Goal: Task Accomplishment & Management: Manage account settings

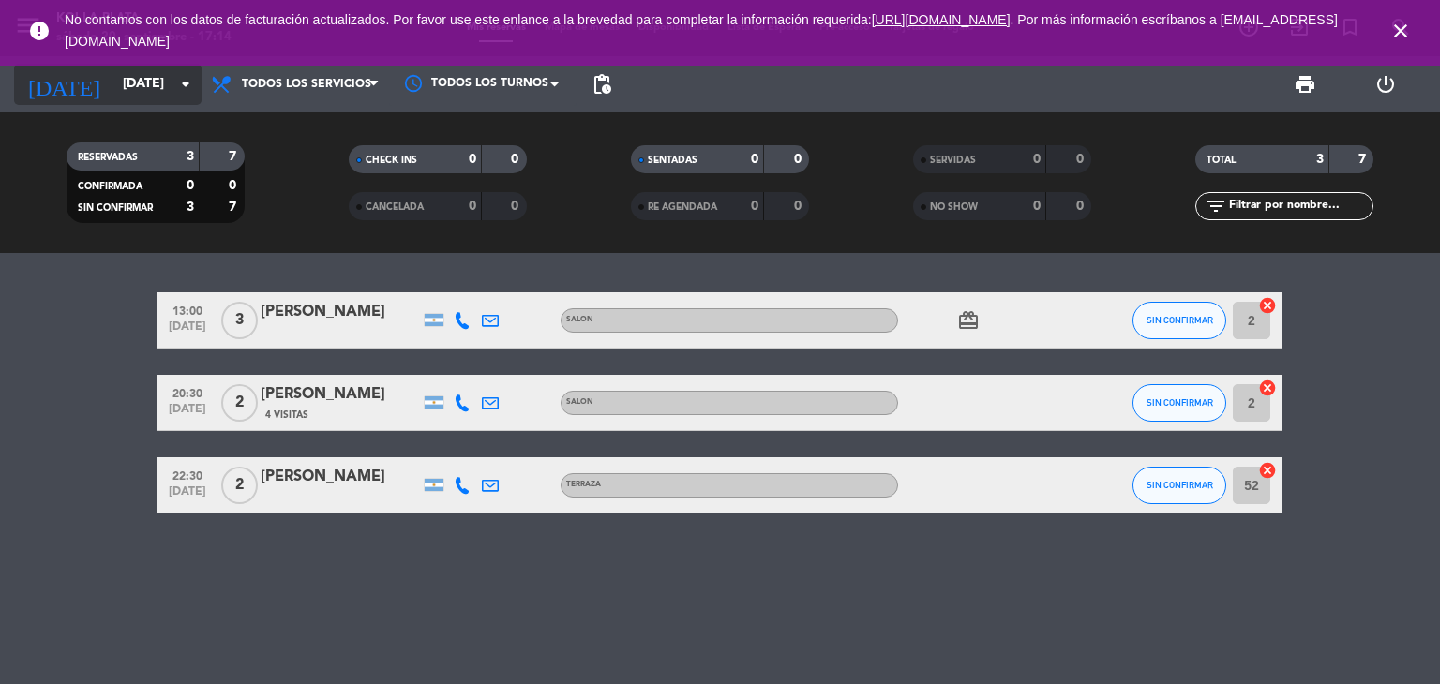
click at [147, 89] on input "[DATE]" at bounding box center [202, 85] width 178 height 34
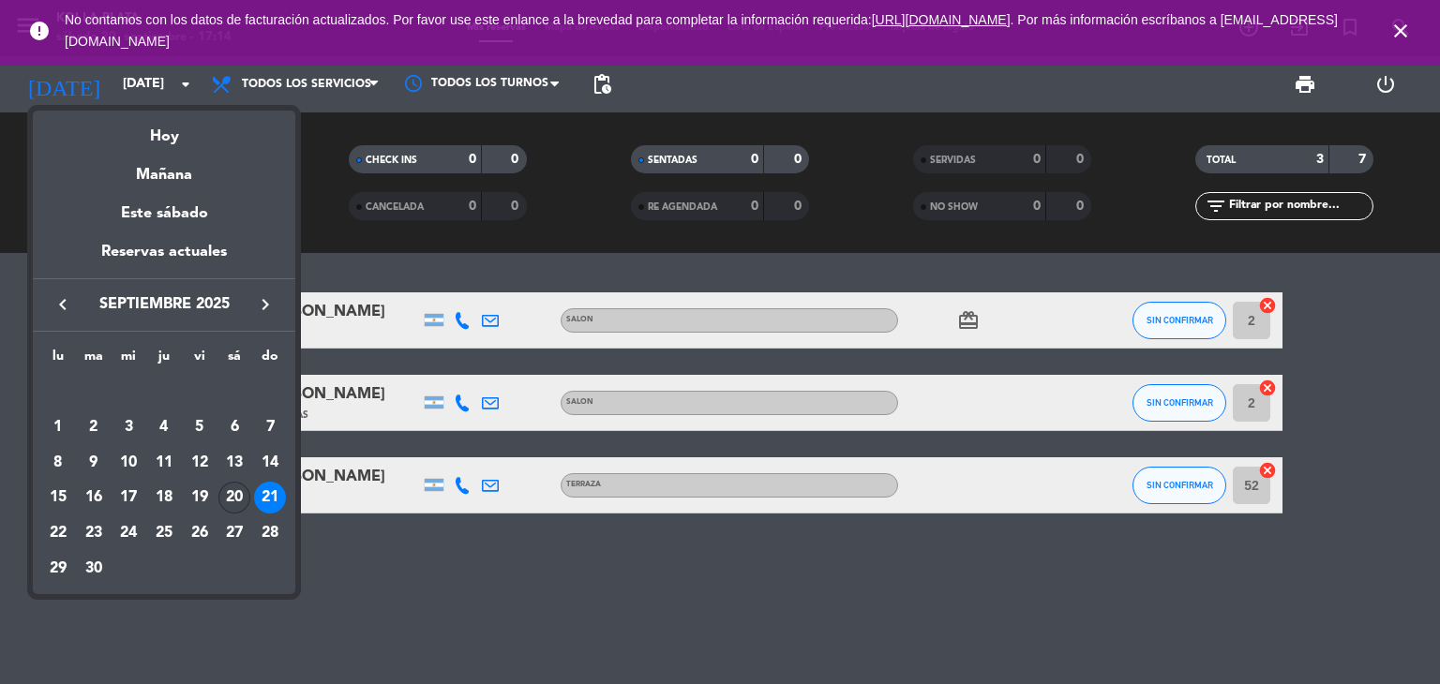
click at [236, 496] on div "20" at bounding box center [234, 498] width 32 height 32
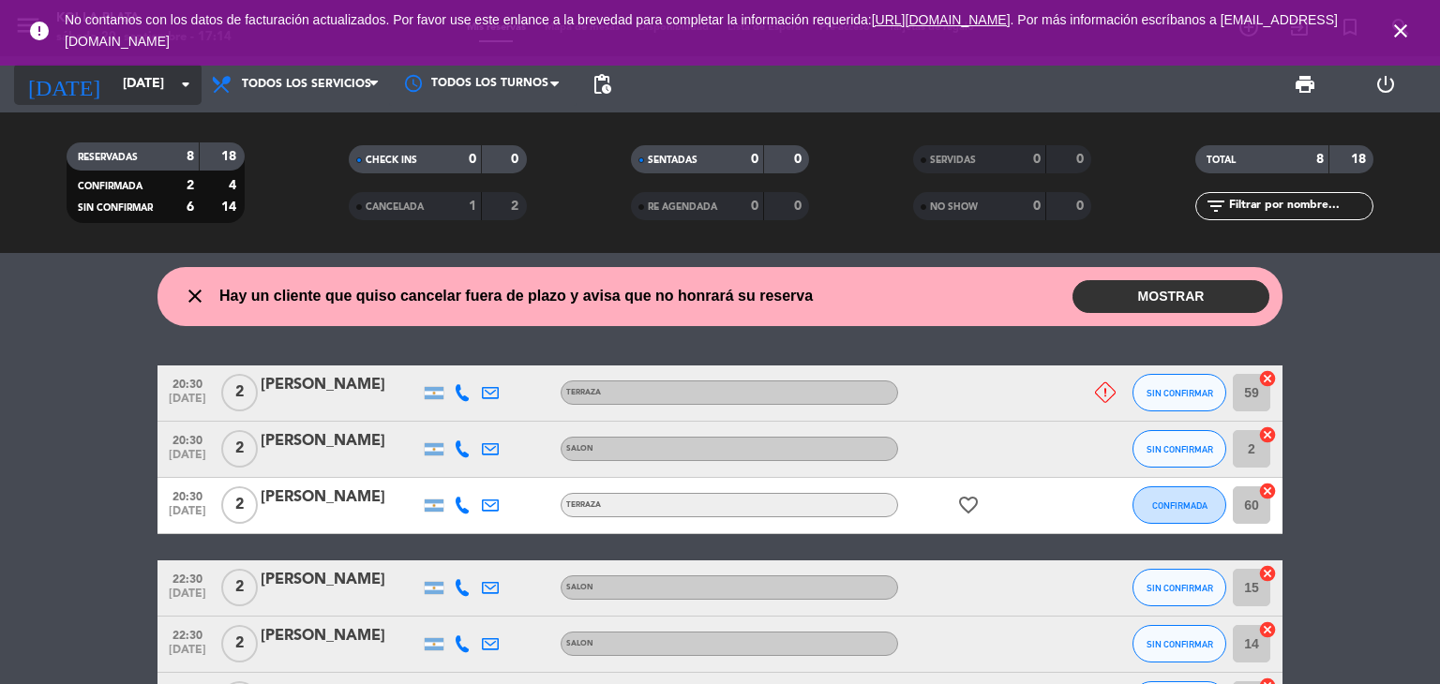
click at [130, 88] on input "[DATE]" at bounding box center [202, 85] width 178 height 34
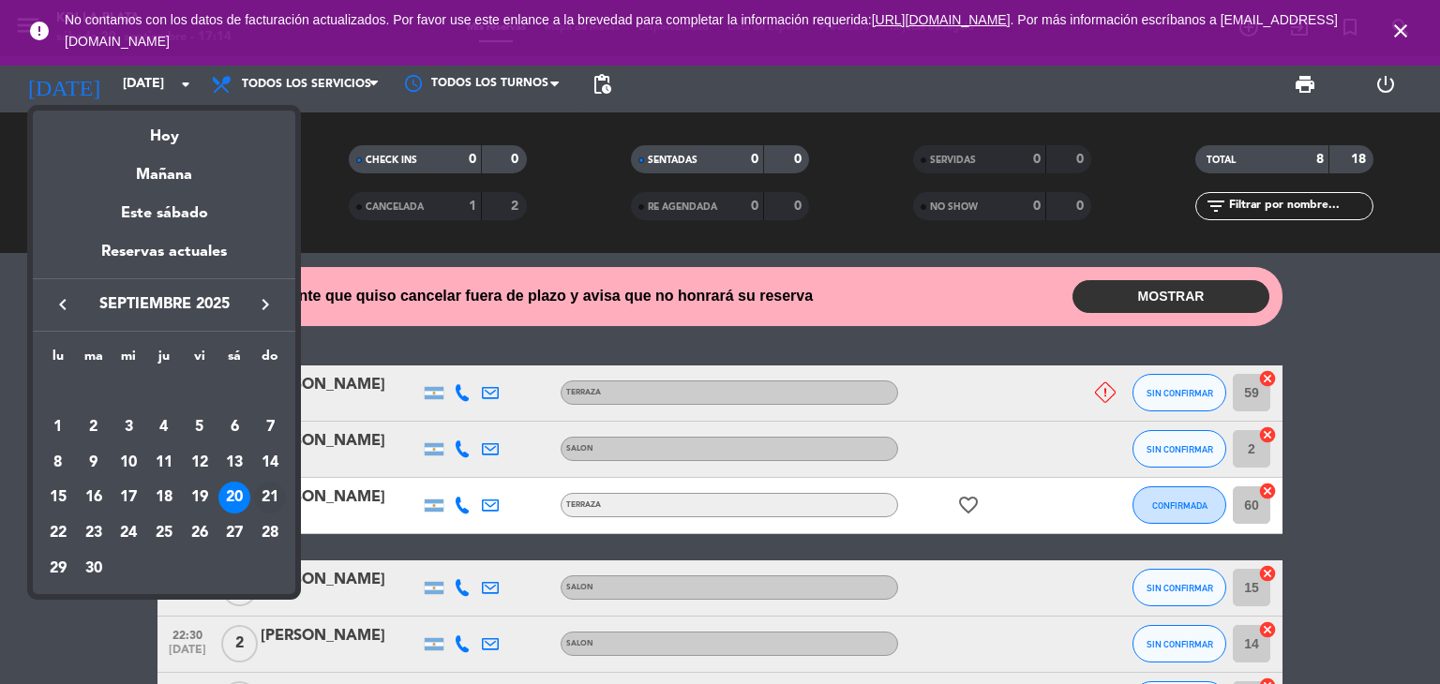
click at [271, 503] on div "21" at bounding box center [270, 498] width 32 height 32
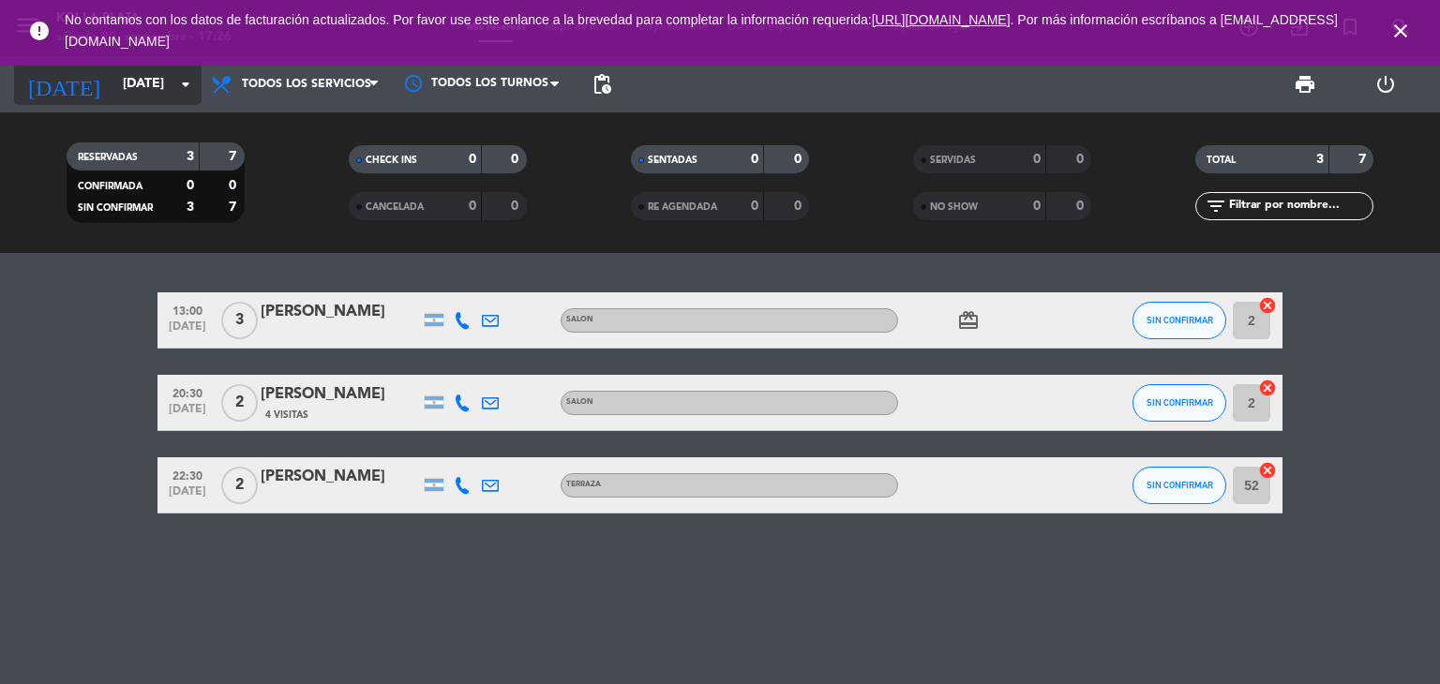
click at [128, 87] on input "[DATE]" at bounding box center [202, 85] width 178 height 34
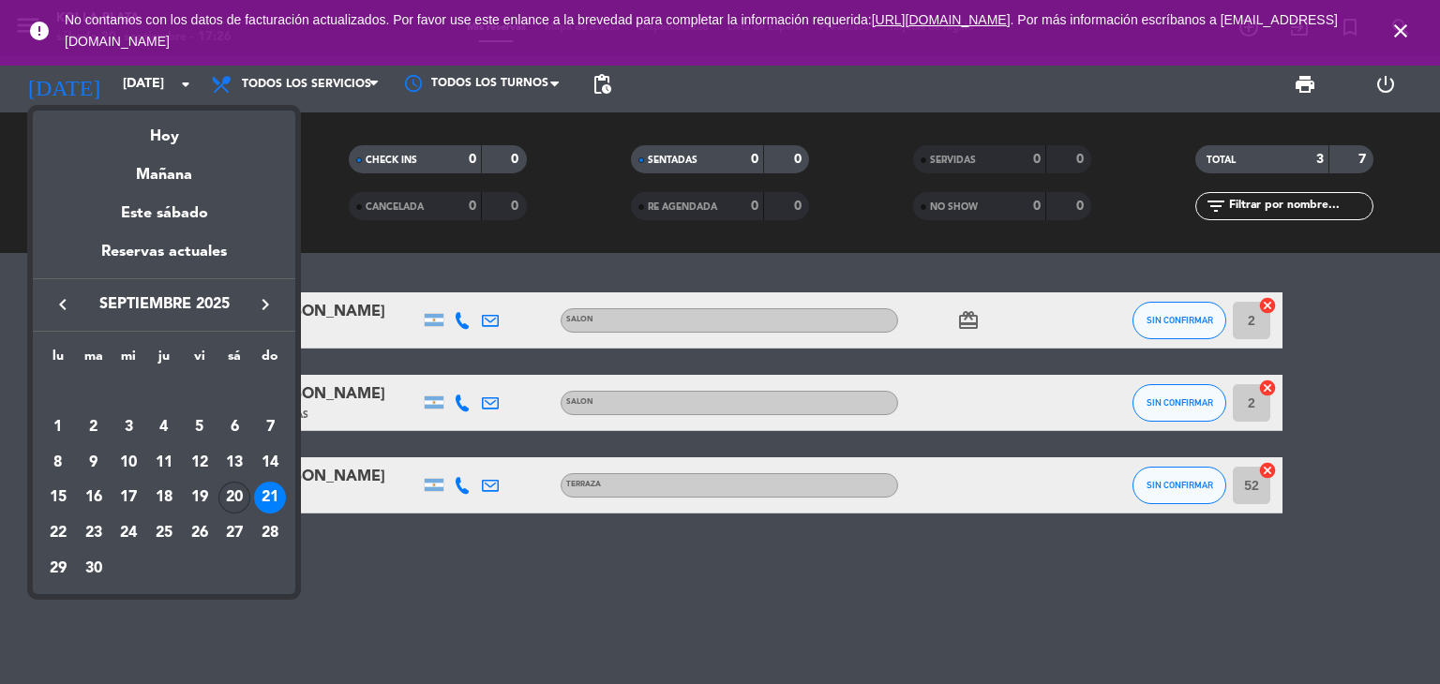
click at [225, 492] on div "20" at bounding box center [234, 498] width 32 height 32
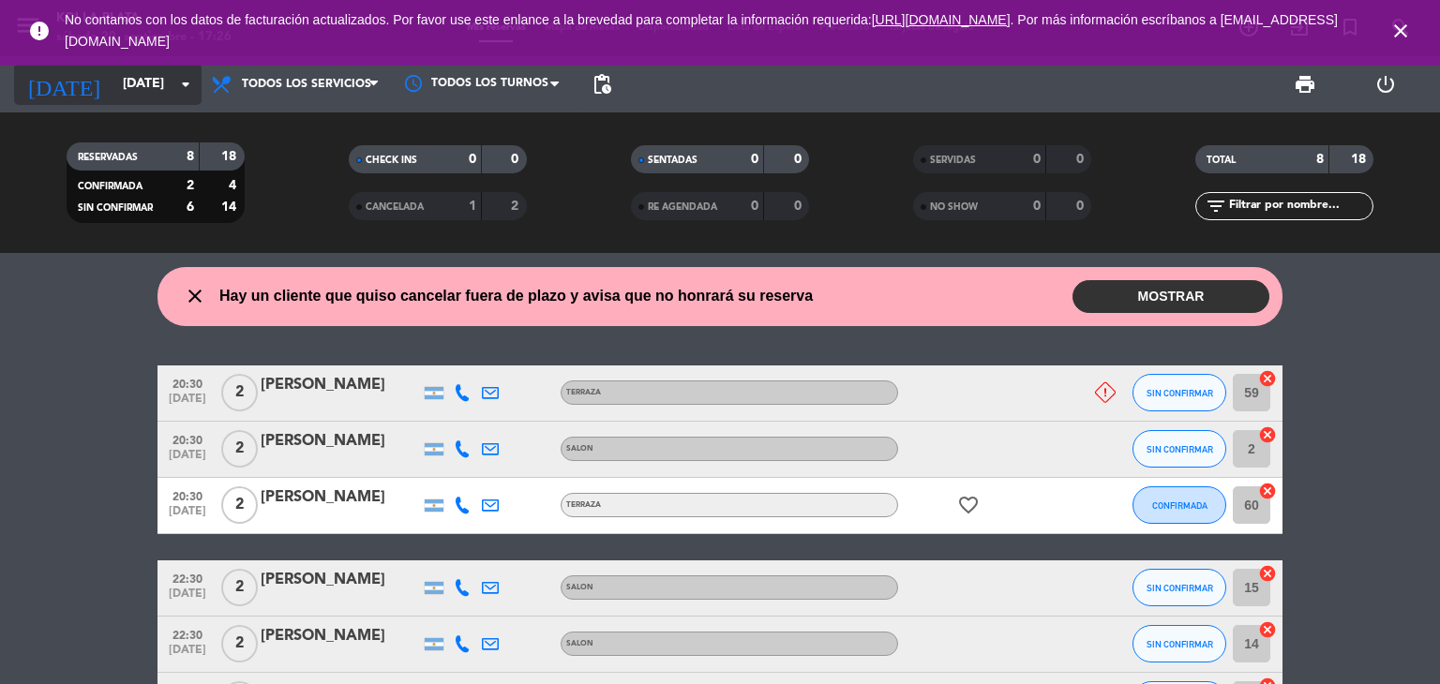
click at [113, 88] on input "[DATE]" at bounding box center [202, 85] width 178 height 34
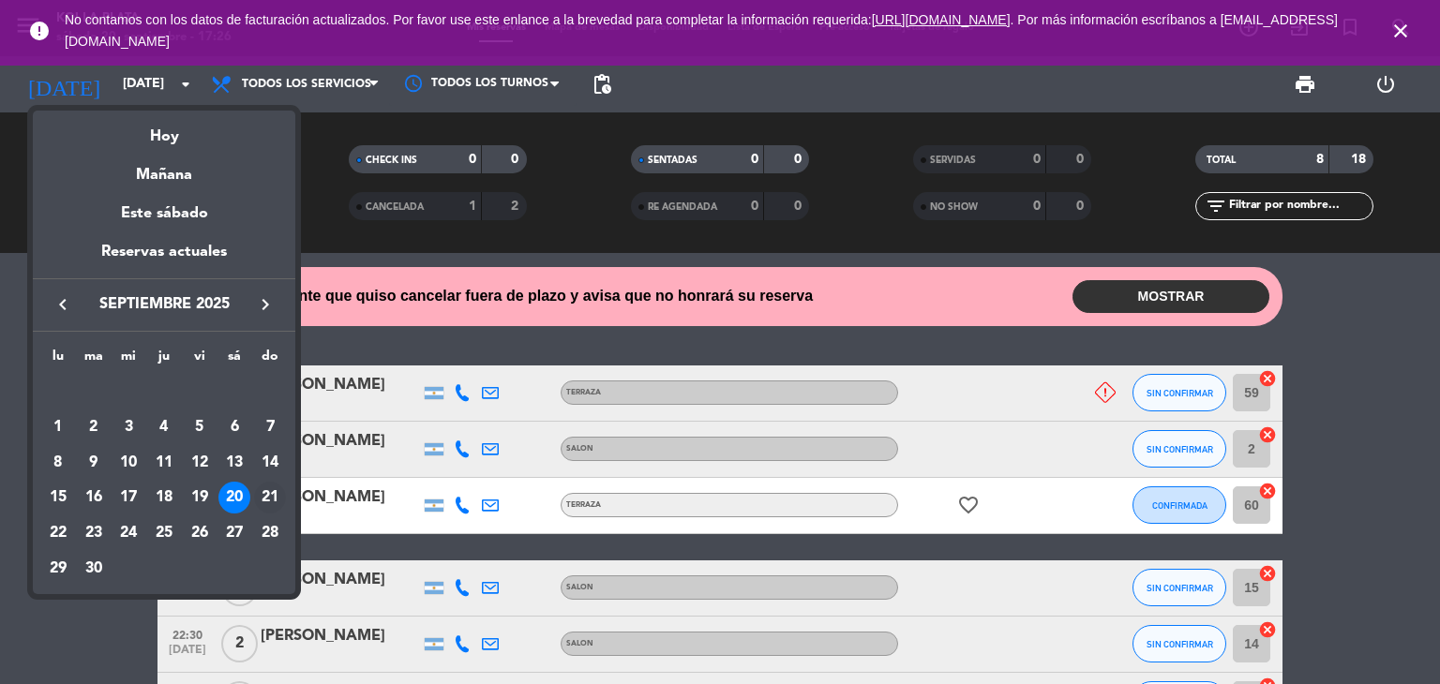
click at [276, 496] on div "21" at bounding box center [270, 498] width 32 height 32
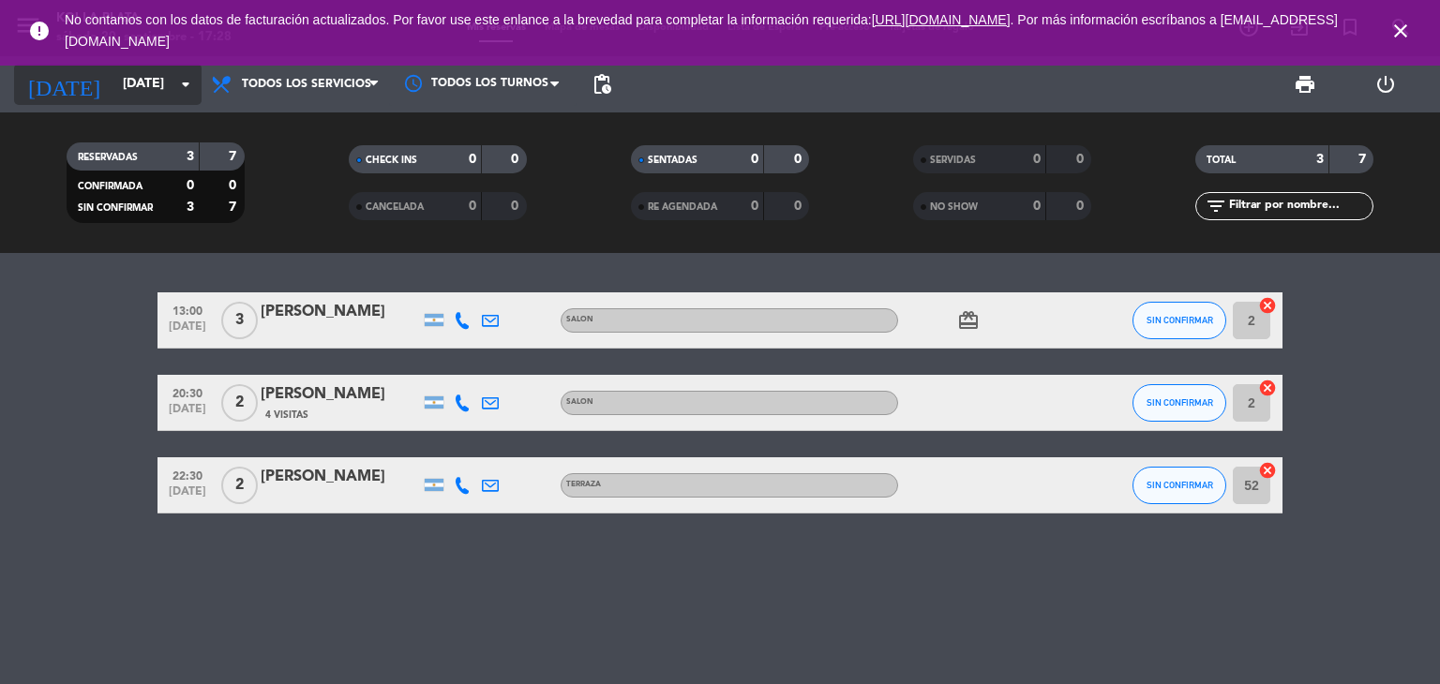
click at [113, 83] on input "[DATE]" at bounding box center [202, 85] width 178 height 34
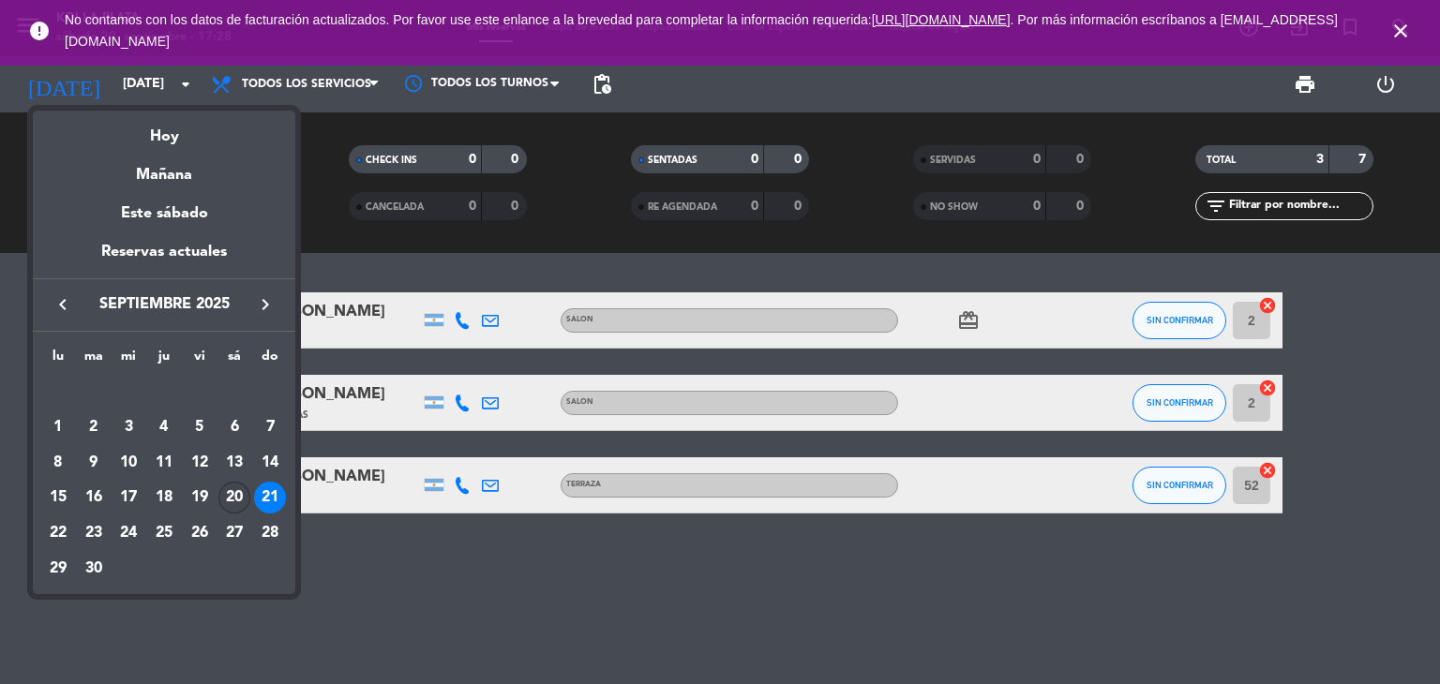
click at [233, 501] on div "20" at bounding box center [234, 498] width 32 height 32
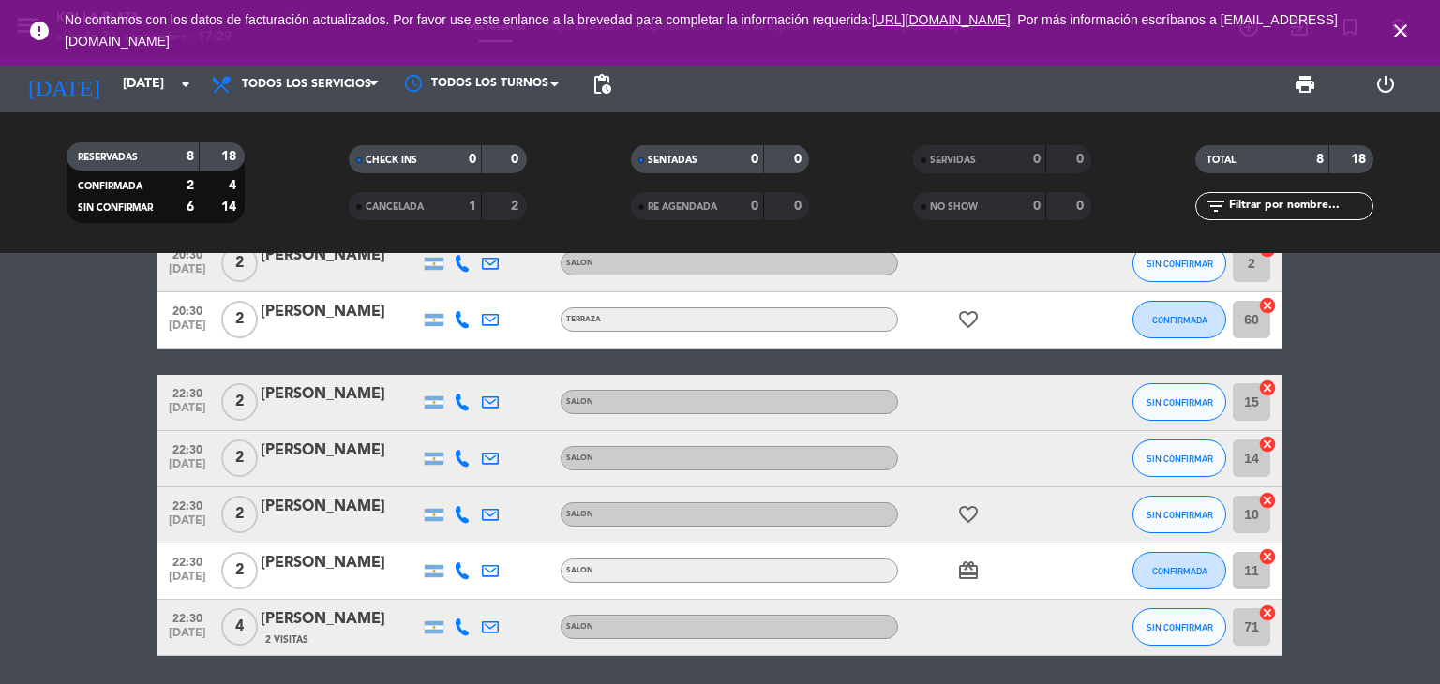
scroll to position [188, 0]
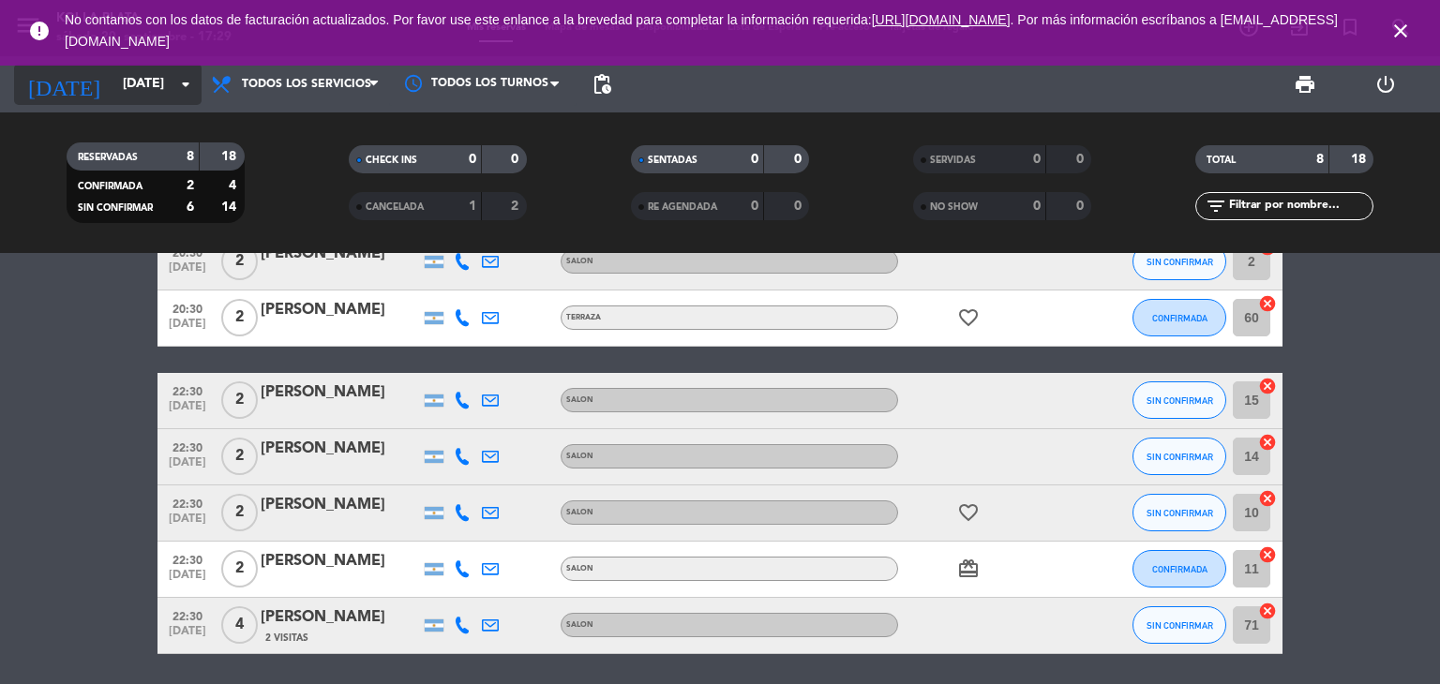
click at [122, 96] on input "[DATE]" at bounding box center [202, 85] width 178 height 34
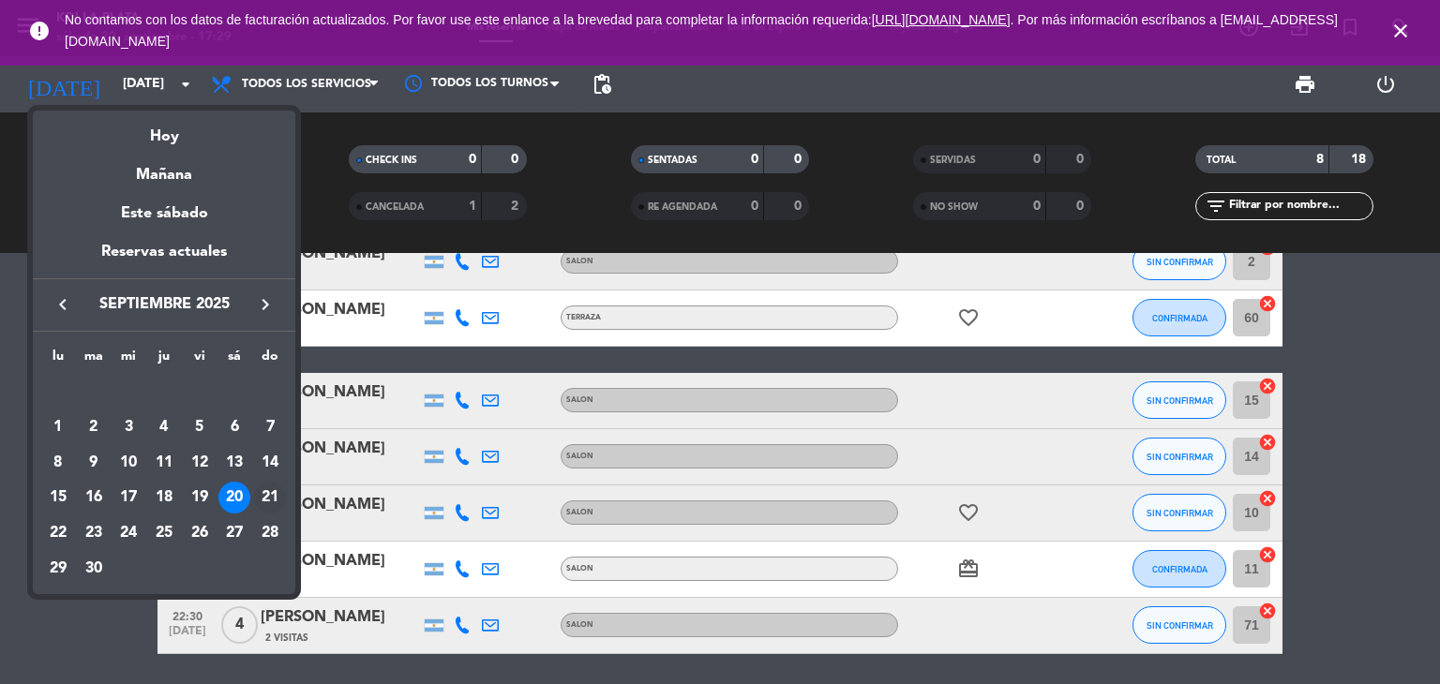
click at [270, 504] on div "21" at bounding box center [270, 498] width 32 height 32
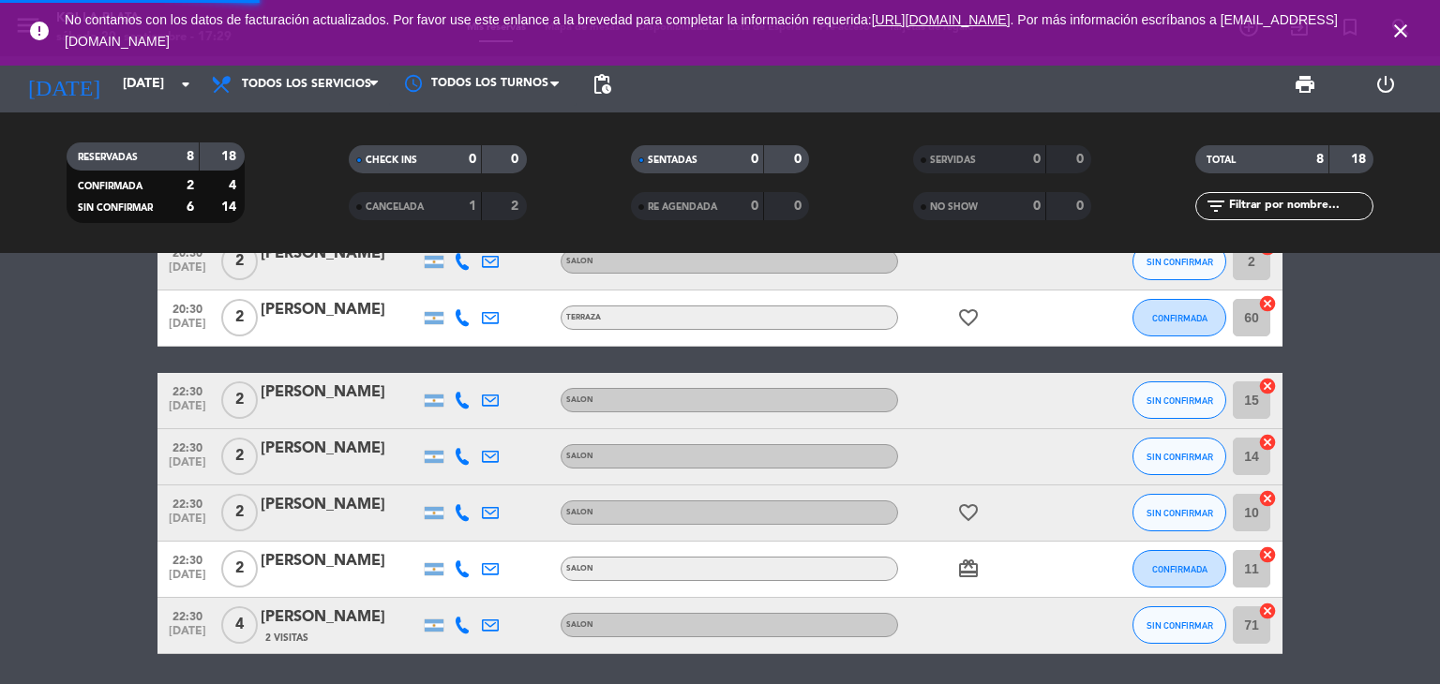
scroll to position [0, 0]
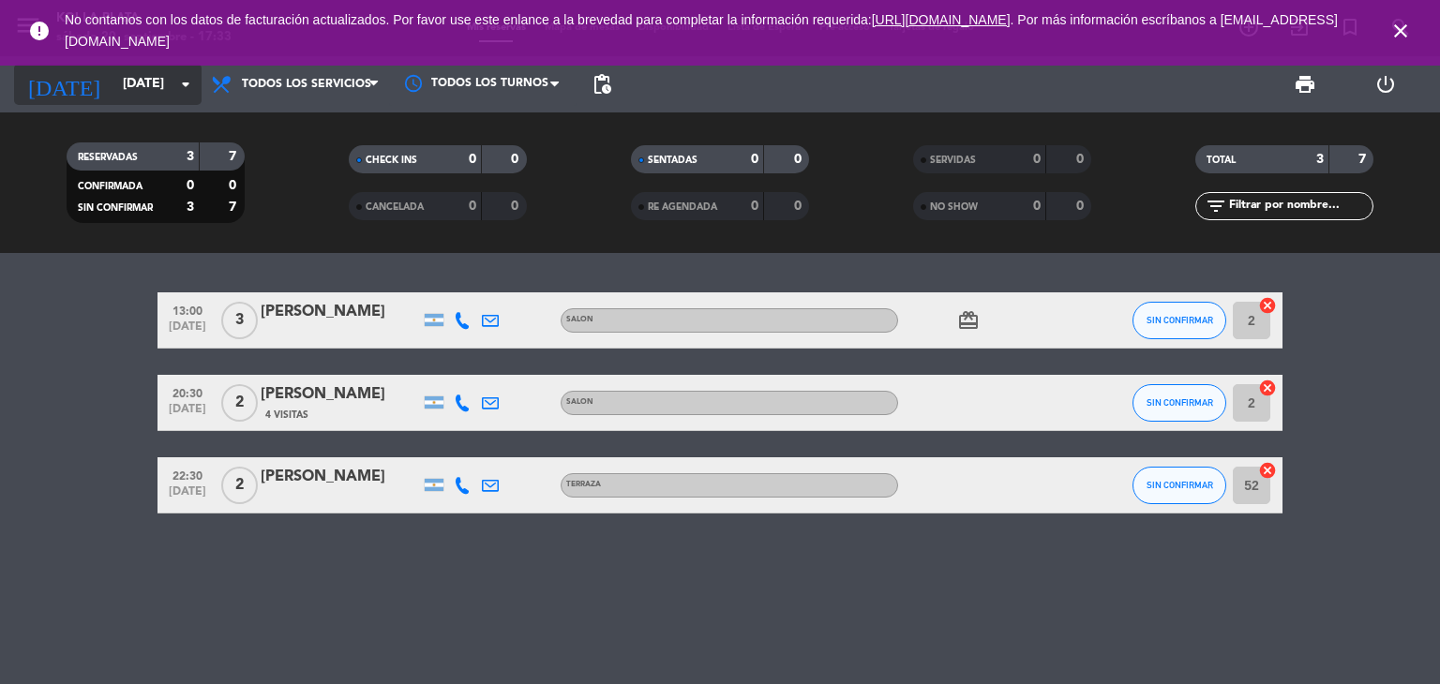
click at [113, 91] on input "[DATE]" at bounding box center [202, 85] width 178 height 34
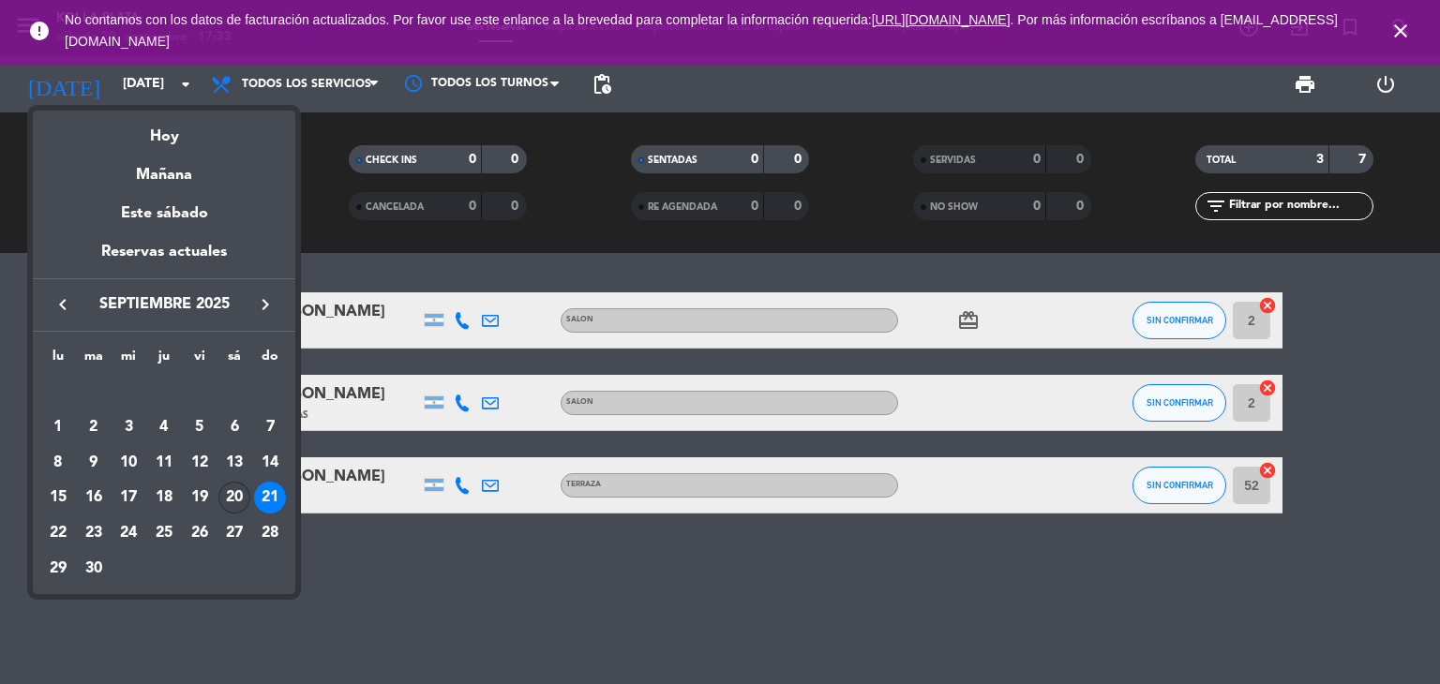
click at [230, 488] on div "20" at bounding box center [234, 498] width 32 height 32
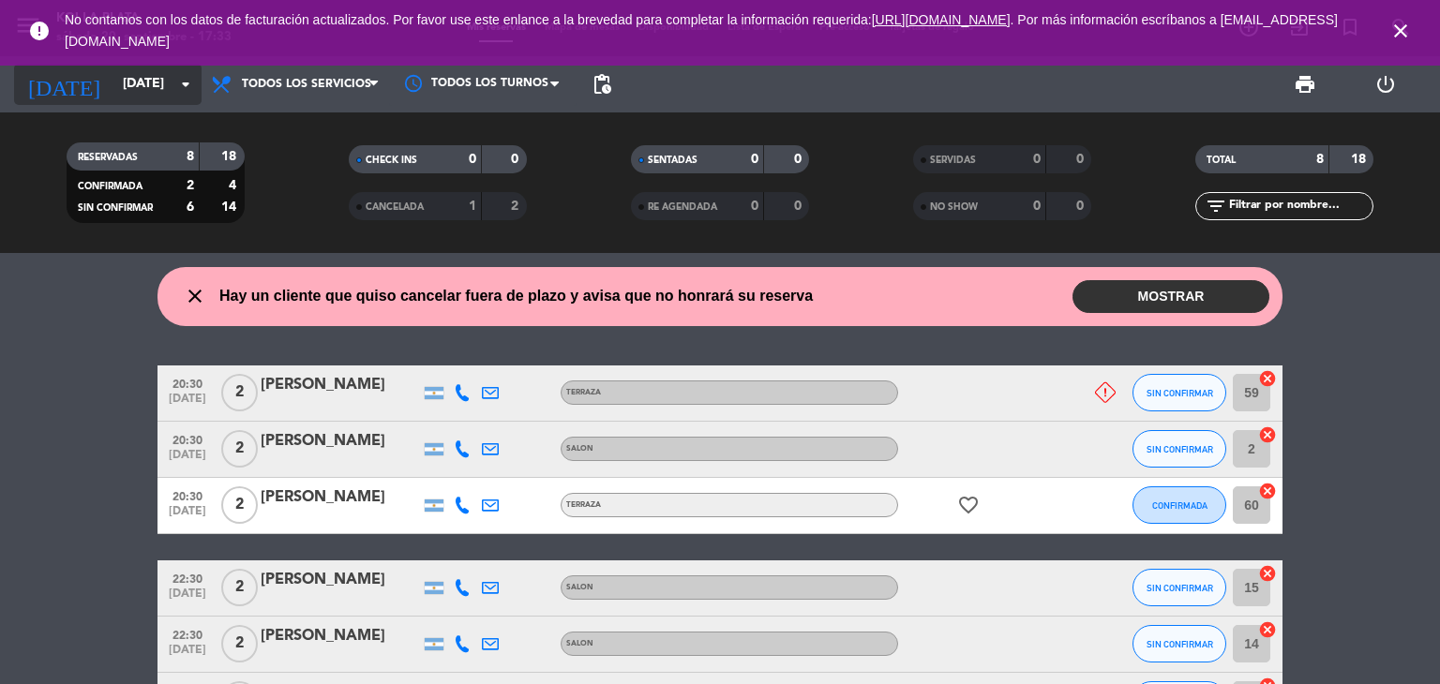
click at [116, 90] on input "[DATE]" at bounding box center [202, 85] width 178 height 34
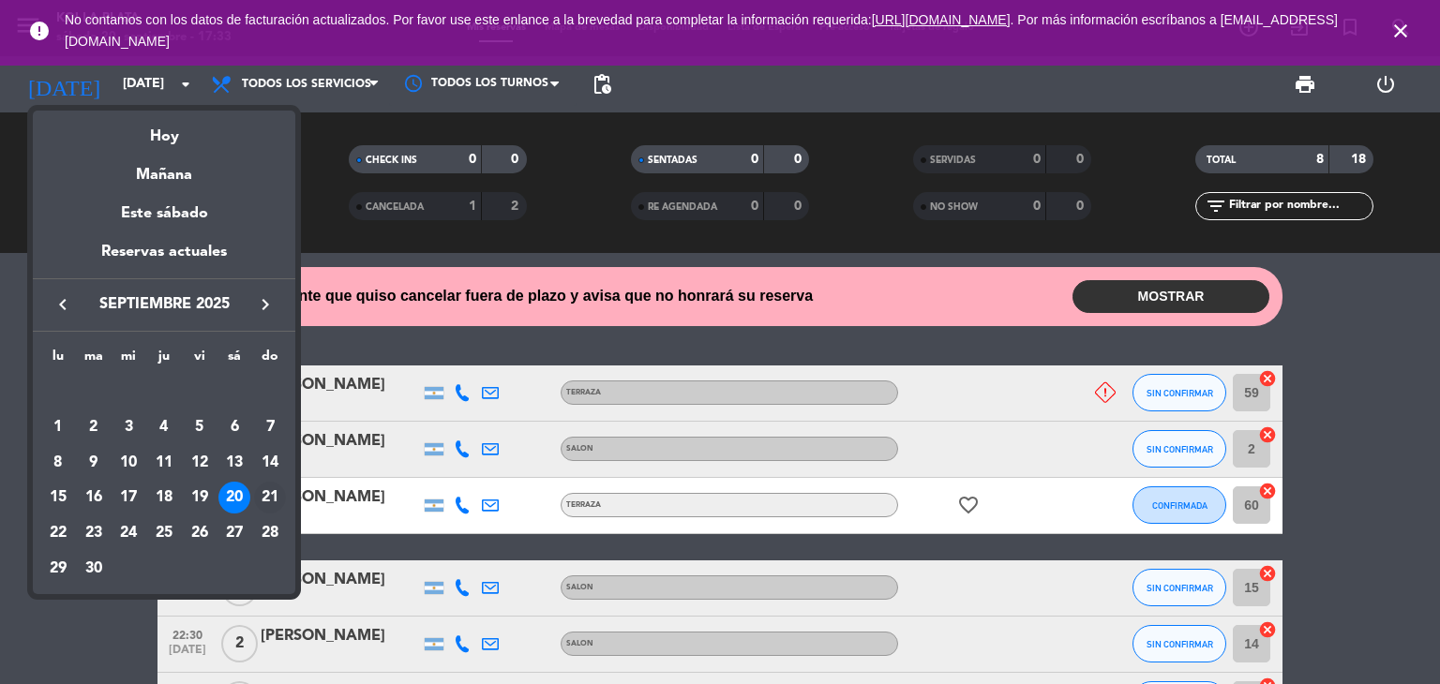
click at [264, 495] on div "21" at bounding box center [270, 498] width 32 height 32
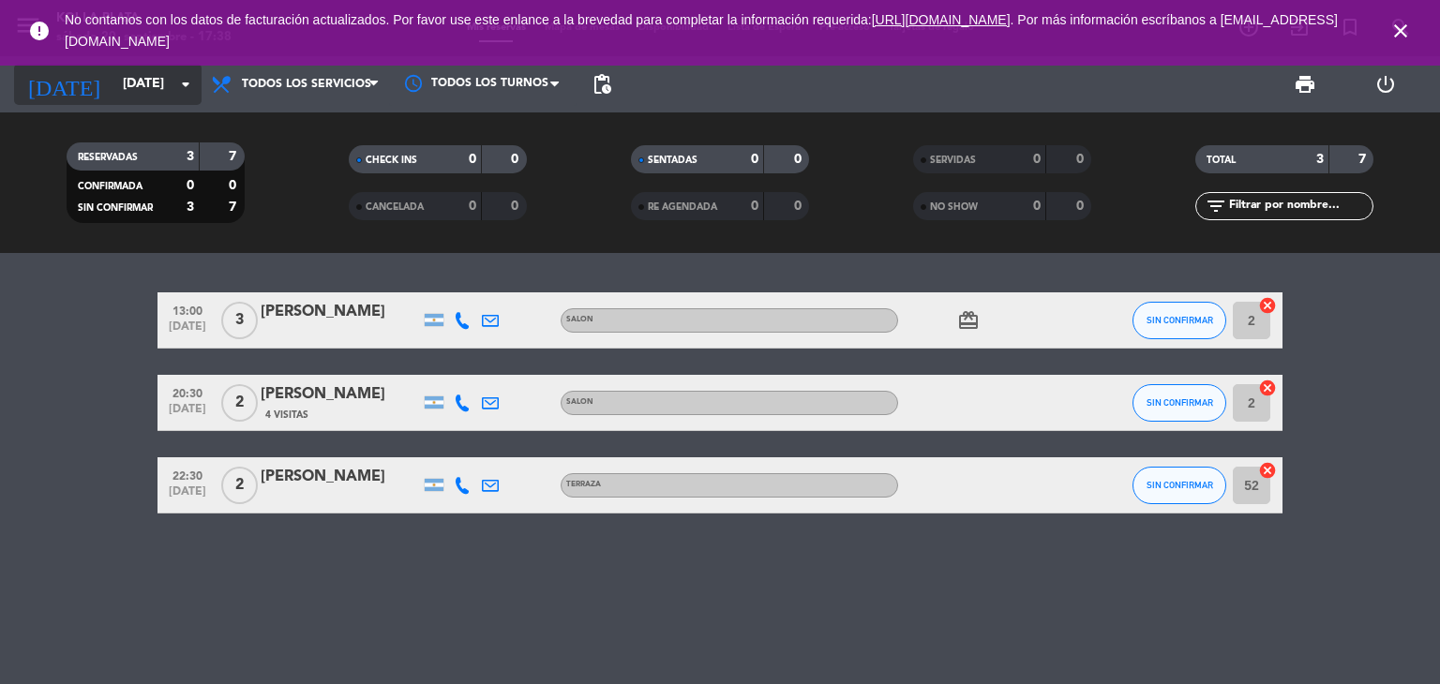
click at [150, 87] on input "[DATE]" at bounding box center [202, 85] width 178 height 34
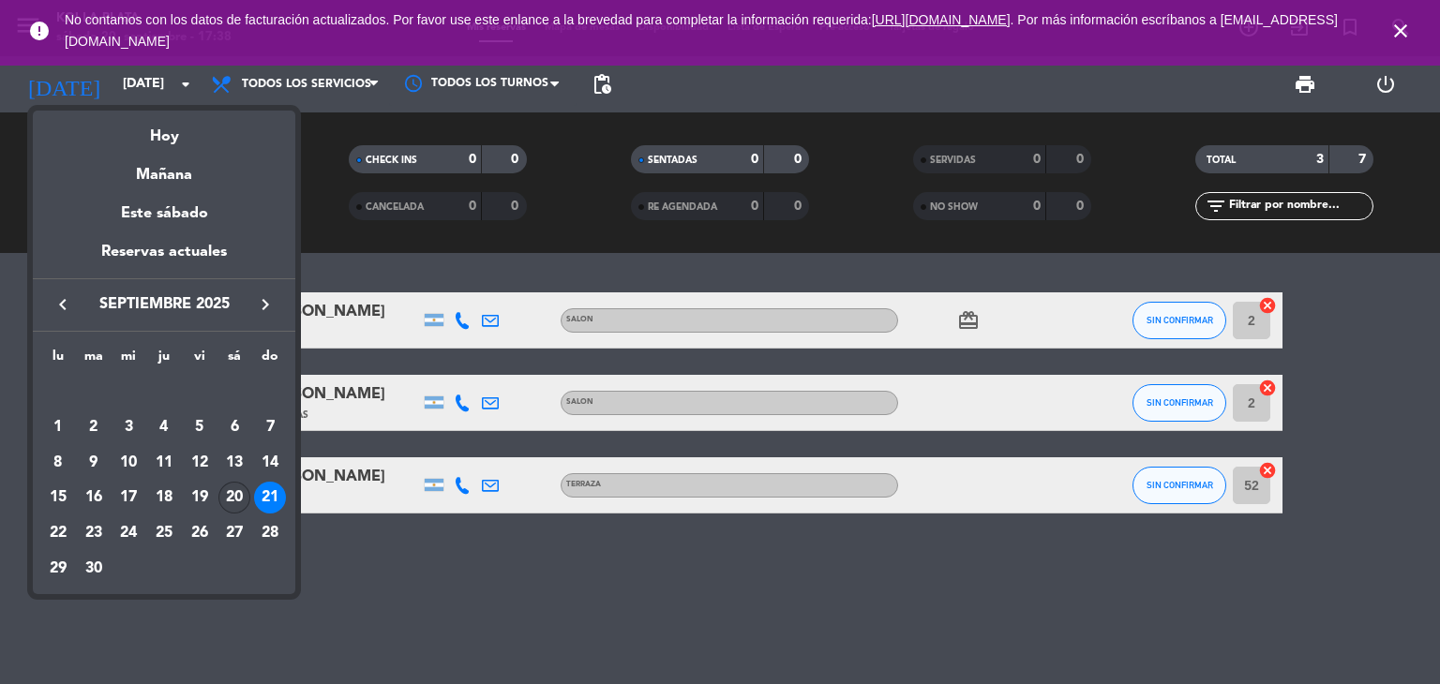
click at [228, 496] on div "20" at bounding box center [234, 498] width 32 height 32
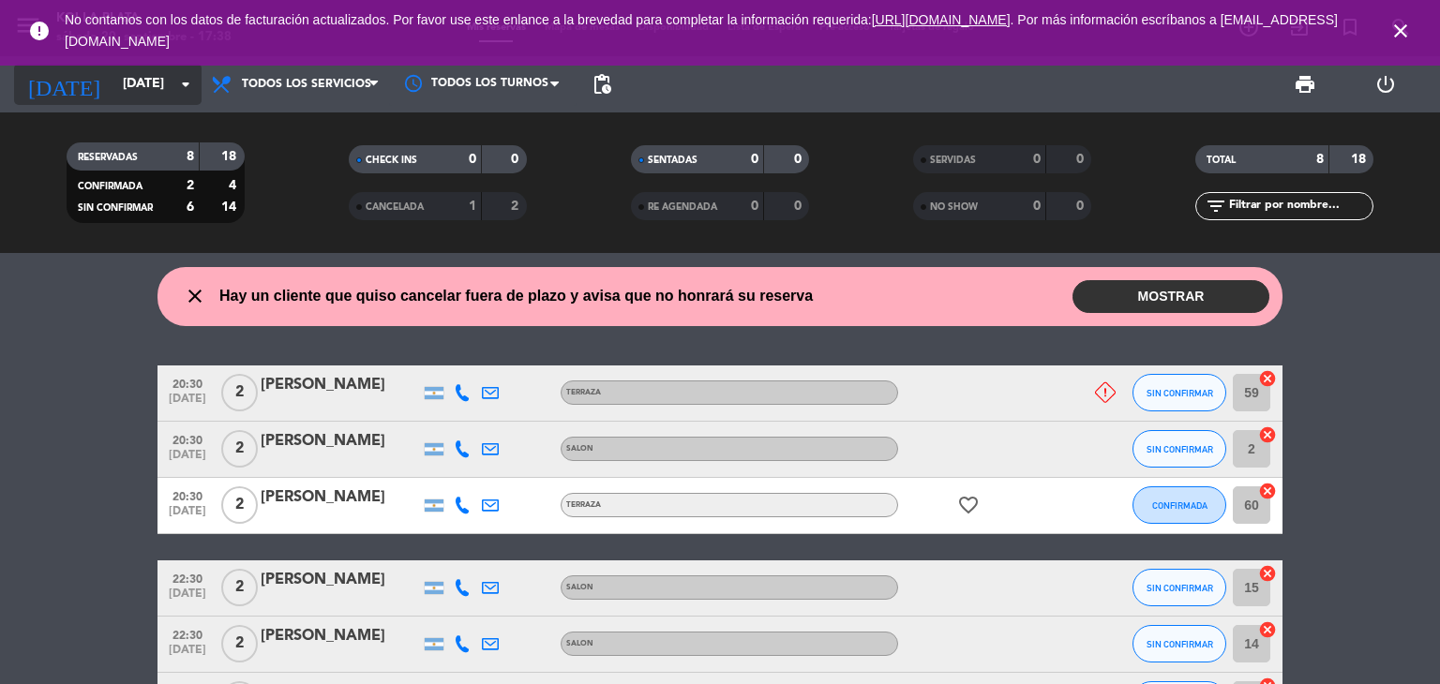
click at [131, 87] on input "[DATE]" at bounding box center [202, 85] width 178 height 34
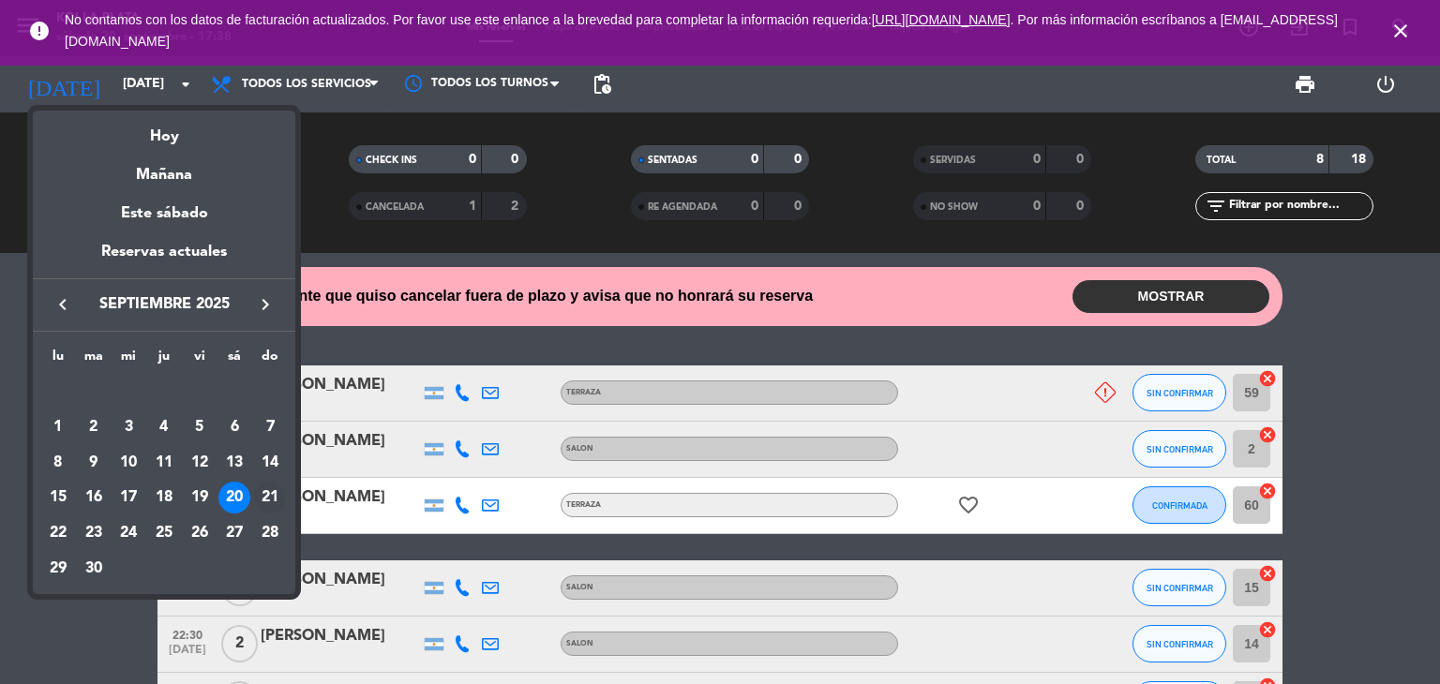
click at [272, 496] on div "21" at bounding box center [270, 498] width 32 height 32
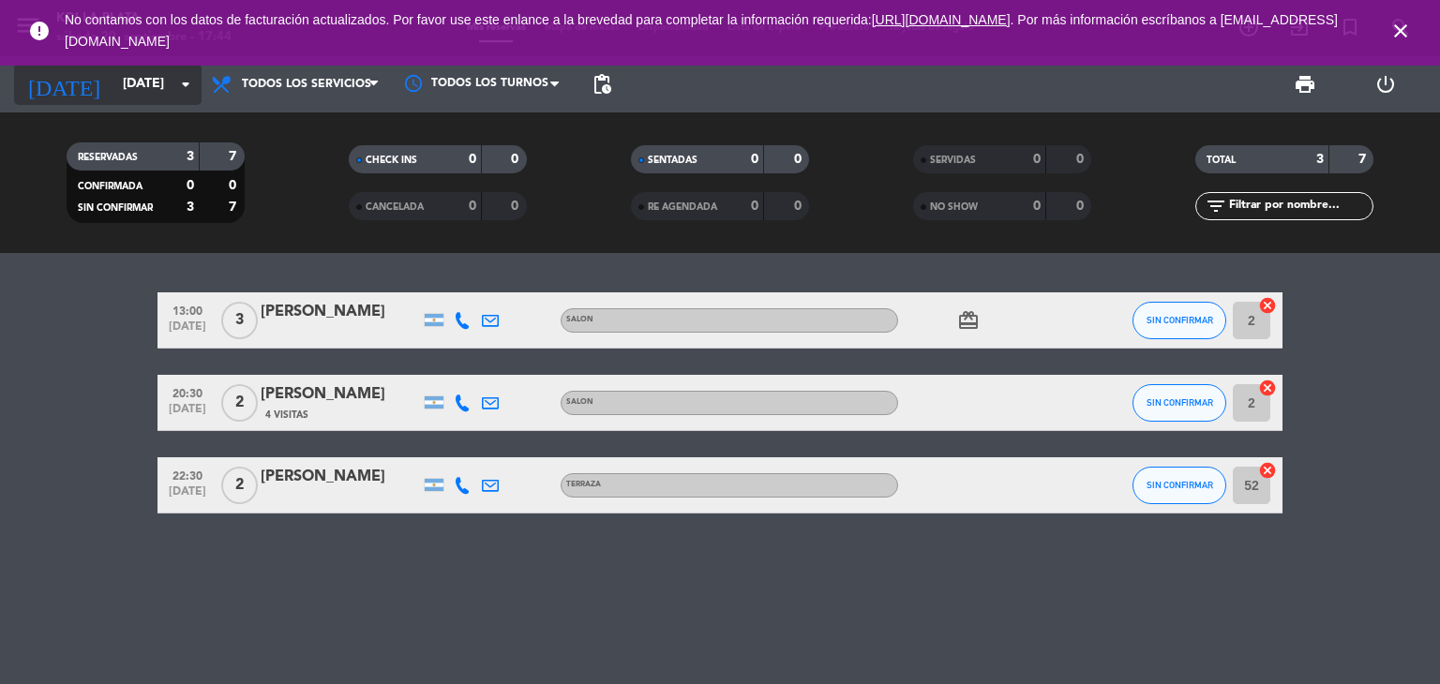
click at [113, 87] on input "[DATE]" at bounding box center [202, 85] width 178 height 34
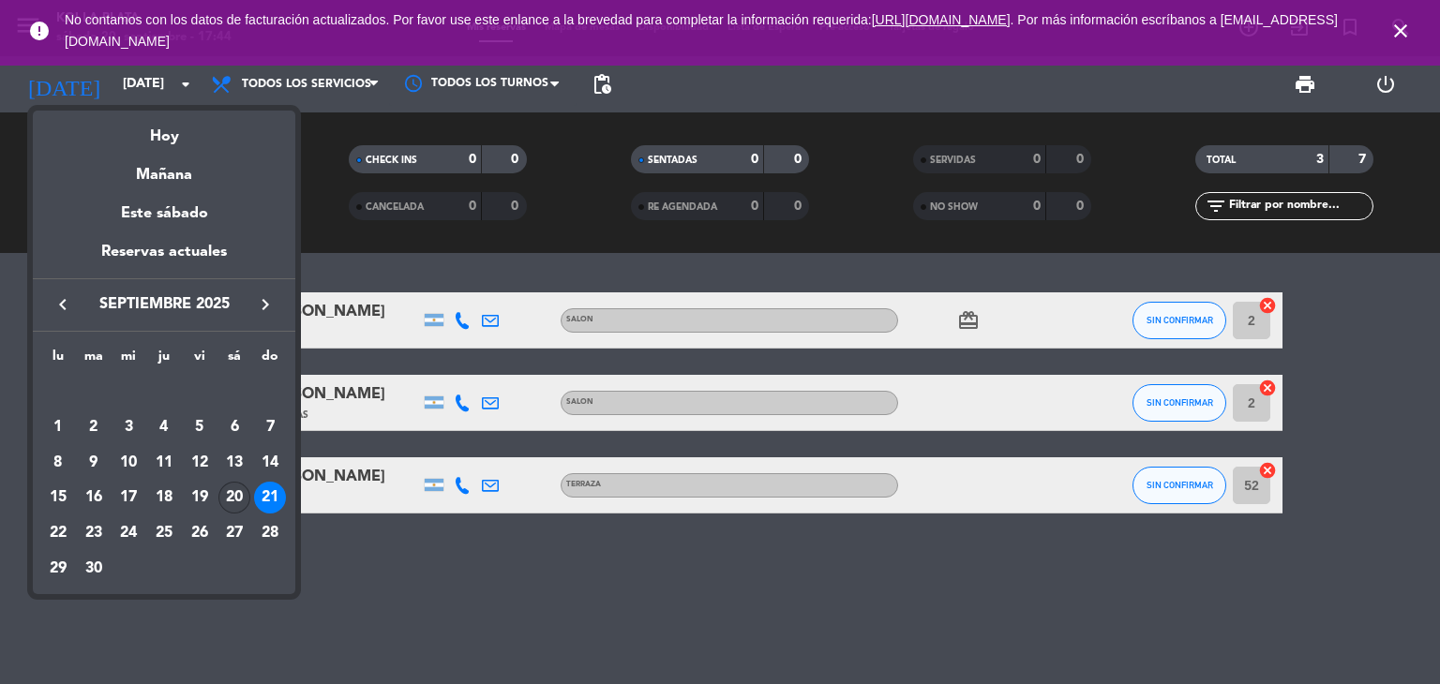
click at [233, 500] on div "20" at bounding box center [234, 498] width 32 height 32
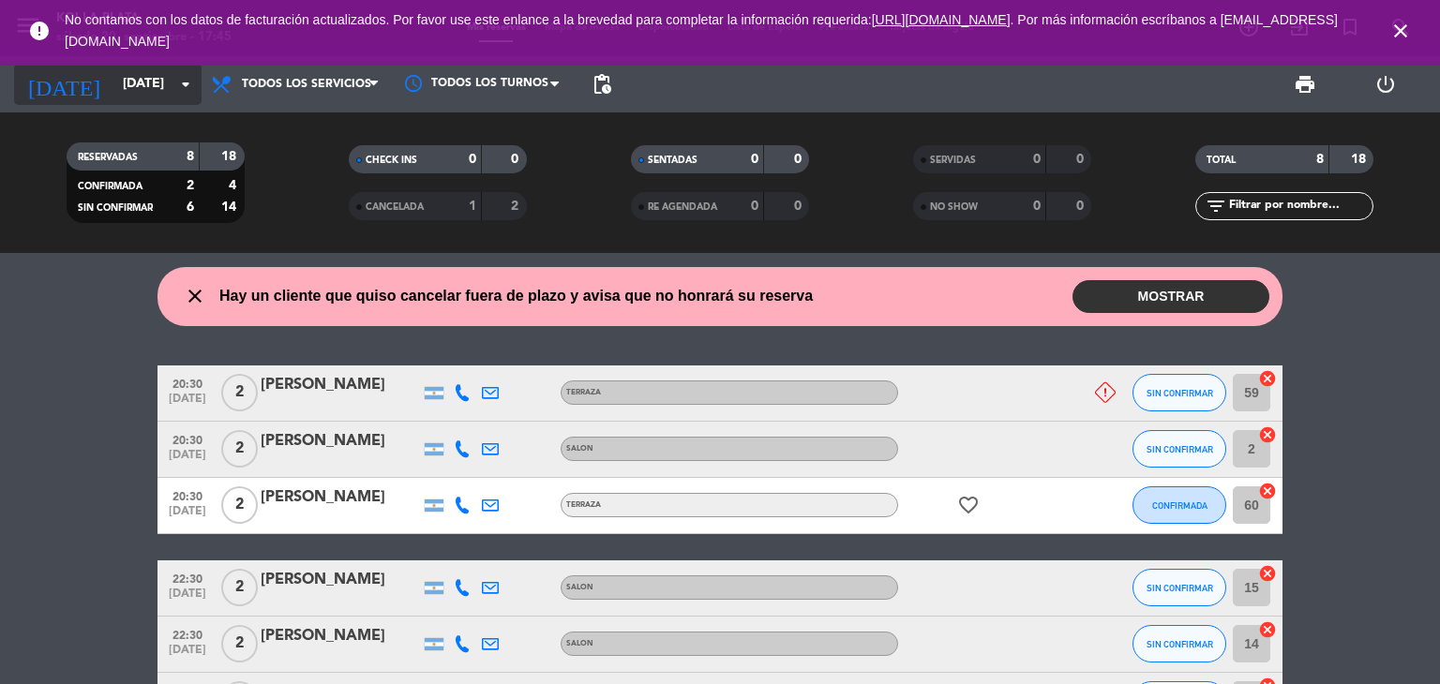
click at [113, 83] on input "[DATE]" at bounding box center [202, 85] width 178 height 34
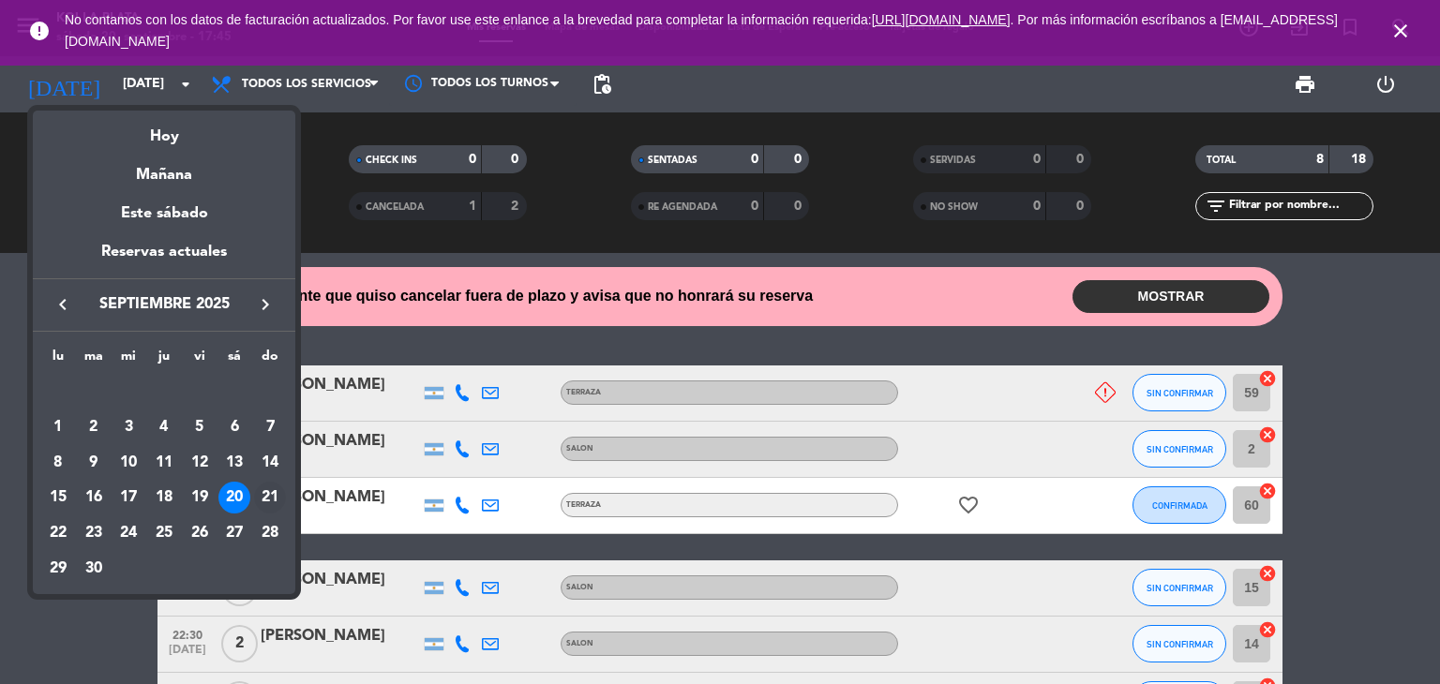
click at [270, 495] on div "21" at bounding box center [270, 498] width 32 height 32
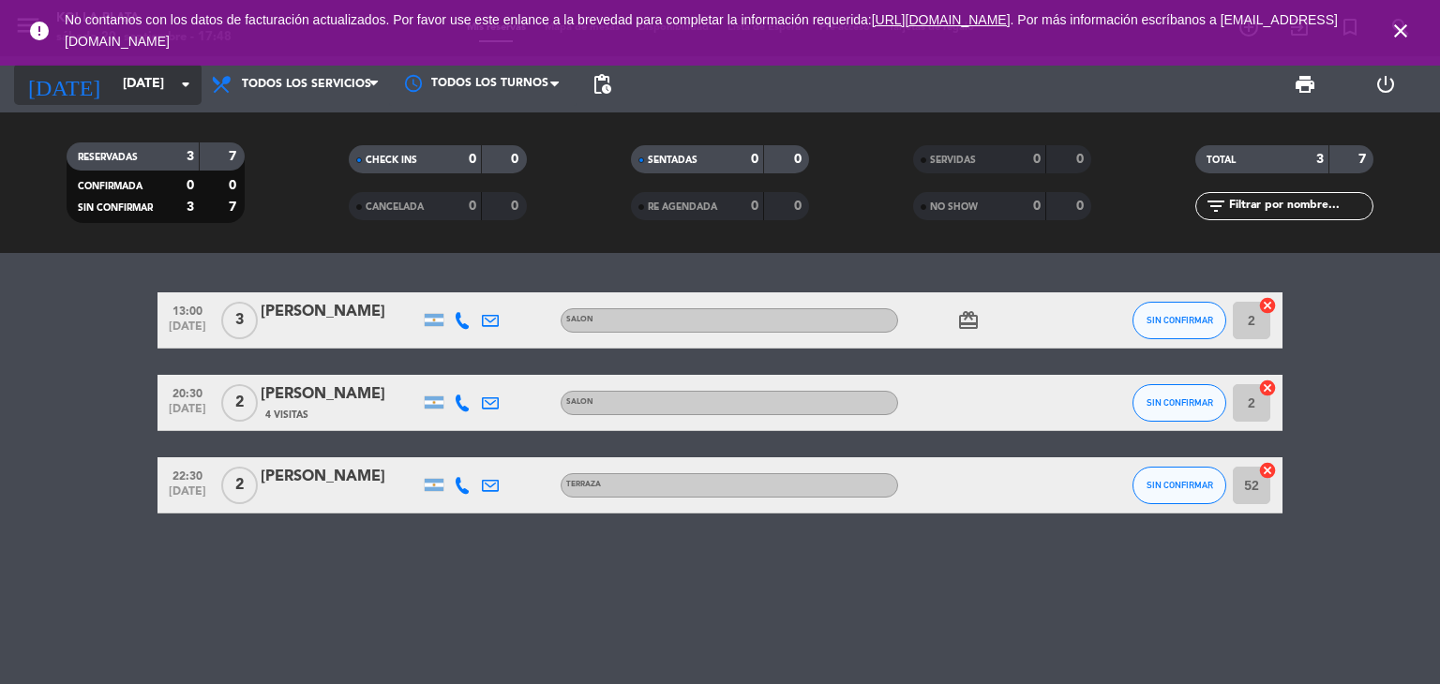
click at [113, 83] on input "[DATE]" at bounding box center [202, 85] width 178 height 34
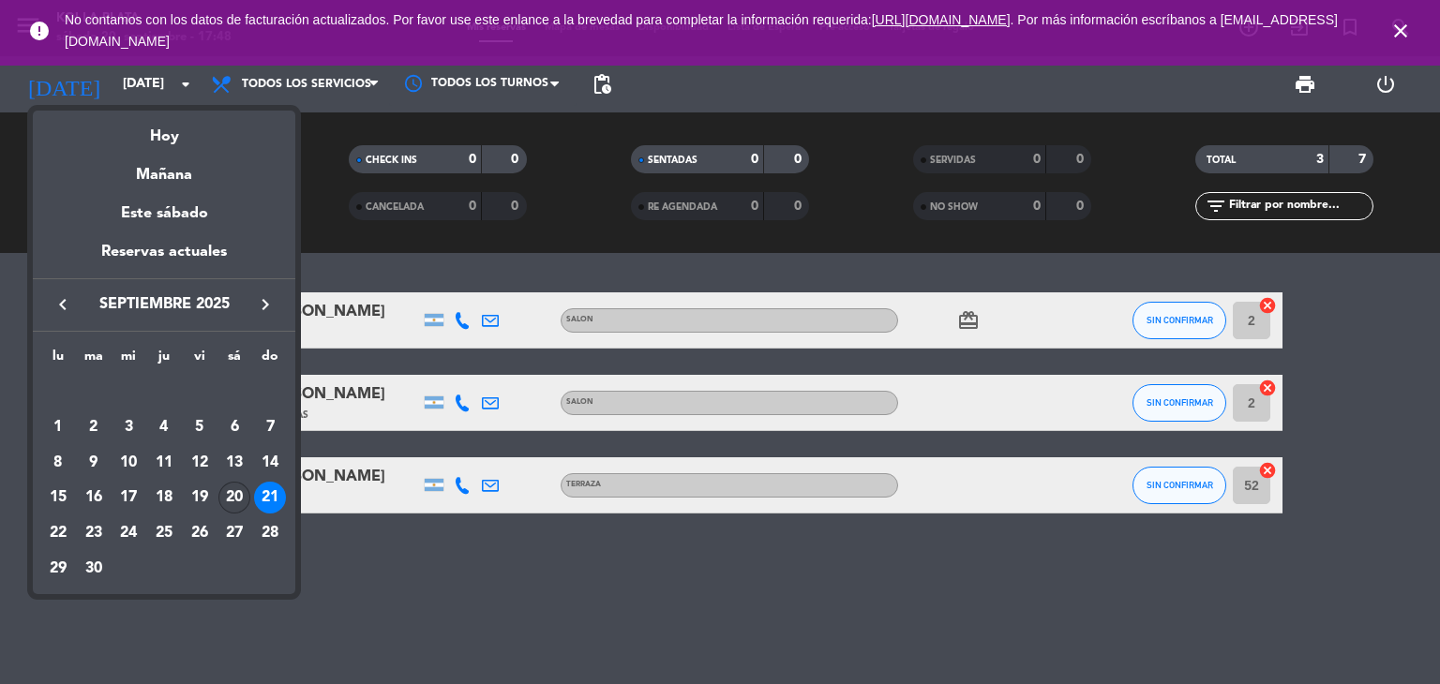
click at [238, 488] on div "20" at bounding box center [234, 498] width 32 height 32
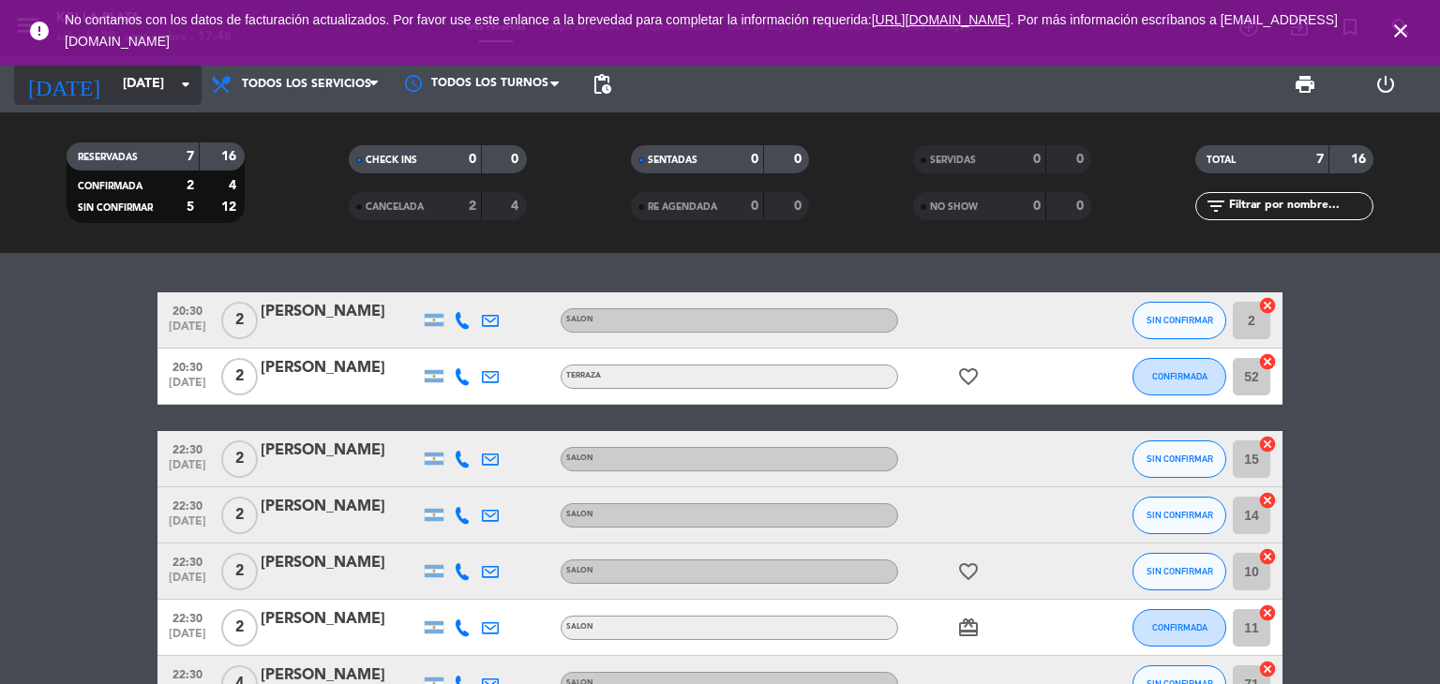
click at [113, 78] on input "[DATE]" at bounding box center [202, 85] width 178 height 34
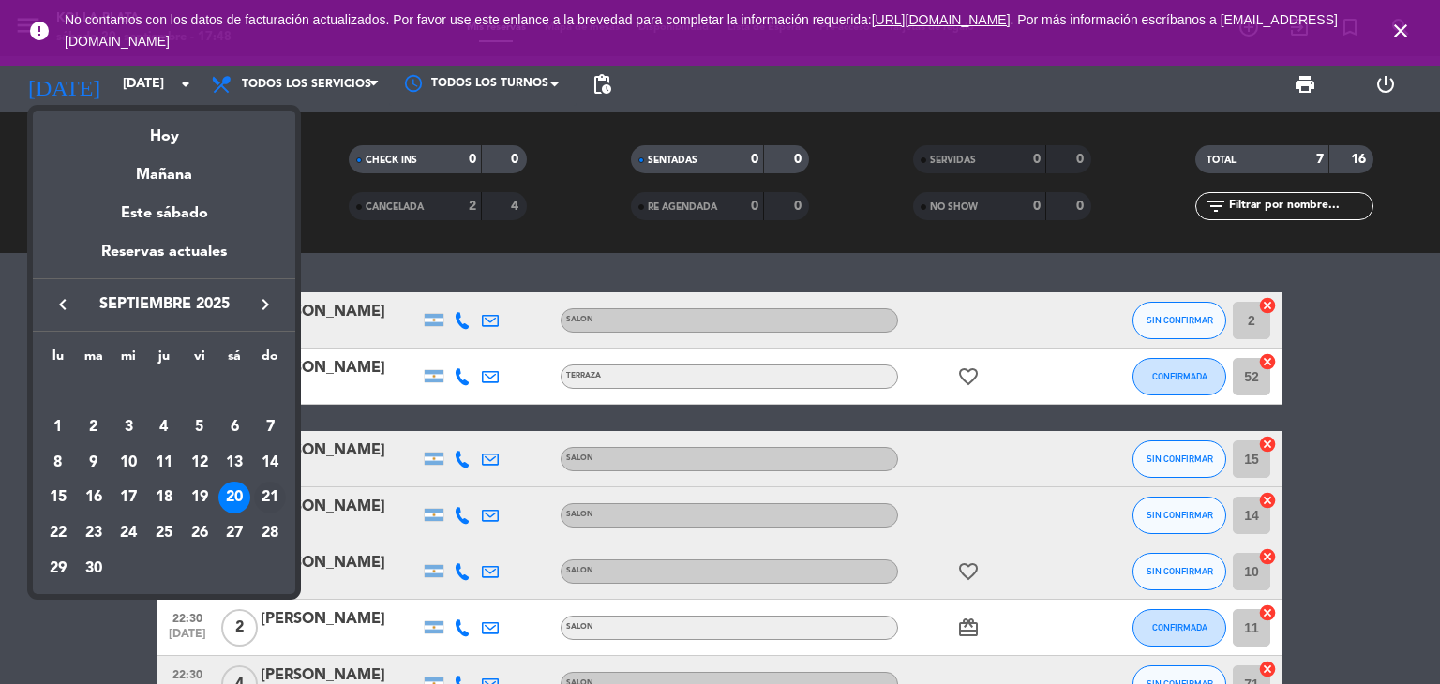
click at [271, 496] on div "21" at bounding box center [270, 498] width 32 height 32
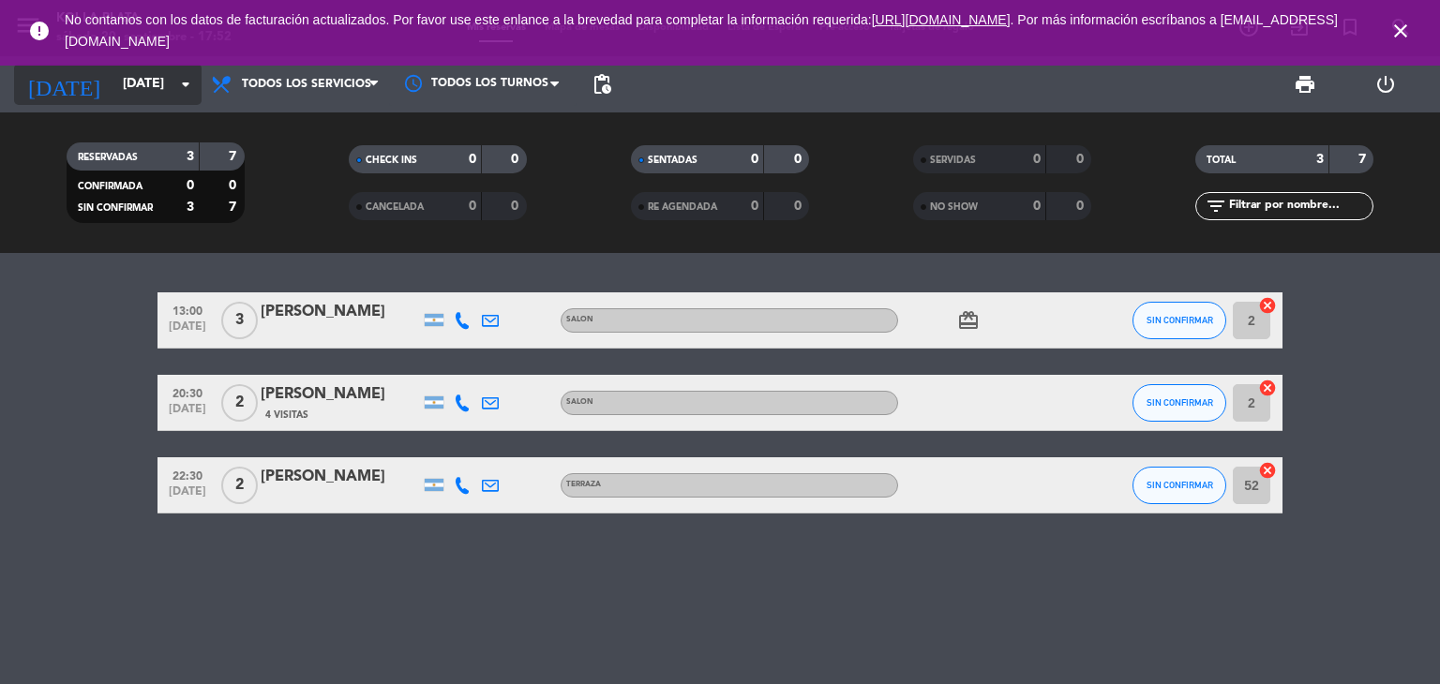
click at [143, 87] on input "[DATE]" at bounding box center [202, 85] width 178 height 34
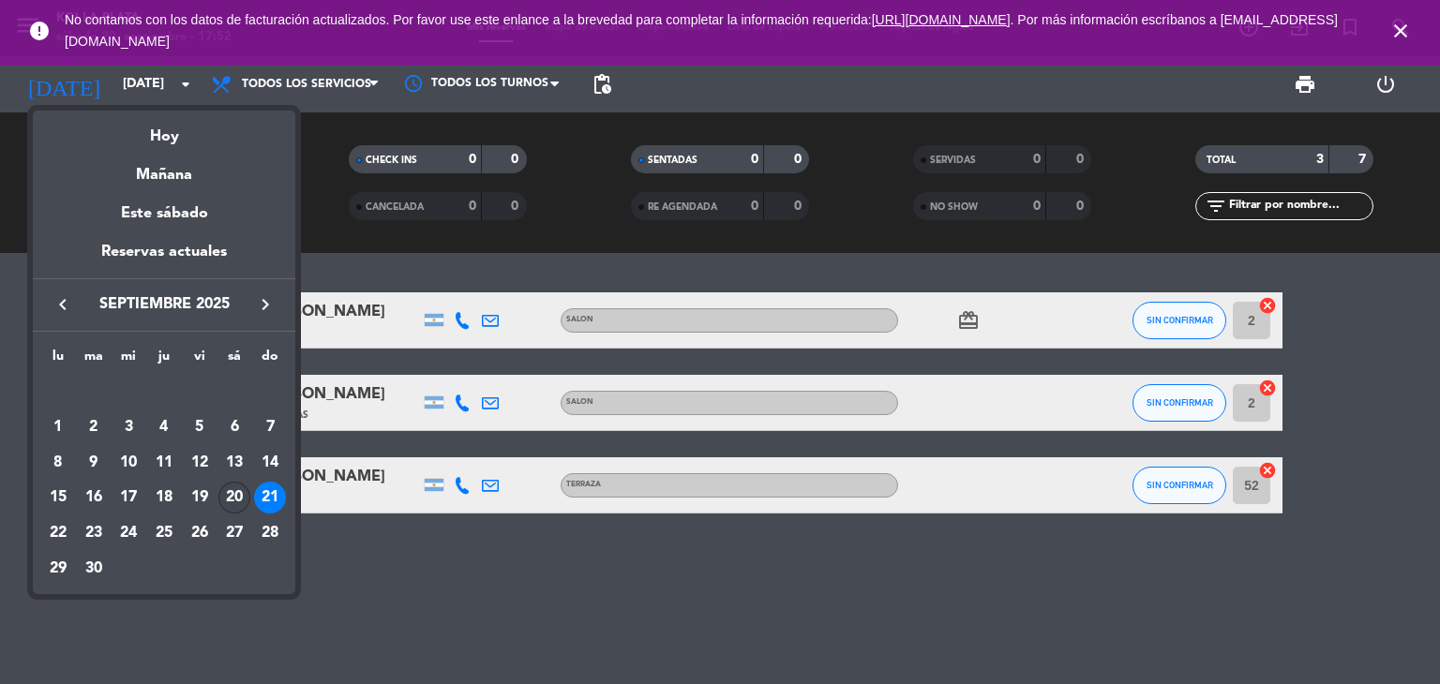
click at [246, 501] on div "20" at bounding box center [234, 498] width 32 height 32
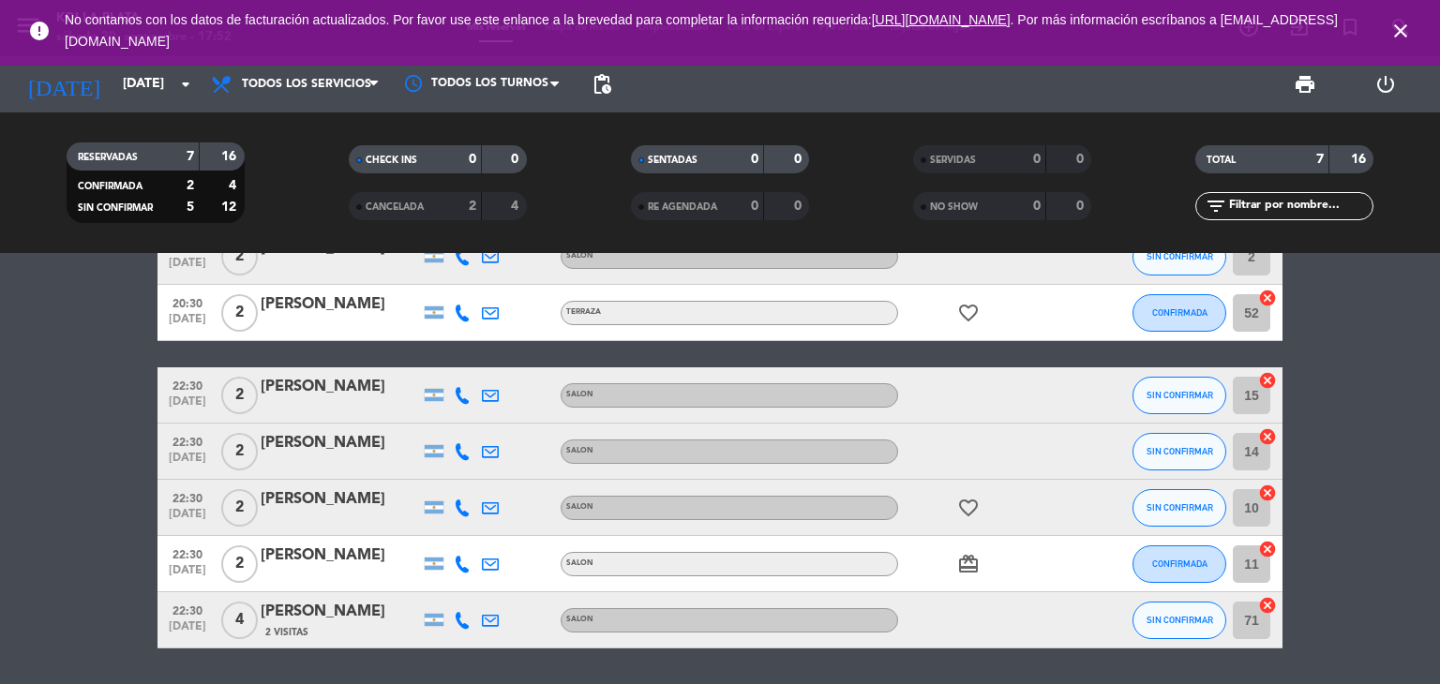
scroll to position [94, 0]
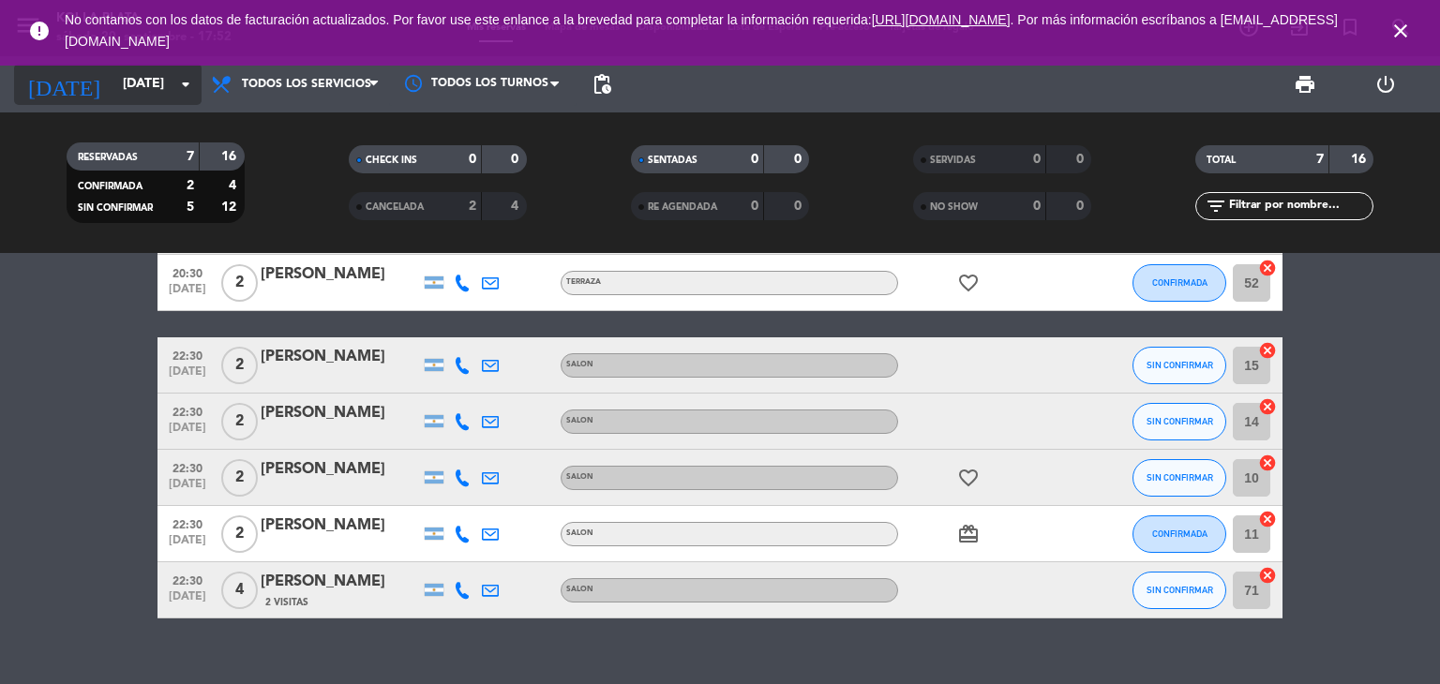
click at [122, 77] on input "[DATE]" at bounding box center [202, 85] width 178 height 34
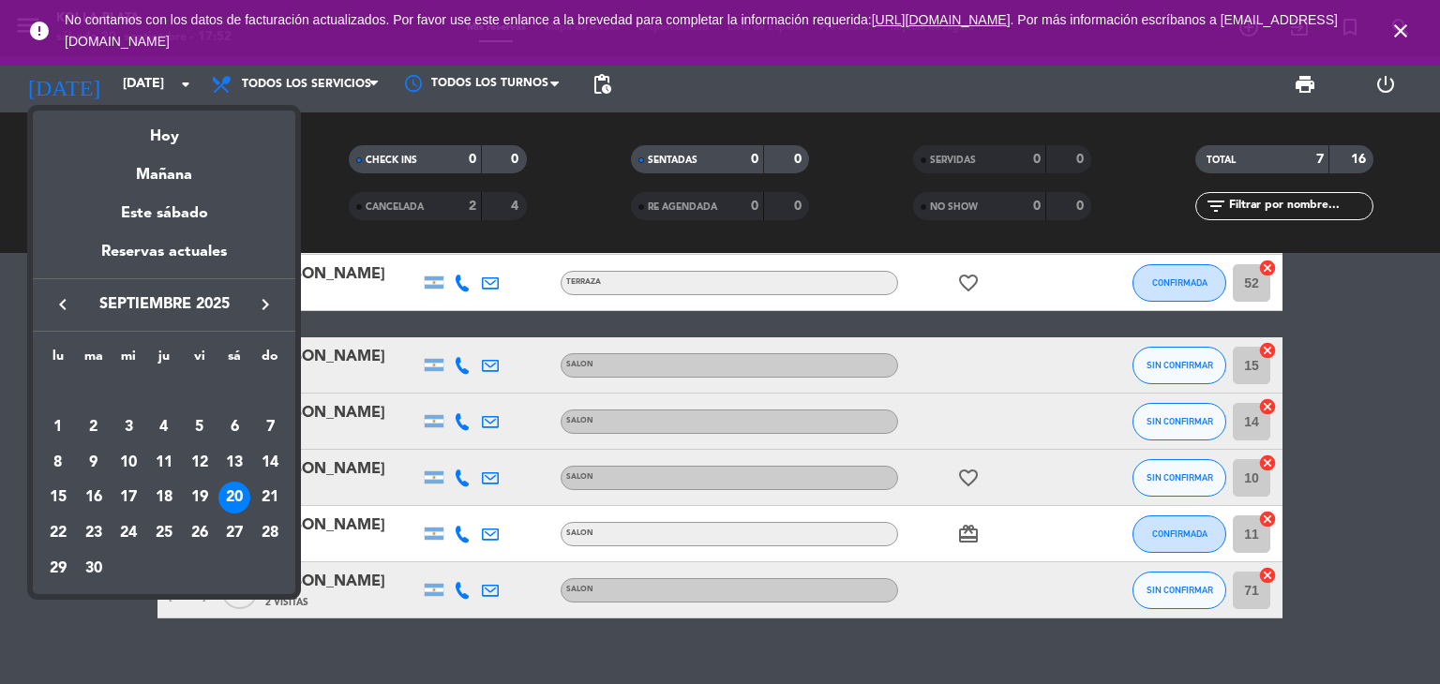
click at [270, 503] on div "21" at bounding box center [270, 498] width 32 height 32
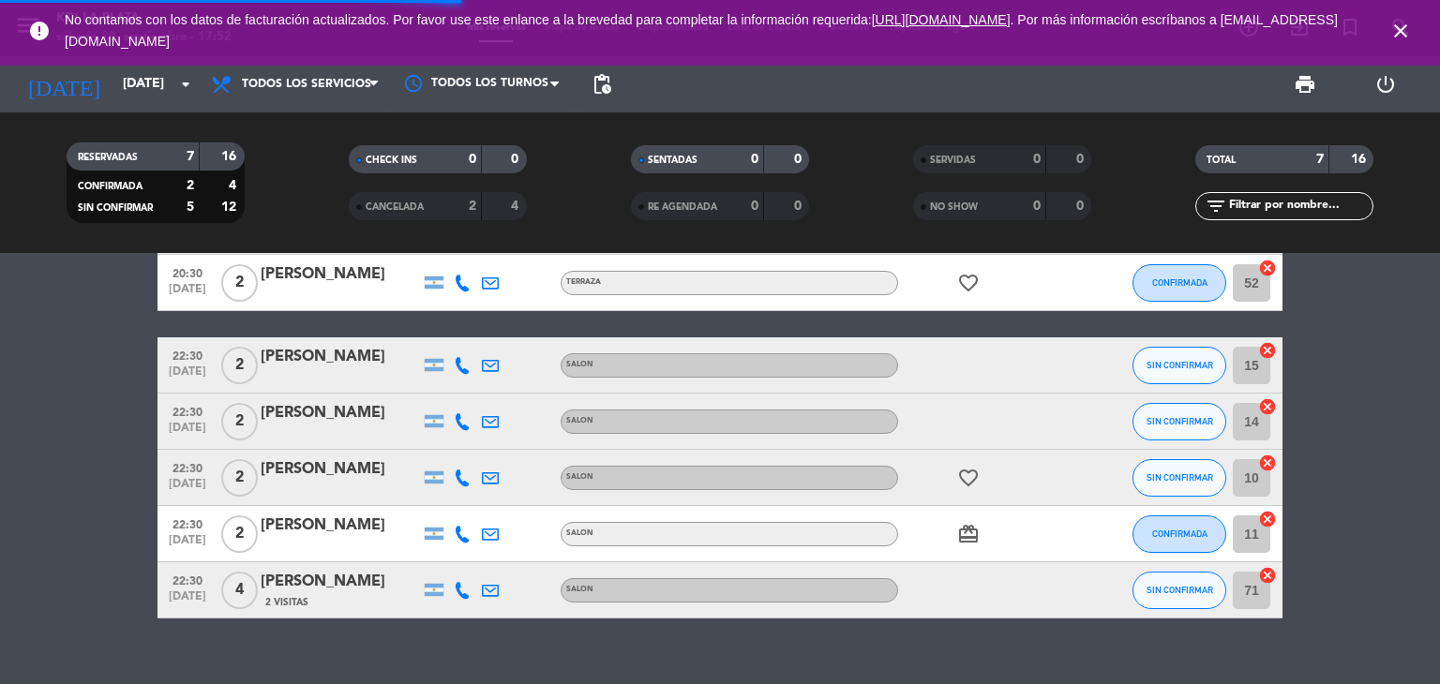
scroll to position [0, 0]
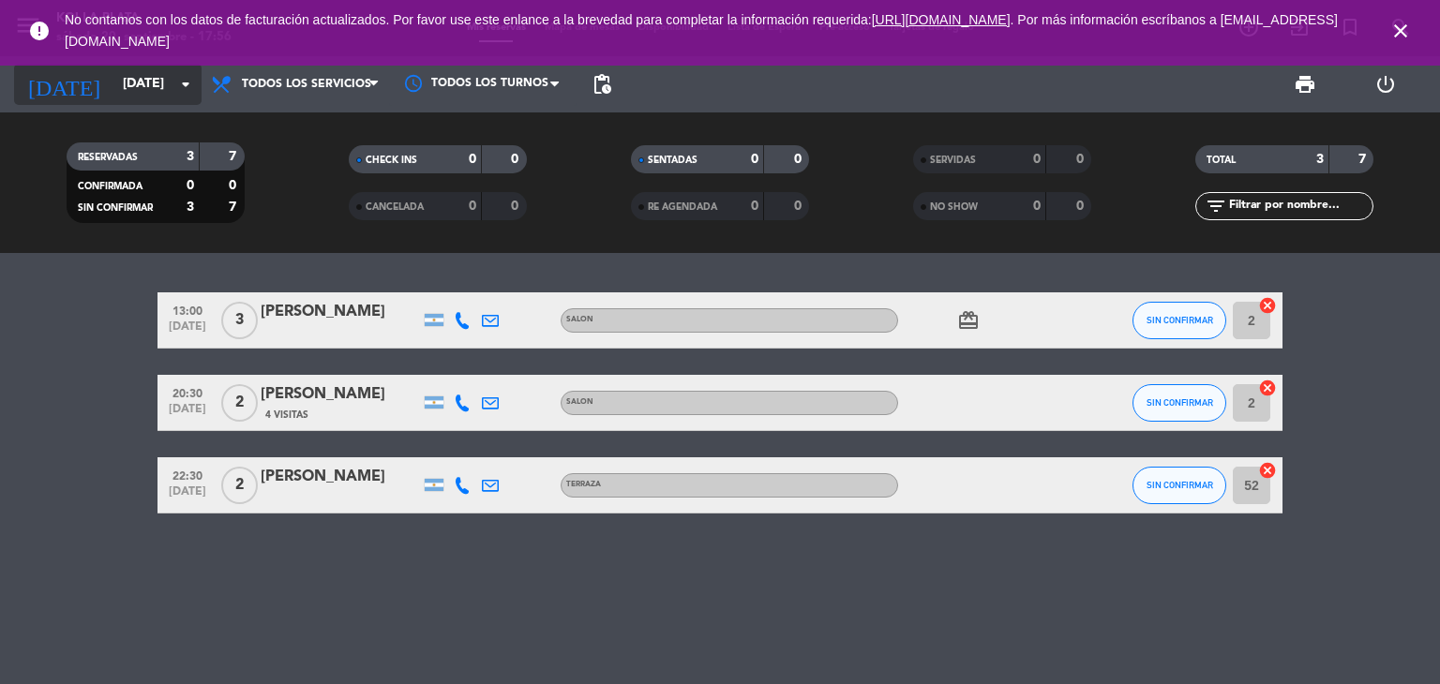
click at [170, 91] on input "[DATE]" at bounding box center [202, 85] width 178 height 34
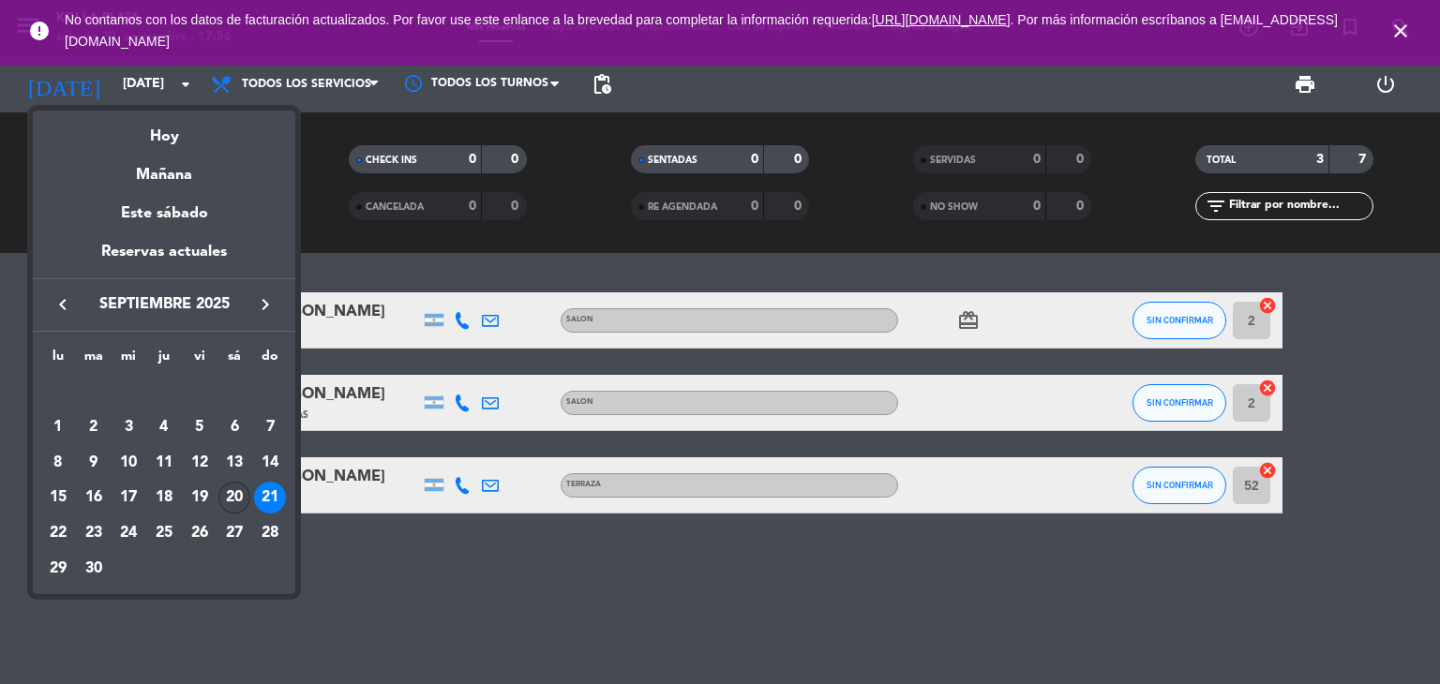
click at [236, 493] on div "20" at bounding box center [234, 498] width 32 height 32
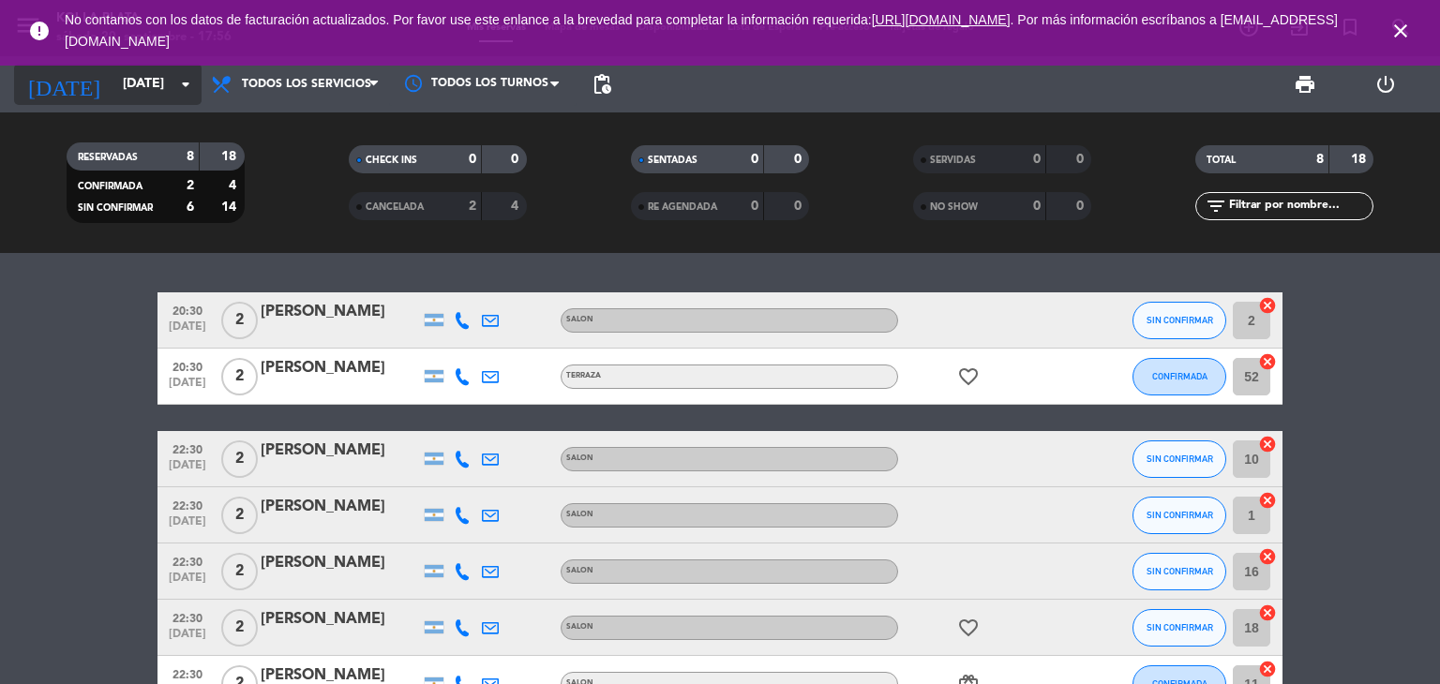
click at [135, 91] on input "[DATE]" at bounding box center [202, 85] width 178 height 34
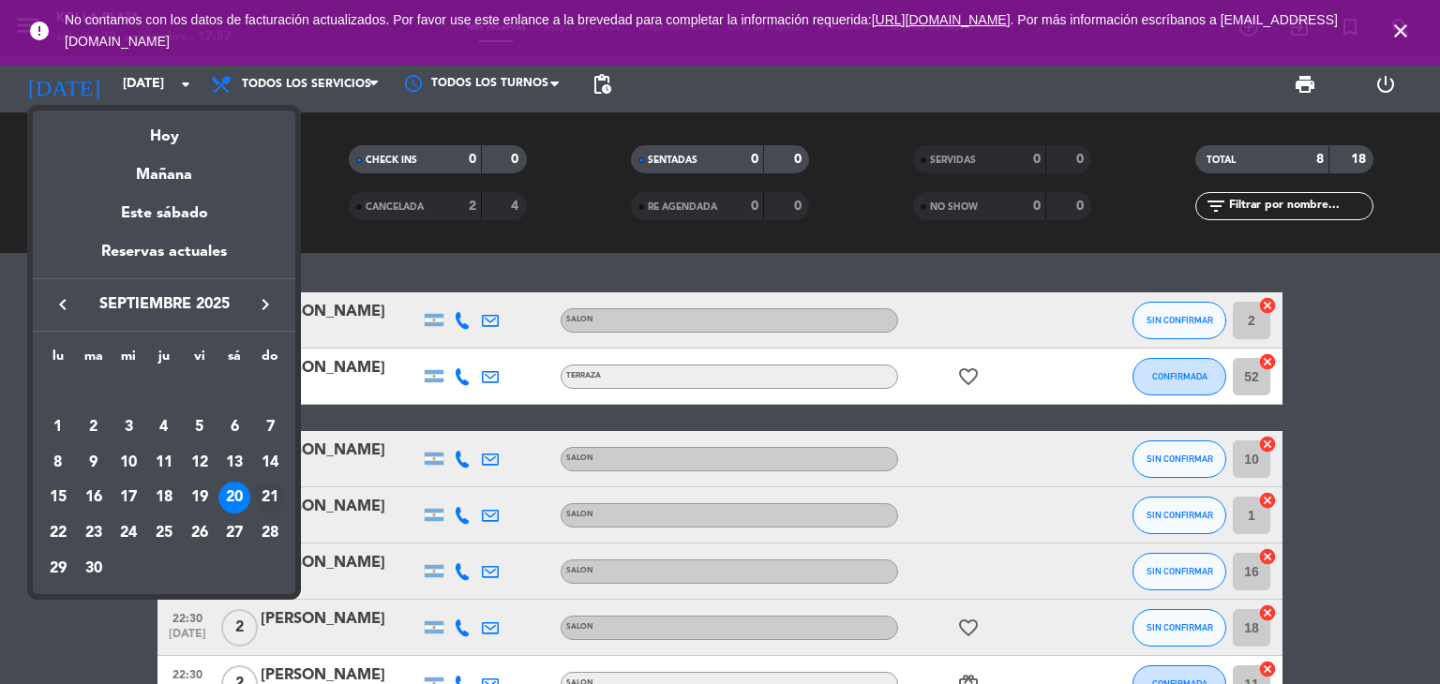
click at [271, 507] on div "21" at bounding box center [270, 498] width 32 height 32
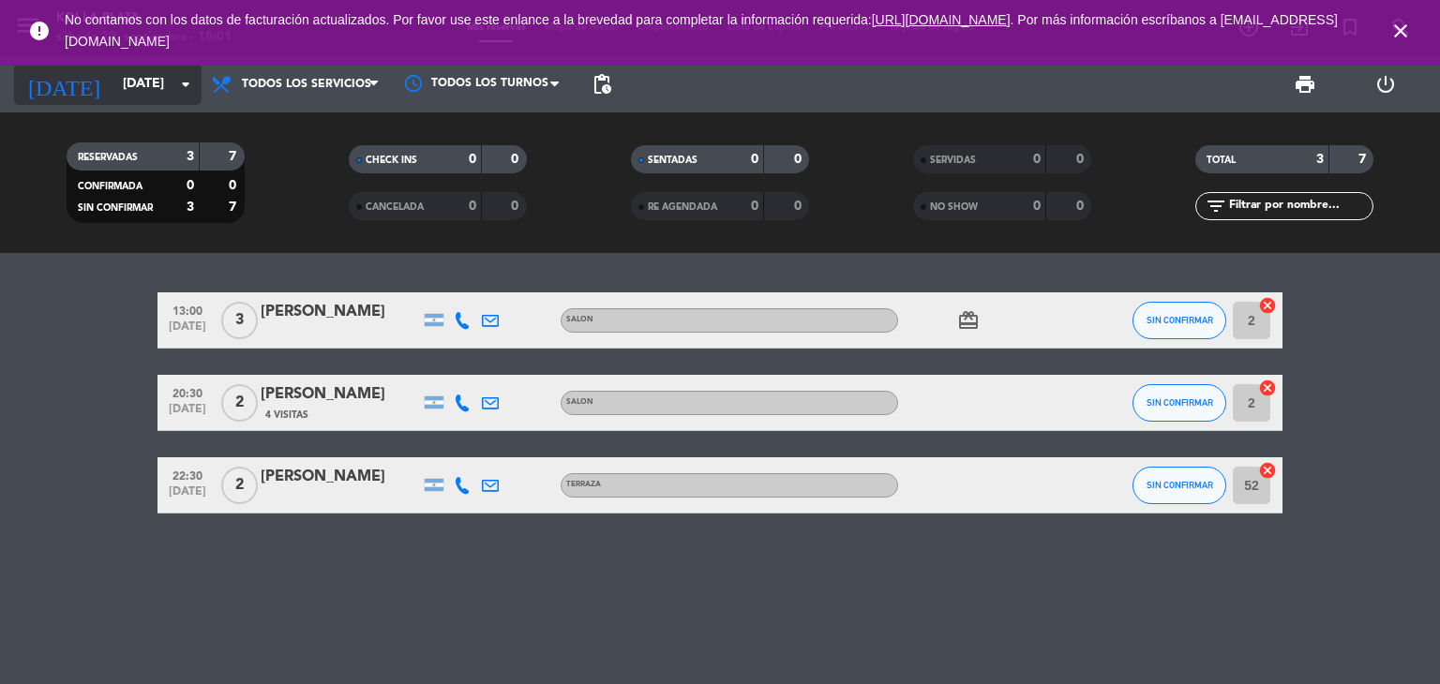
click at [131, 81] on input "[DATE]" at bounding box center [202, 85] width 178 height 34
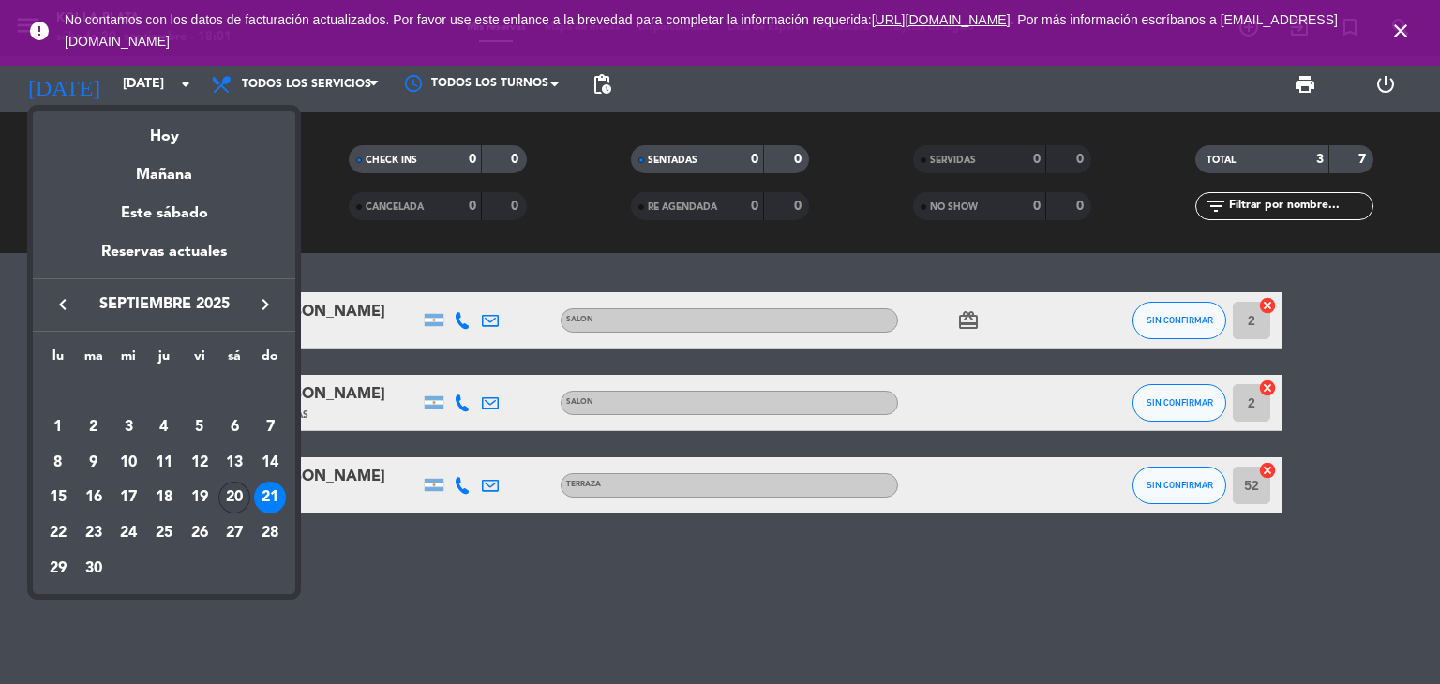
click at [226, 500] on div "20" at bounding box center [234, 498] width 32 height 32
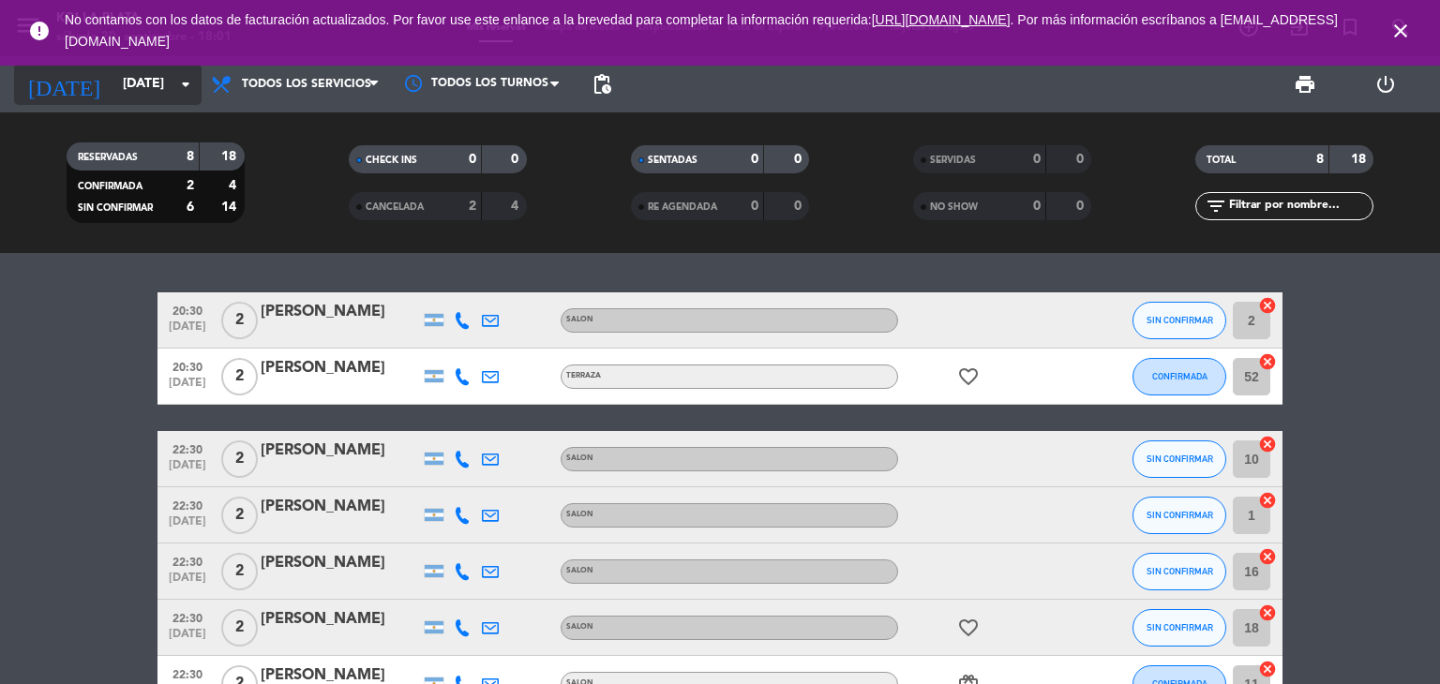
click at [120, 77] on input "[DATE]" at bounding box center [202, 85] width 178 height 34
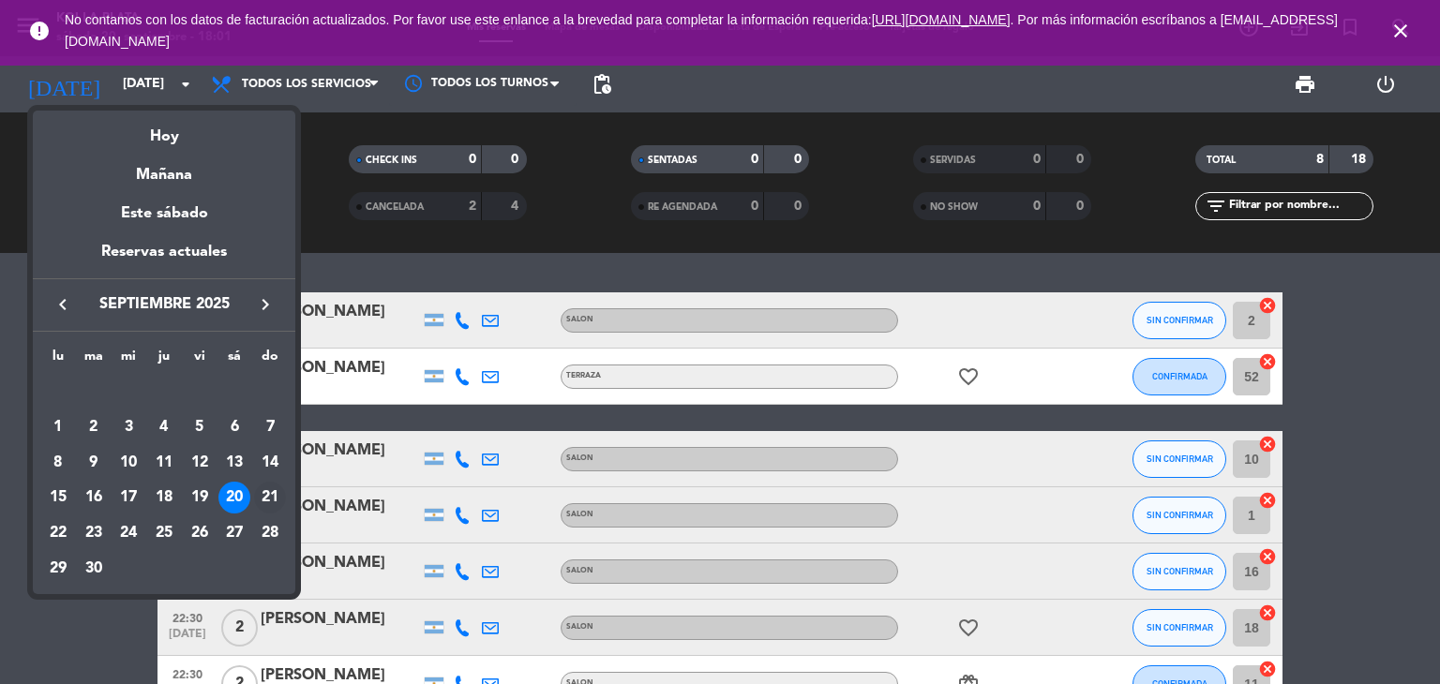
click at [269, 497] on div "21" at bounding box center [270, 498] width 32 height 32
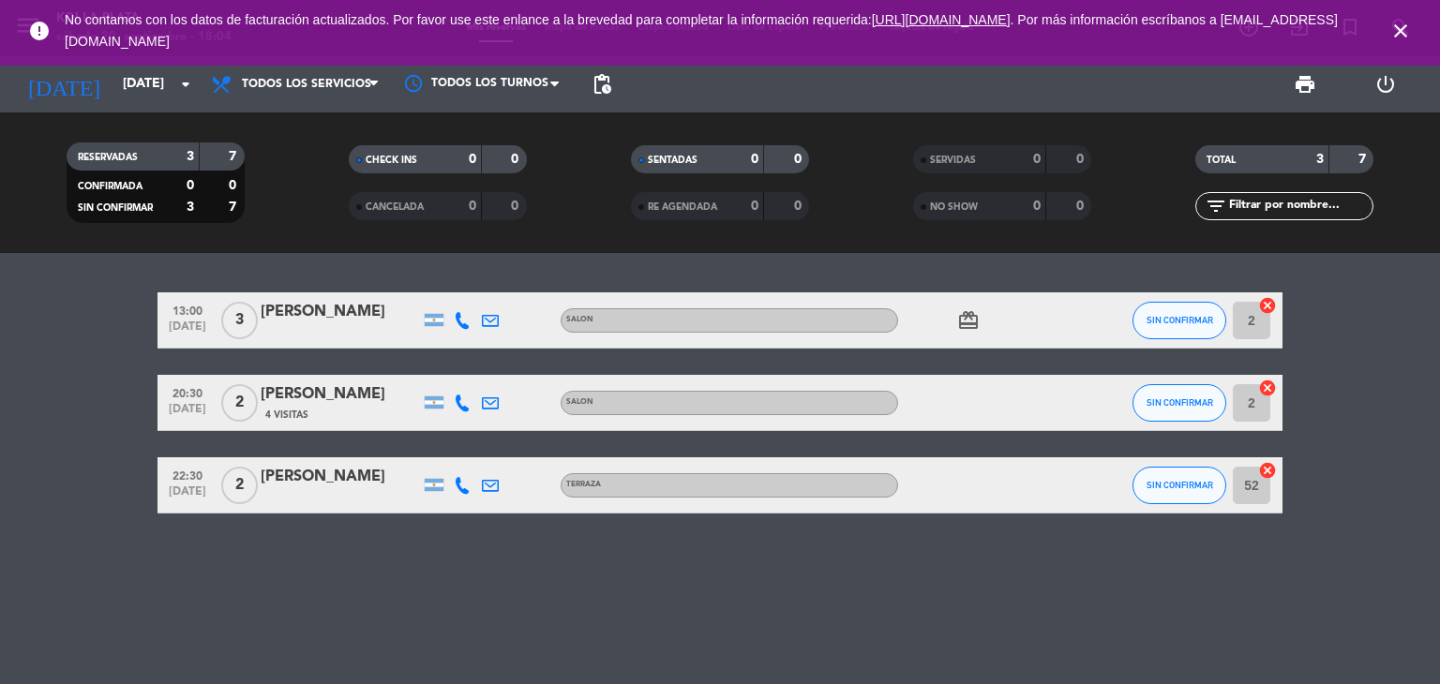
click at [1406, 32] on icon "close" at bounding box center [1400, 31] width 23 height 23
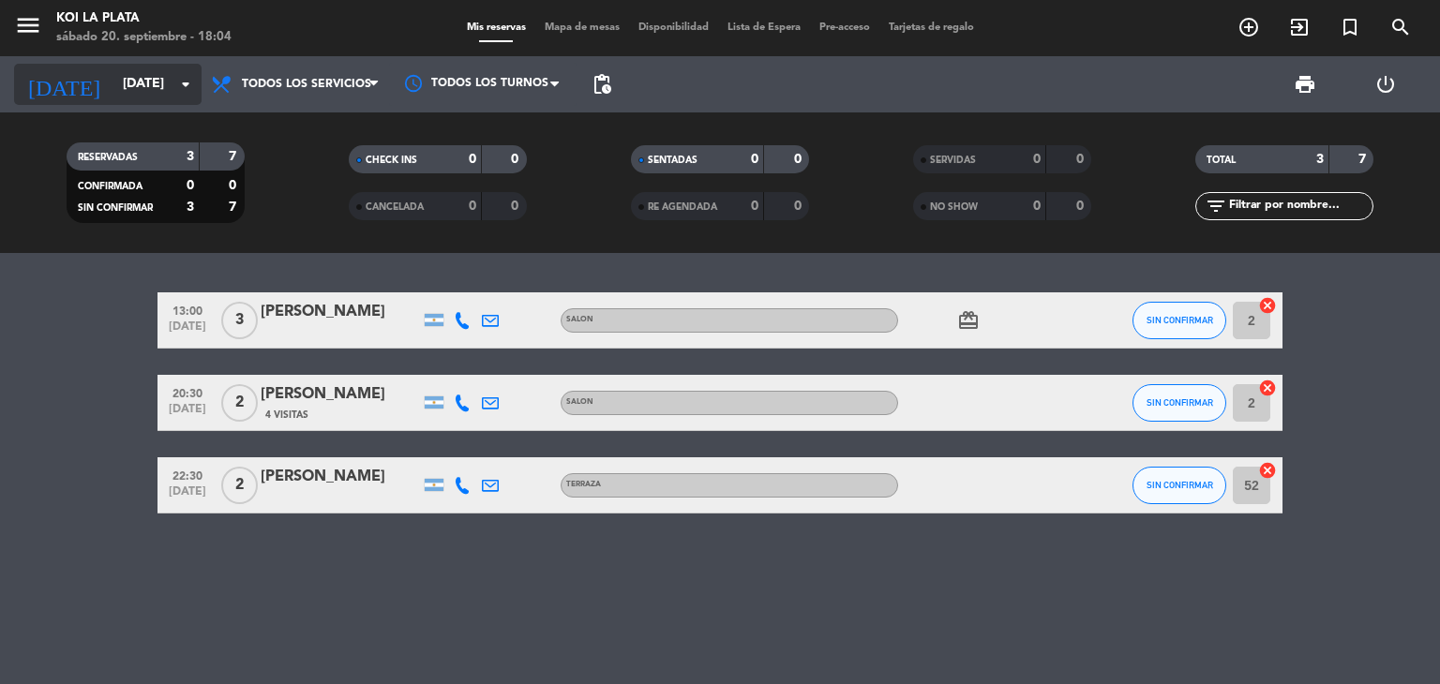
click at [121, 82] on input "[DATE]" at bounding box center [202, 85] width 178 height 34
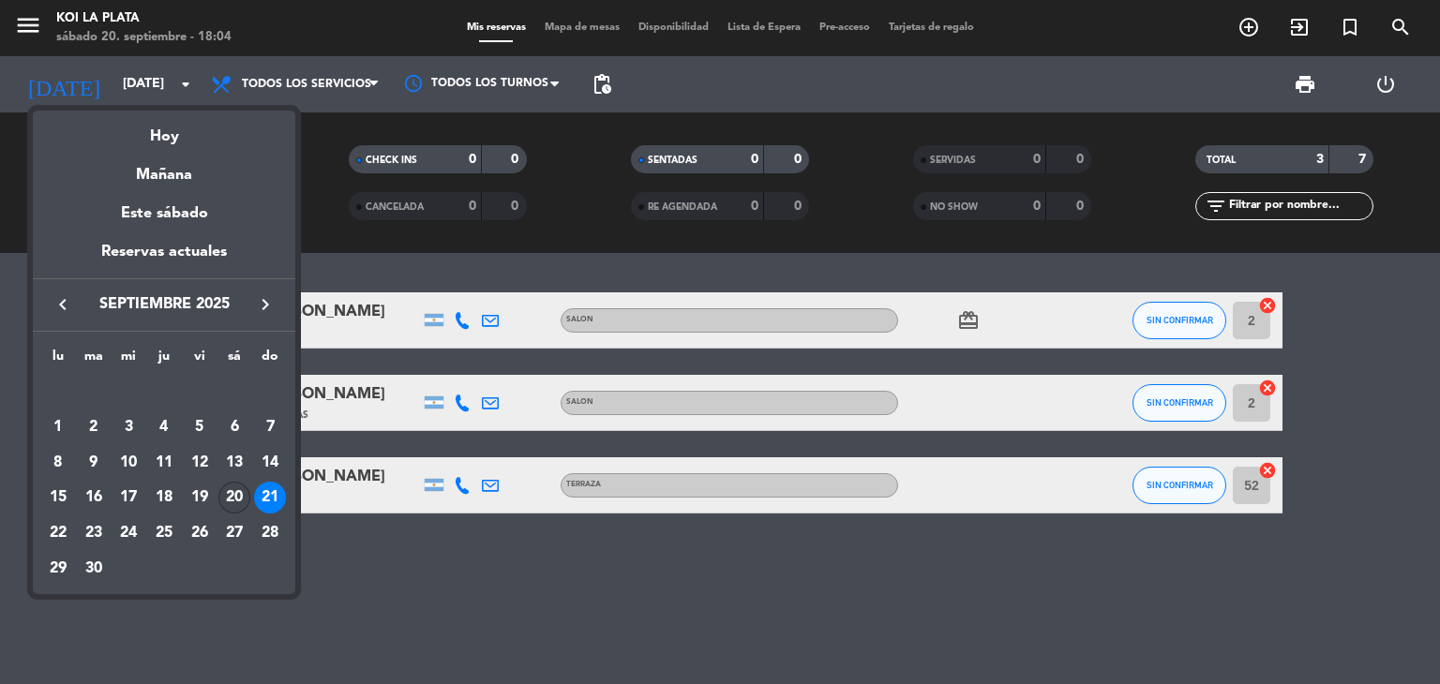
click at [240, 509] on div "20" at bounding box center [234, 498] width 32 height 32
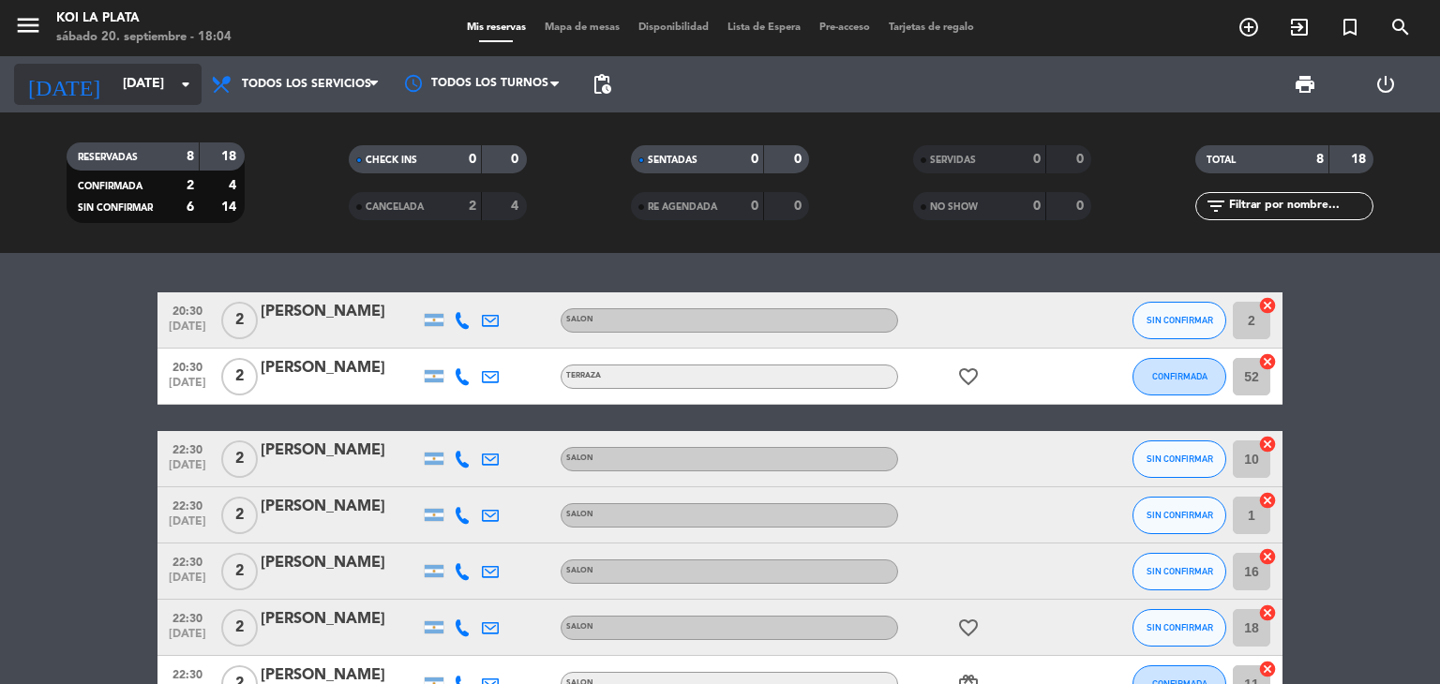
click at [113, 92] on input "[DATE]" at bounding box center [202, 85] width 178 height 34
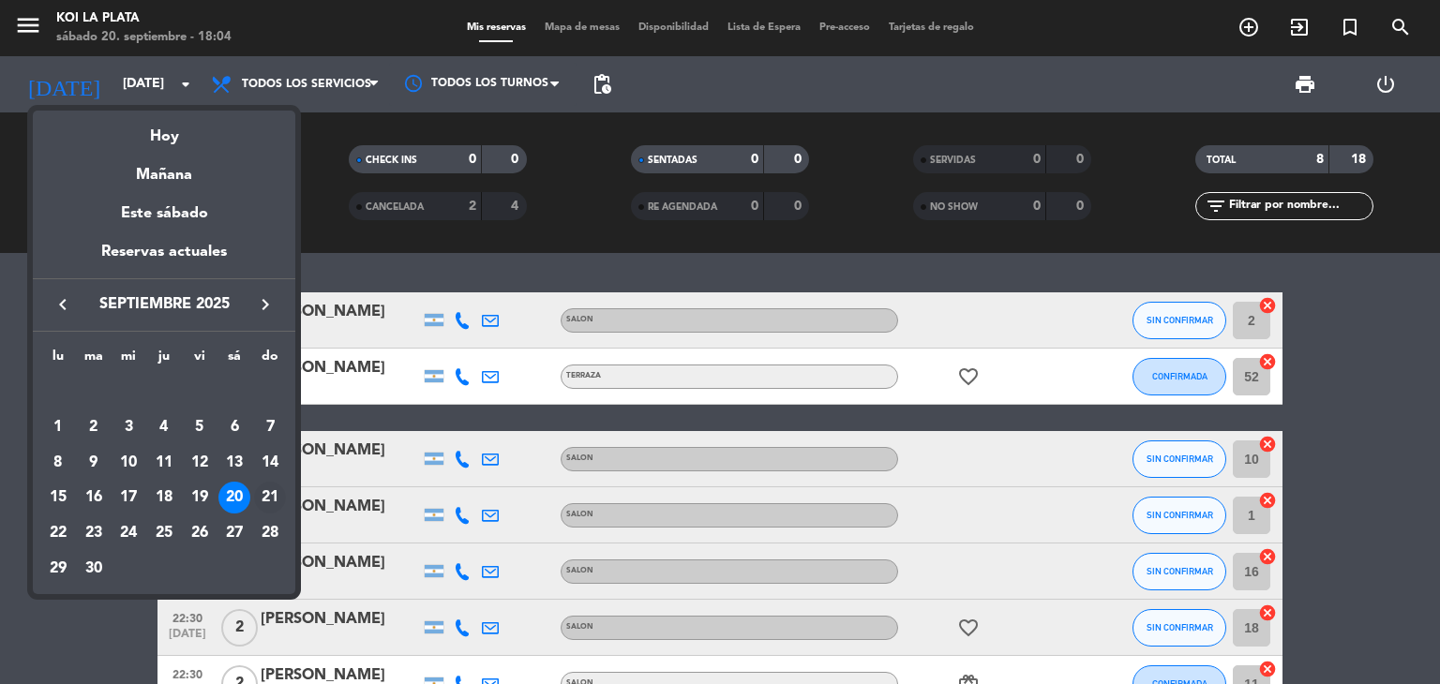
click at [266, 494] on div "21" at bounding box center [270, 498] width 32 height 32
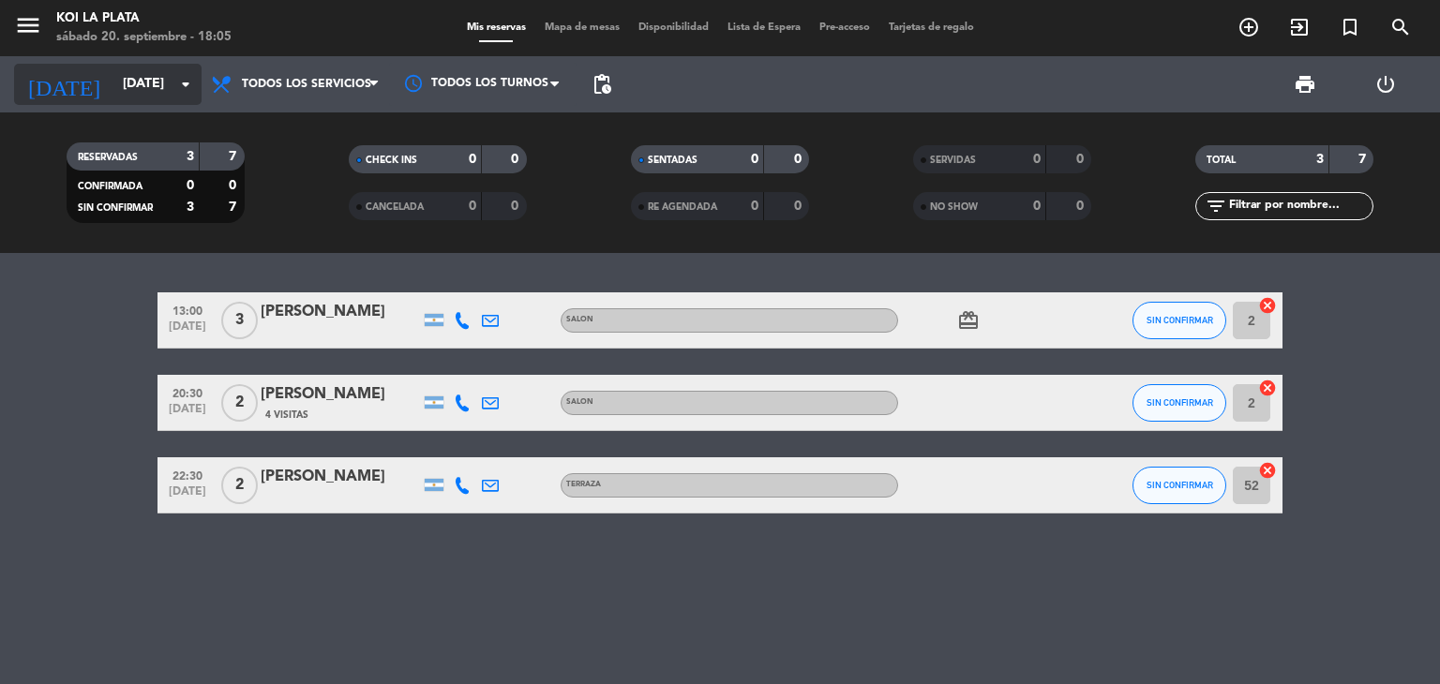
click at [113, 94] on input "[DATE]" at bounding box center [202, 85] width 178 height 34
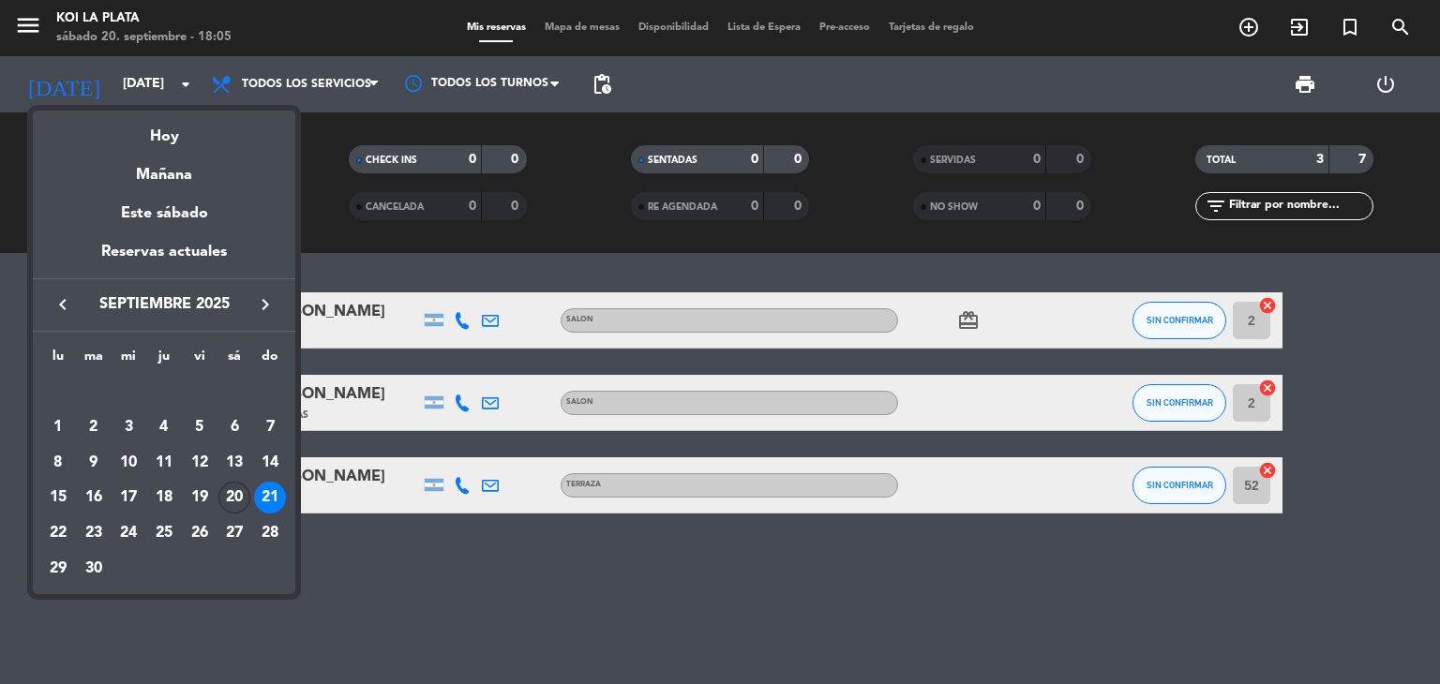
click at [247, 492] on div "20" at bounding box center [234, 498] width 32 height 32
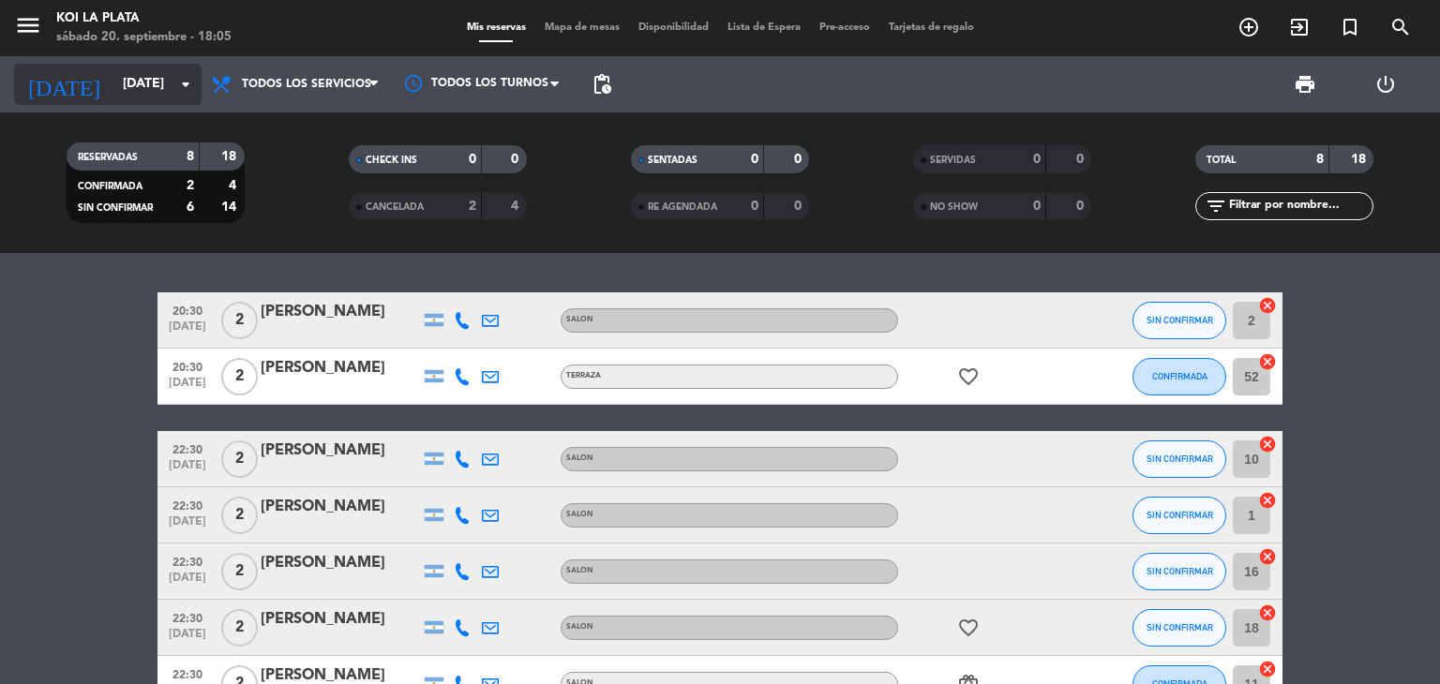
click at [113, 90] on input "[DATE]" at bounding box center [202, 85] width 178 height 34
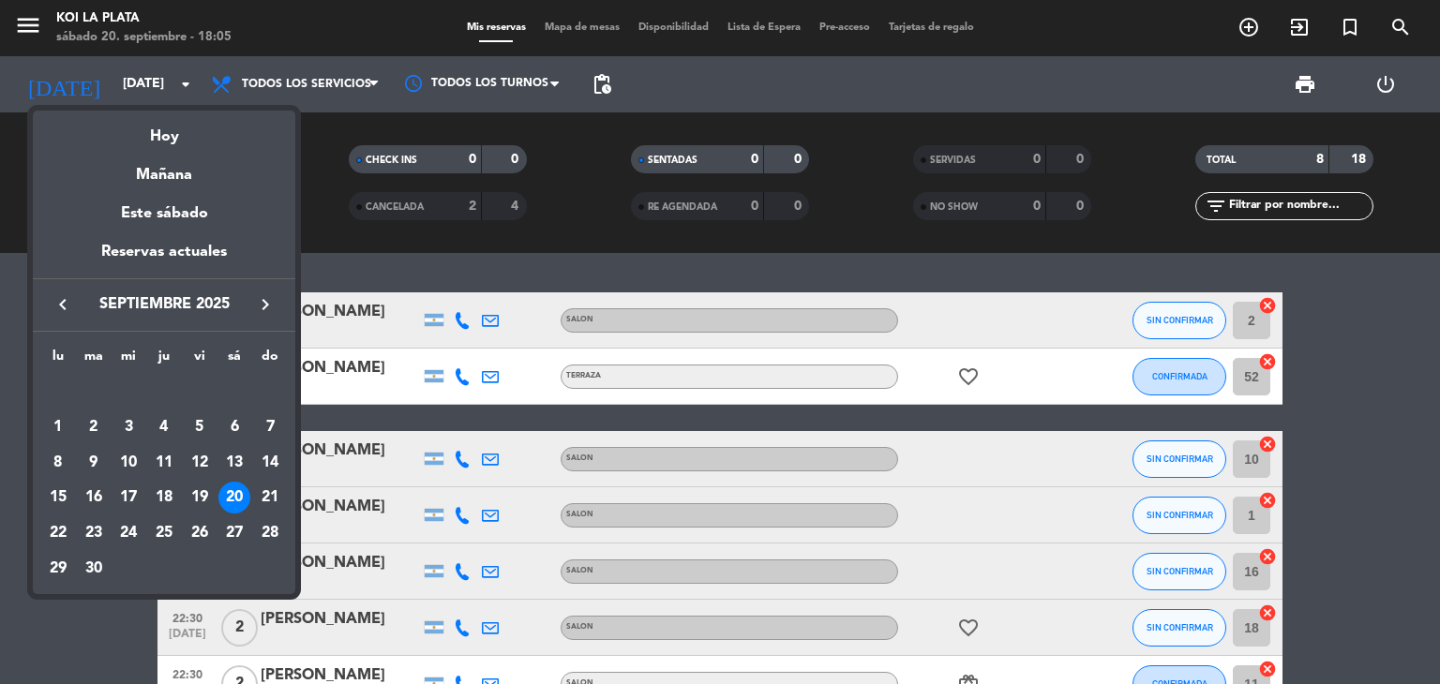
click at [275, 491] on div "21" at bounding box center [270, 498] width 32 height 32
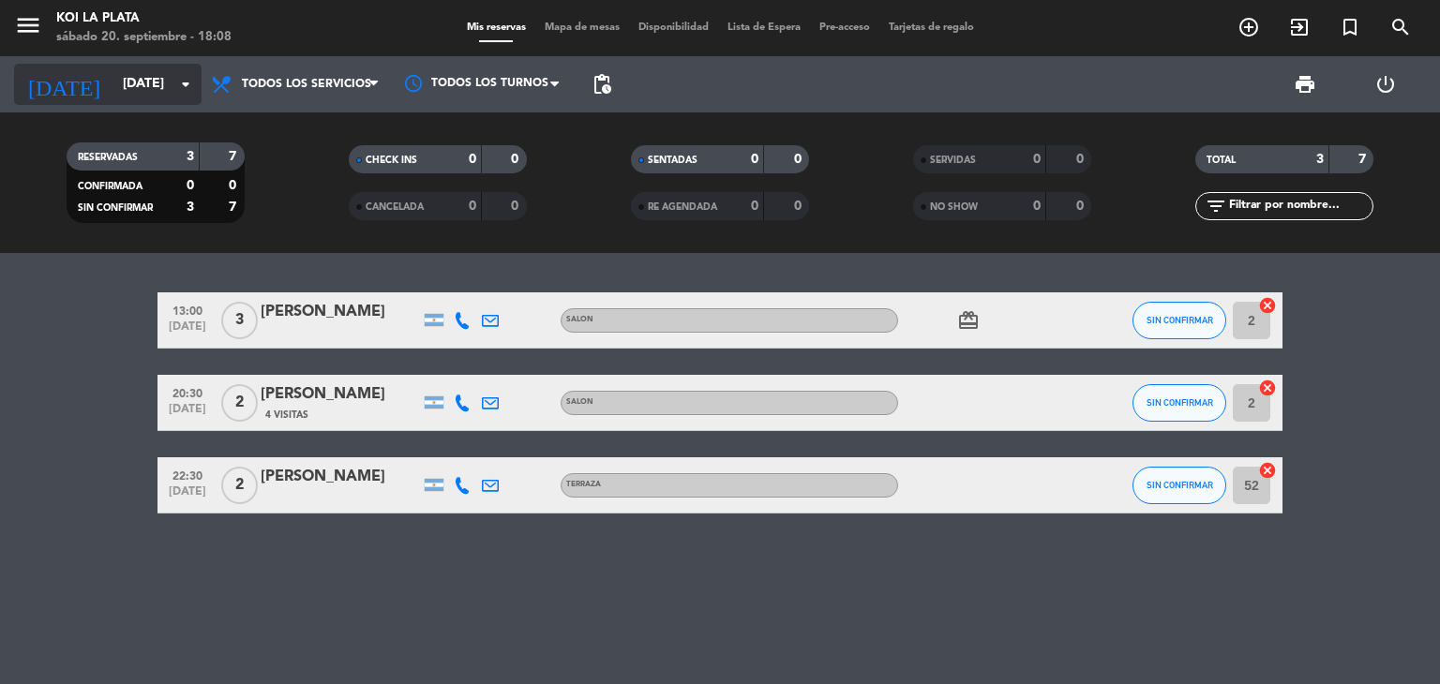
click at [143, 81] on input "[DATE]" at bounding box center [202, 85] width 178 height 34
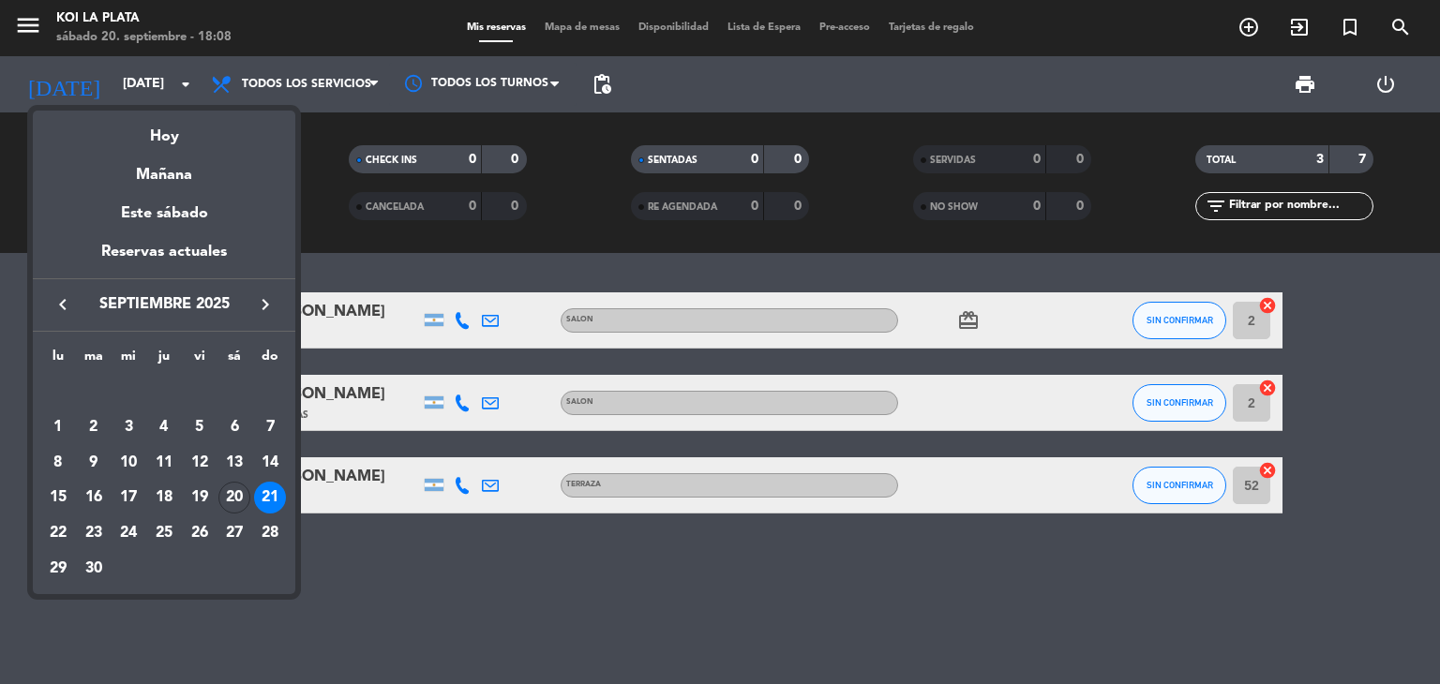
click at [234, 499] on div "20" at bounding box center [234, 498] width 32 height 32
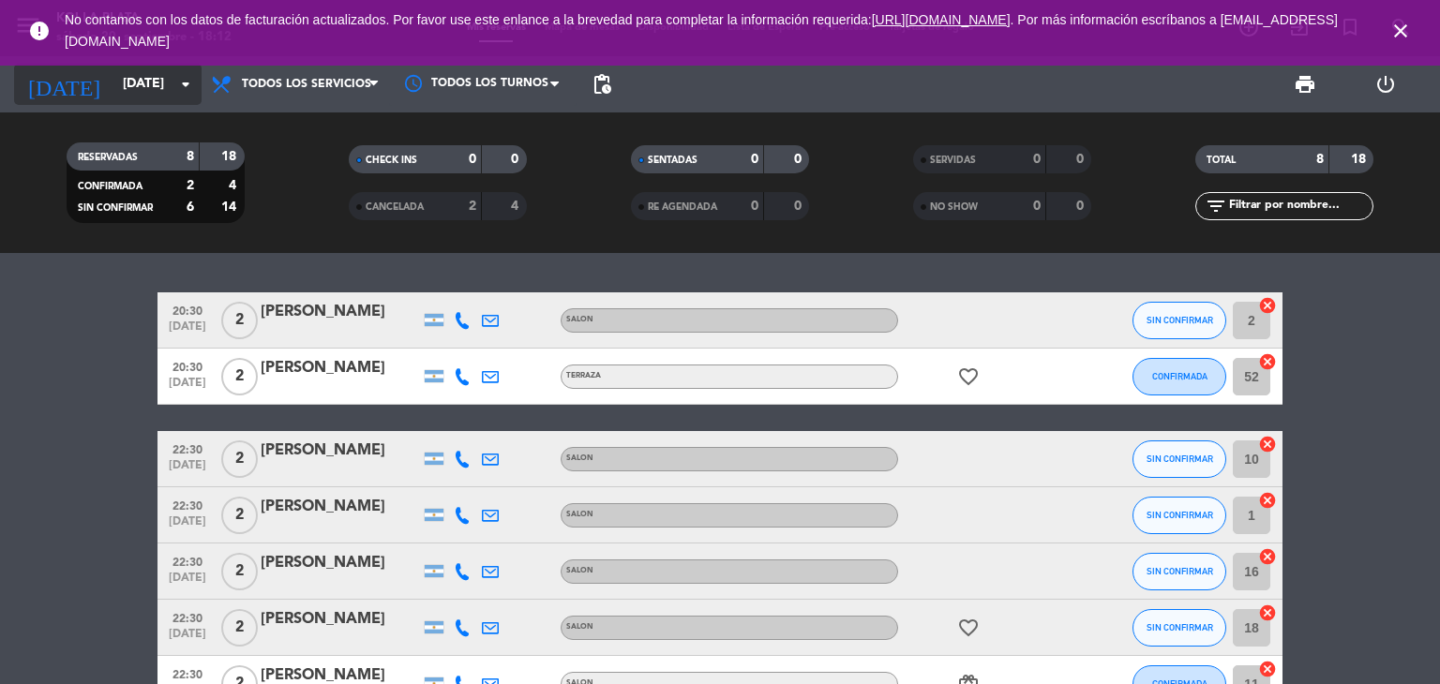
click at [119, 82] on input "[DATE]" at bounding box center [202, 85] width 178 height 34
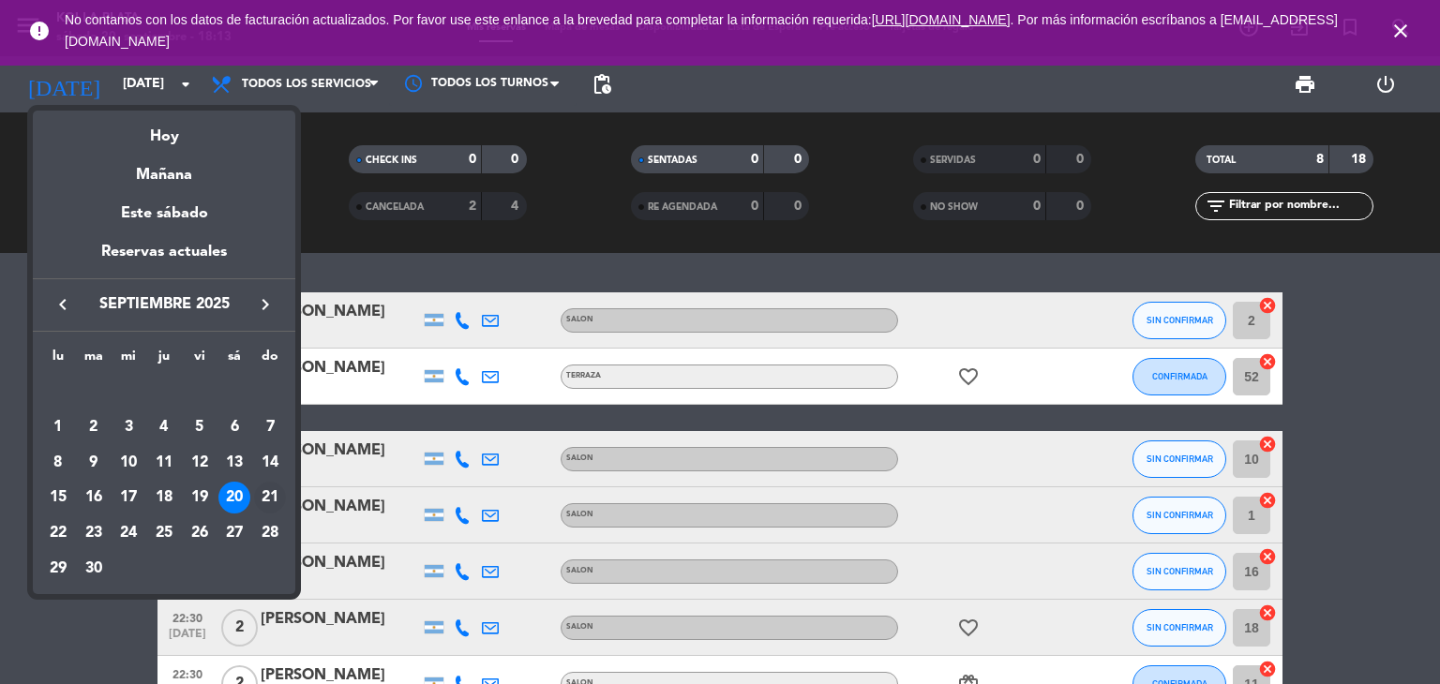
click at [273, 495] on div "21" at bounding box center [270, 498] width 32 height 32
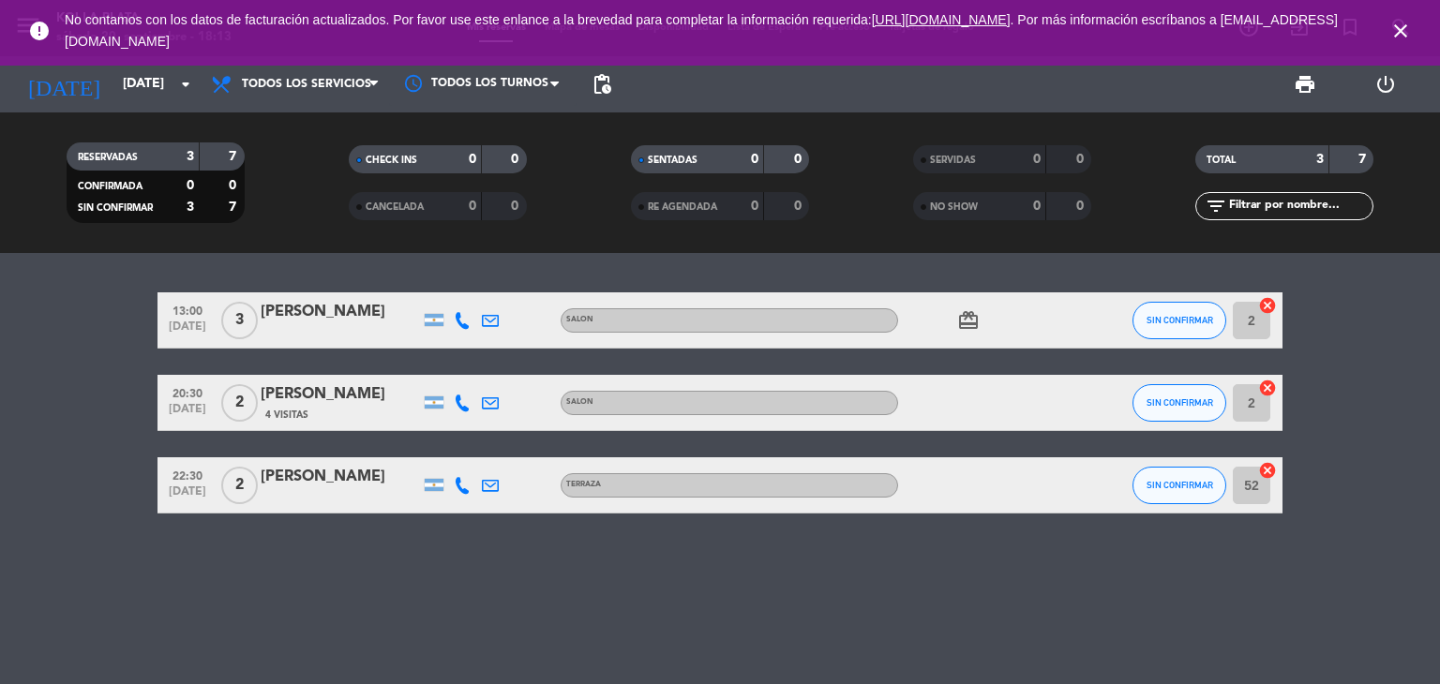
click at [1397, 36] on icon "close" at bounding box center [1400, 31] width 23 height 23
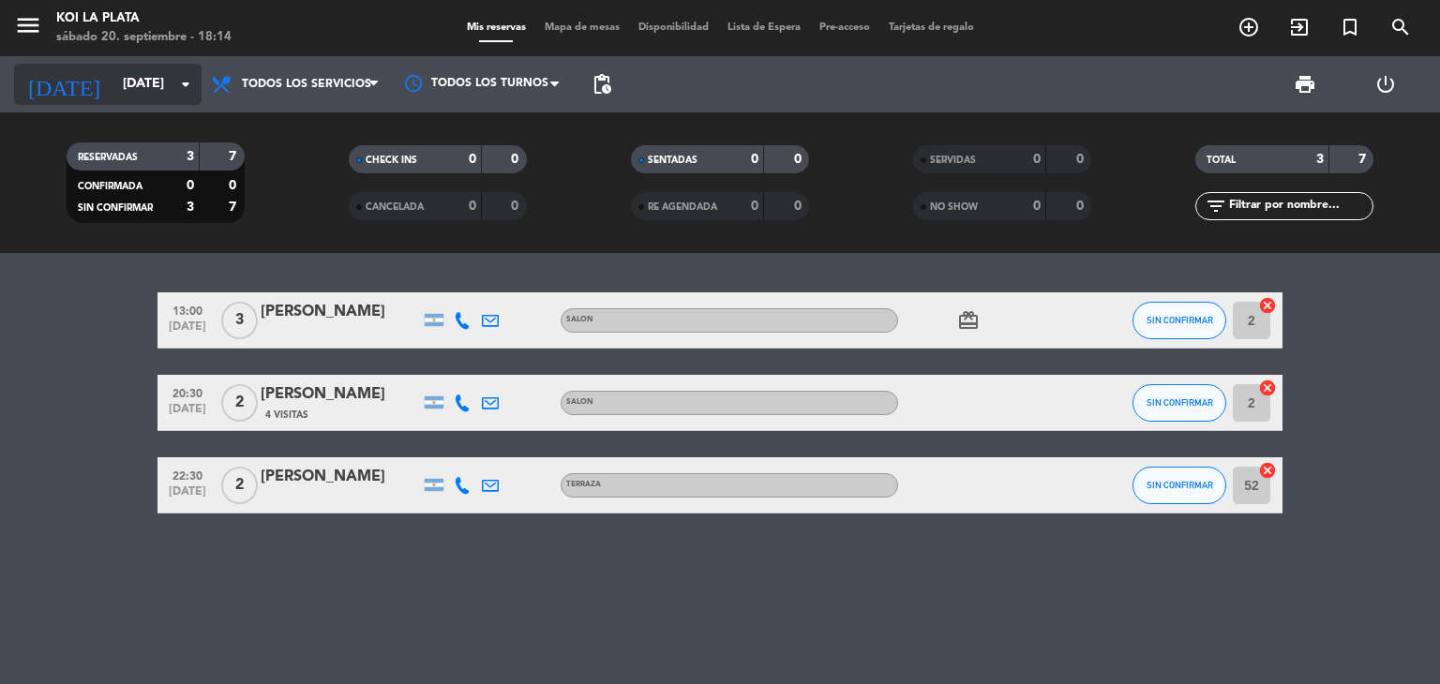
click at [135, 91] on input "[DATE]" at bounding box center [202, 85] width 178 height 34
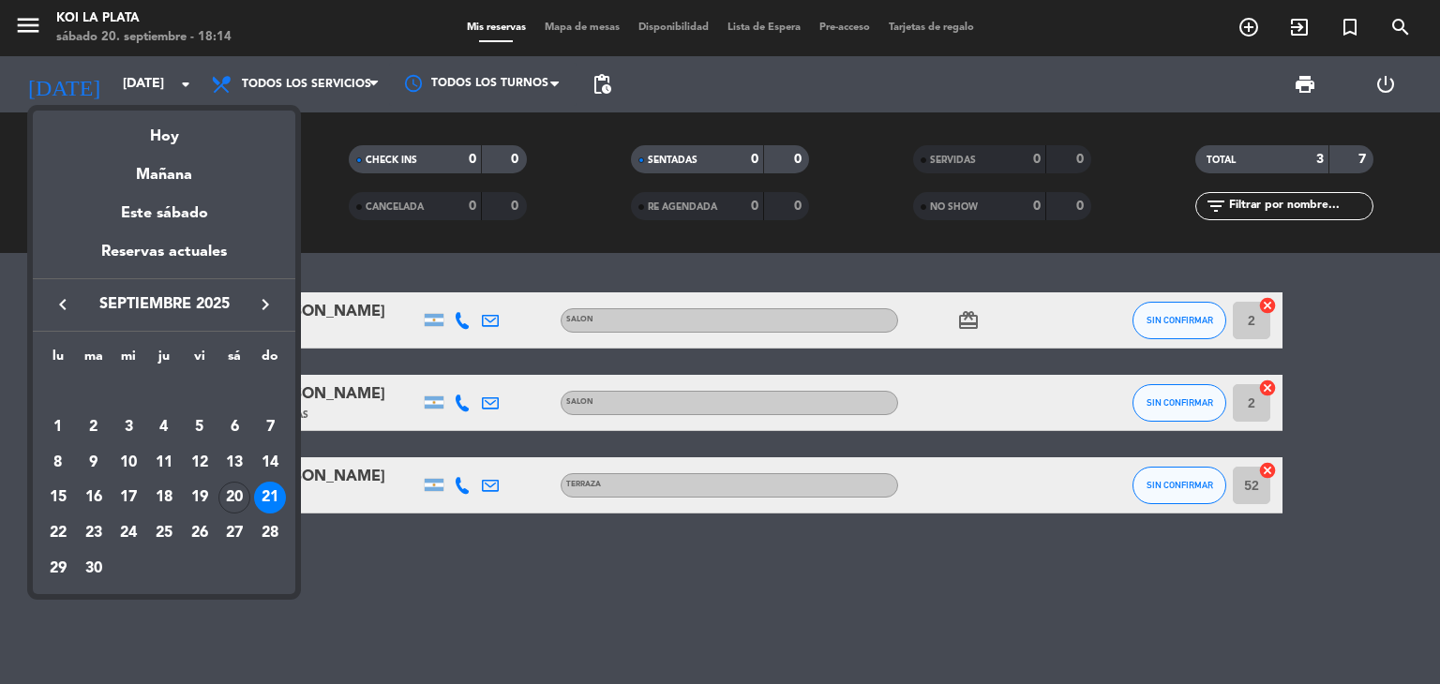
click at [233, 492] on div "20" at bounding box center [234, 498] width 32 height 32
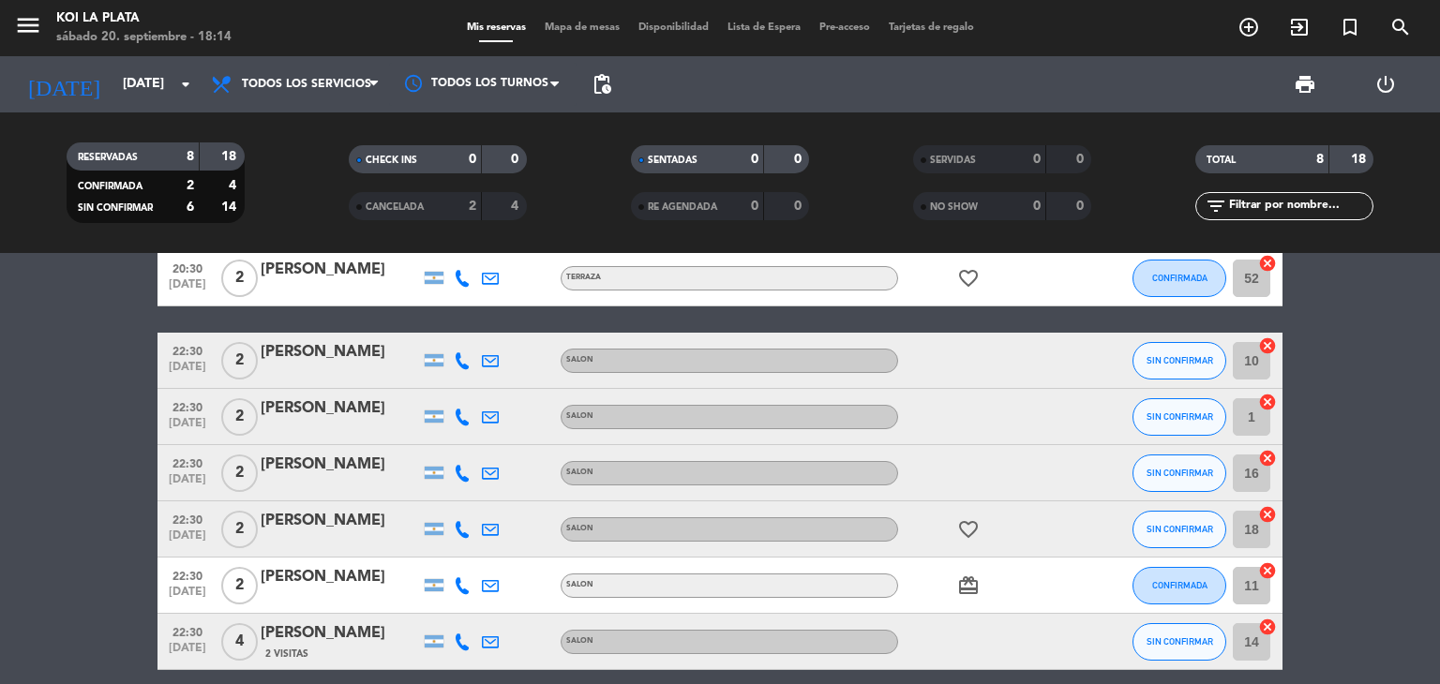
scroll to position [178, 0]
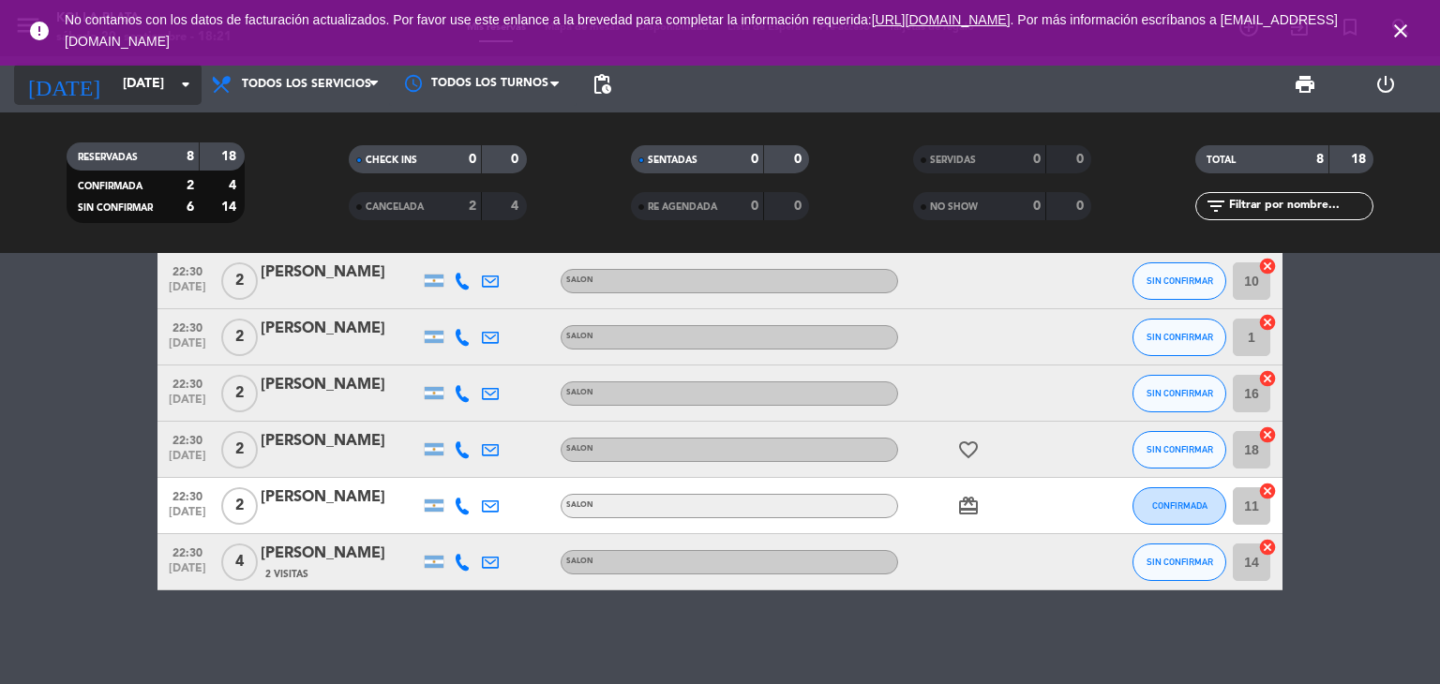
click at [143, 91] on input "[DATE]" at bounding box center [202, 85] width 178 height 34
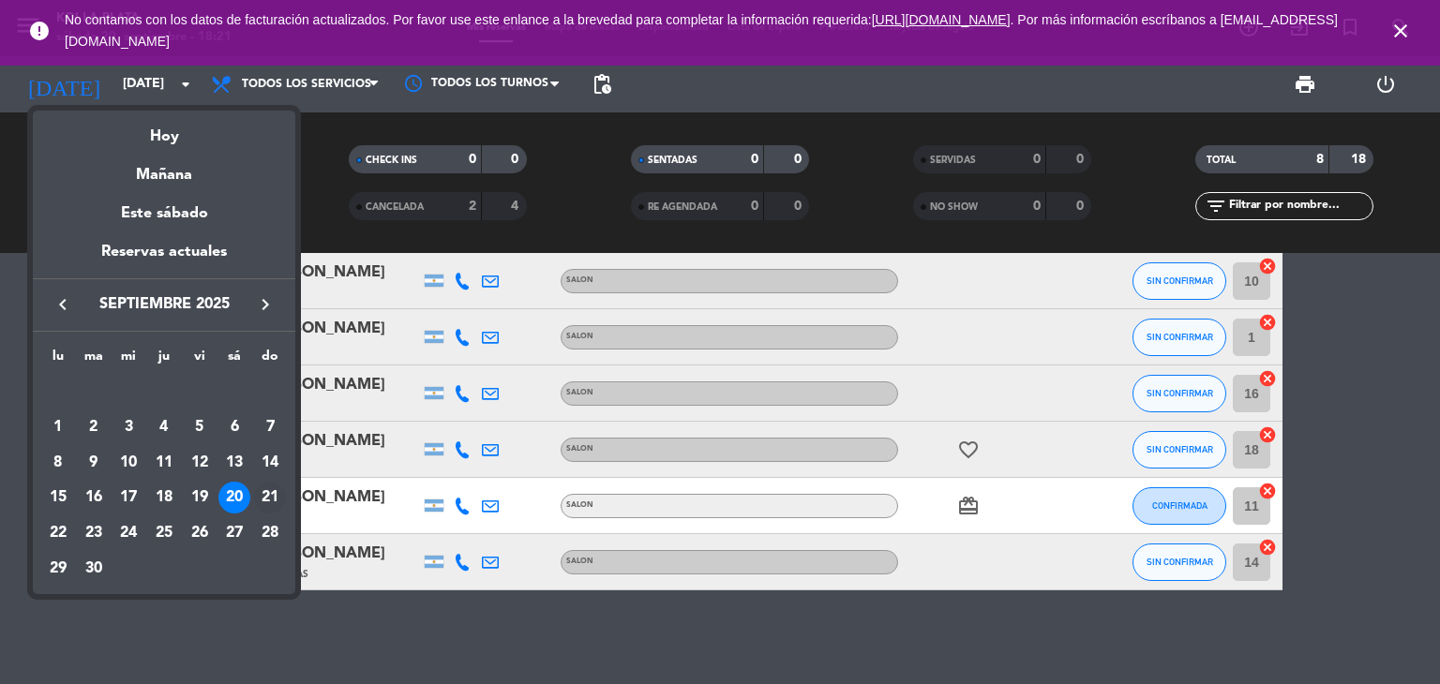
click at [275, 507] on div "21" at bounding box center [270, 498] width 32 height 32
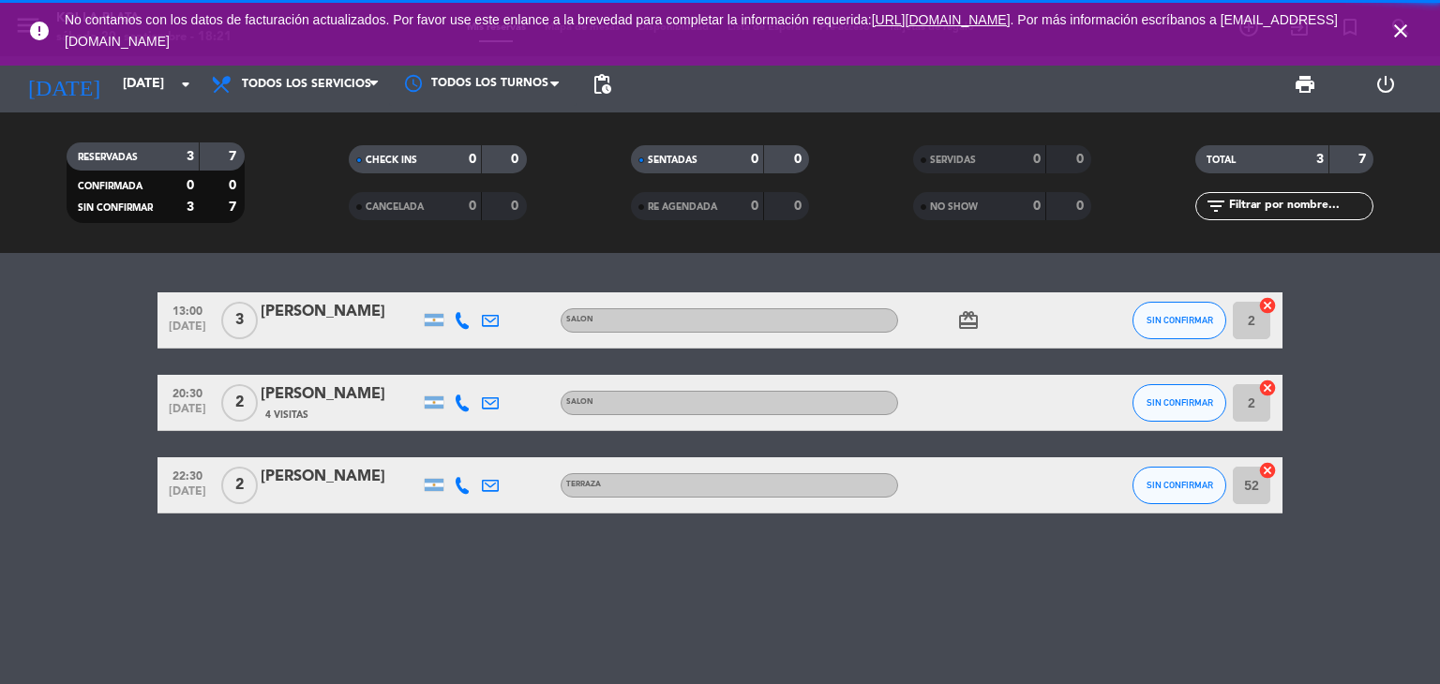
scroll to position [0, 0]
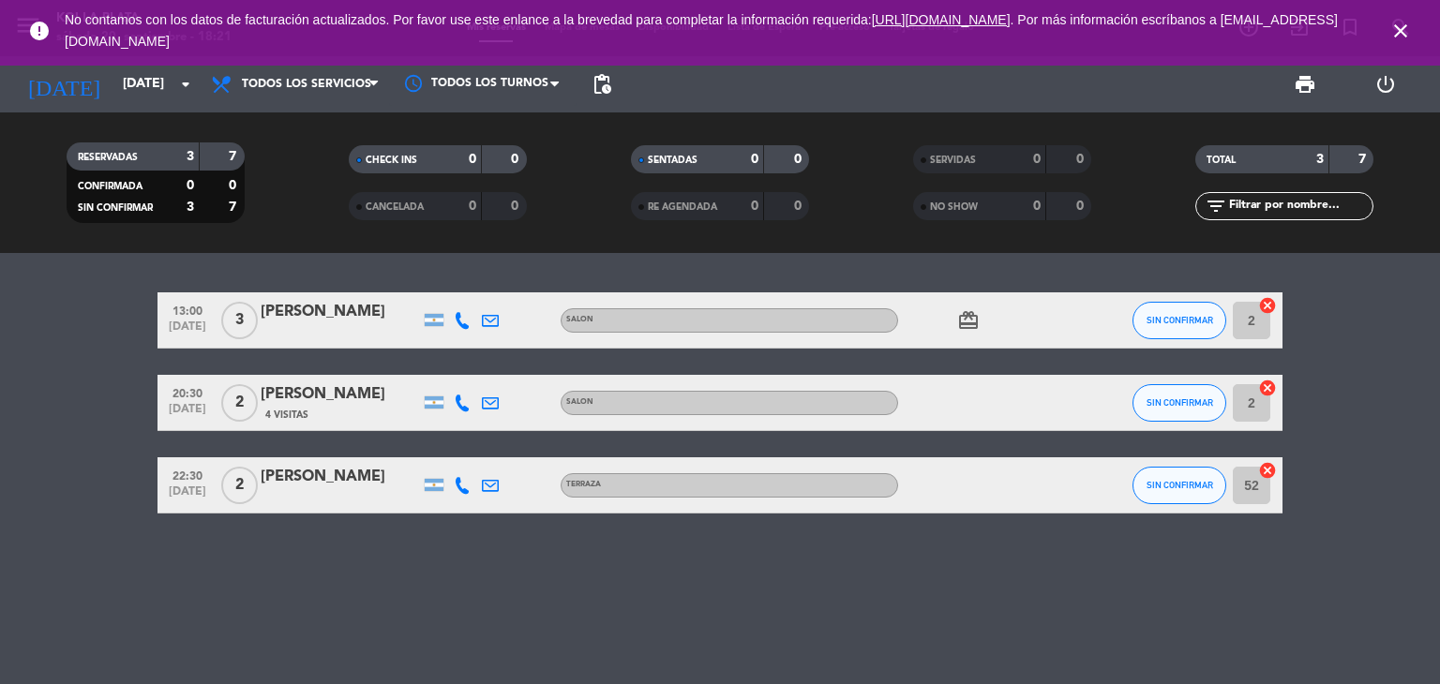
drag, startPoint x: 267, startPoint y: 503, endPoint x: 293, endPoint y: 580, distance: 80.9
click at [290, 578] on div "13:00 [DATE] 3 [PERSON_NAME] SALON card_giftcard SIN CONFIRMAR 2 cancel 20:30 […" at bounding box center [720, 468] width 1440 height 431
click at [121, 88] on input "[DATE]" at bounding box center [202, 85] width 178 height 34
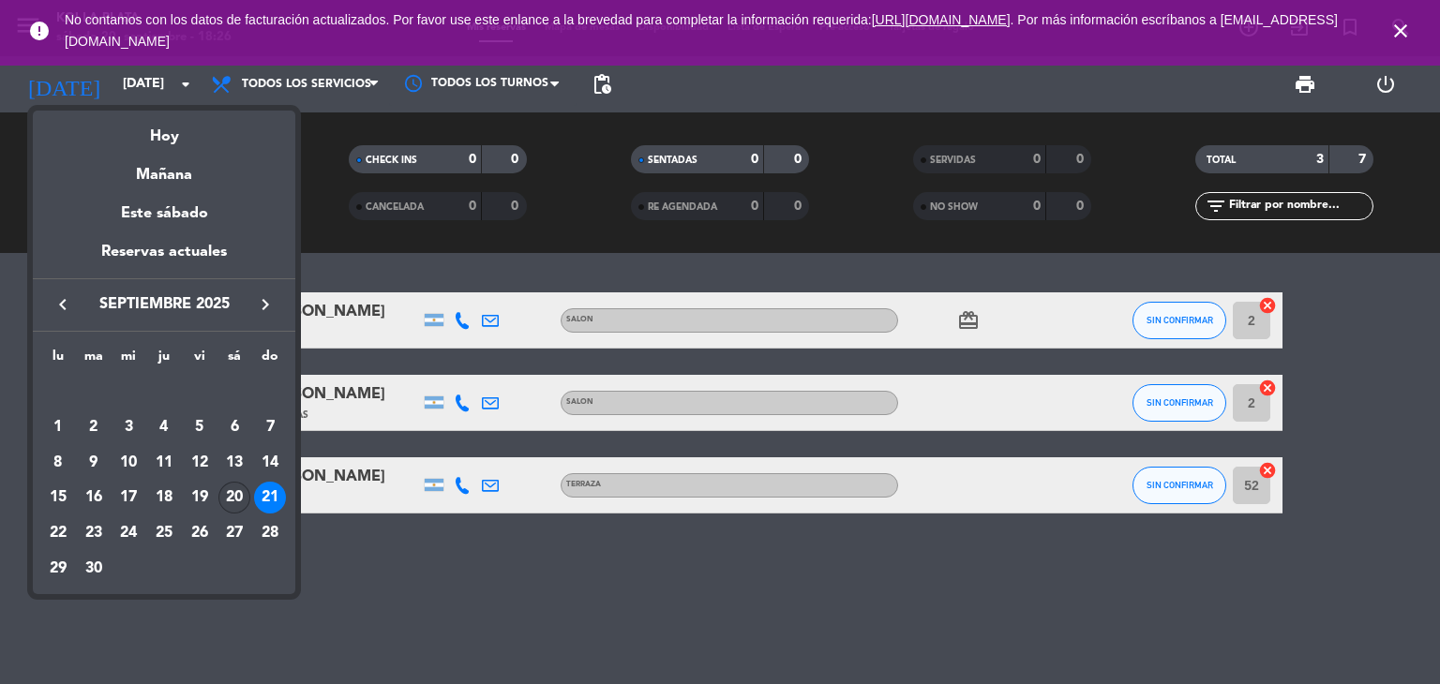
click at [235, 503] on div "20" at bounding box center [234, 498] width 32 height 32
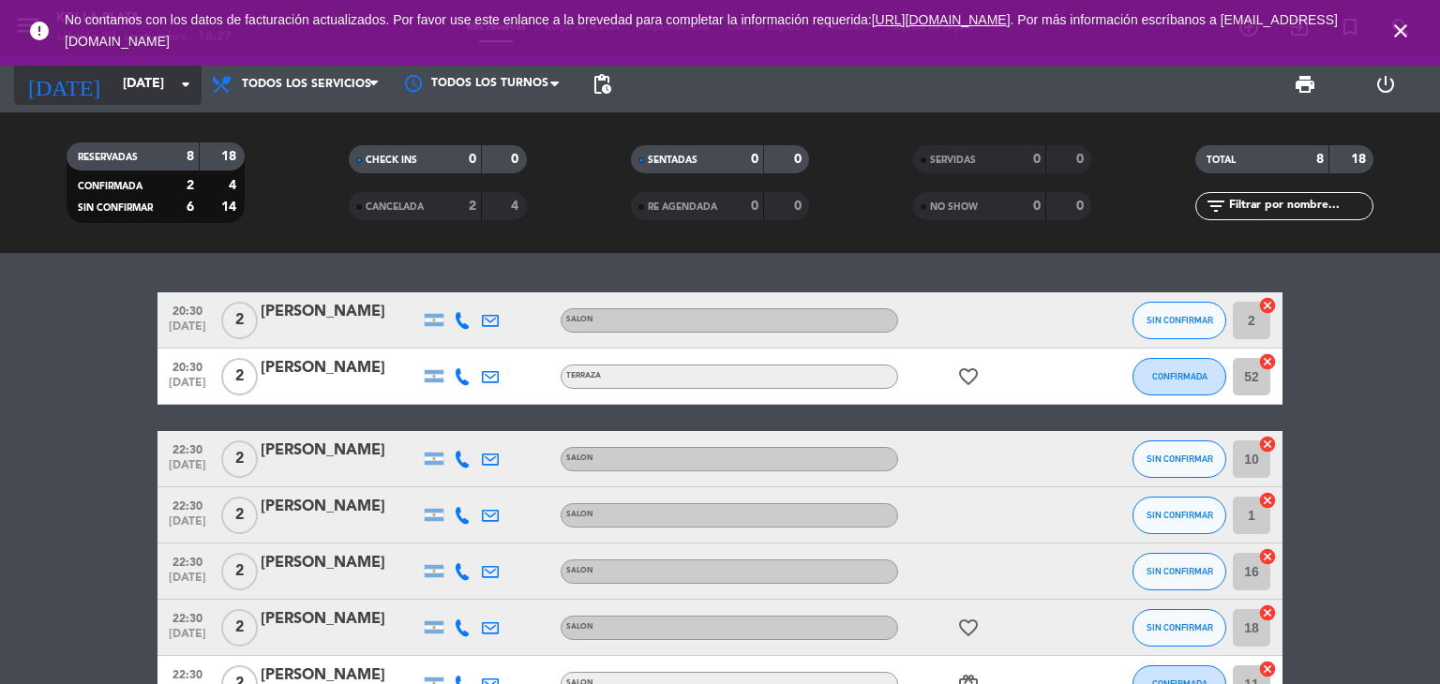
click at [113, 83] on input "[DATE]" at bounding box center [202, 85] width 178 height 34
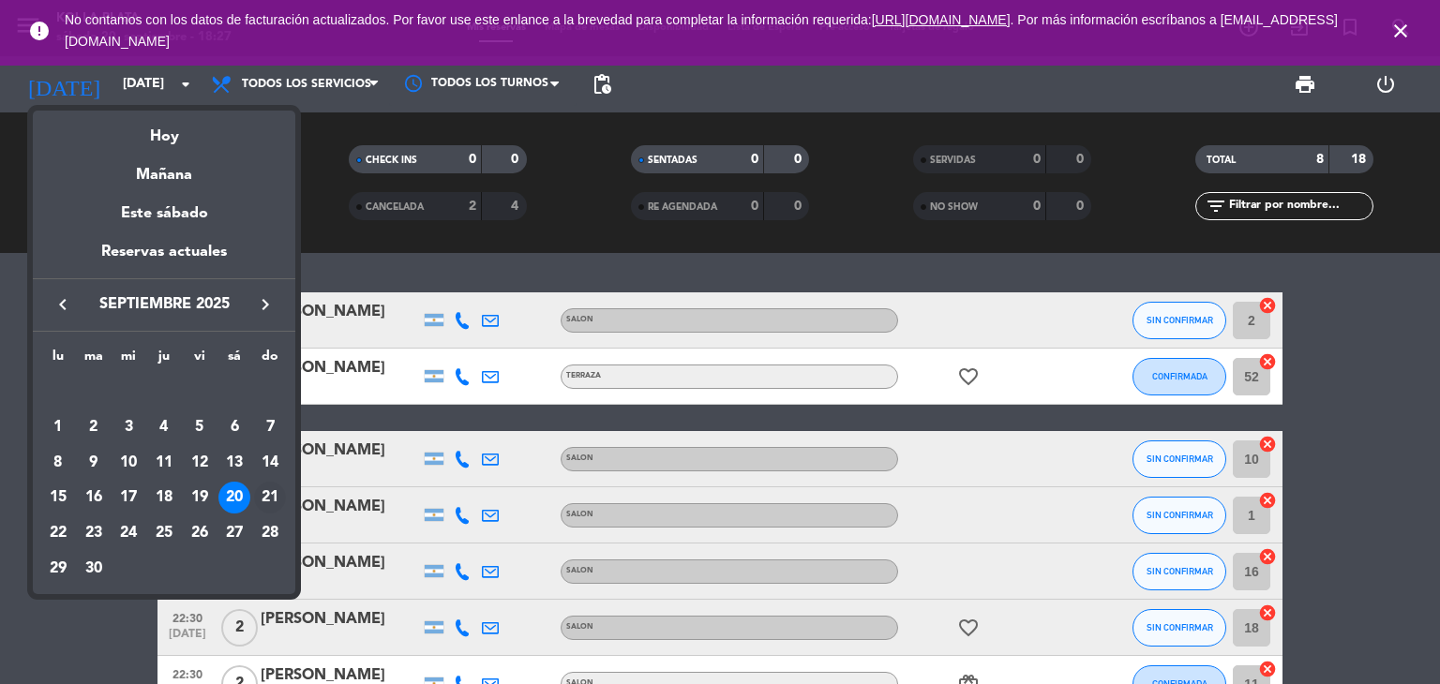
click at [276, 507] on div "21" at bounding box center [270, 498] width 32 height 32
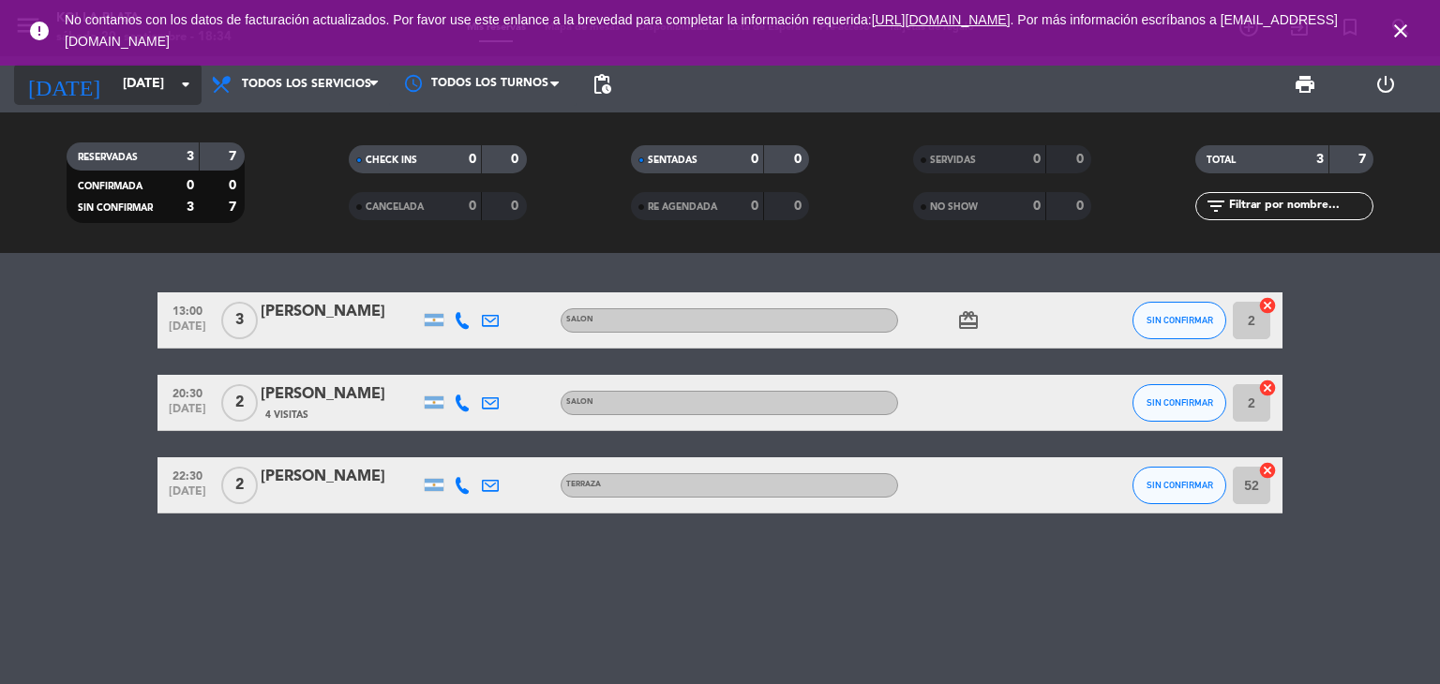
click at [143, 98] on input "[DATE]" at bounding box center [202, 85] width 178 height 34
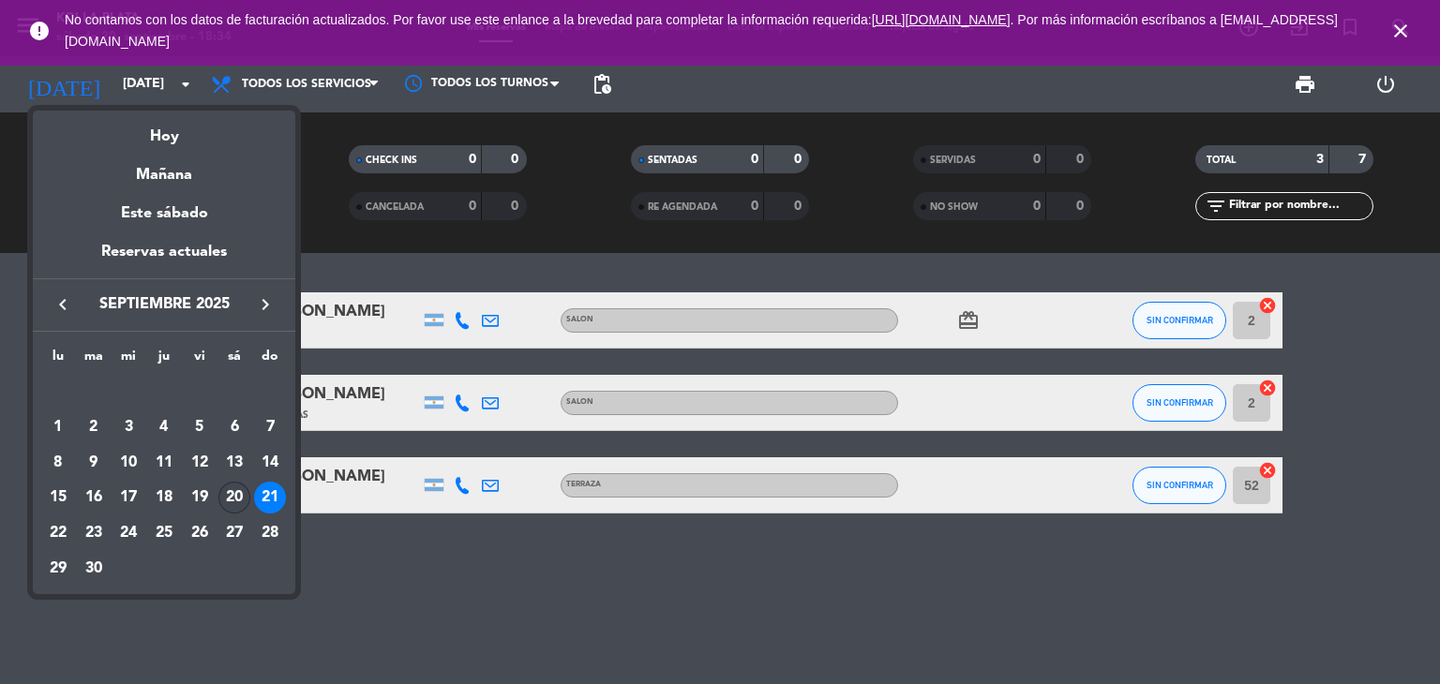
click at [240, 485] on div "20" at bounding box center [234, 498] width 32 height 32
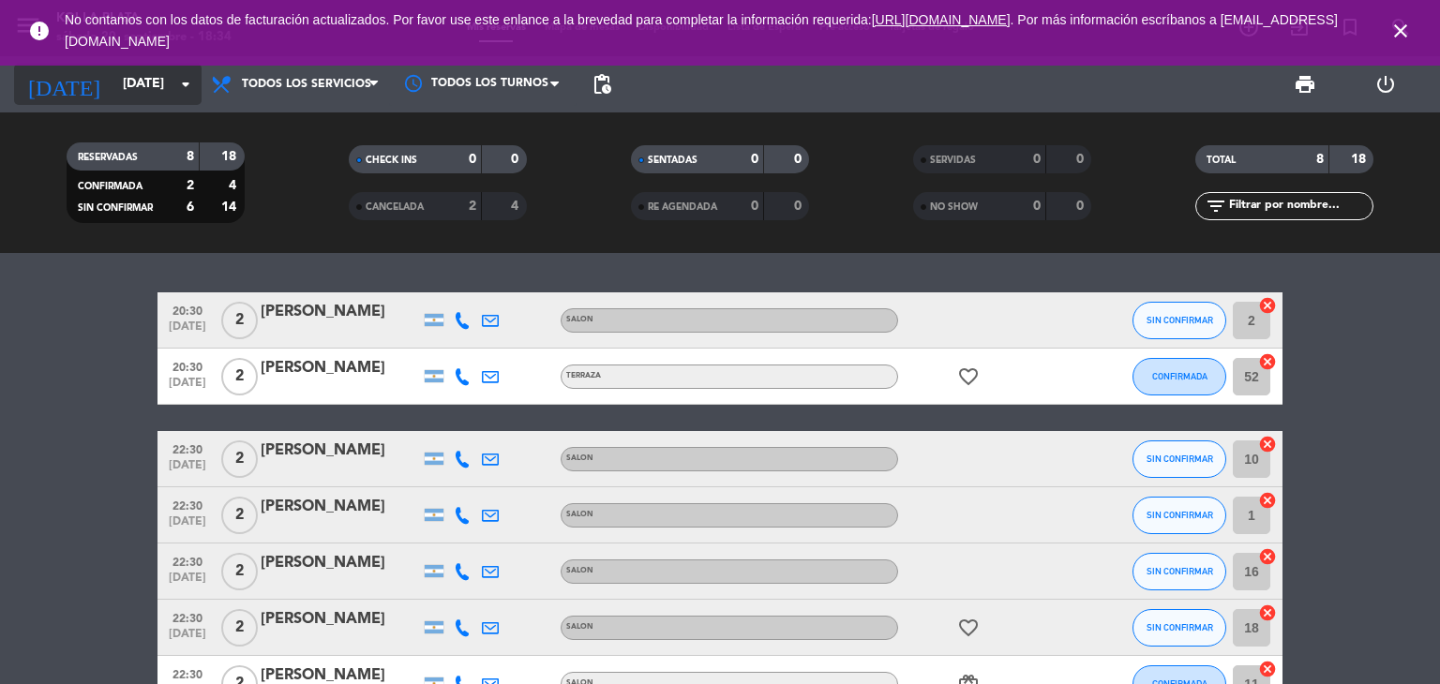
click at [113, 81] on input "[DATE]" at bounding box center [202, 85] width 178 height 34
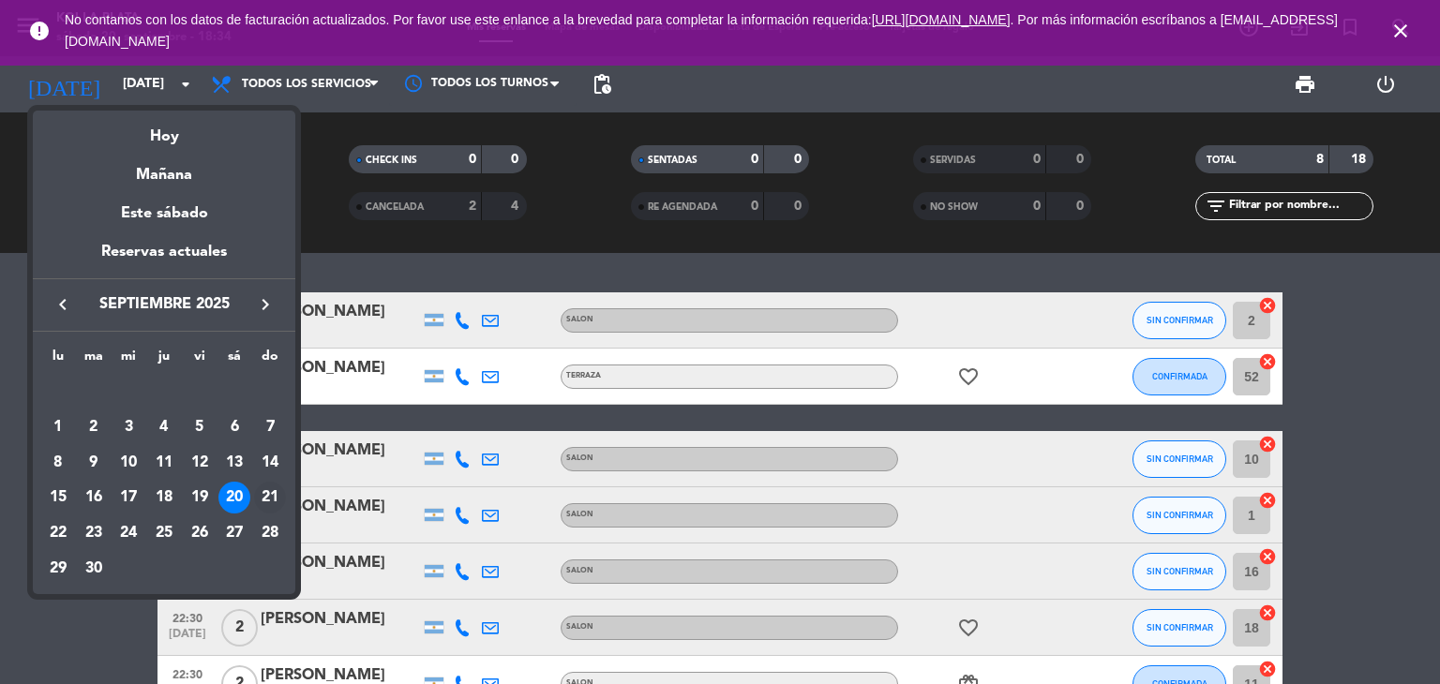
click at [276, 495] on div "21" at bounding box center [270, 498] width 32 height 32
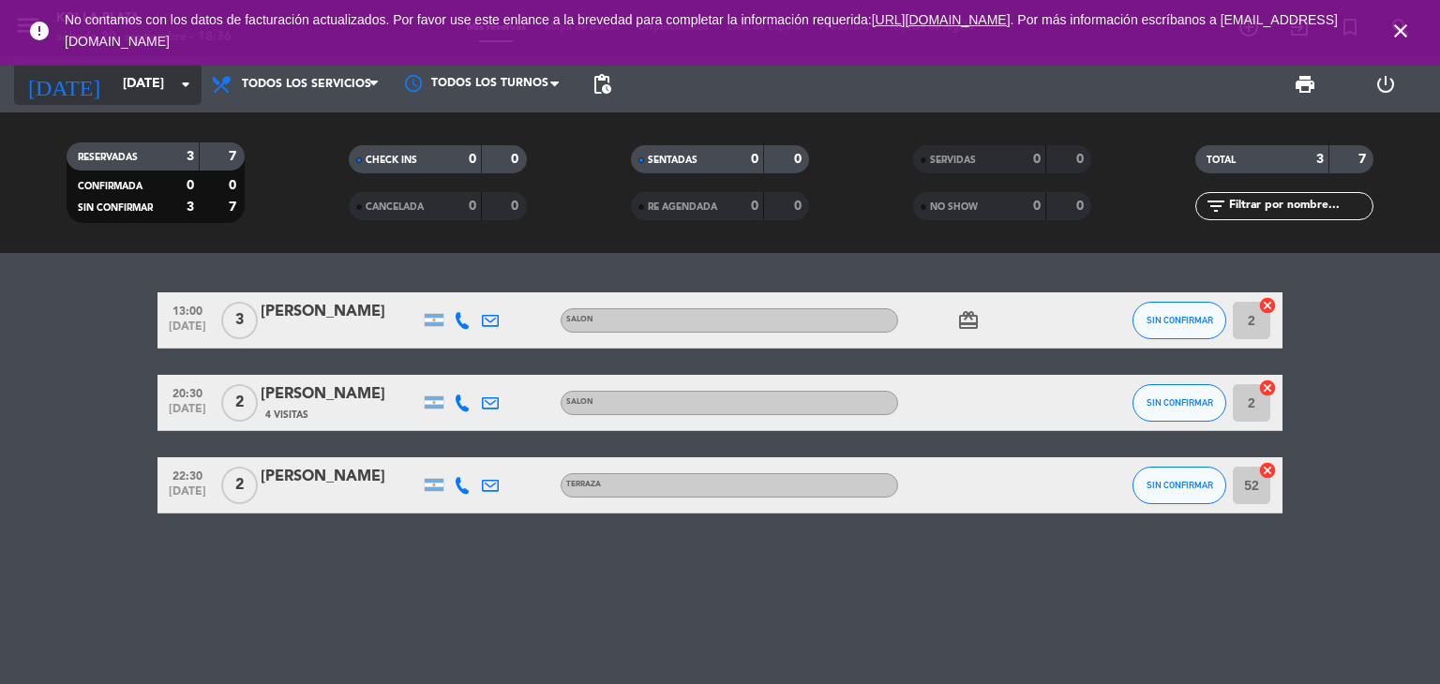
click at [113, 84] on input "[DATE]" at bounding box center [202, 85] width 178 height 34
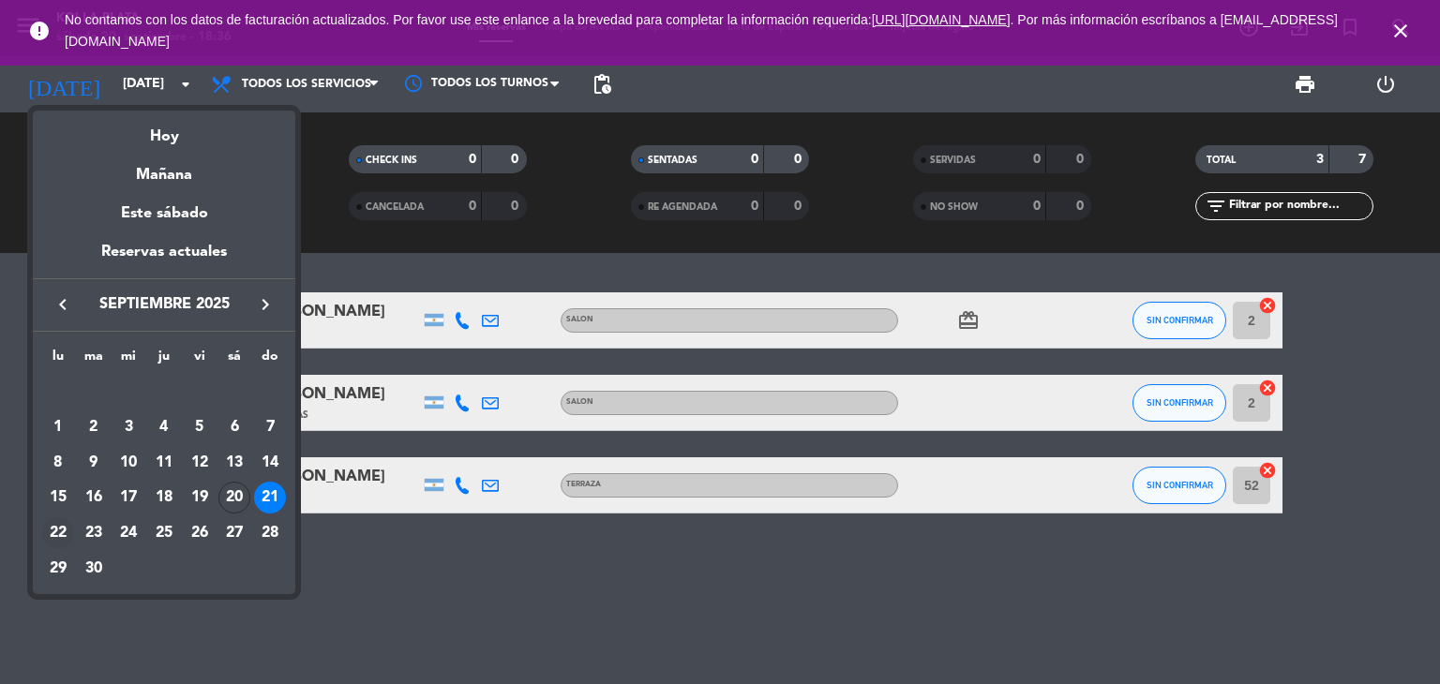
click at [62, 530] on div "22" at bounding box center [58, 534] width 32 height 32
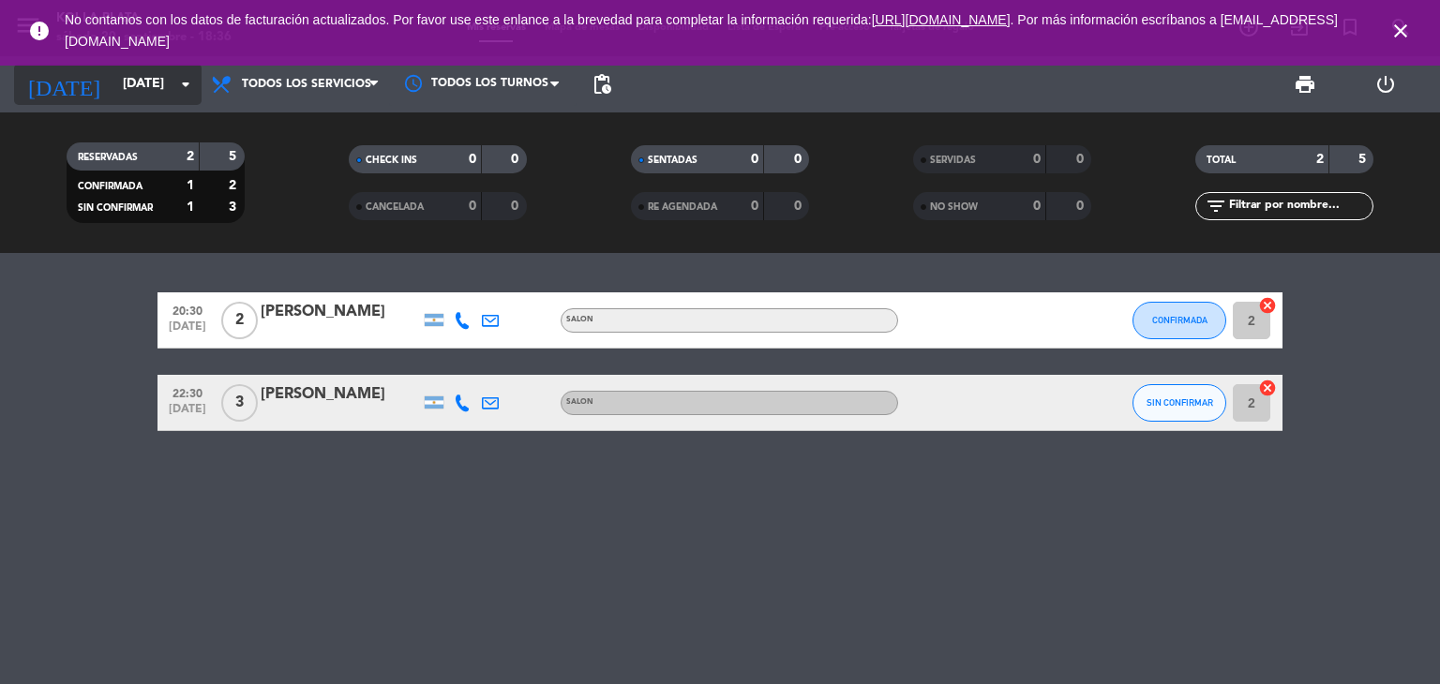
click at [113, 90] on input "[DATE]" at bounding box center [202, 85] width 178 height 34
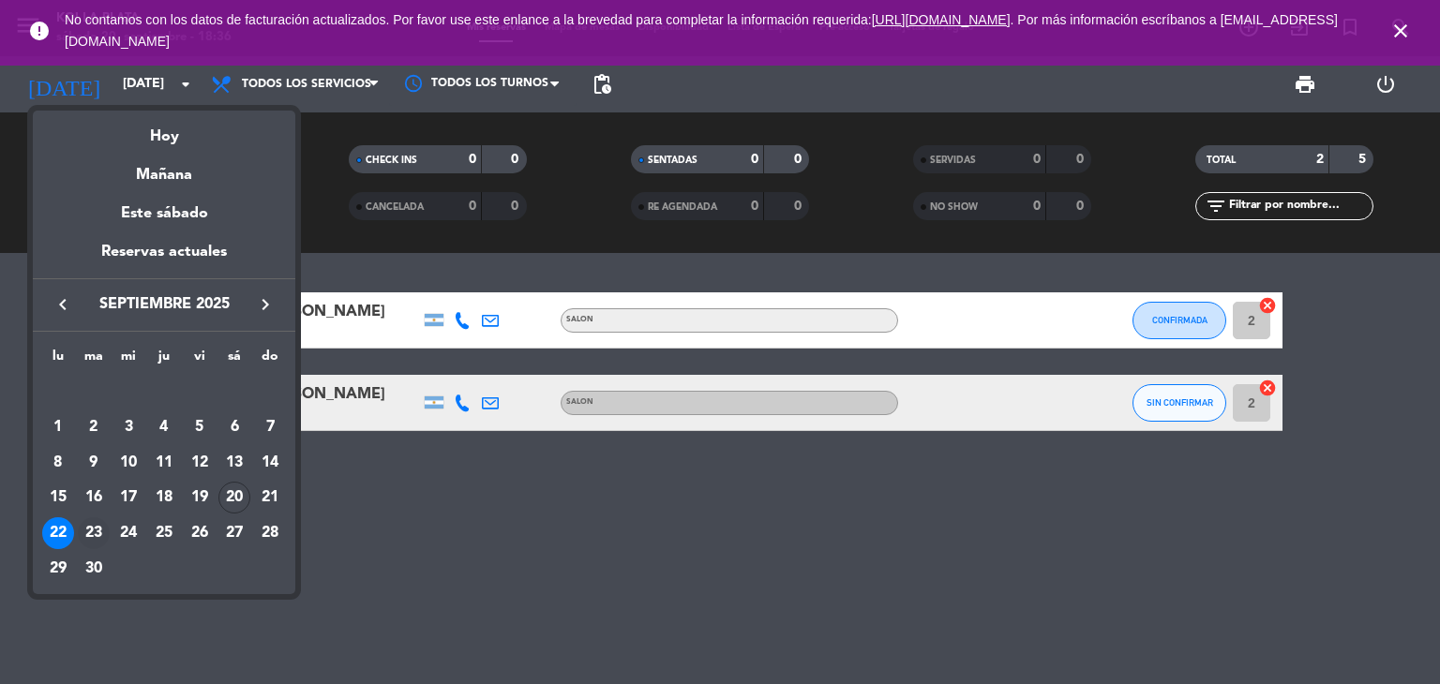
click at [94, 529] on div "23" at bounding box center [94, 534] width 32 height 32
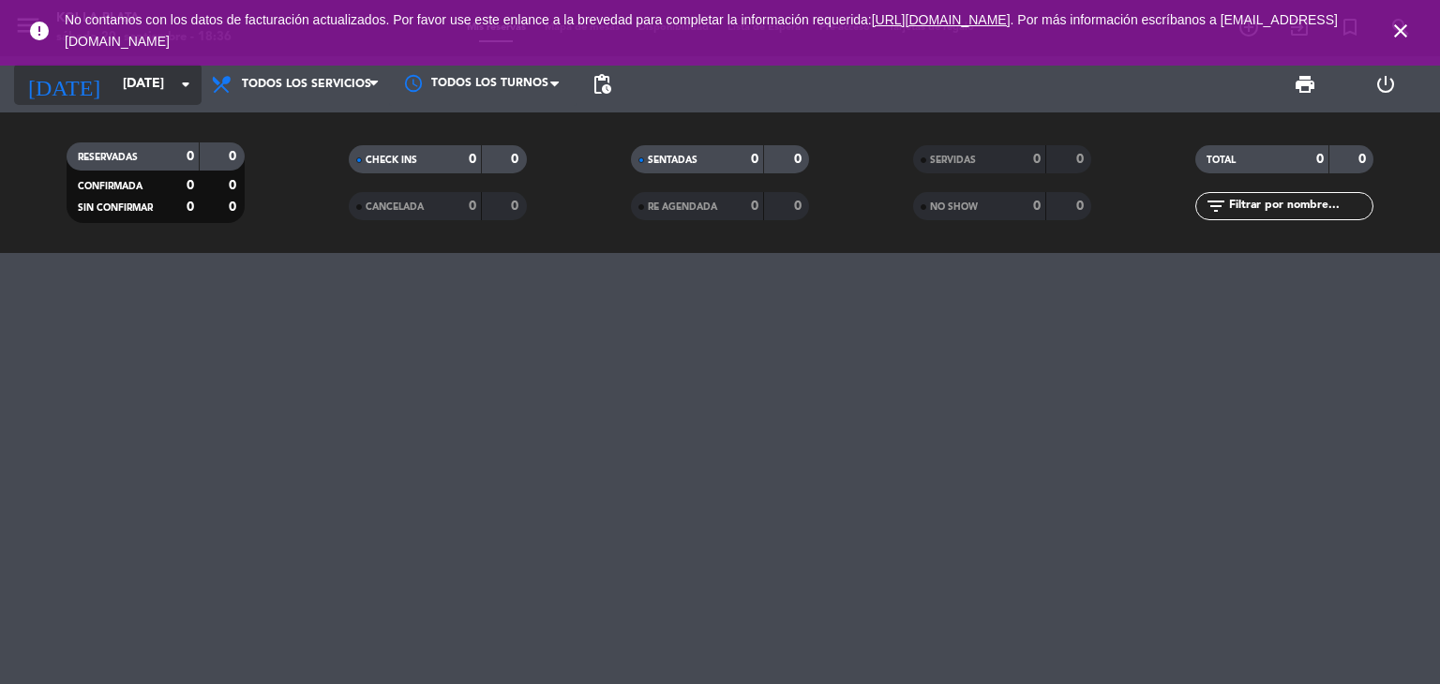
click at [120, 90] on input "[DATE]" at bounding box center [202, 85] width 178 height 34
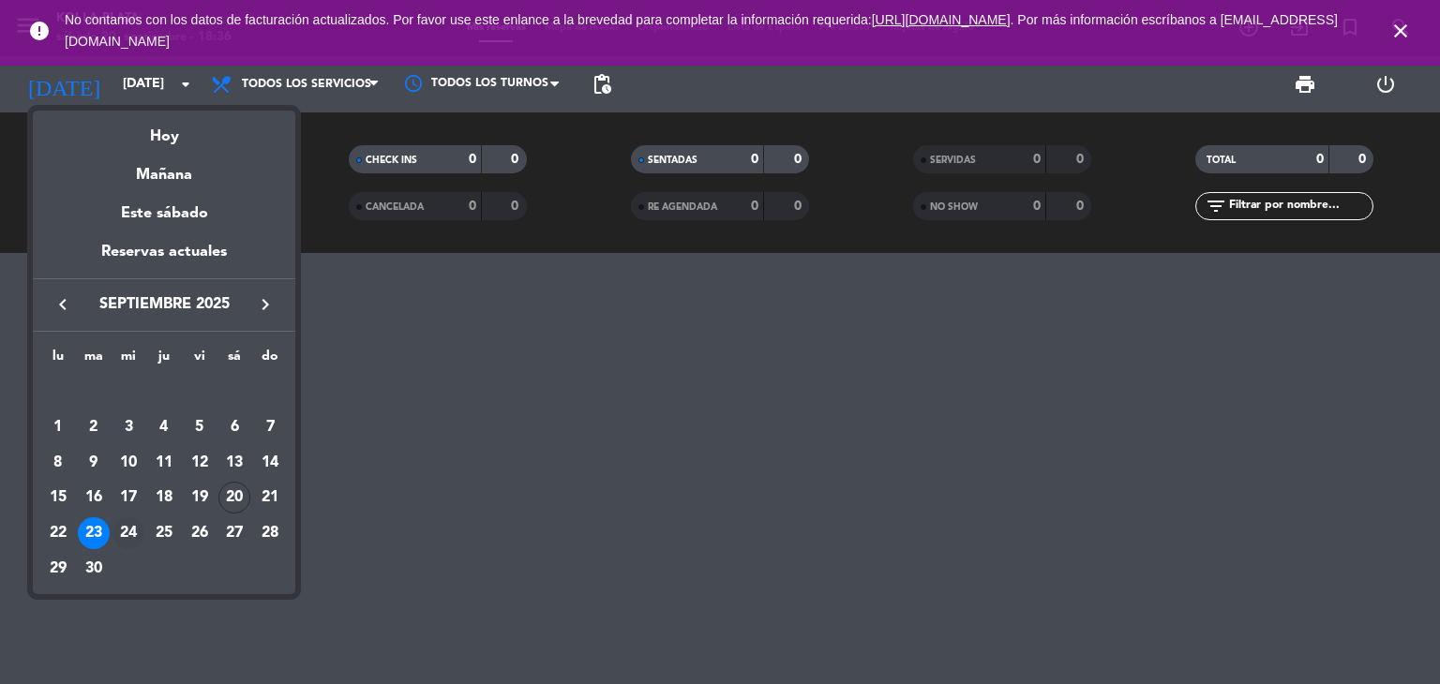
click at [125, 533] on div "24" at bounding box center [129, 534] width 32 height 32
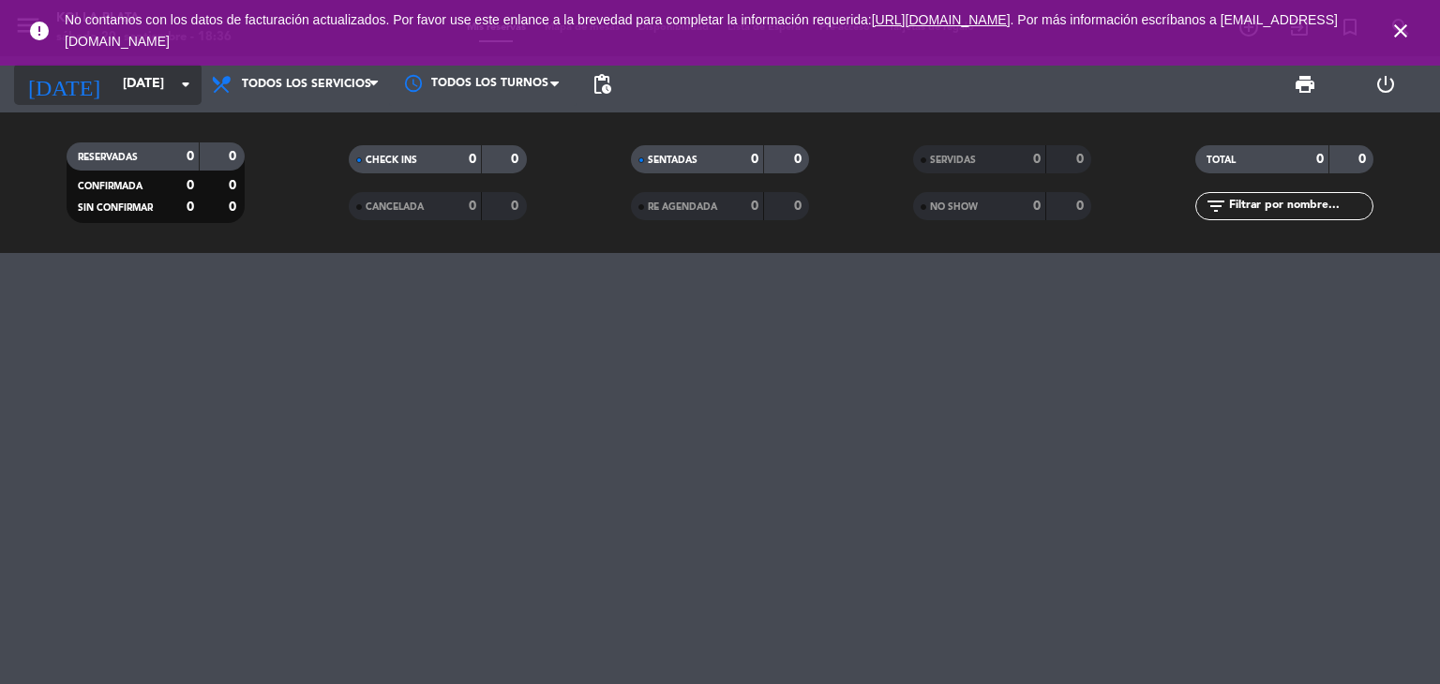
click at [113, 83] on input "[DATE]" at bounding box center [202, 85] width 178 height 34
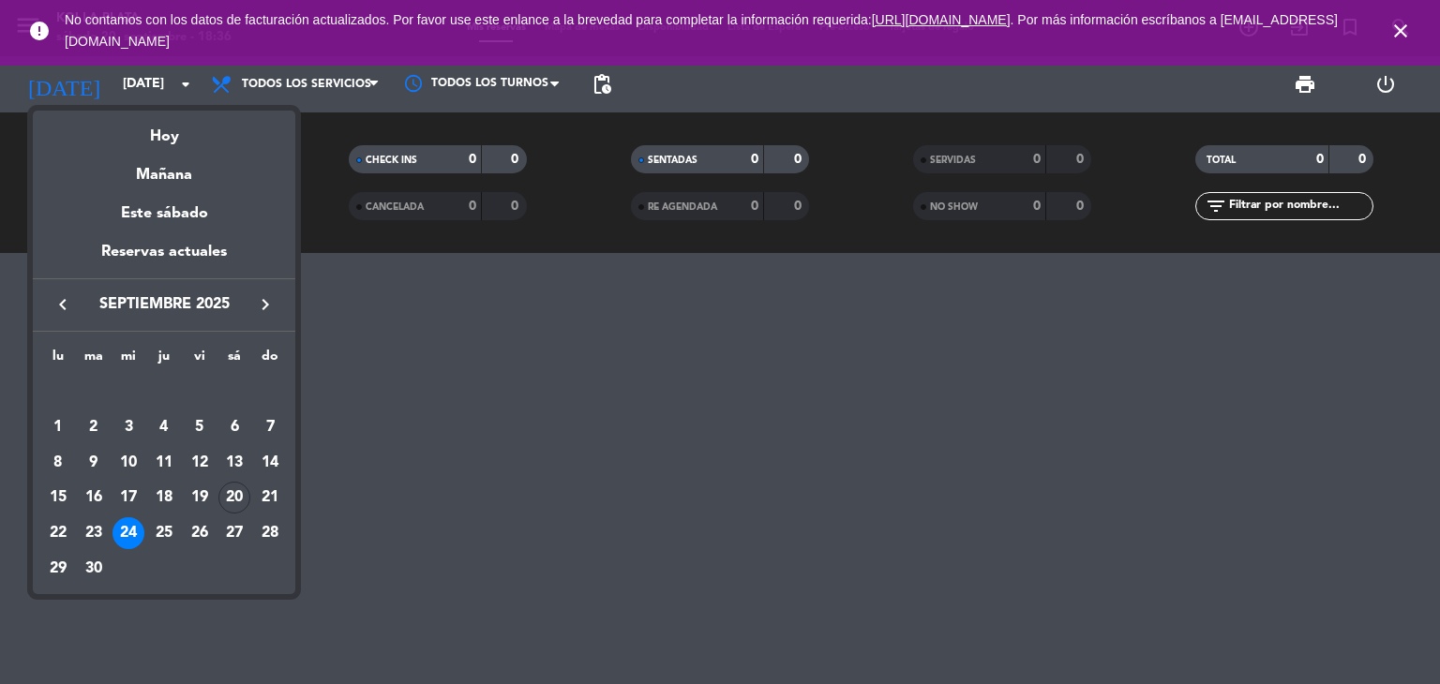
click at [233, 530] on div "27" at bounding box center [234, 534] width 32 height 32
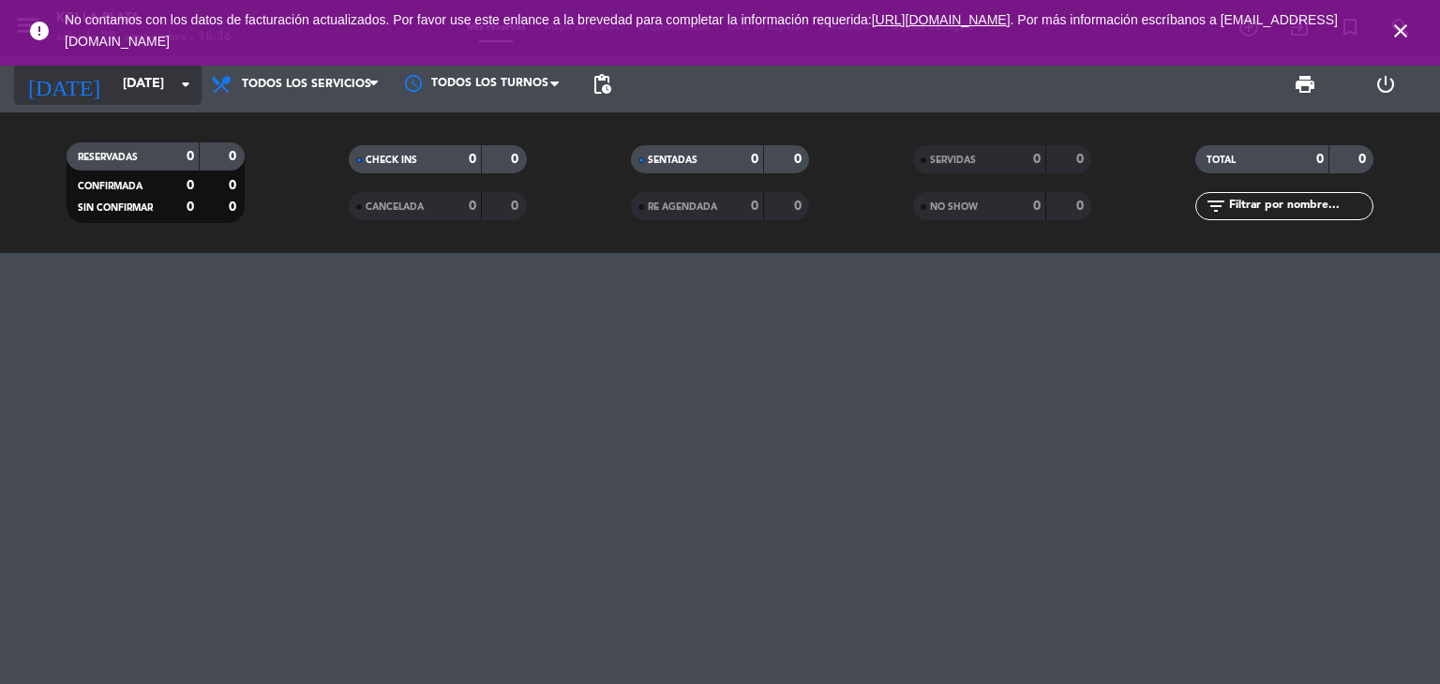
click at [132, 86] on input "[DATE]" at bounding box center [202, 85] width 178 height 34
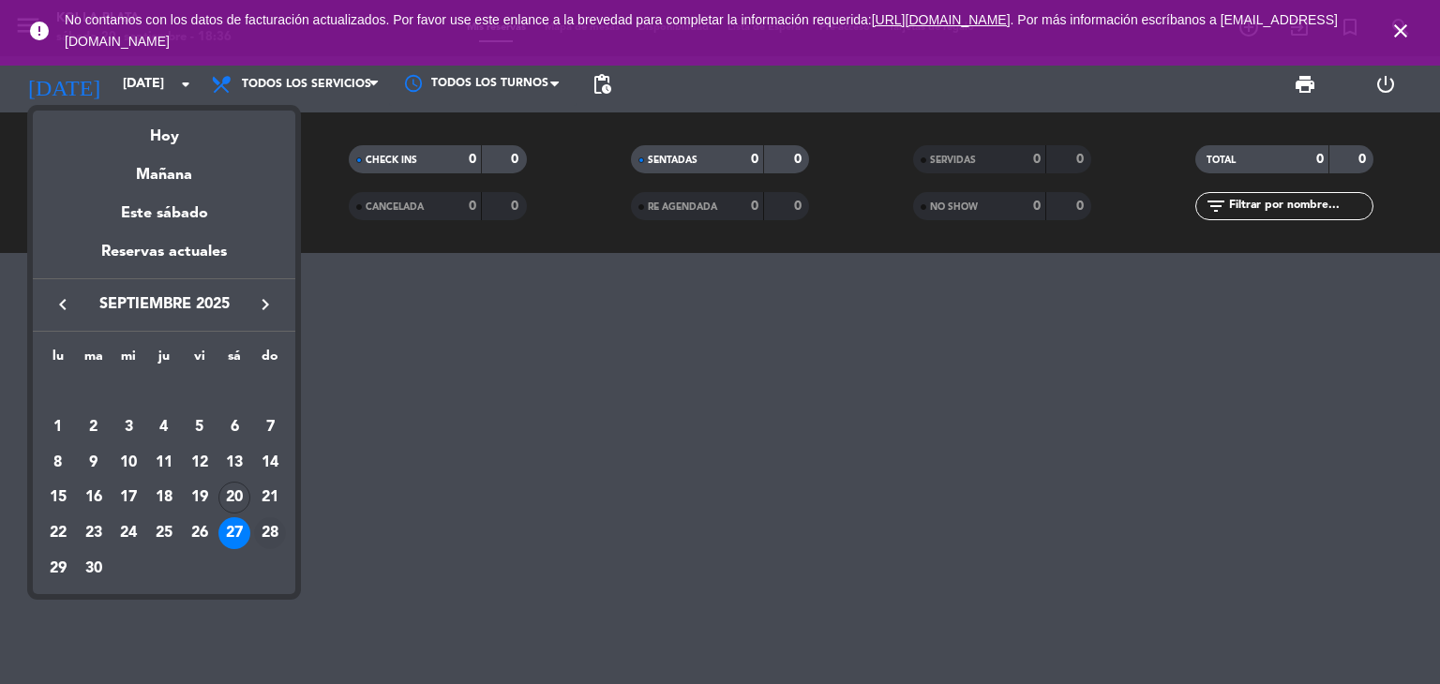
click at [262, 533] on div "28" at bounding box center [270, 534] width 32 height 32
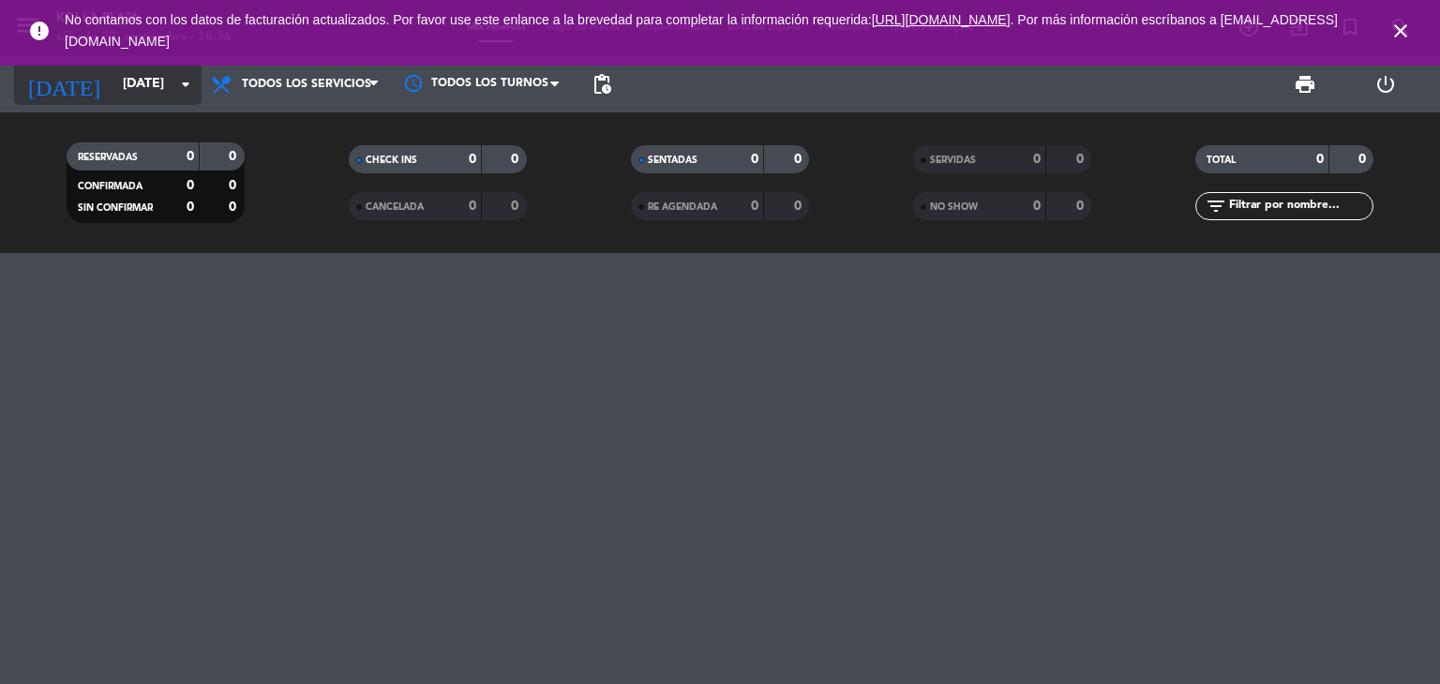
click at [114, 87] on input "[DATE]" at bounding box center [202, 85] width 178 height 34
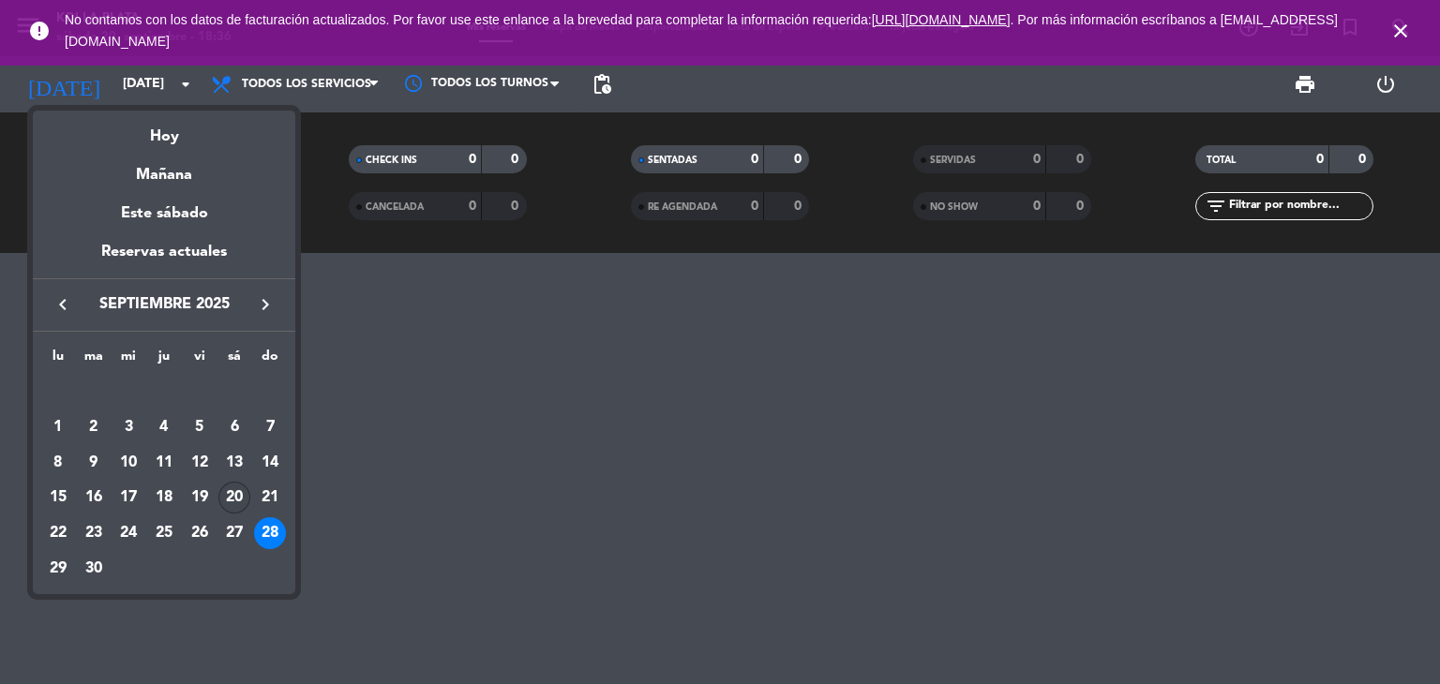
click at [222, 496] on div "20" at bounding box center [234, 498] width 32 height 32
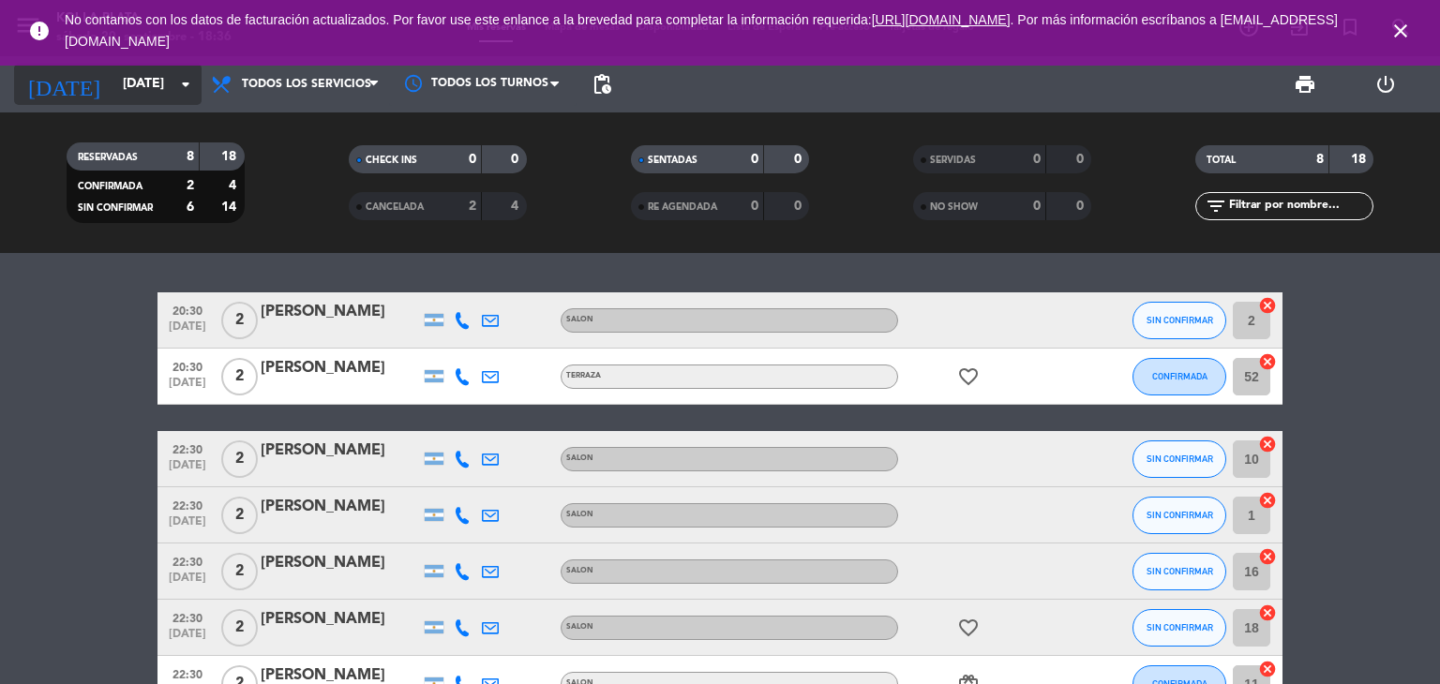
click at [137, 90] on input "[DATE]" at bounding box center [202, 85] width 178 height 34
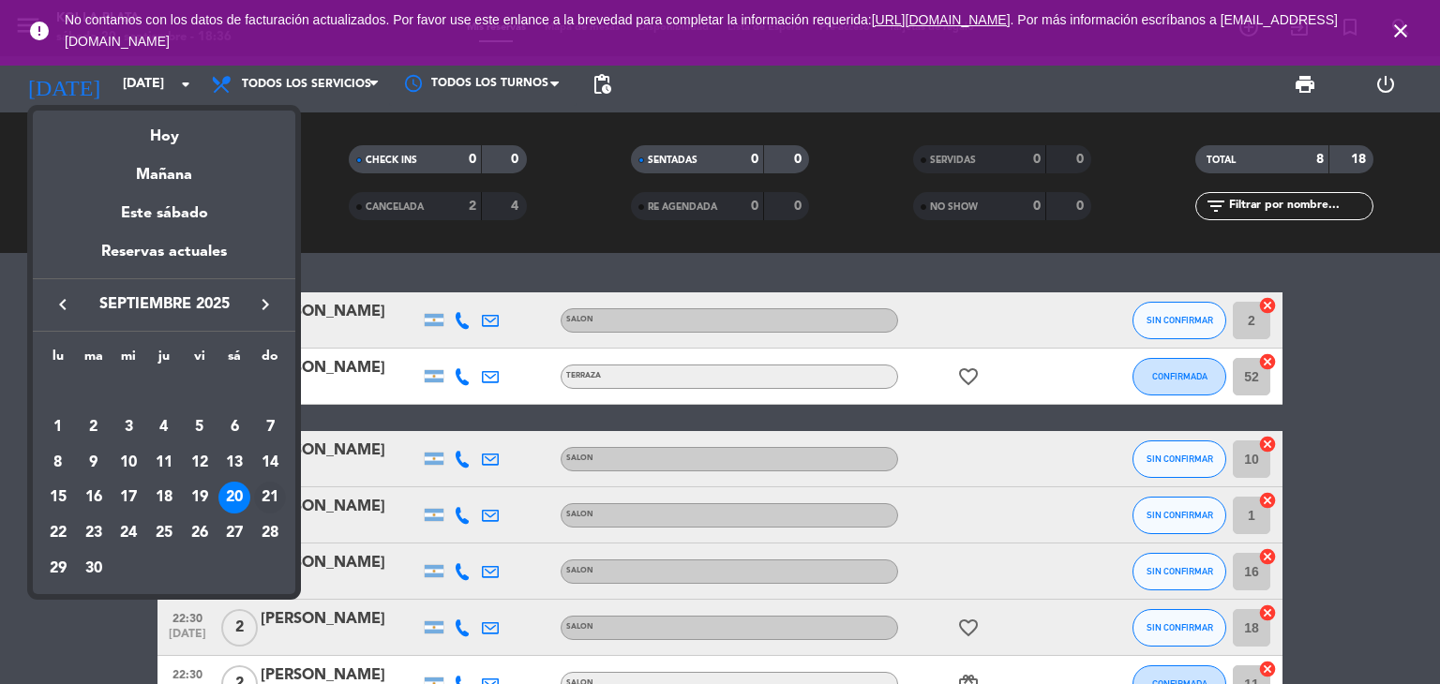
click at [263, 500] on div "21" at bounding box center [270, 498] width 32 height 32
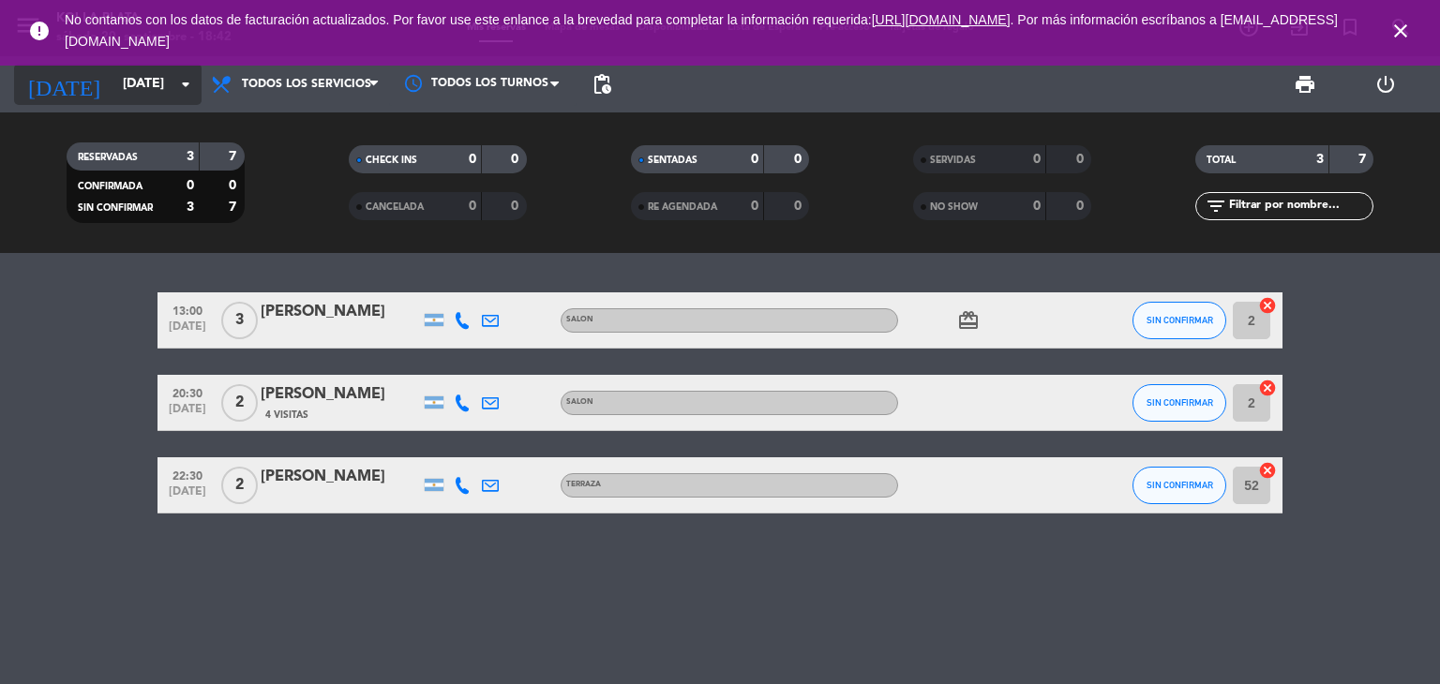
click at [140, 86] on input "[DATE]" at bounding box center [202, 85] width 178 height 34
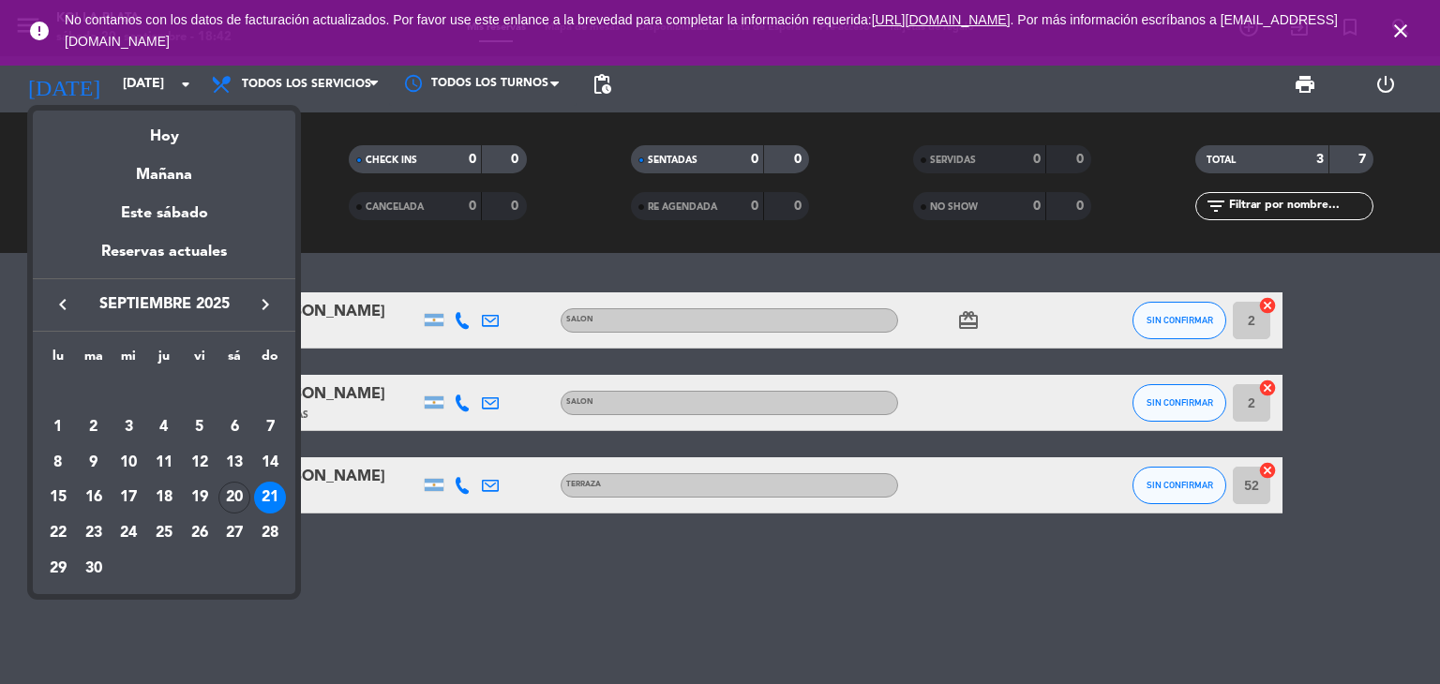
click at [221, 496] on div "20" at bounding box center [234, 498] width 32 height 32
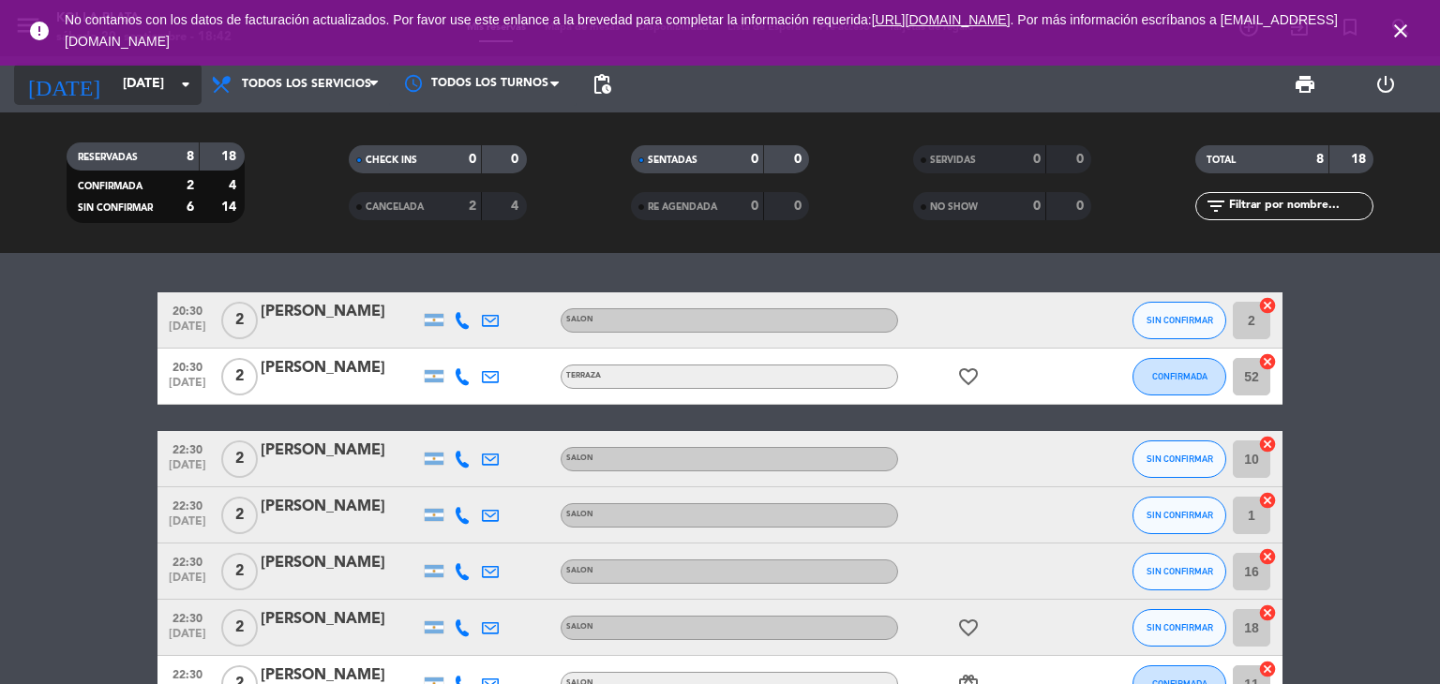
click at [126, 86] on input "[DATE]" at bounding box center [202, 85] width 178 height 34
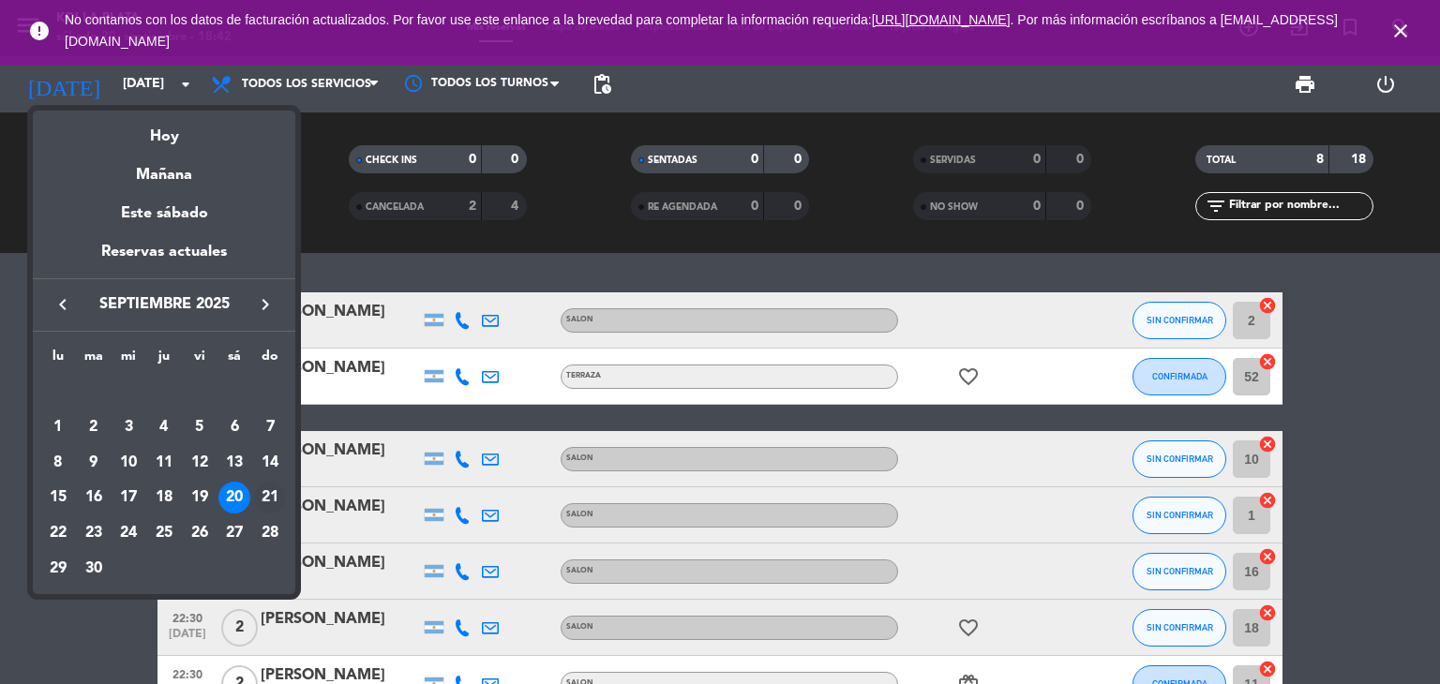
click at [263, 496] on div "21" at bounding box center [270, 498] width 32 height 32
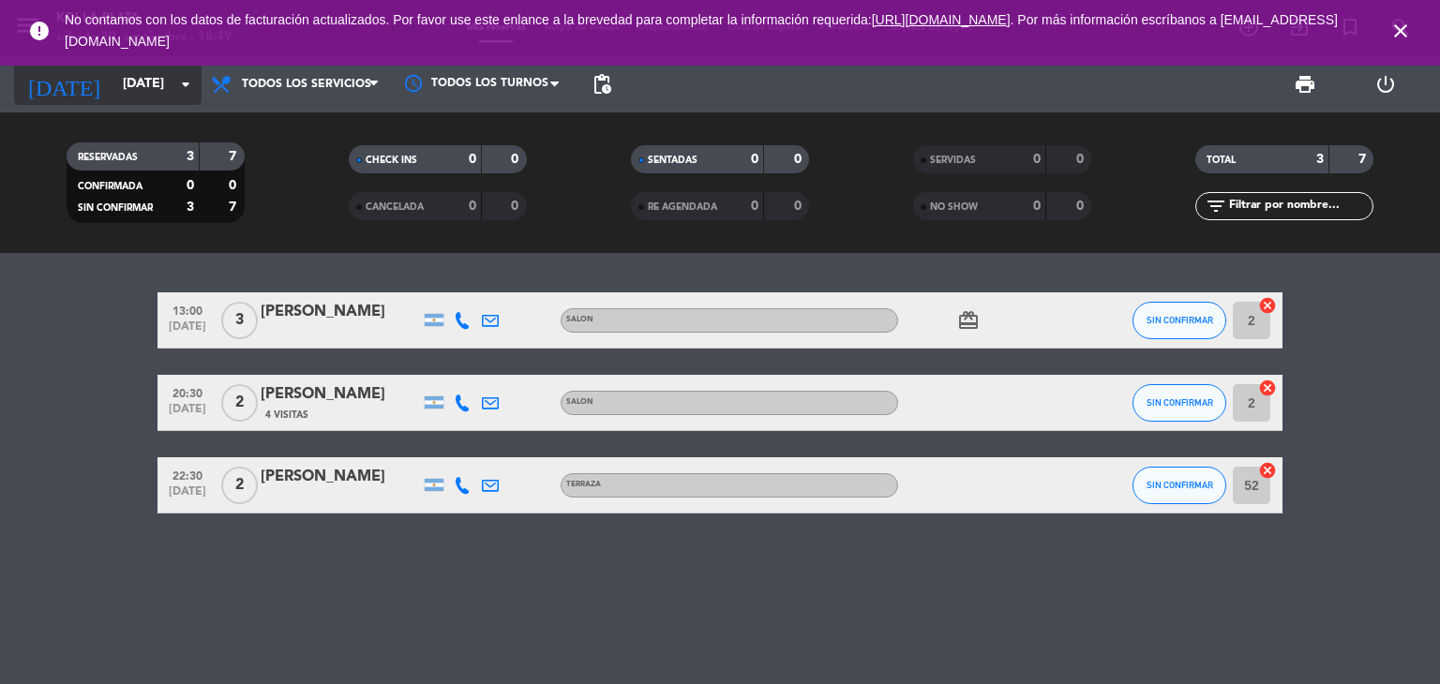
click at [123, 77] on input "[DATE]" at bounding box center [202, 85] width 178 height 34
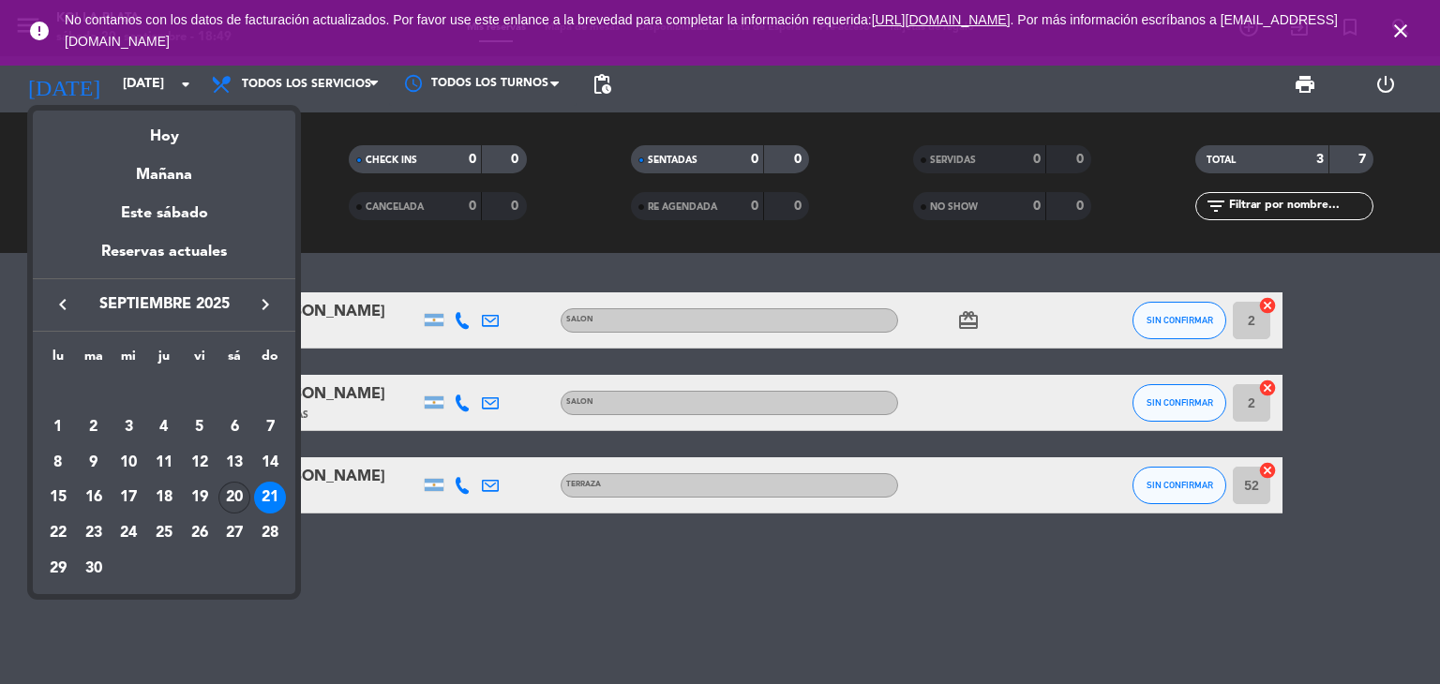
click at [230, 488] on div "20" at bounding box center [234, 498] width 32 height 32
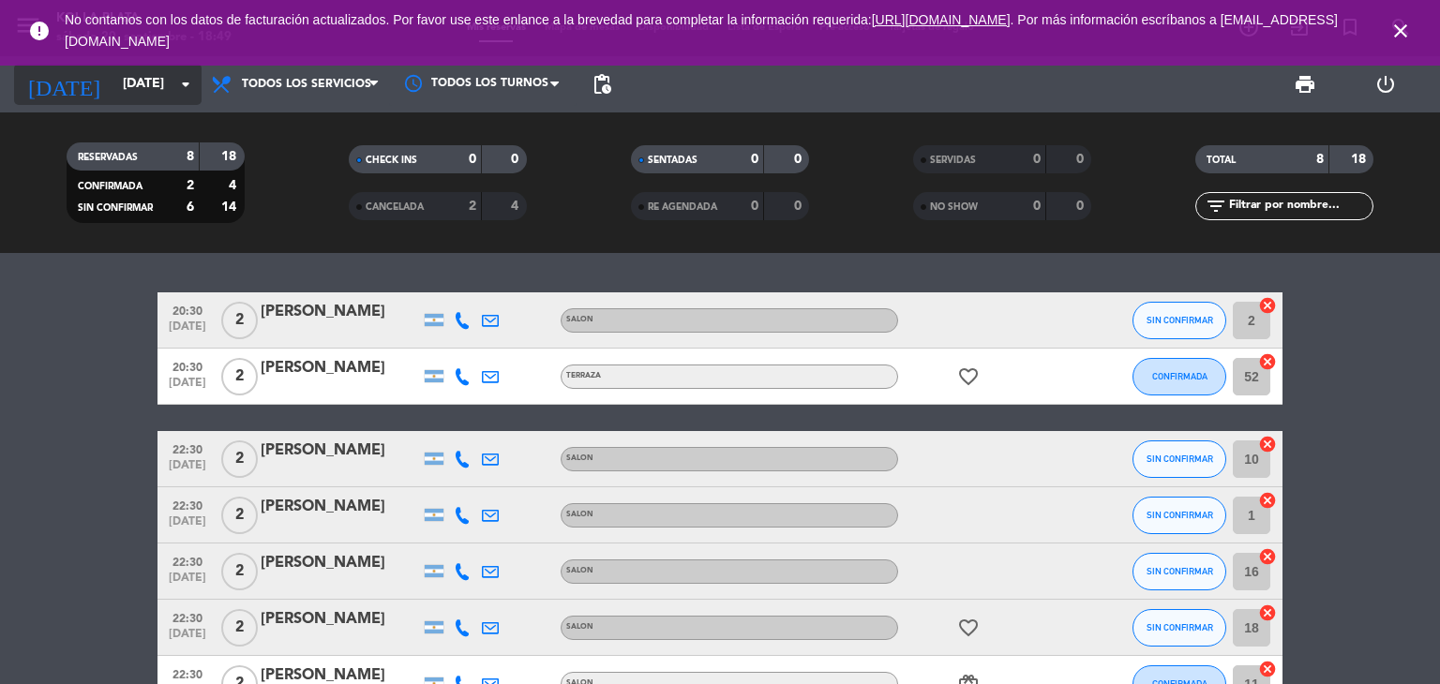
click at [122, 87] on input "[DATE]" at bounding box center [202, 85] width 178 height 34
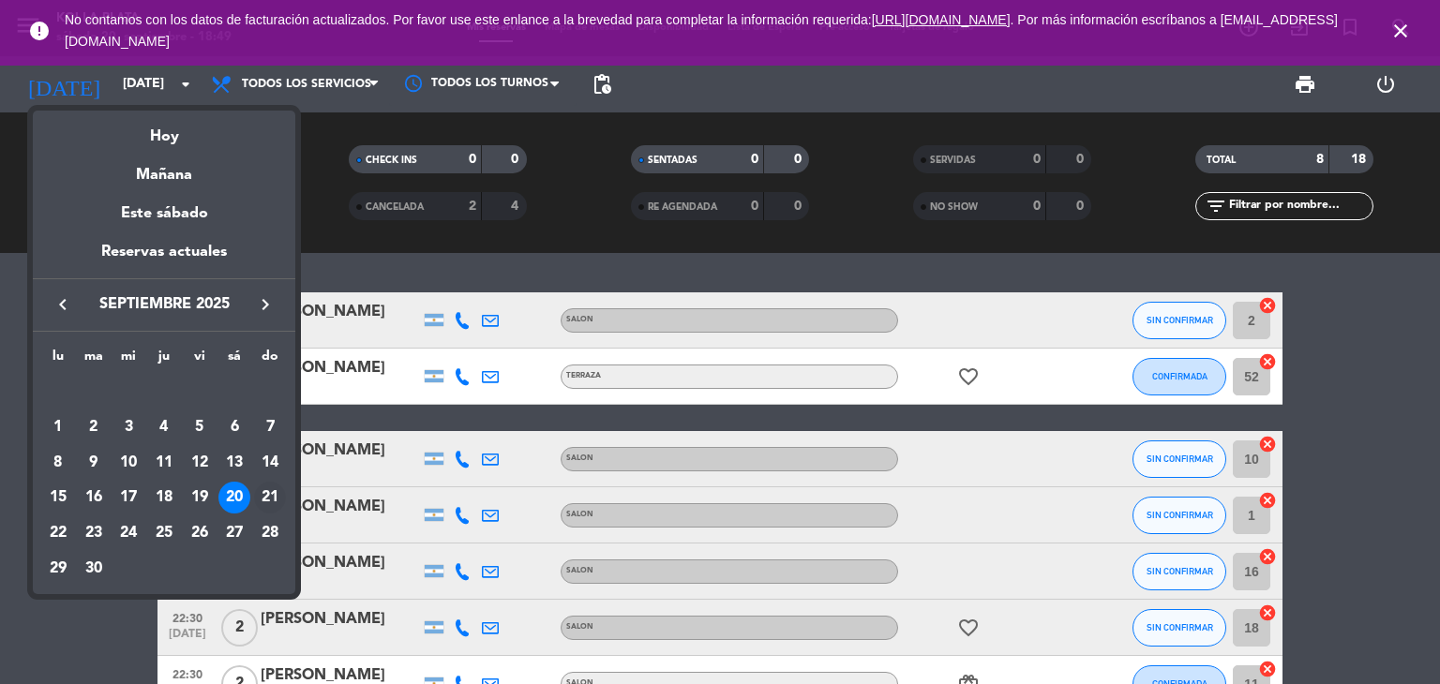
click at [276, 503] on div "21" at bounding box center [270, 498] width 32 height 32
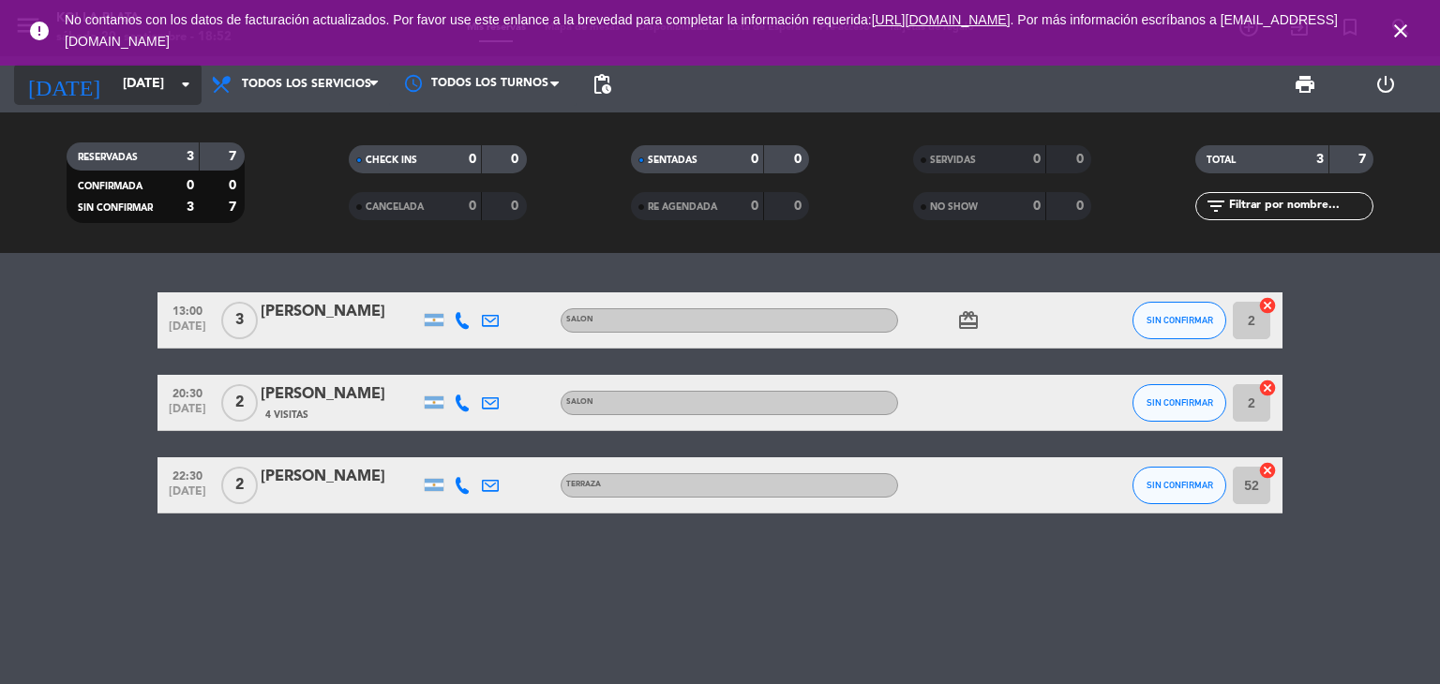
click at [128, 80] on input "[DATE]" at bounding box center [202, 85] width 178 height 34
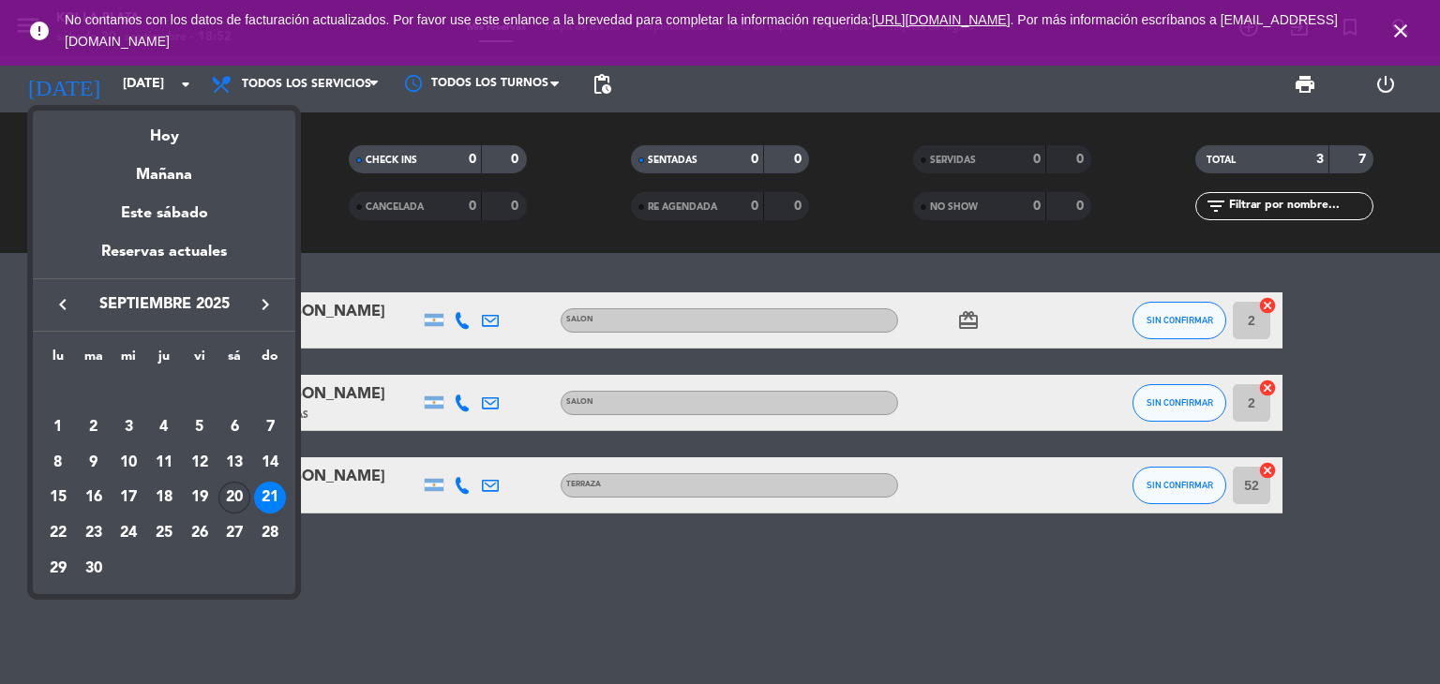
click at [240, 496] on div "20" at bounding box center [234, 498] width 32 height 32
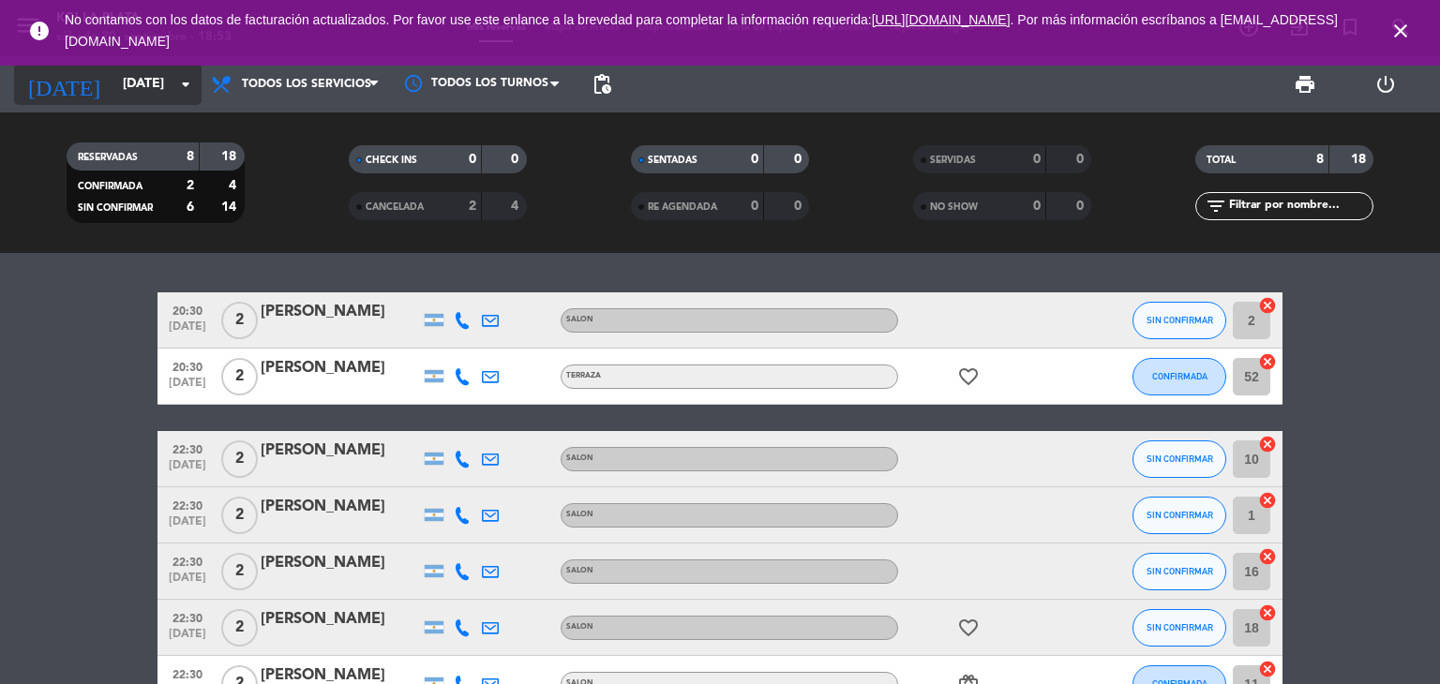
click at [131, 85] on input "[DATE]" at bounding box center [202, 85] width 178 height 34
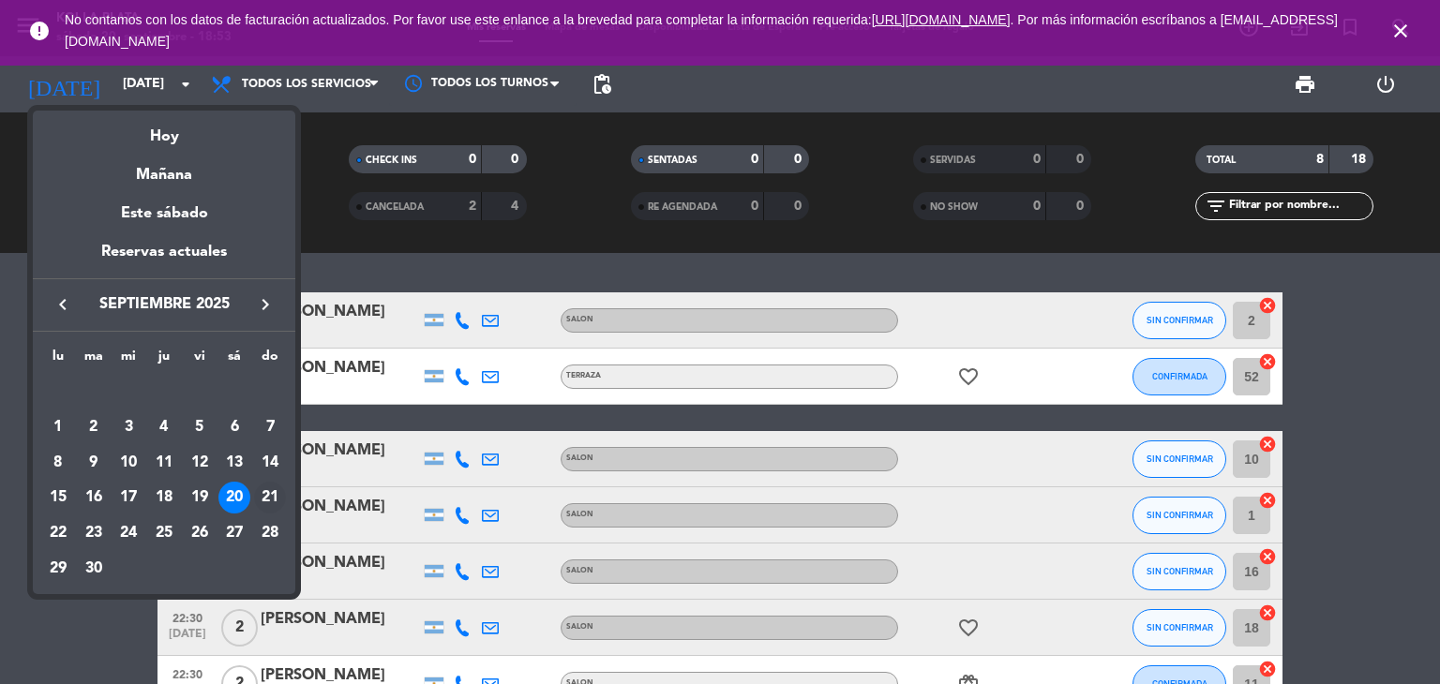
click at [270, 509] on div "21" at bounding box center [270, 498] width 32 height 32
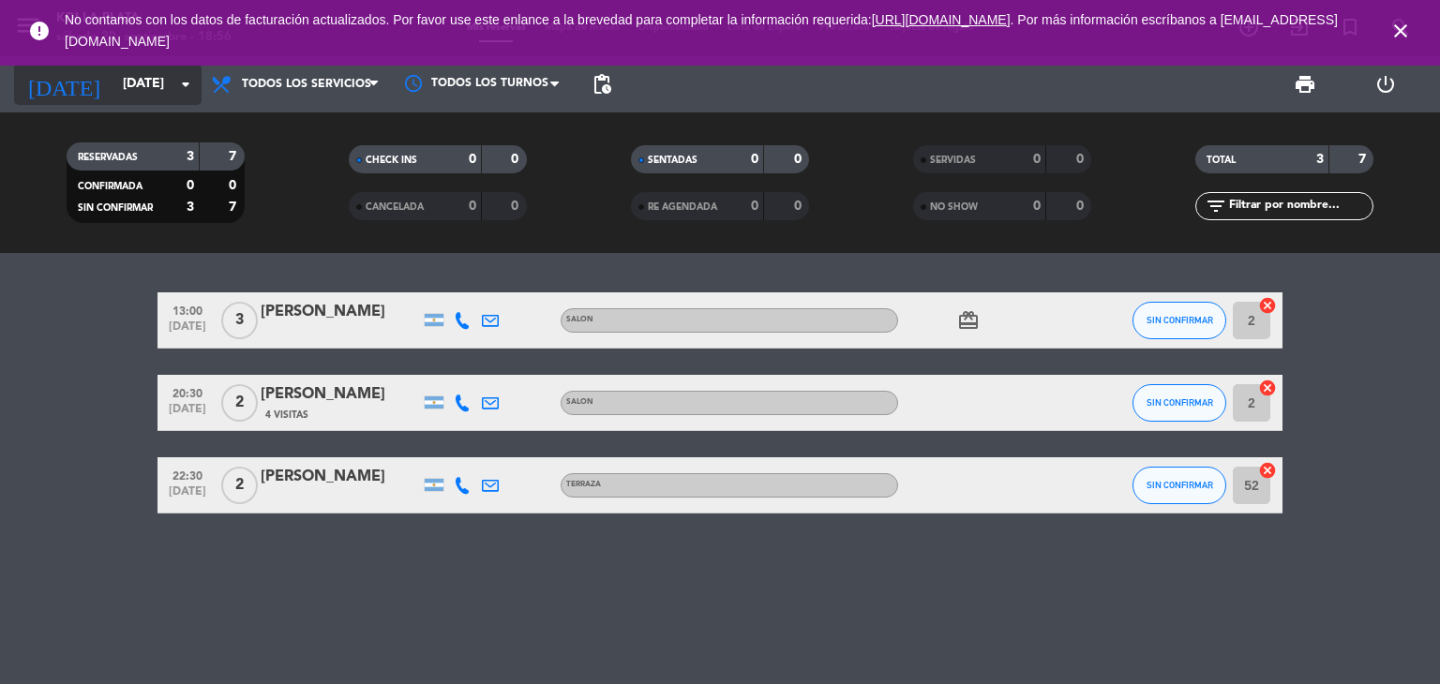
click at [141, 95] on input "[DATE]" at bounding box center [202, 85] width 178 height 34
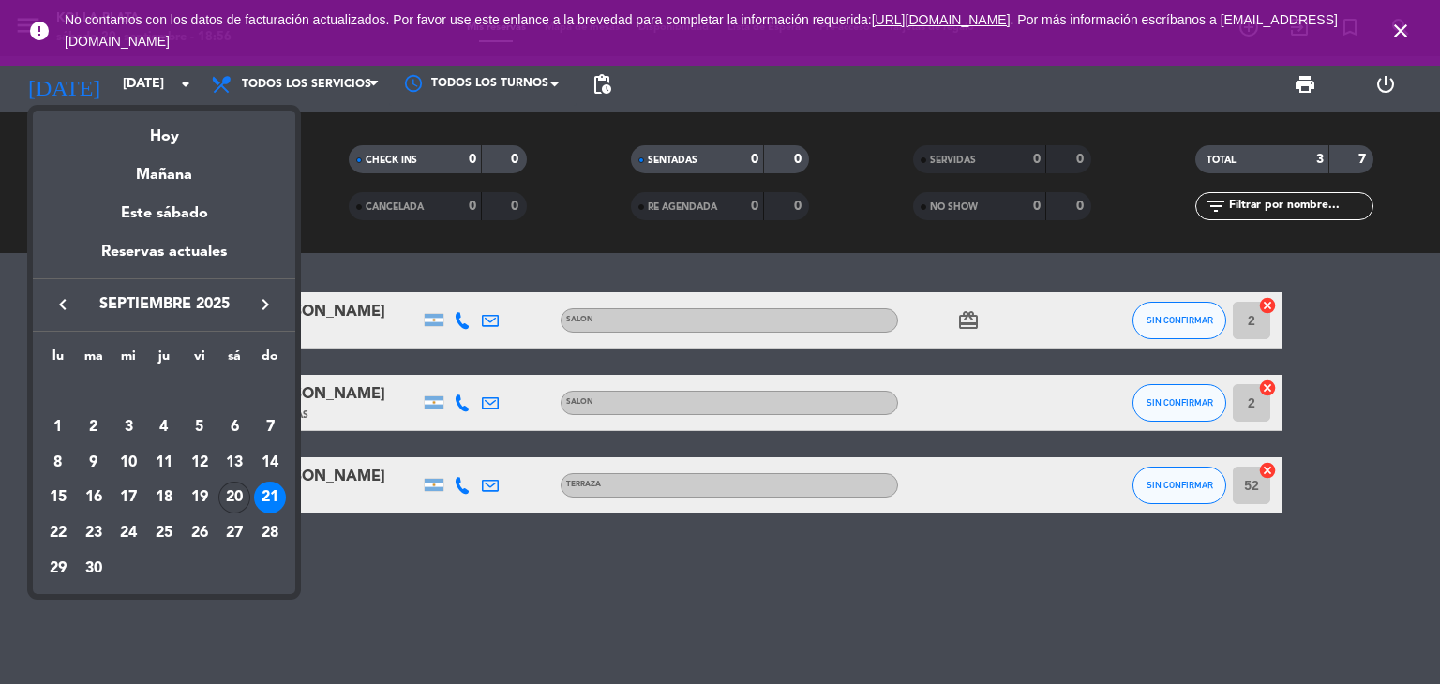
click at [238, 504] on div "20" at bounding box center [234, 498] width 32 height 32
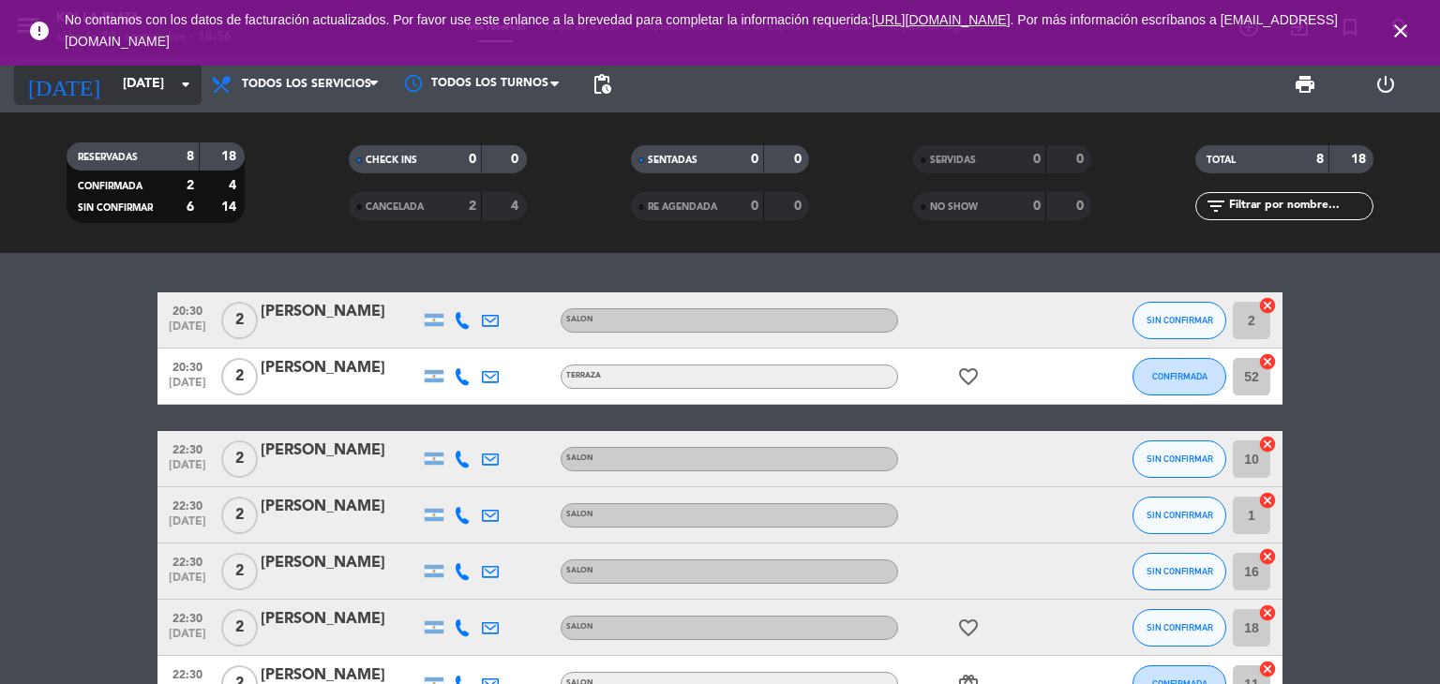
click at [116, 95] on input "[DATE]" at bounding box center [202, 85] width 178 height 34
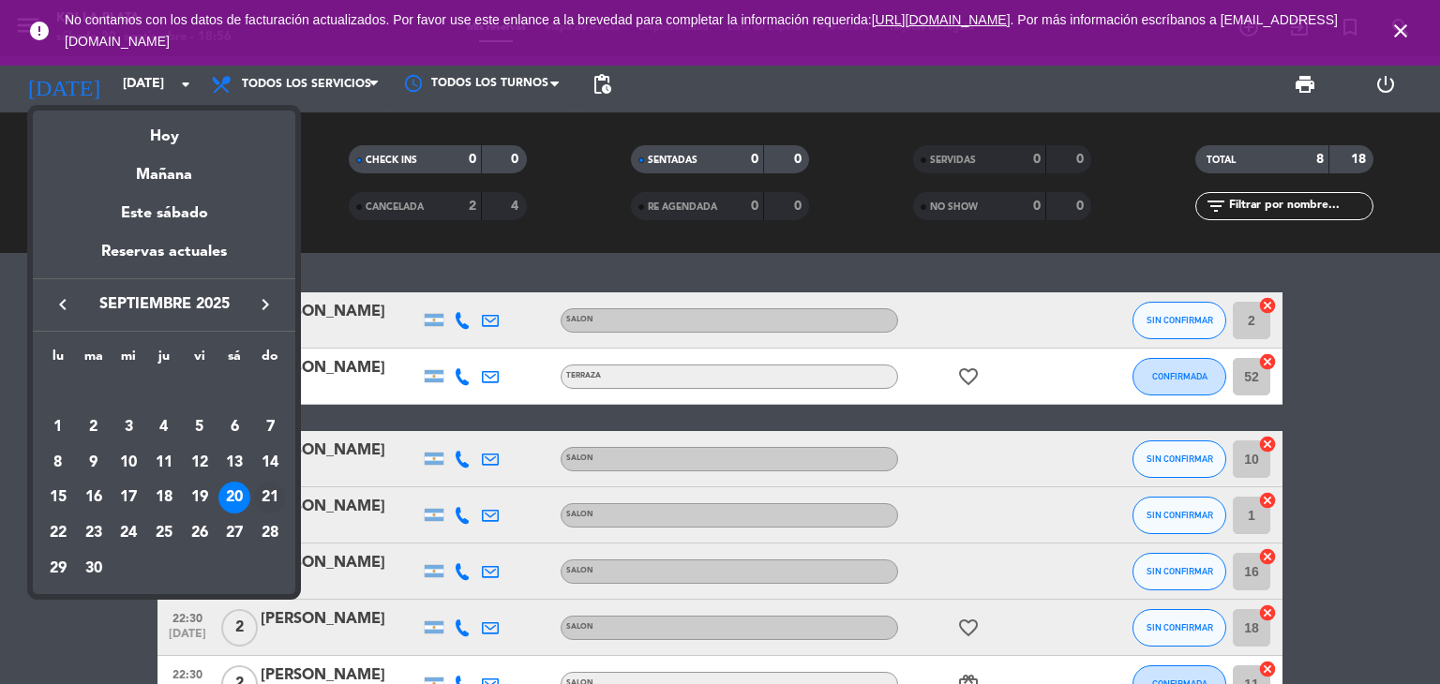
click at [276, 496] on div "21" at bounding box center [270, 498] width 32 height 32
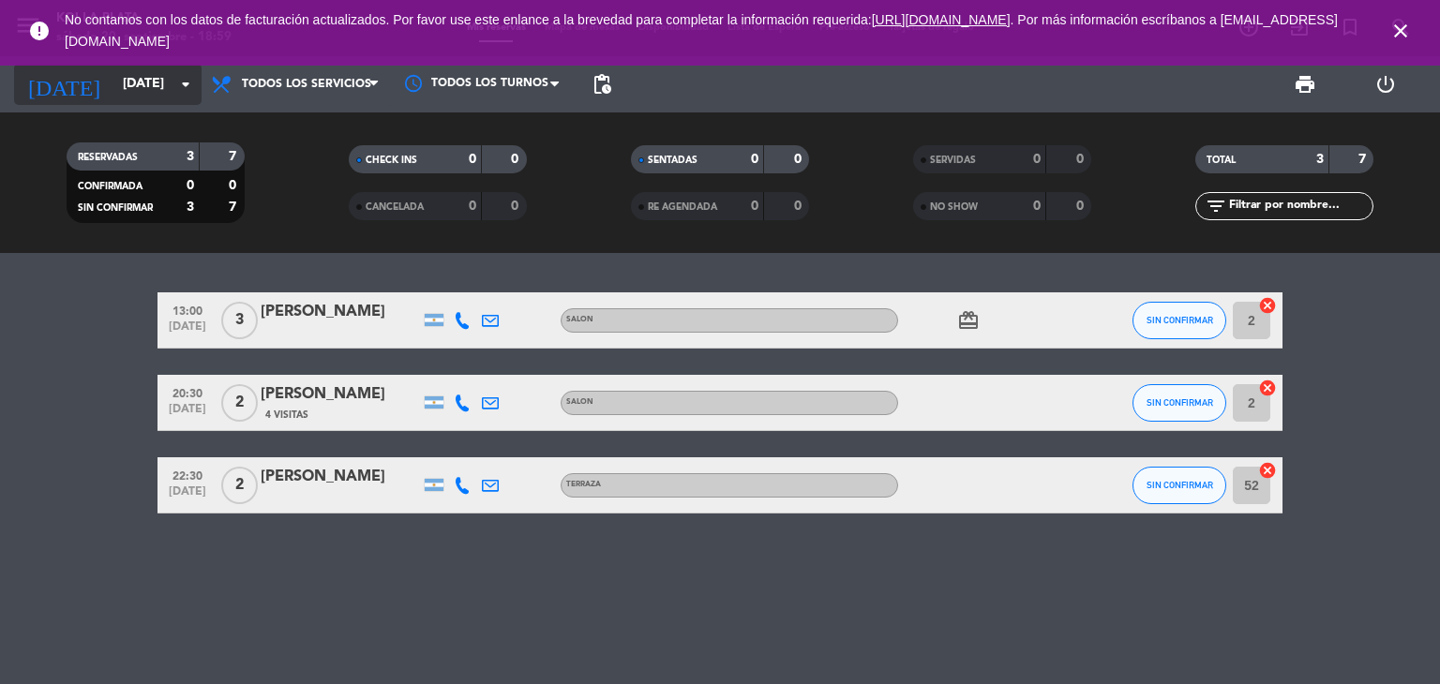
click at [124, 81] on input "[DATE]" at bounding box center [202, 85] width 178 height 34
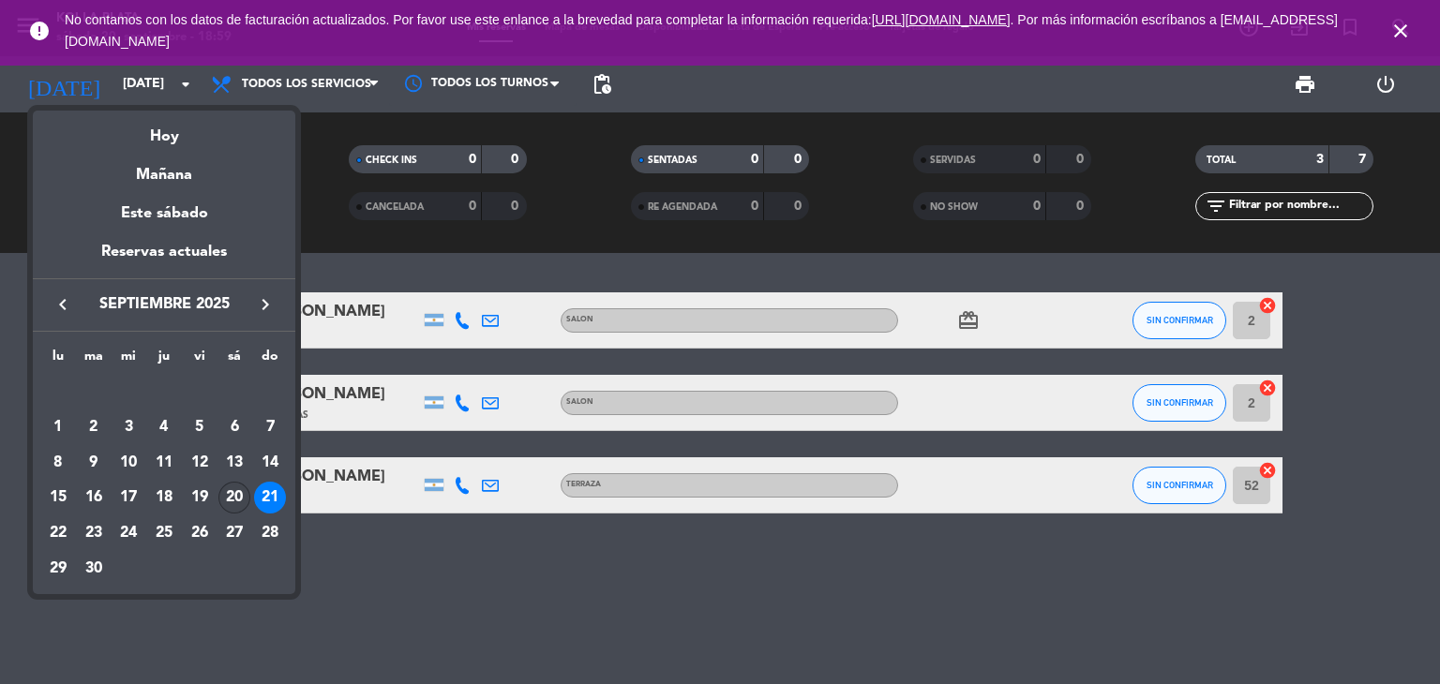
click at [233, 495] on div "20" at bounding box center [234, 498] width 32 height 32
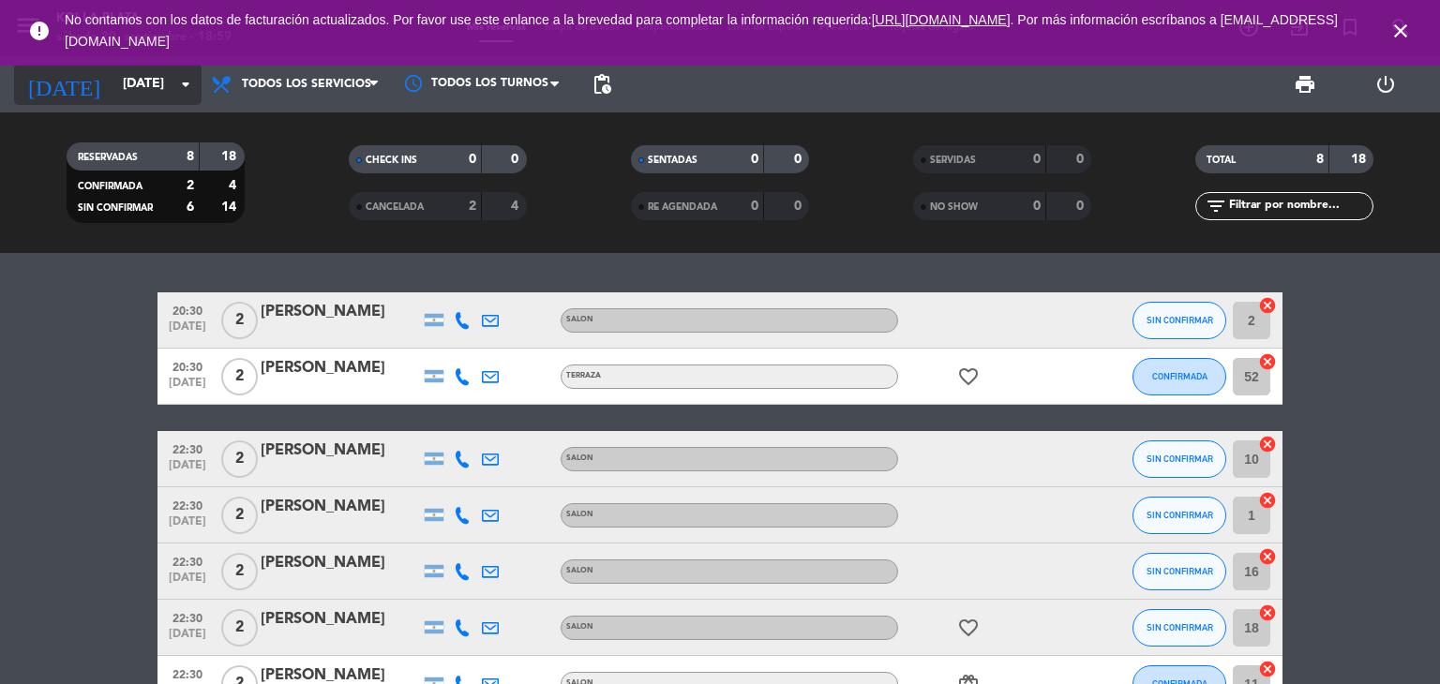
click at [124, 79] on input "[DATE]" at bounding box center [202, 85] width 178 height 34
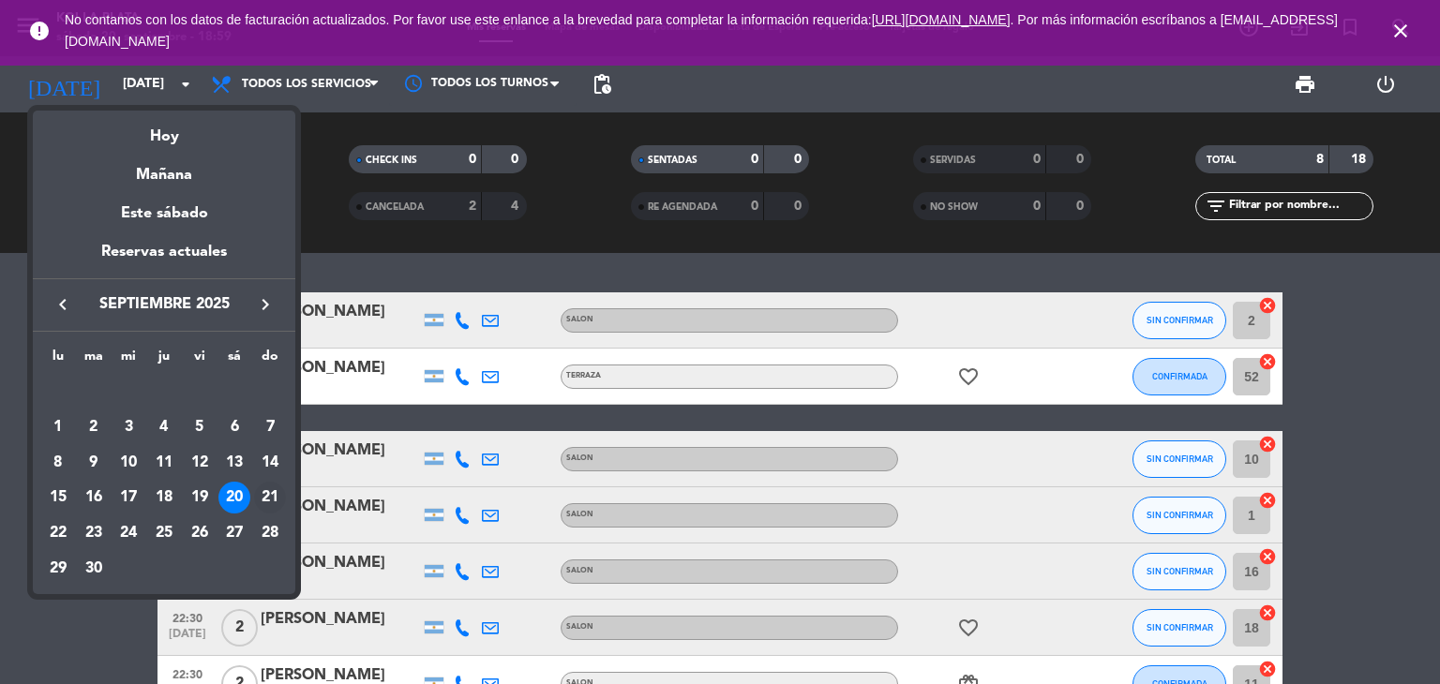
click at [263, 503] on div "21" at bounding box center [270, 498] width 32 height 32
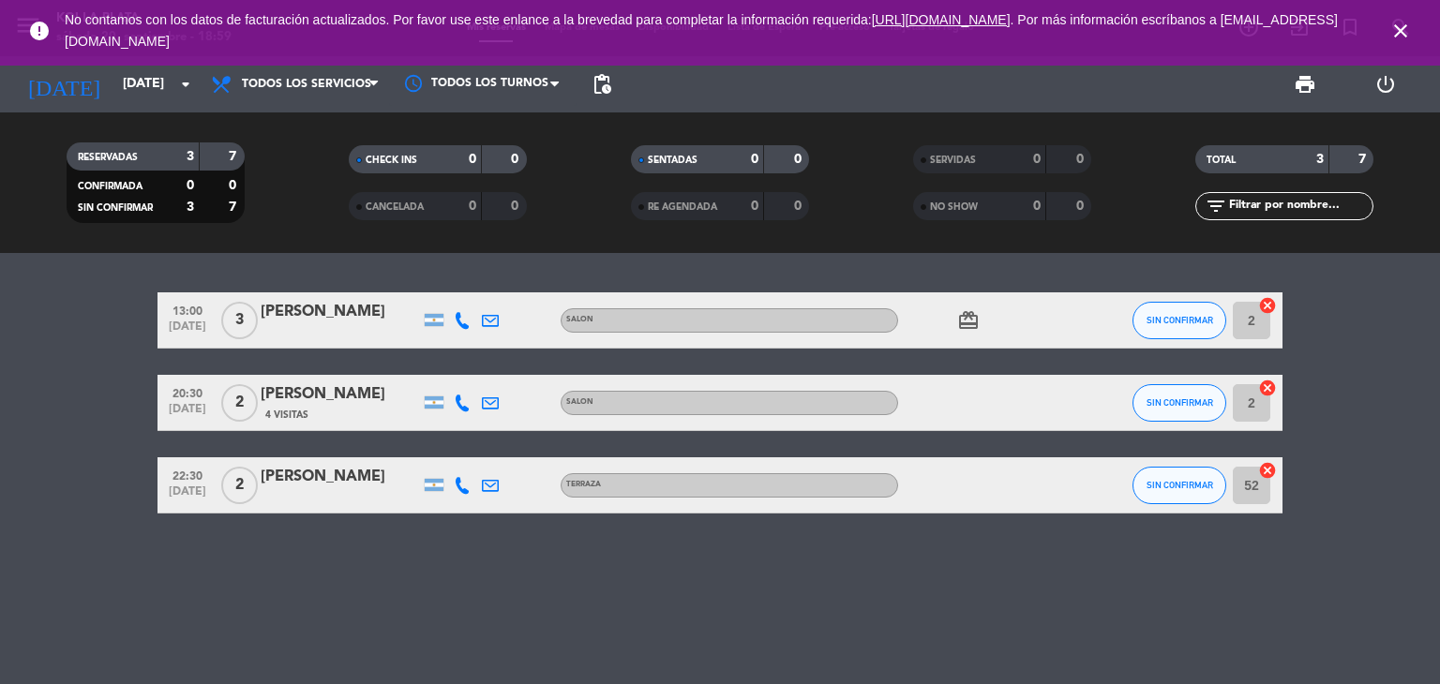
drag, startPoint x: 638, startPoint y: 641, endPoint x: 478, endPoint y: 646, distance: 160.4
click at [478, 646] on div "13:00 [DATE] 3 [PERSON_NAME] SALON card_giftcard SIN CONFIRMAR 2 cancel 20:30 […" at bounding box center [720, 468] width 1440 height 431
click at [135, 85] on input "[DATE]" at bounding box center [202, 85] width 178 height 34
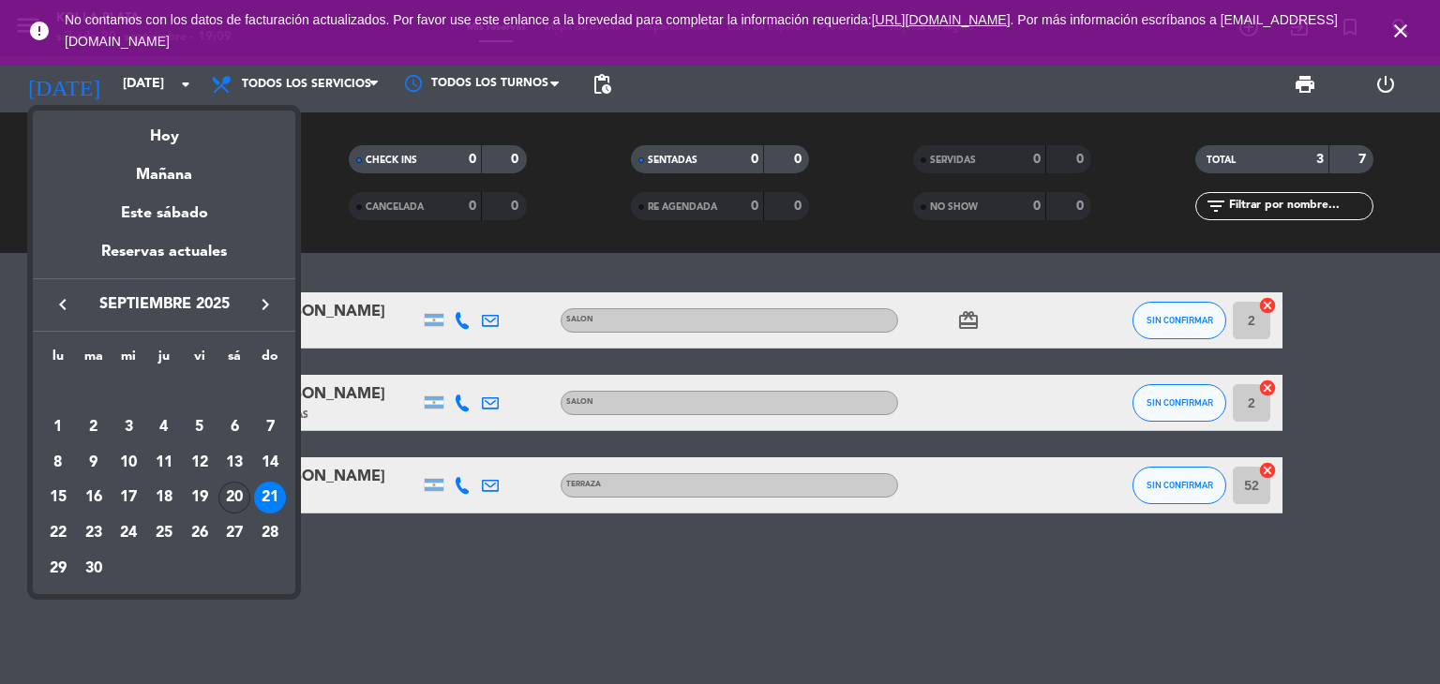
click at [237, 496] on div "20" at bounding box center [234, 498] width 32 height 32
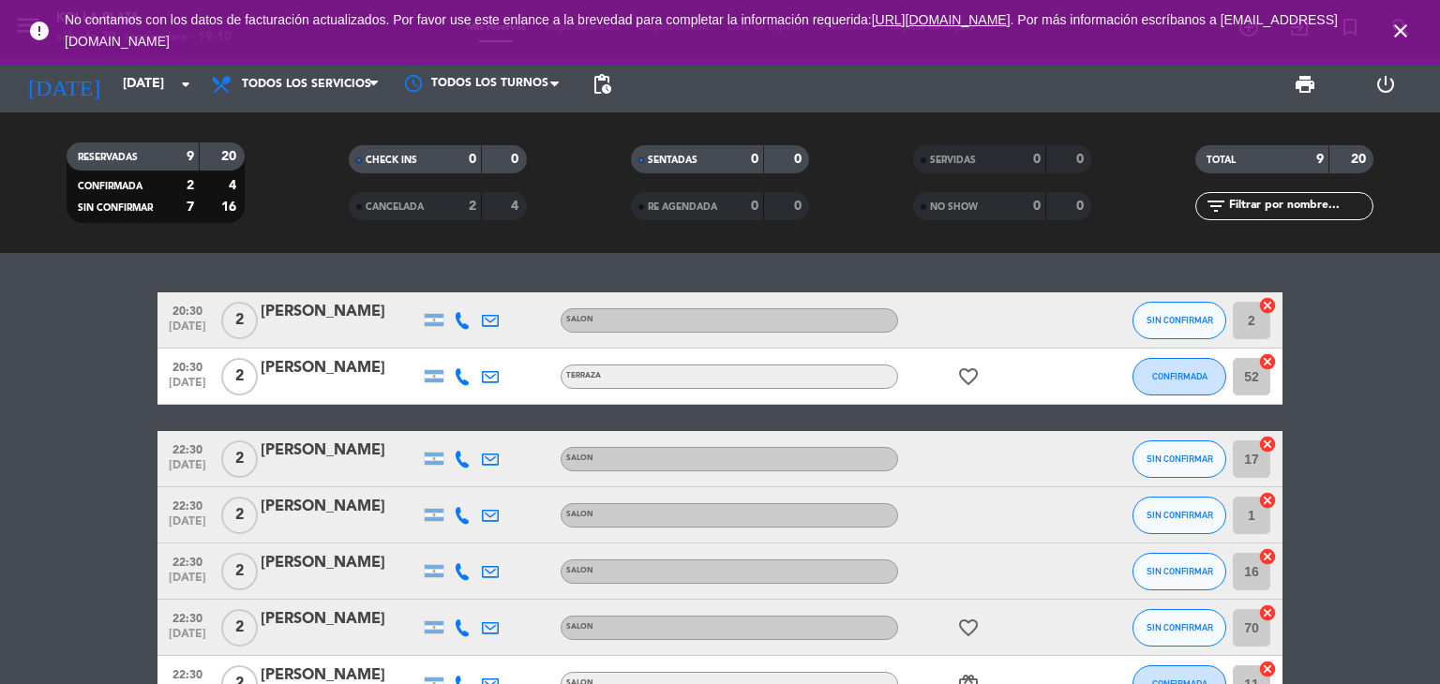
click at [1403, 27] on icon "close" at bounding box center [1400, 31] width 23 height 23
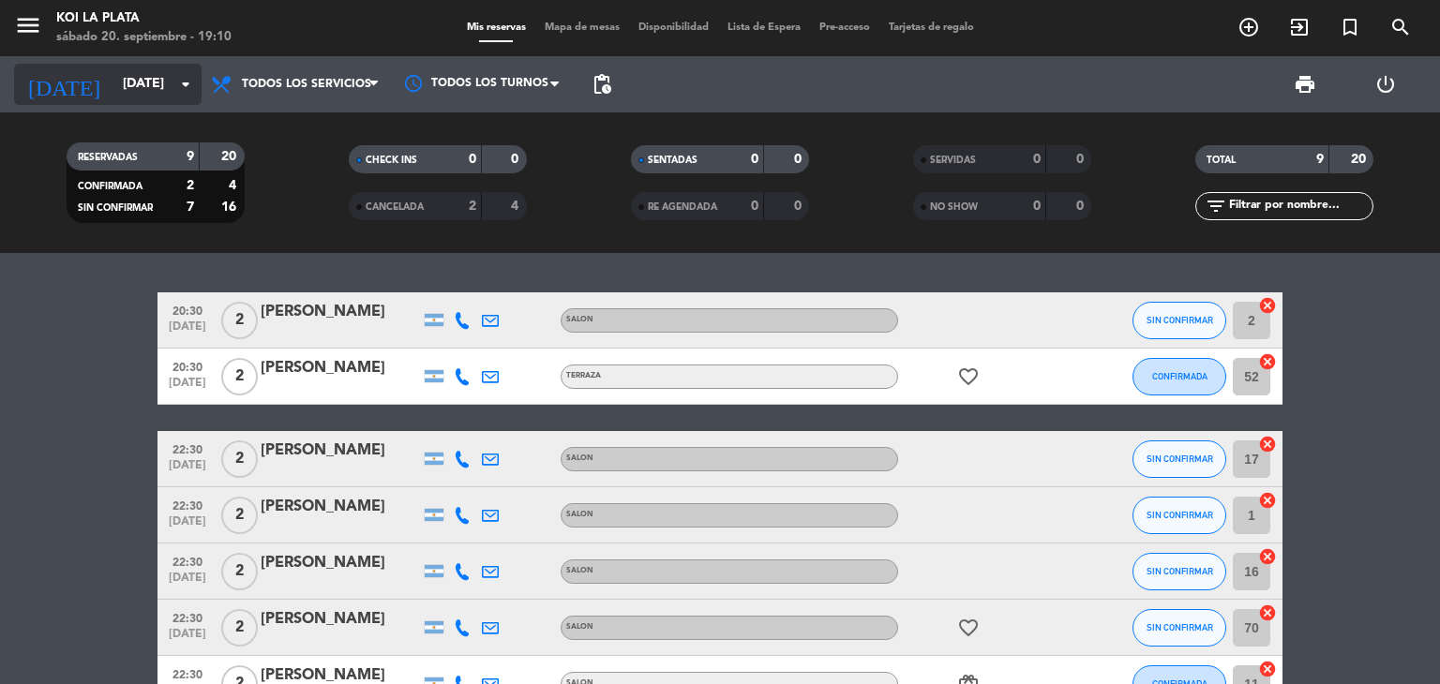
click at [150, 87] on input "[DATE]" at bounding box center [202, 85] width 178 height 34
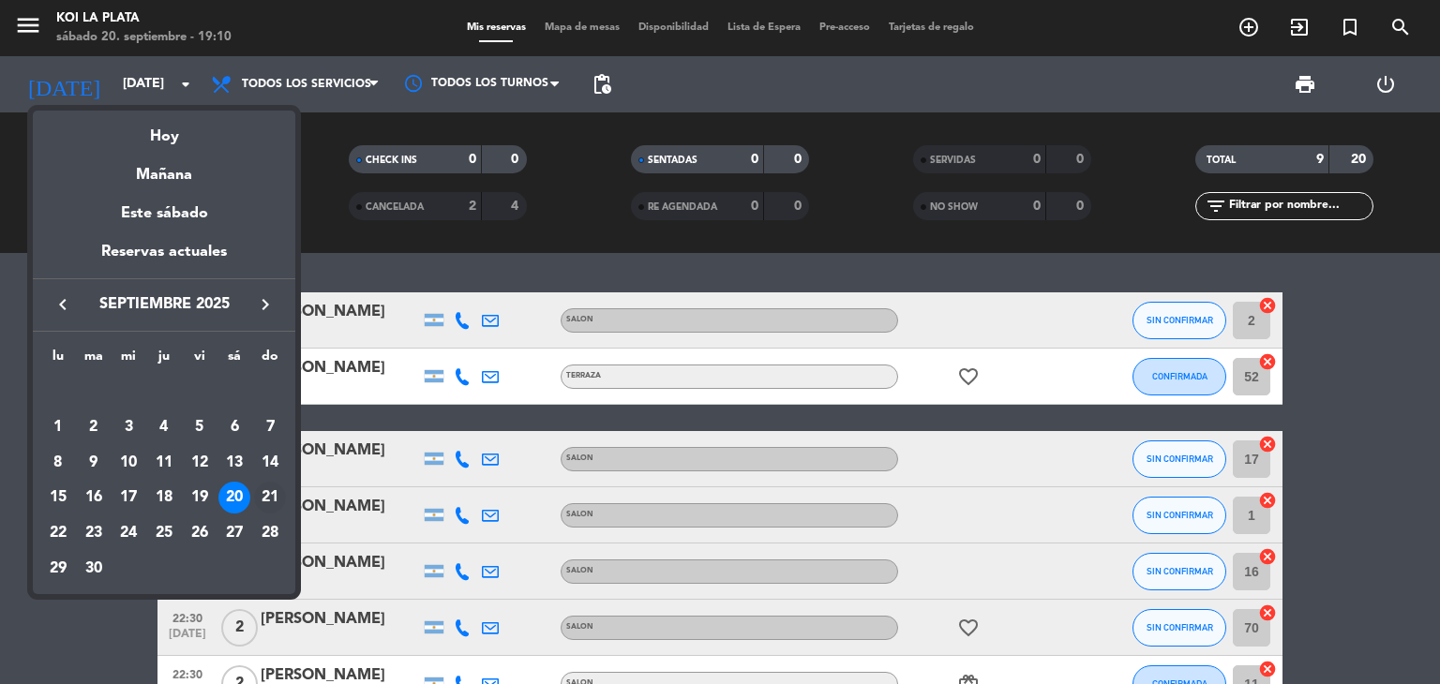
click at [270, 503] on div "21" at bounding box center [270, 498] width 32 height 32
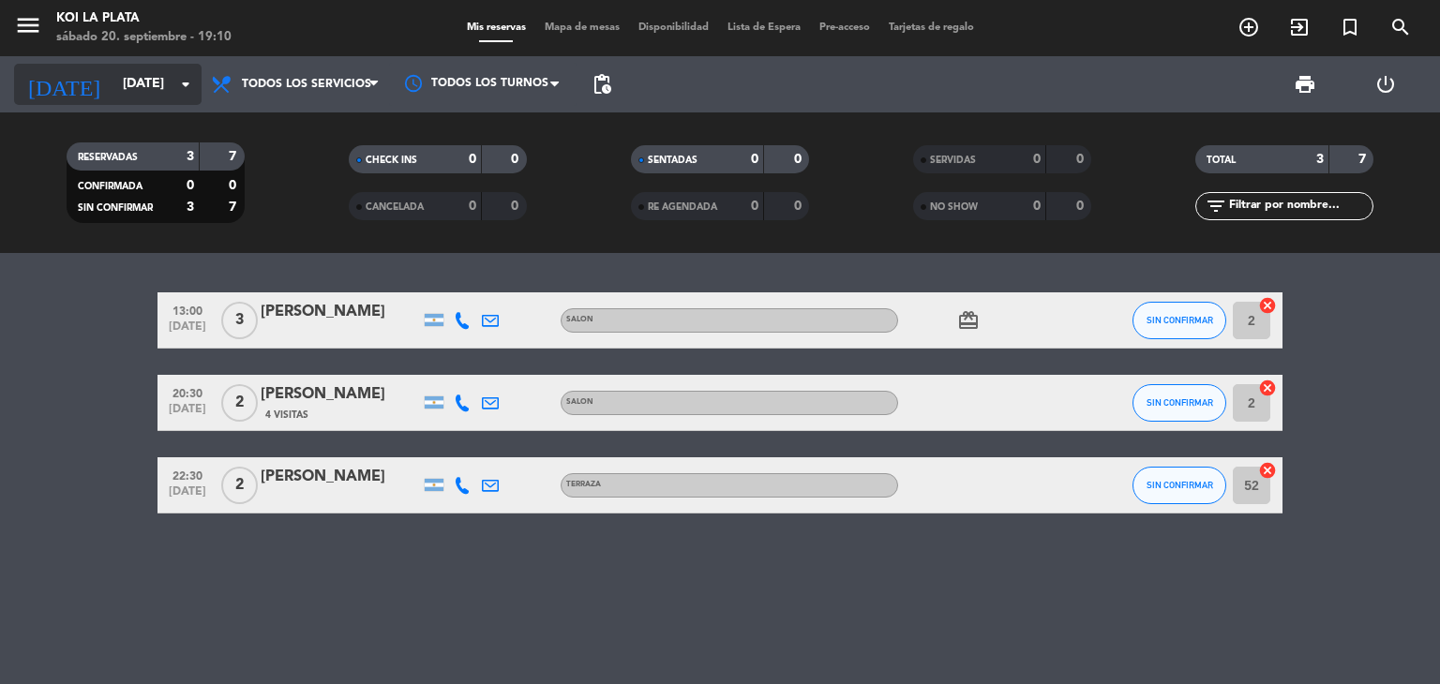
click at [119, 97] on input "[DATE]" at bounding box center [202, 85] width 178 height 34
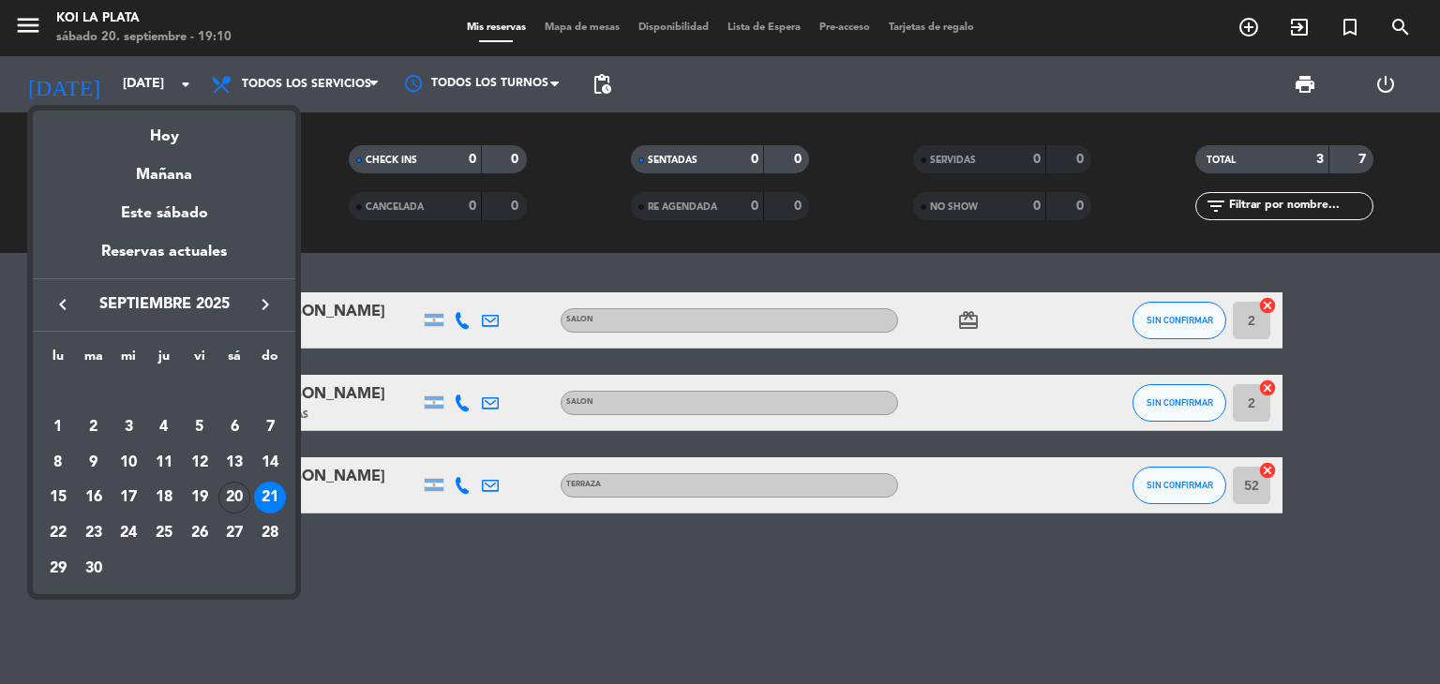
click at [449, 566] on div at bounding box center [720, 342] width 1440 height 684
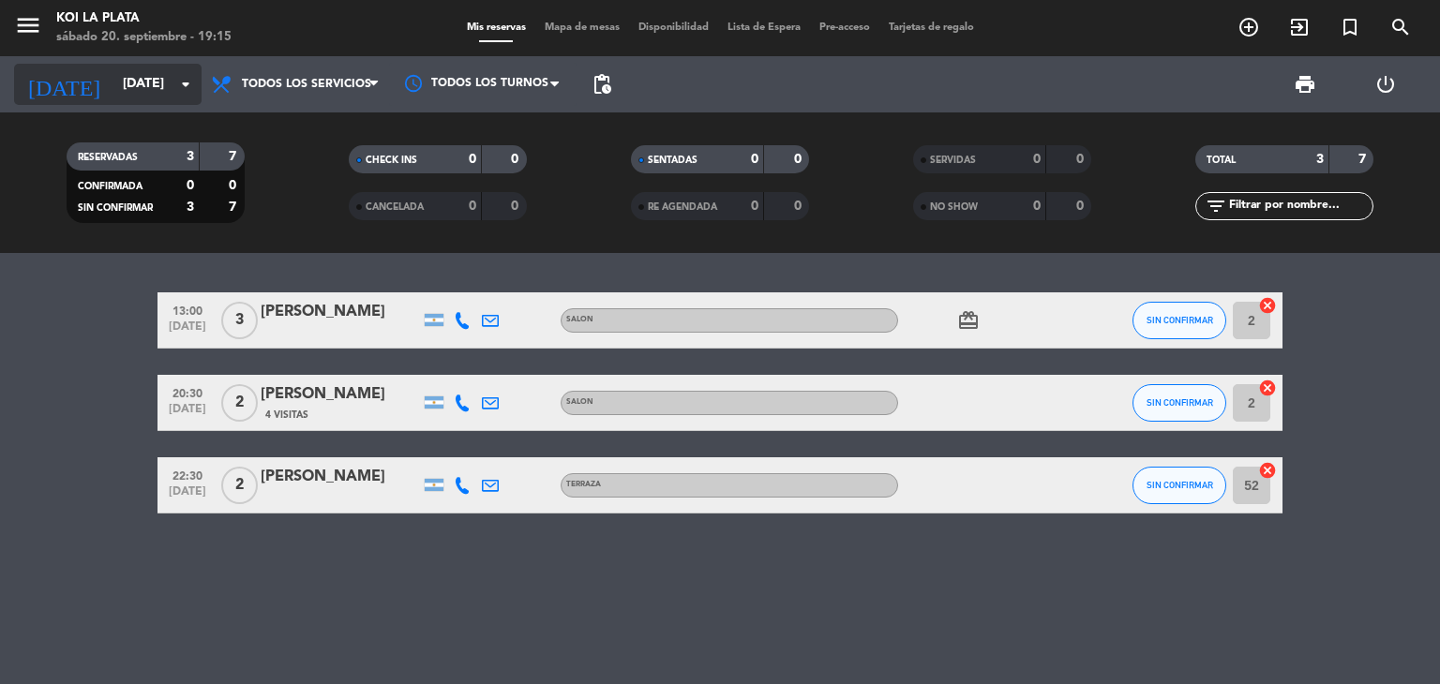
click at [135, 91] on input "[DATE]" at bounding box center [202, 85] width 178 height 34
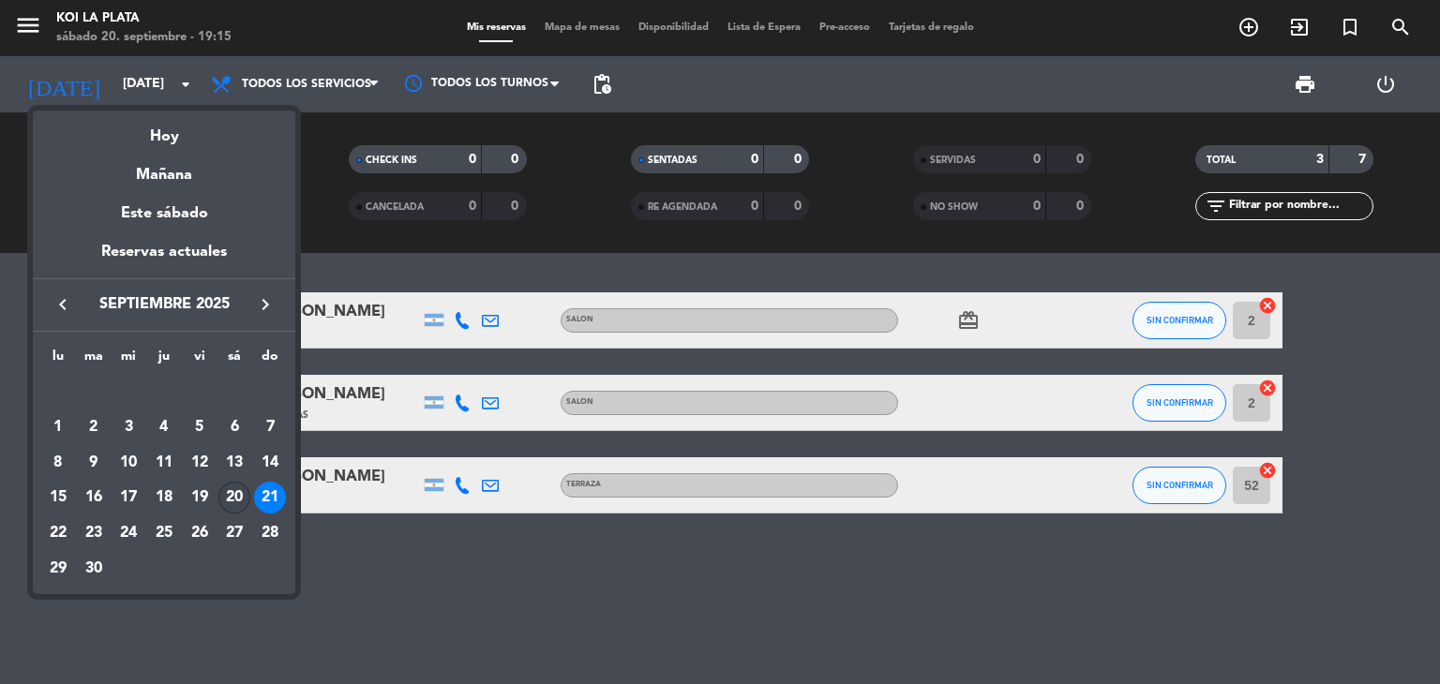
click at [234, 492] on div "20" at bounding box center [234, 498] width 32 height 32
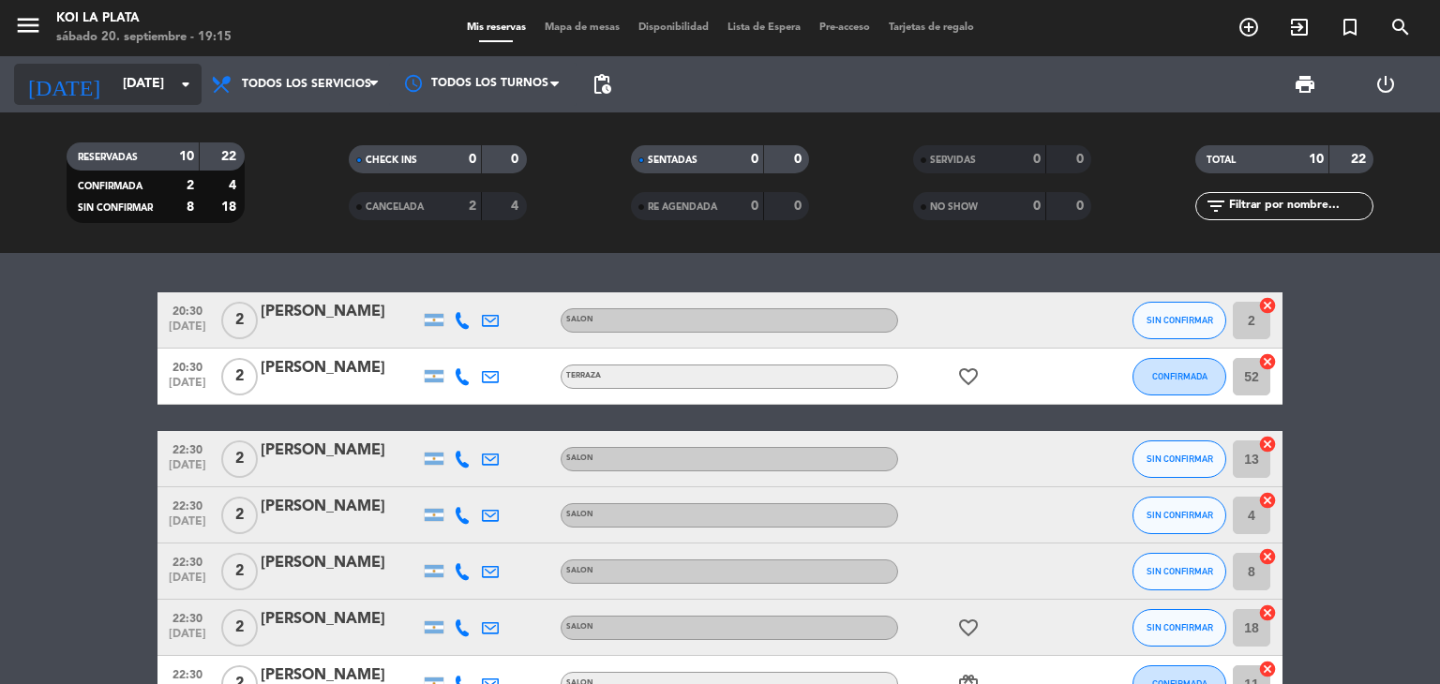
click at [137, 86] on input "[DATE]" at bounding box center [202, 85] width 178 height 34
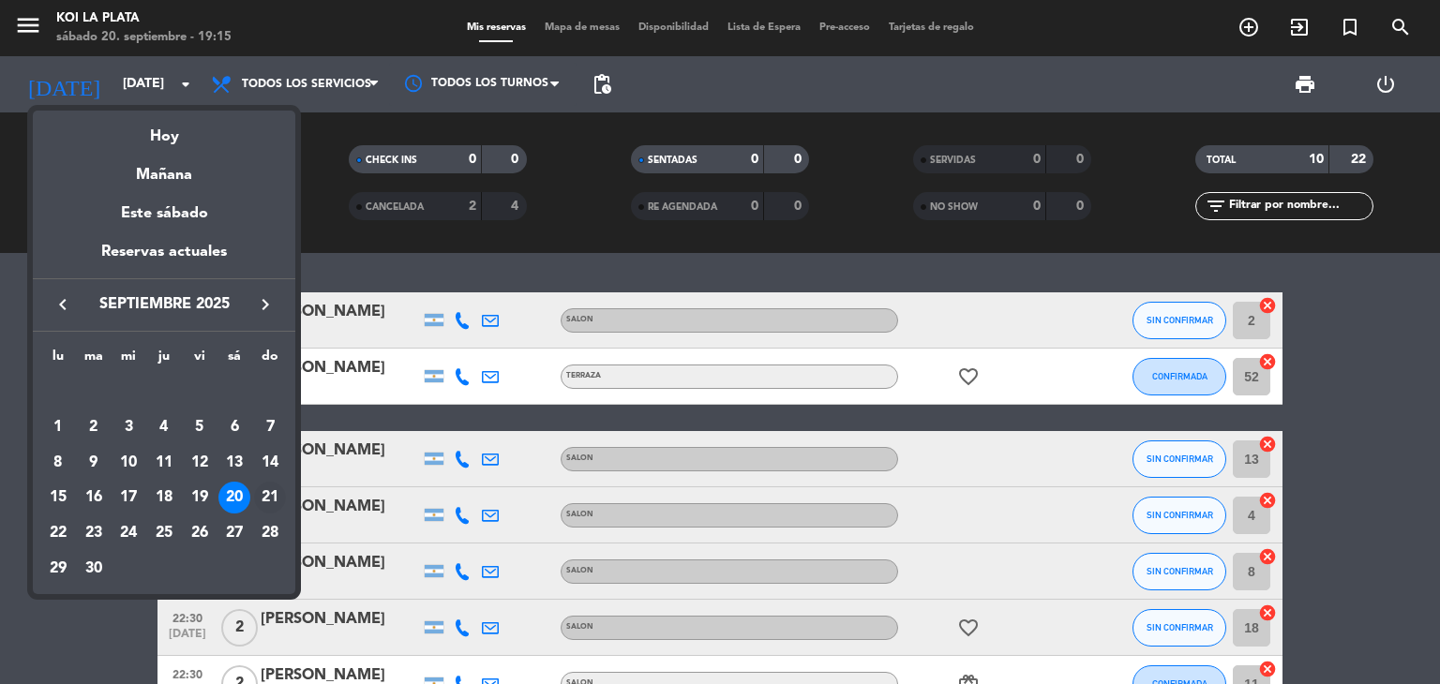
click at [278, 502] on div "21" at bounding box center [270, 498] width 32 height 32
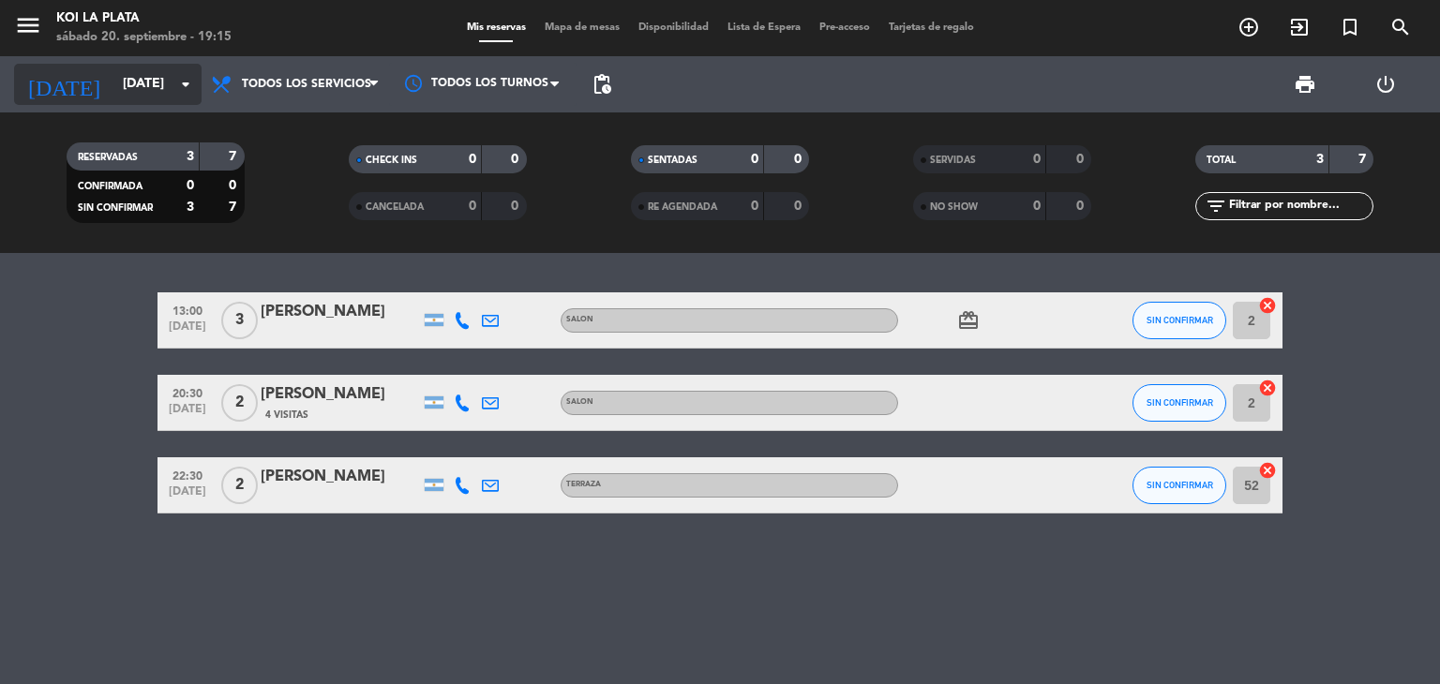
click at [124, 93] on input "[DATE]" at bounding box center [202, 85] width 178 height 34
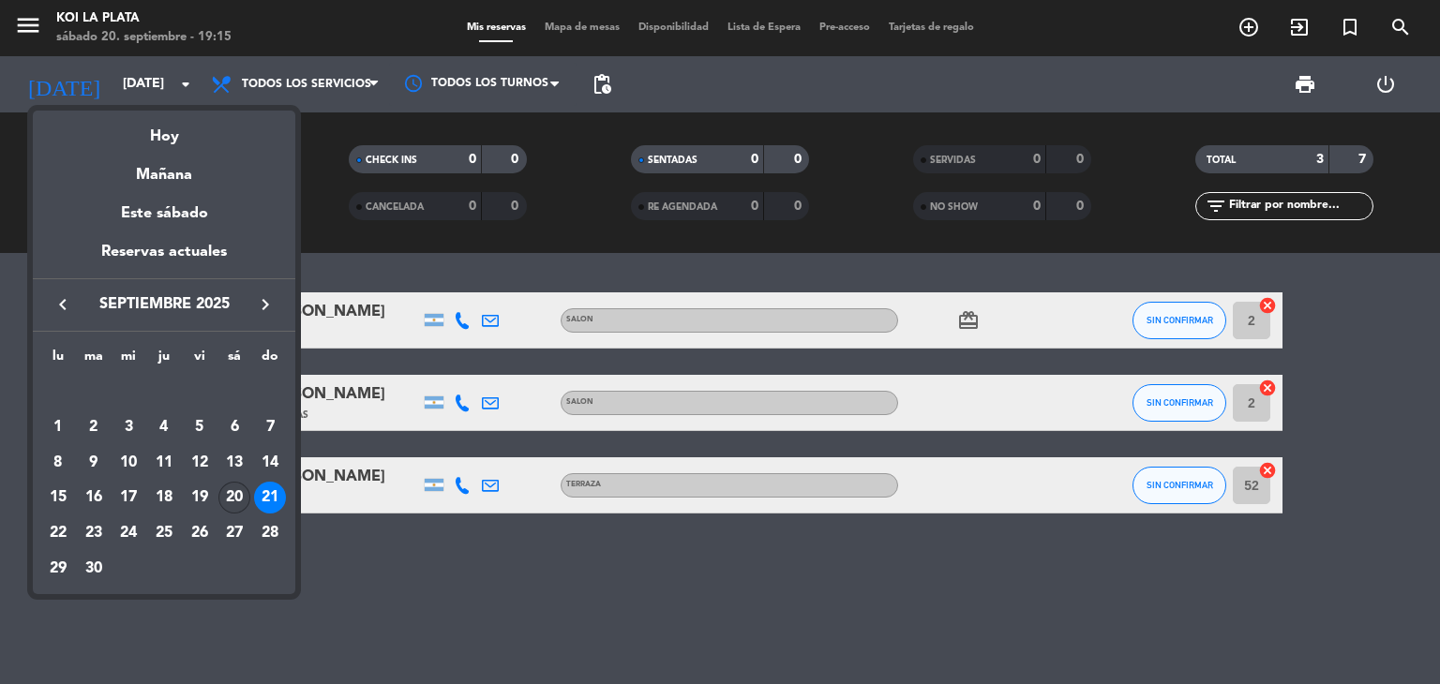
click at [236, 500] on div "20" at bounding box center [234, 498] width 32 height 32
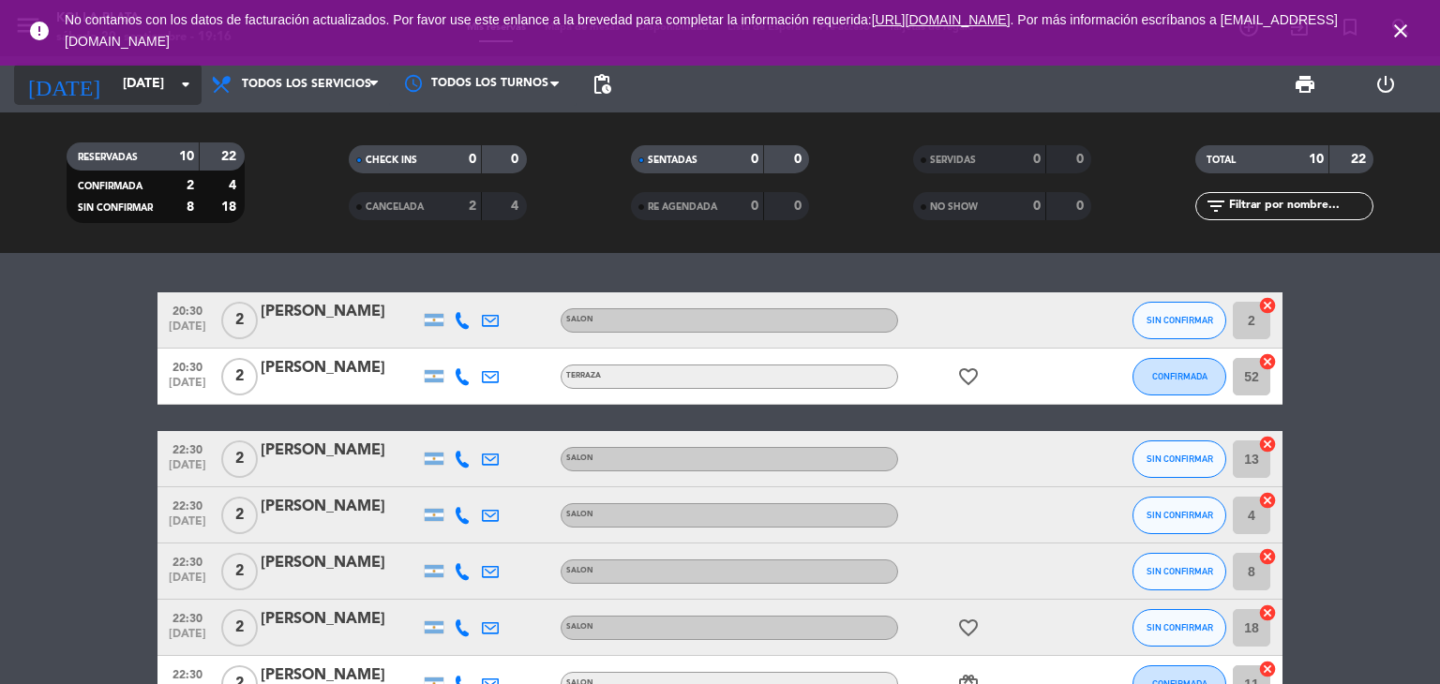
click at [129, 85] on input "[DATE]" at bounding box center [202, 85] width 178 height 34
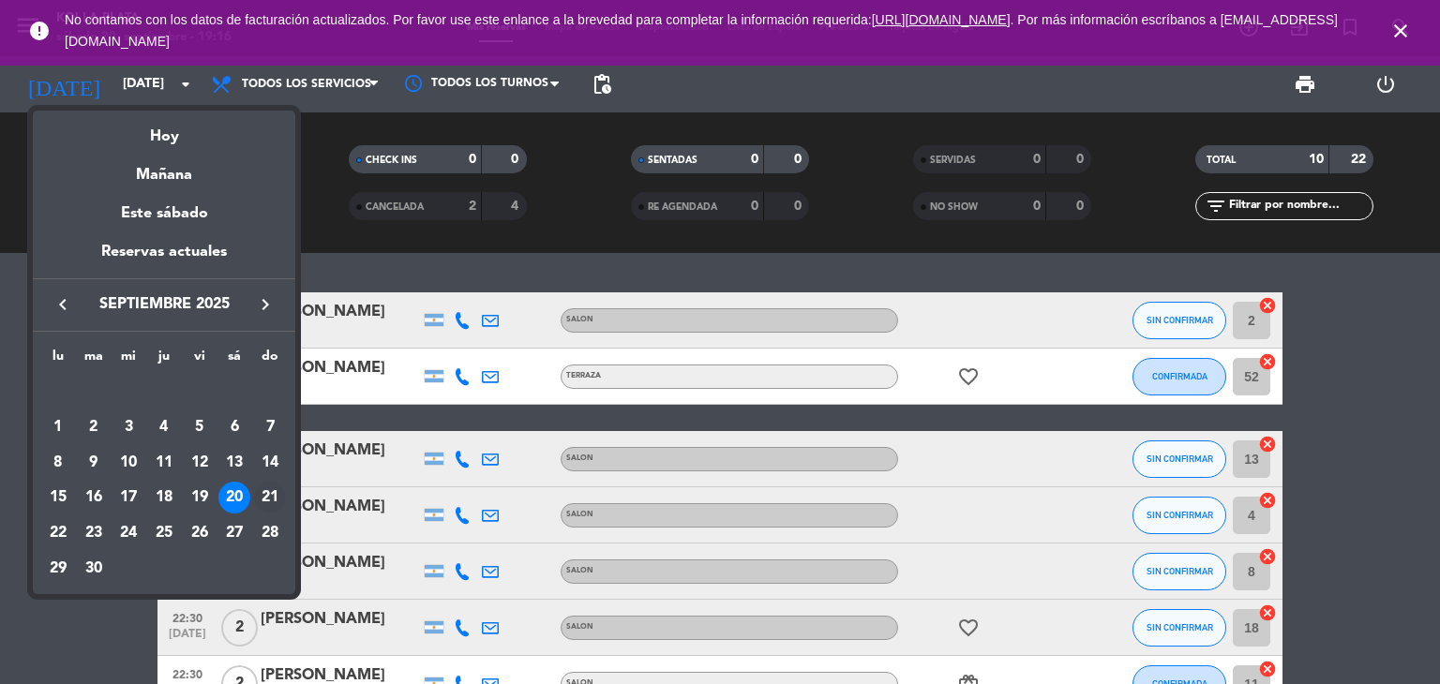
click at [272, 503] on div "21" at bounding box center [270, 498] width 32 height 32
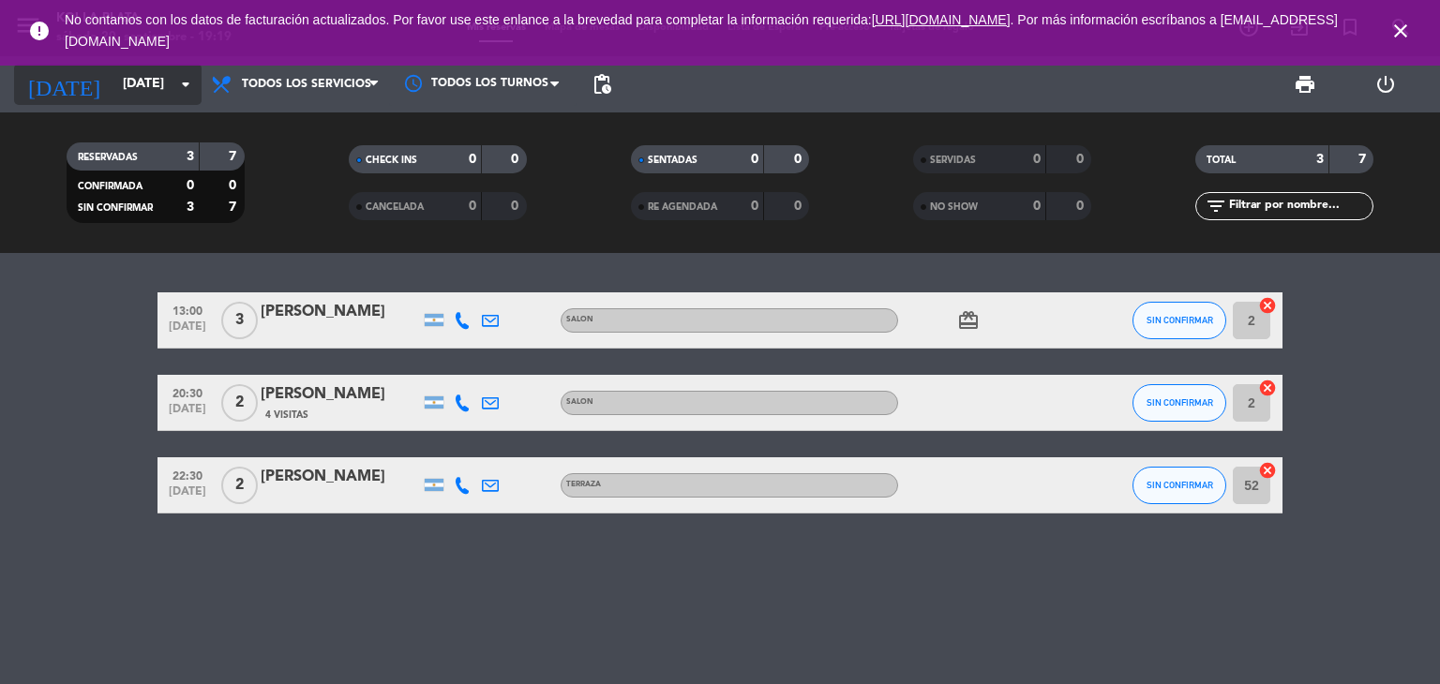
click at [138, 87] on input "[DATE]" at bounding box center [202, 85] width 178 height 34
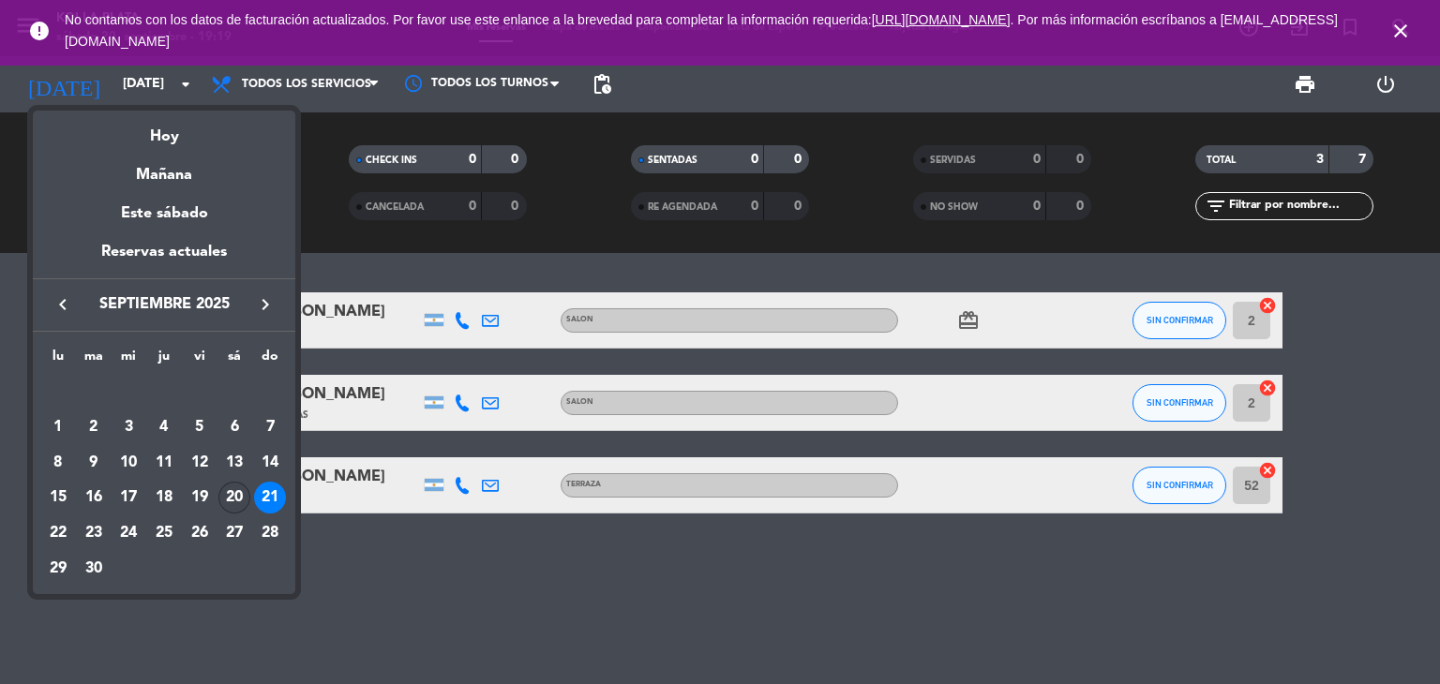
click at [223, 499] on div "20" at bounding box center [234, 498] width 32 height 32
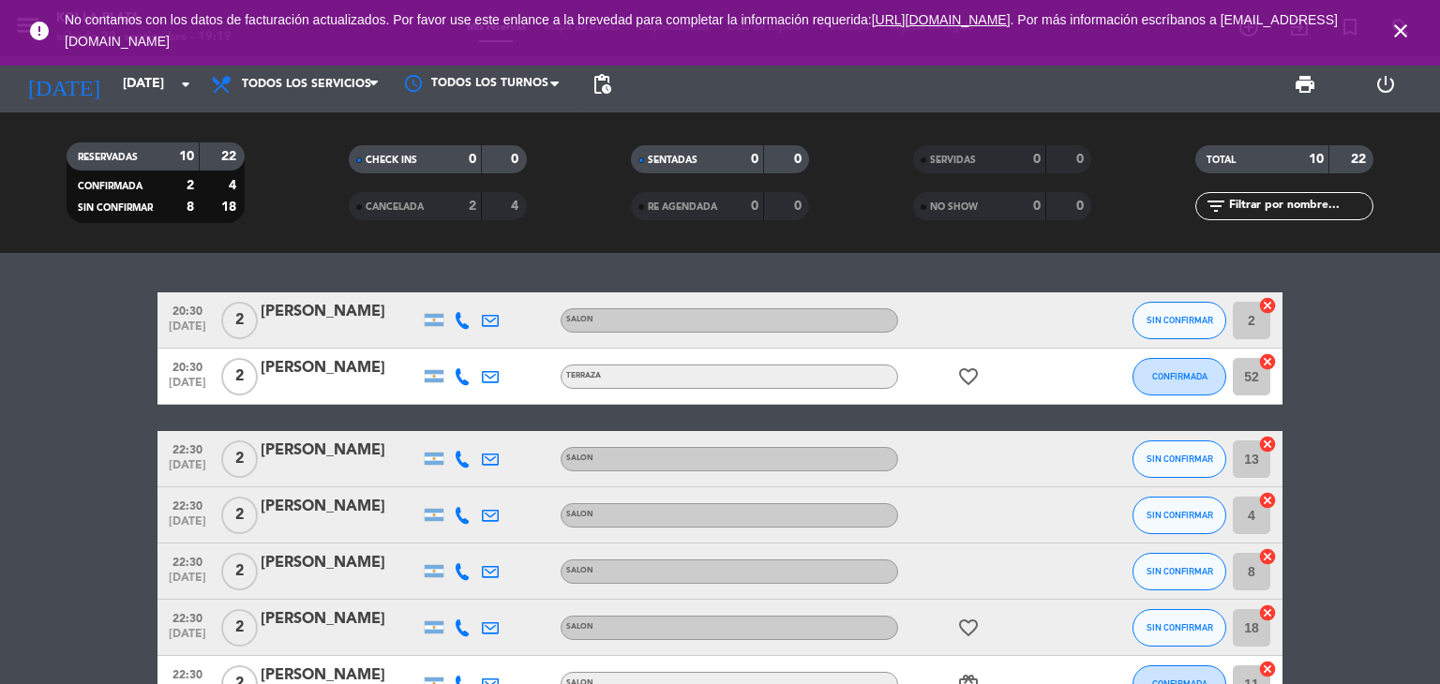
click at [1398, 32] on icon "close" at bounding box center [1400, 31] width 23 height 23
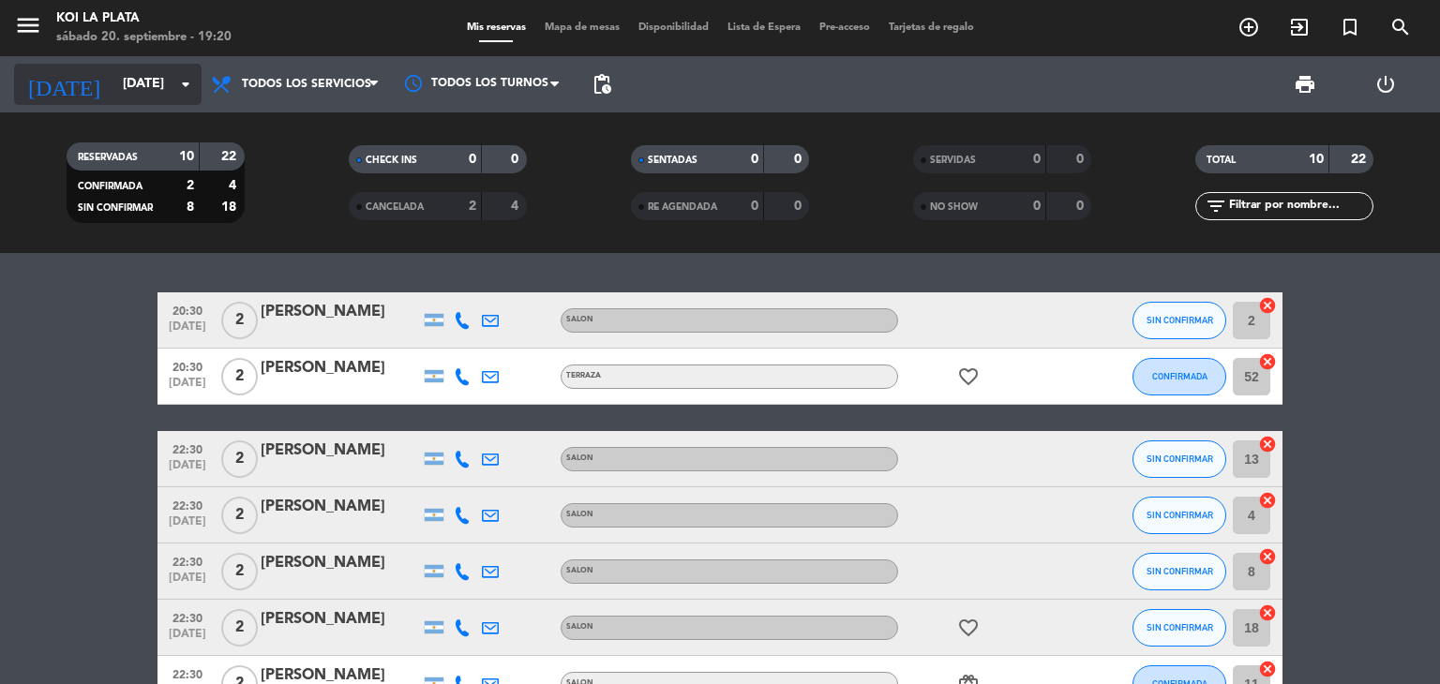
click at [130, 86] on input "[DATE]" at bounding box center [202, 85] width 178 height 34
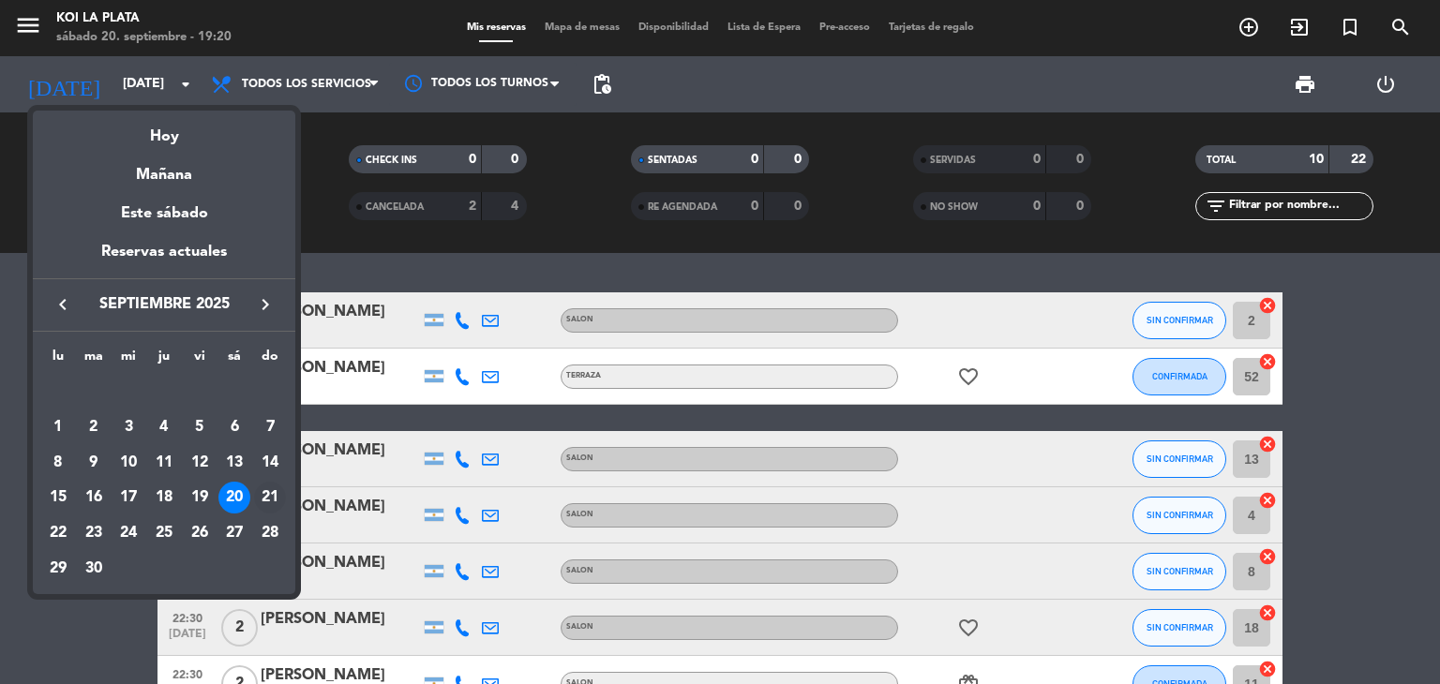
click at [269, 502] on div "21" at bounding box center [270, 498] width 32 height 32
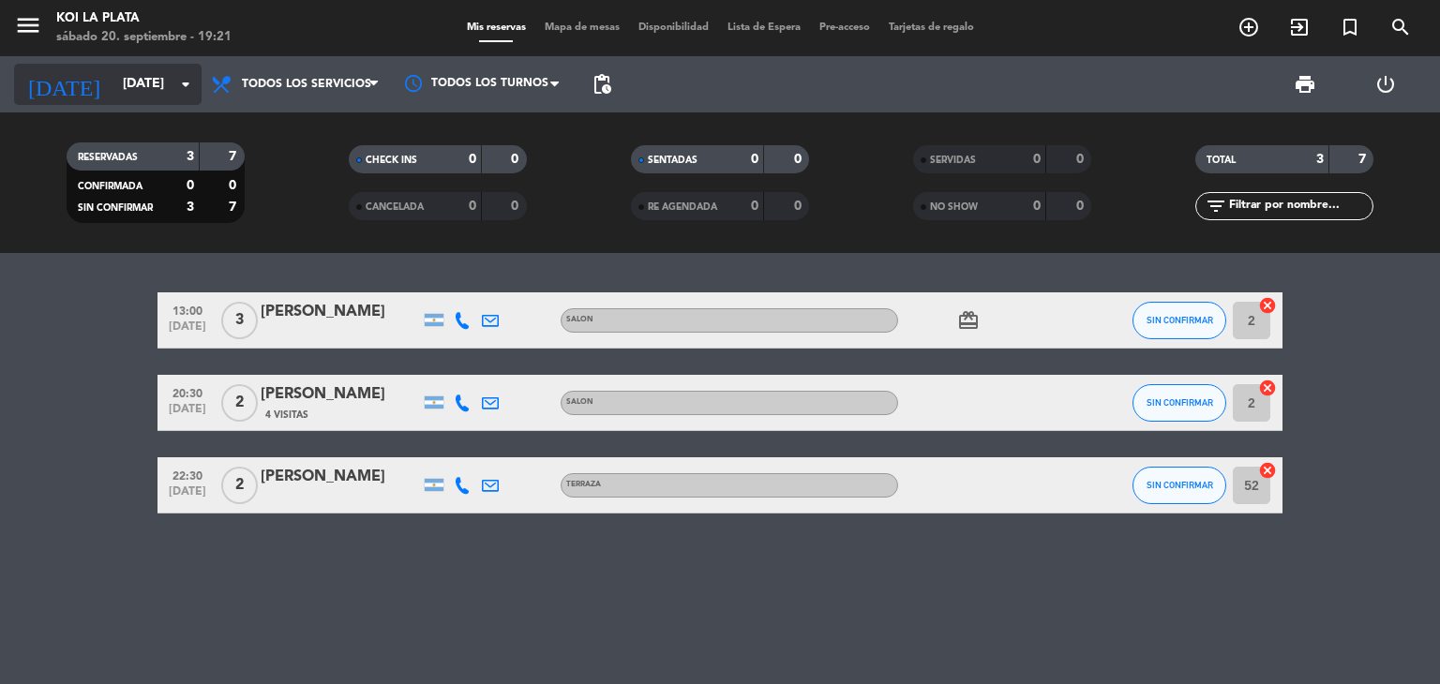
click at [143, 81] on input "[DATE]" at bounding box center [202, 85] width 178 height 34
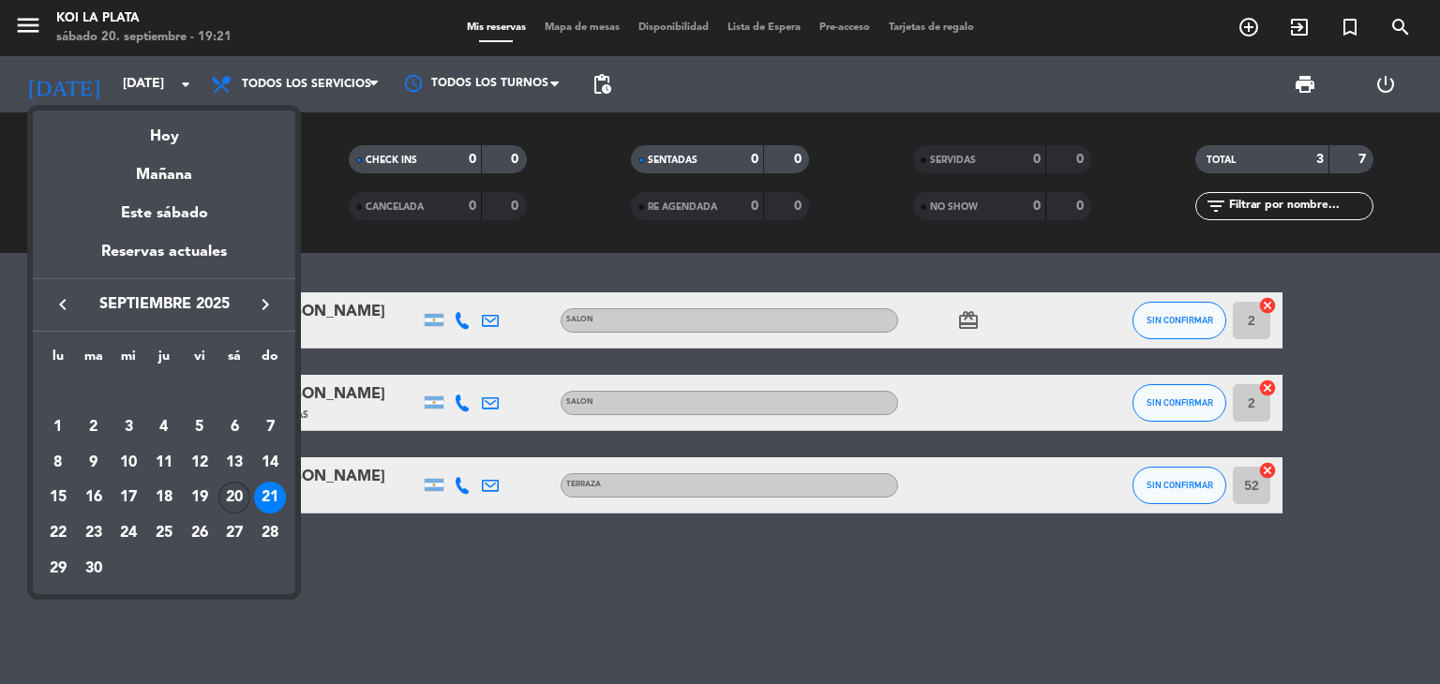
click at [236, 495] on div "20" at bounding box center [234, 498] width 32 height 32
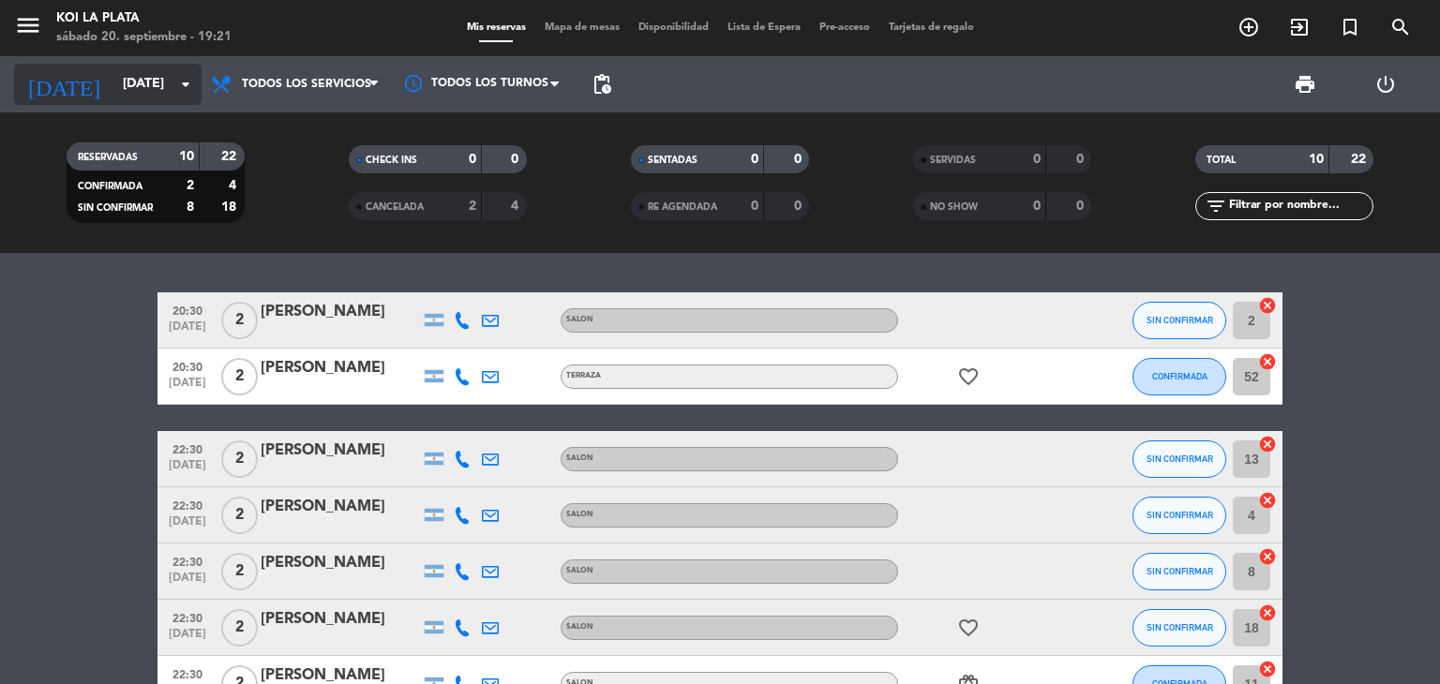
click at [114, 84] on input "[DATE]" at bounding box center [202, 85] width 178 height 34
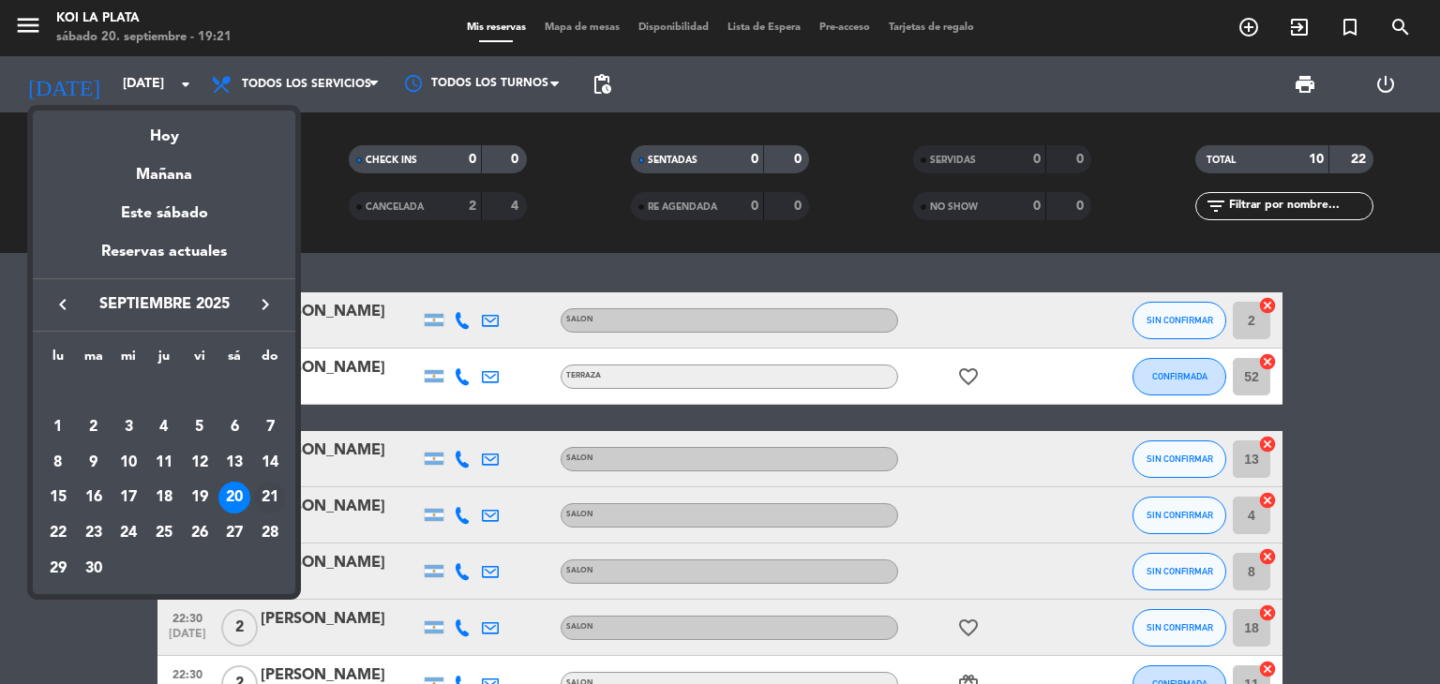
click at [266, 493] on div "21" at bounding box center [270, 498] width 32 height 32
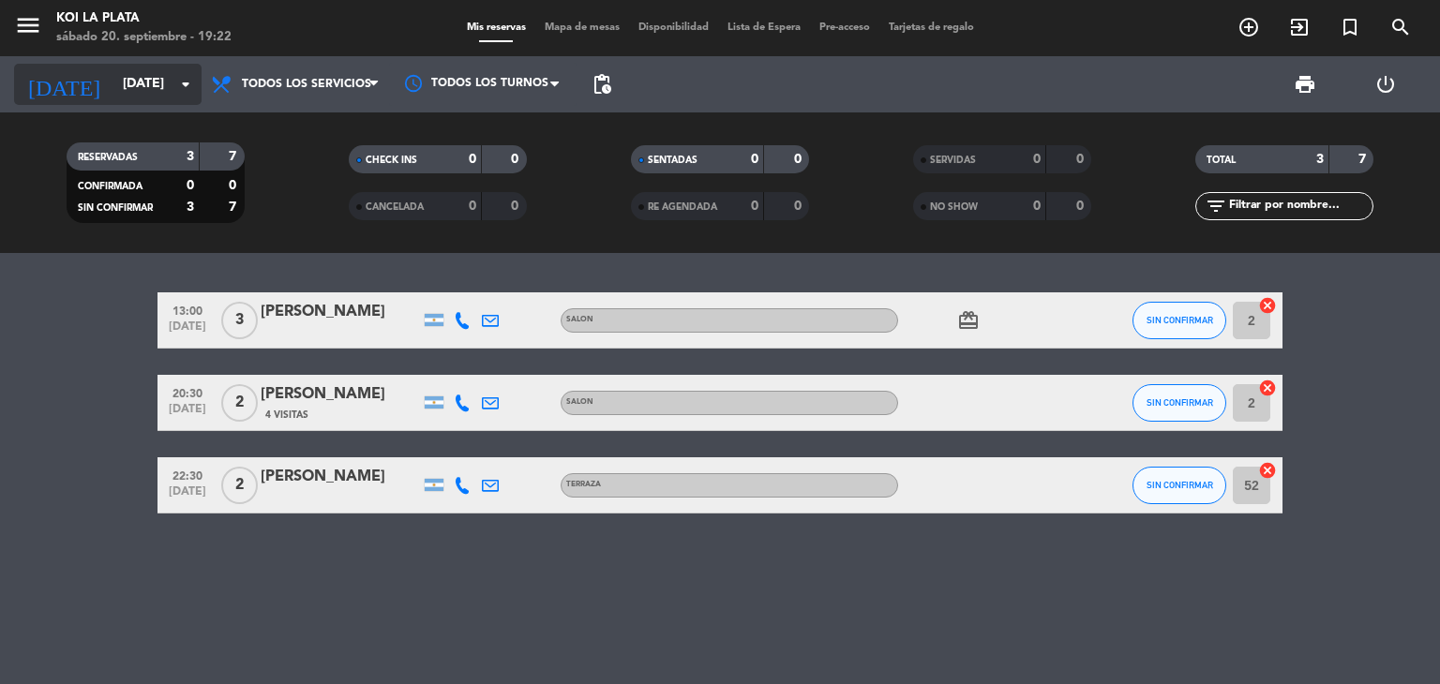
click at [132, 83] on input "[DATE]" at bounding box center [202, 85] width 178 height 34
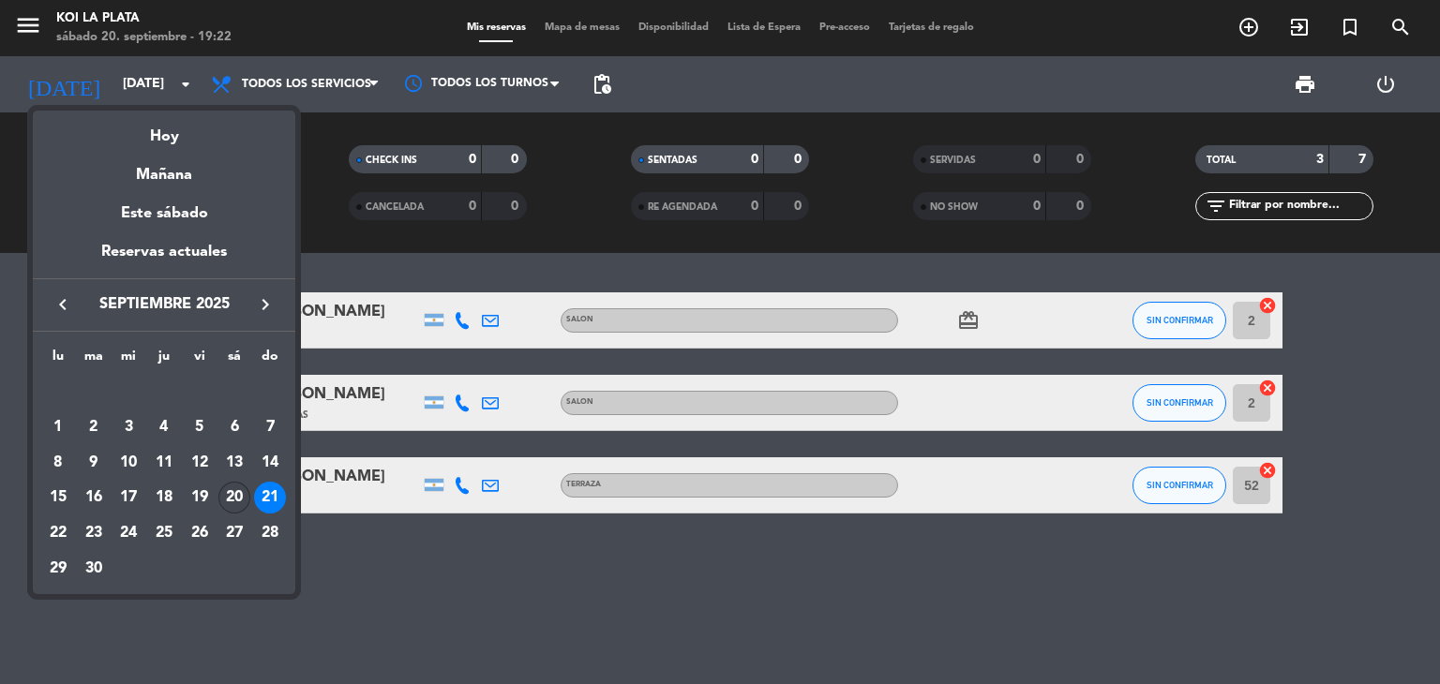
click at [245, 498] on div "20" at bounding box center [234, 498] width 32 height 32
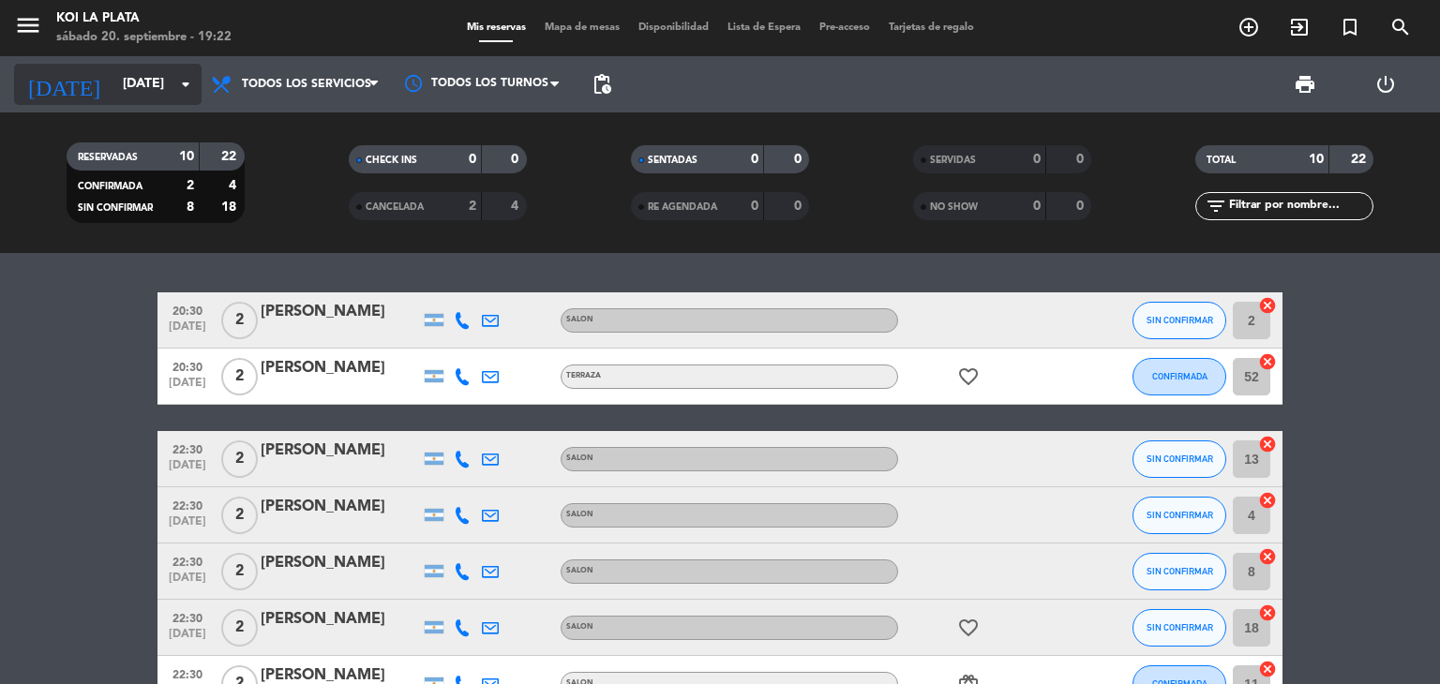
click at [136, 95] on input "[DATE]" at bounding box center [202, 85] width 178 height 34
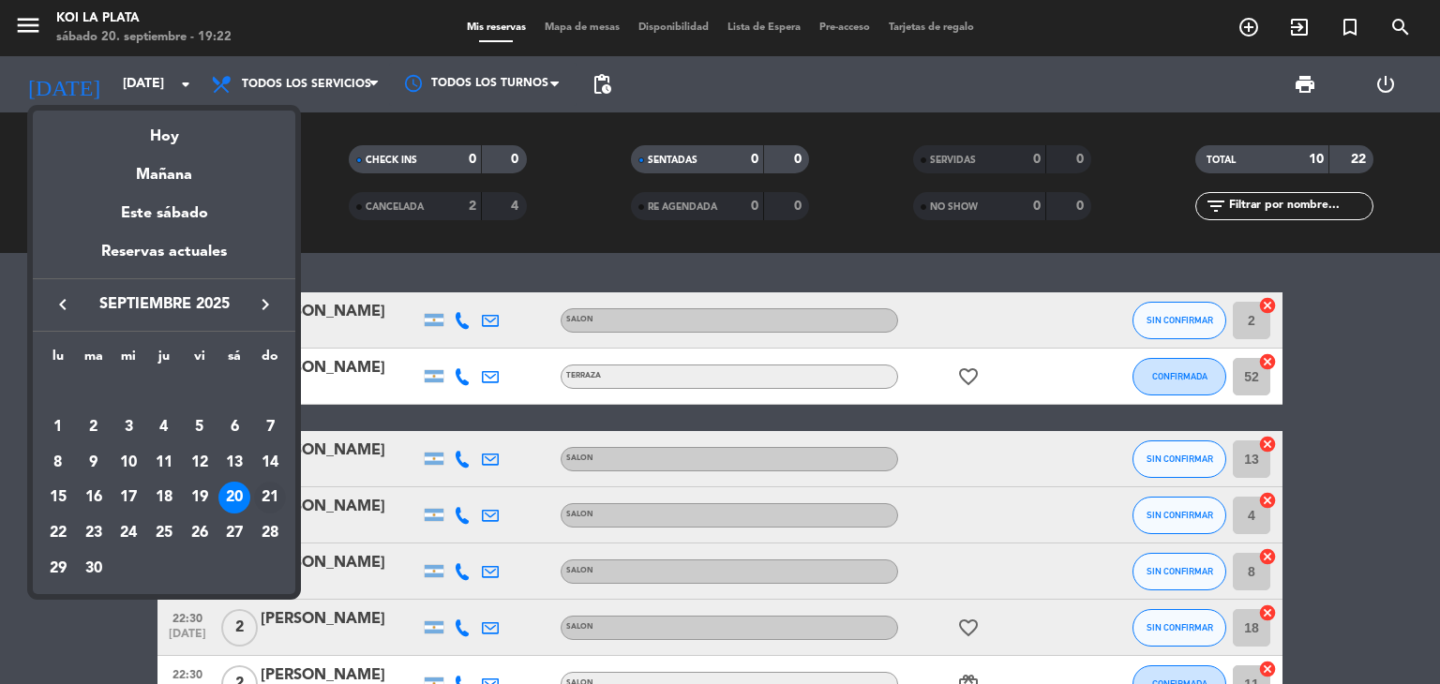
click at [270, 496] on div "21" at bounding box center [270, 498] width 32 height 32
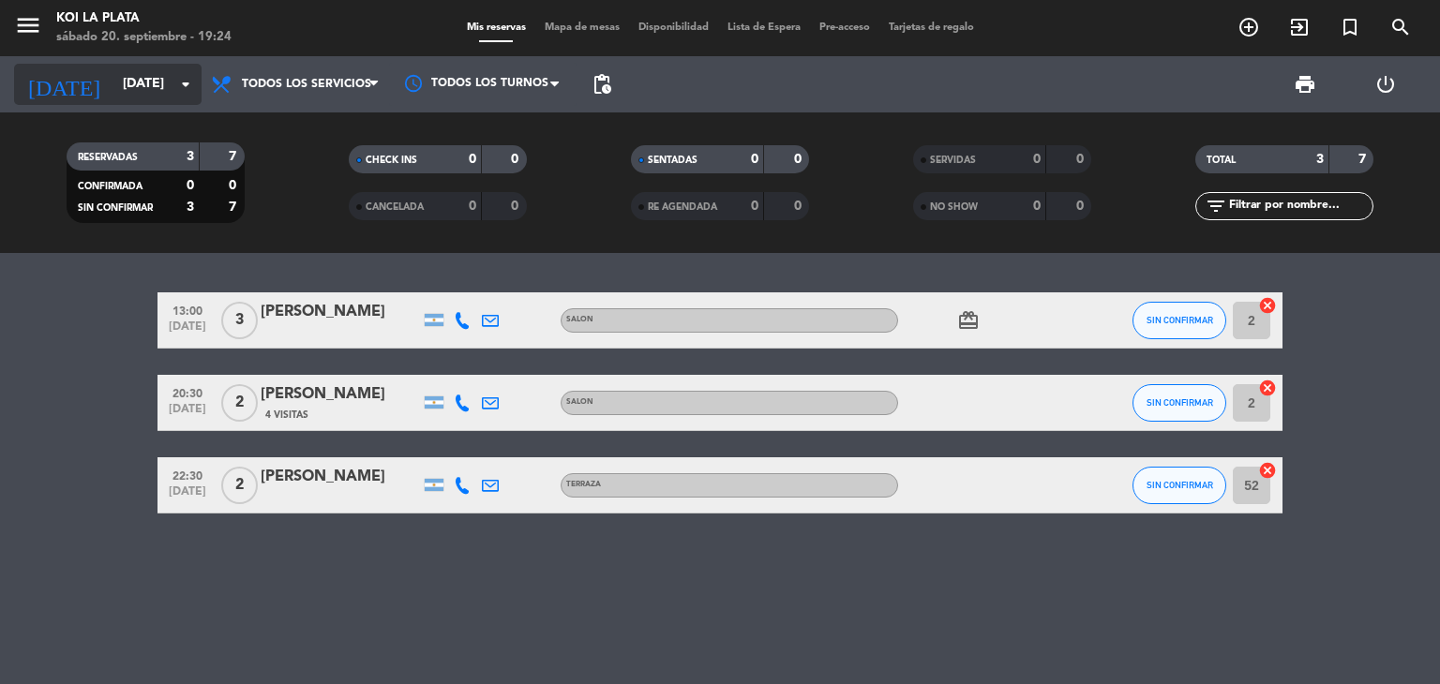
click at [113, 93] on input "[DATE]" at bounding box center [202, 85] width 178 height 34
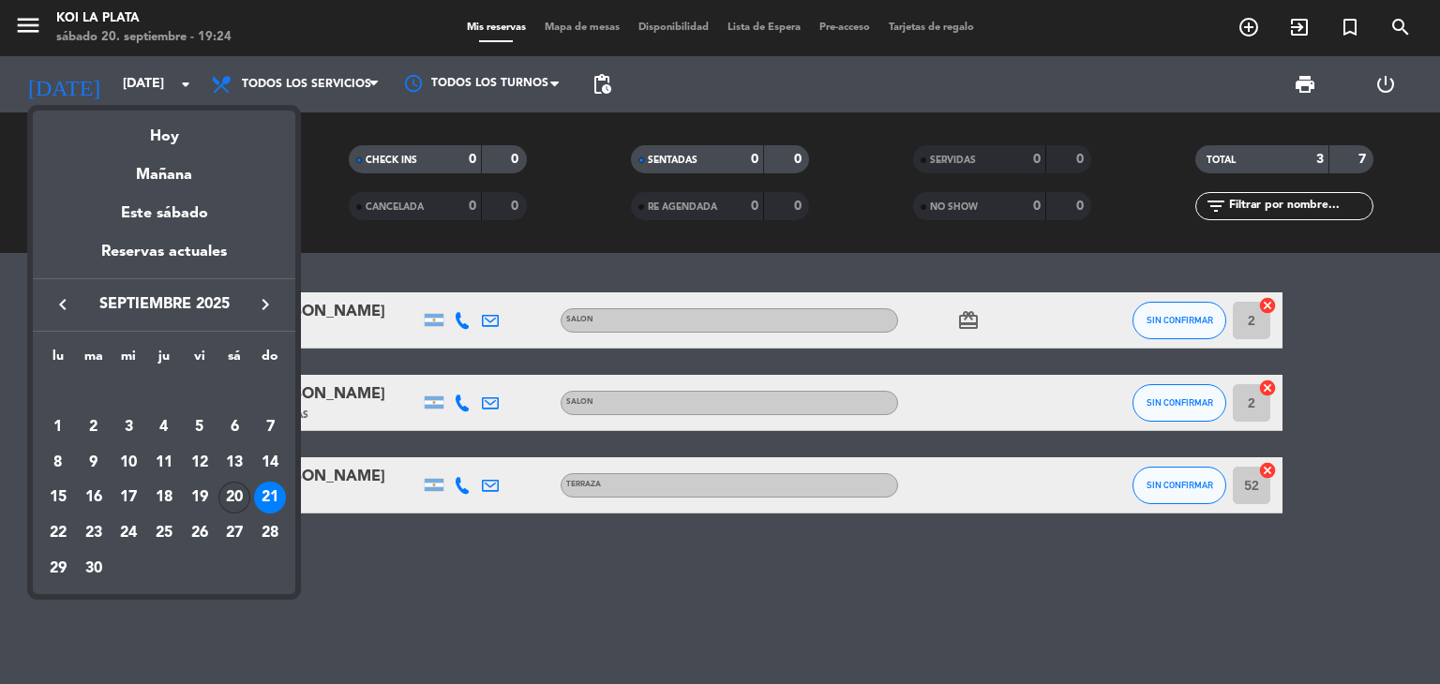
click at [228, 509] on div "20" at bounding box center [234, 498] width 32 height 32
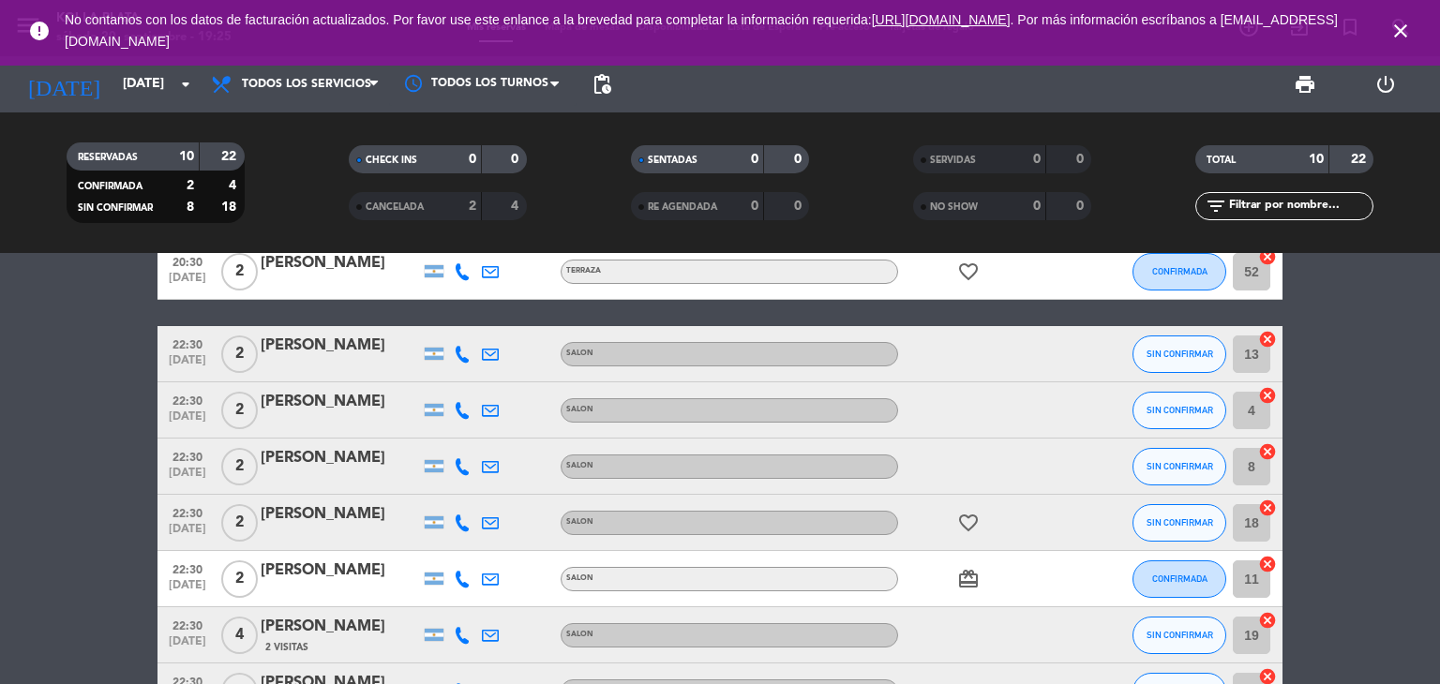
scroll to position [103, 0]
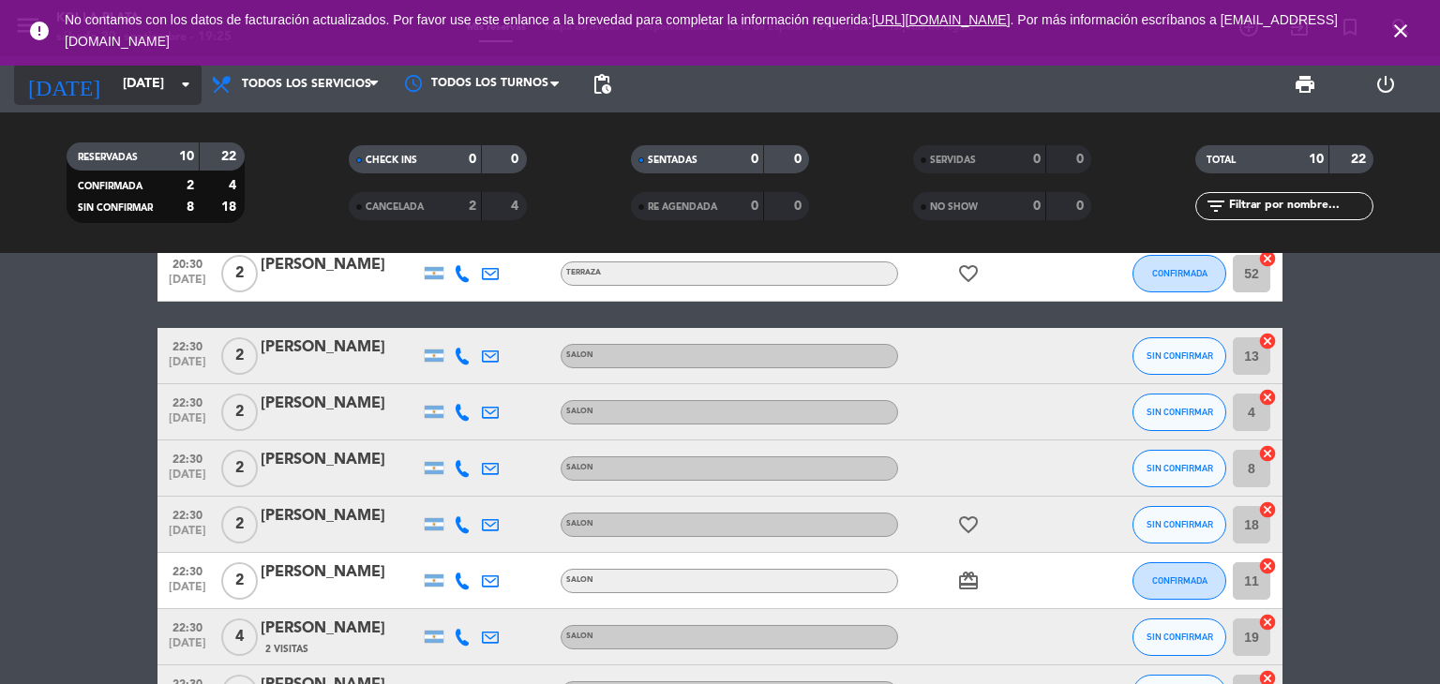
click at [119, 81] on input "[DATE]" at bounding box center [202, 85] width 178 height 34
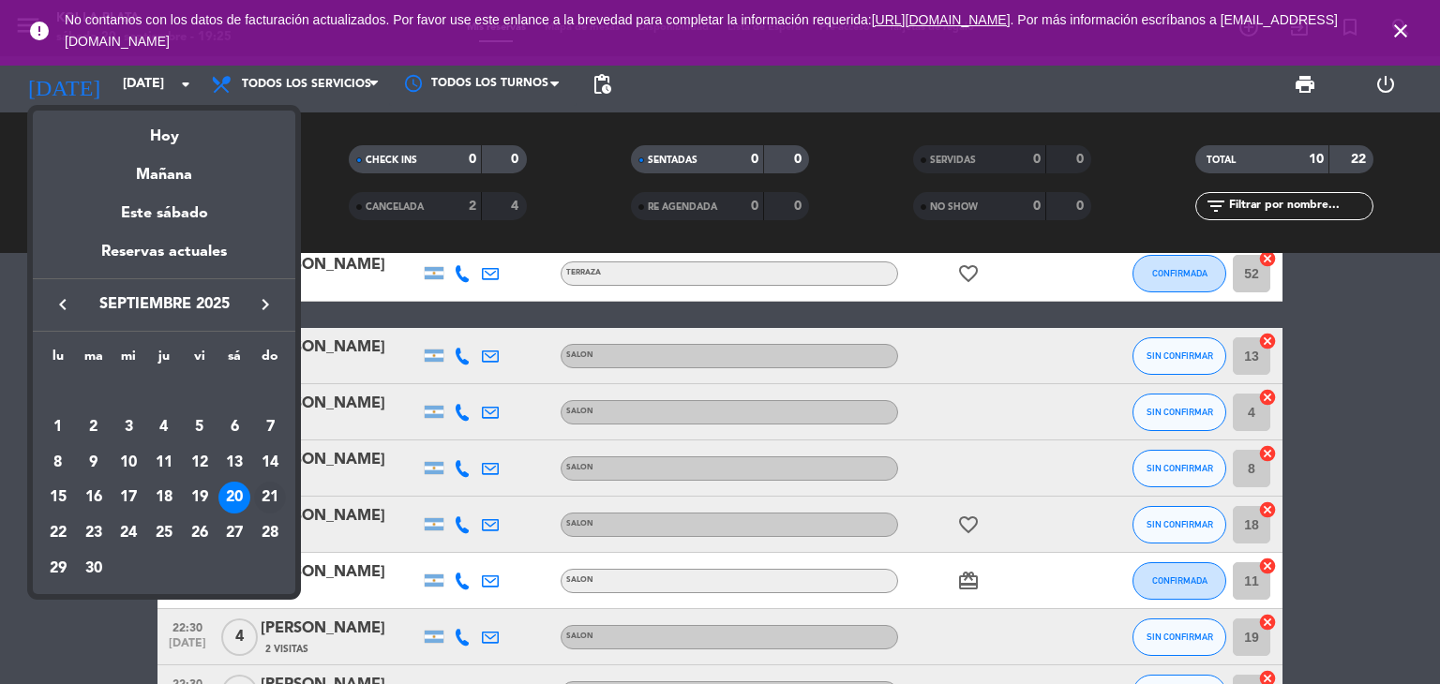
click at [263, 500] on div "21" at bounding box center [270, 498] width 32 height 32
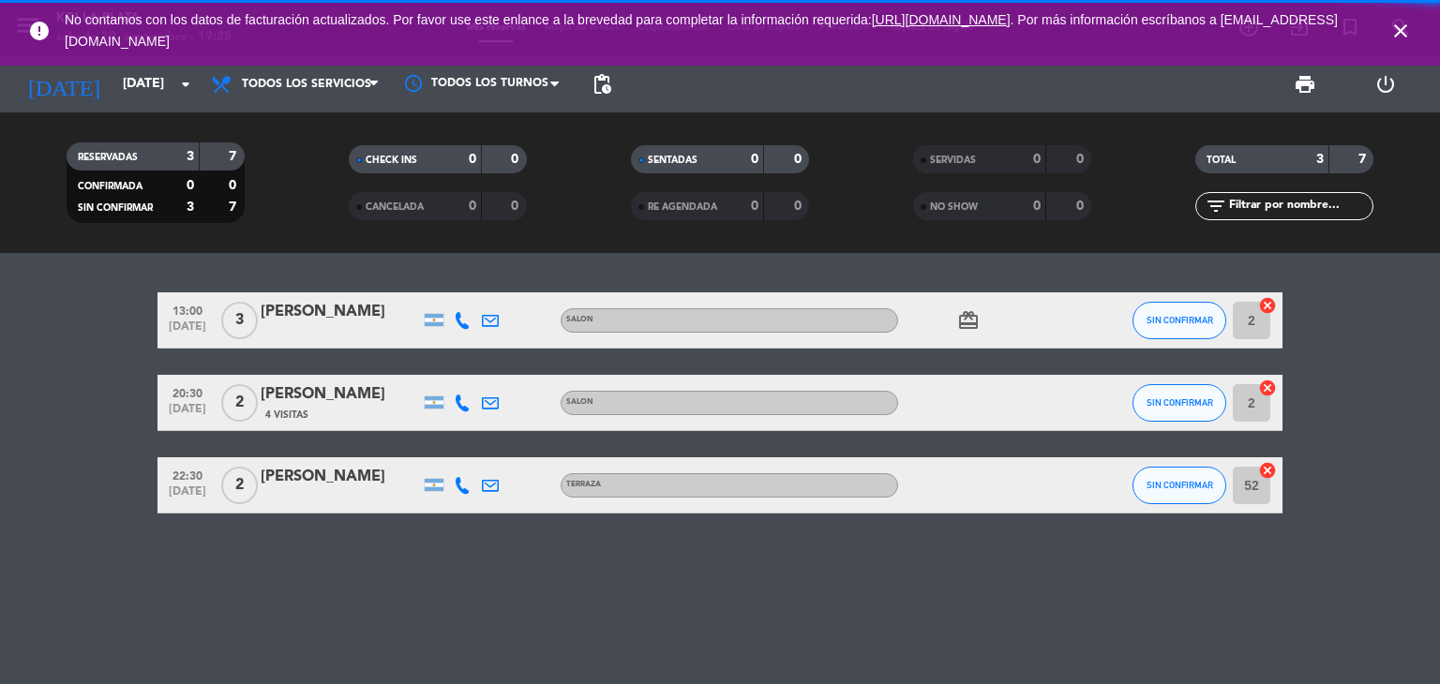
scroll to position [0, 0]
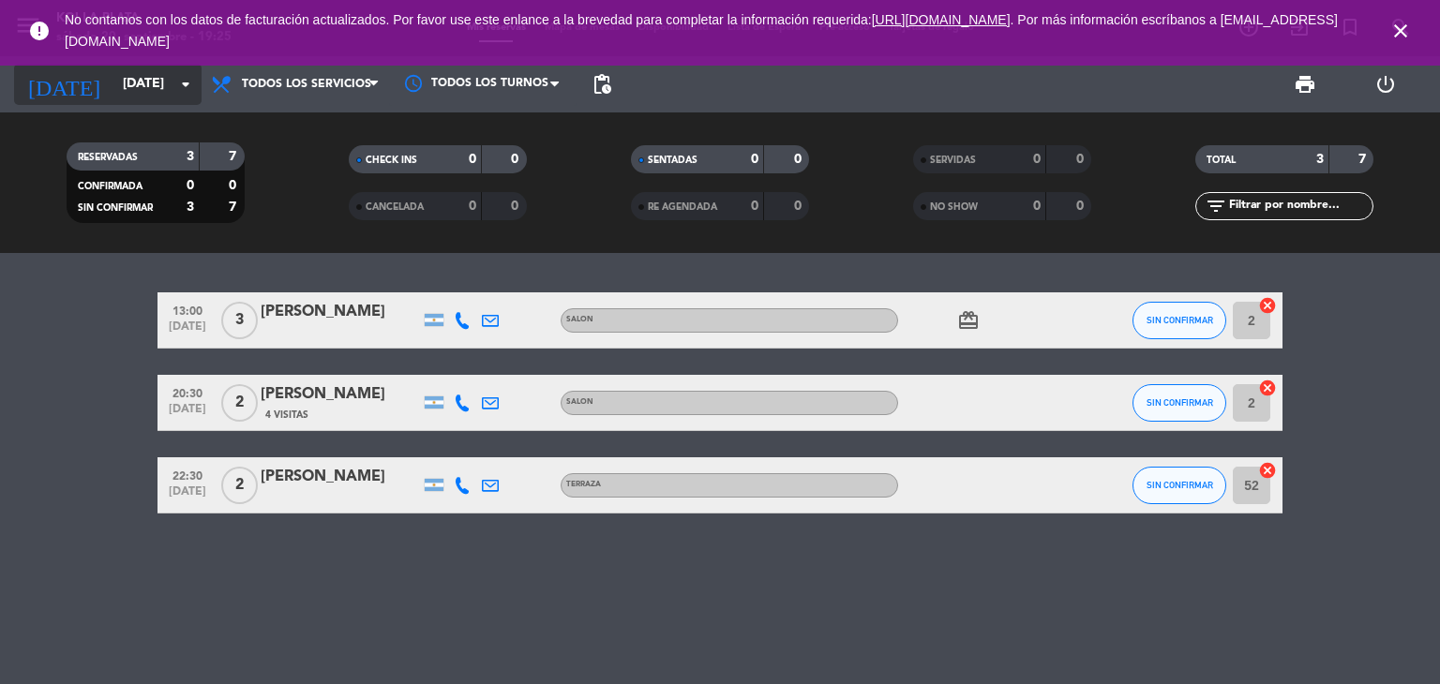
click at [113, 91] on input "[DATE]" at bounding box center [202, 85] width 178 height 34
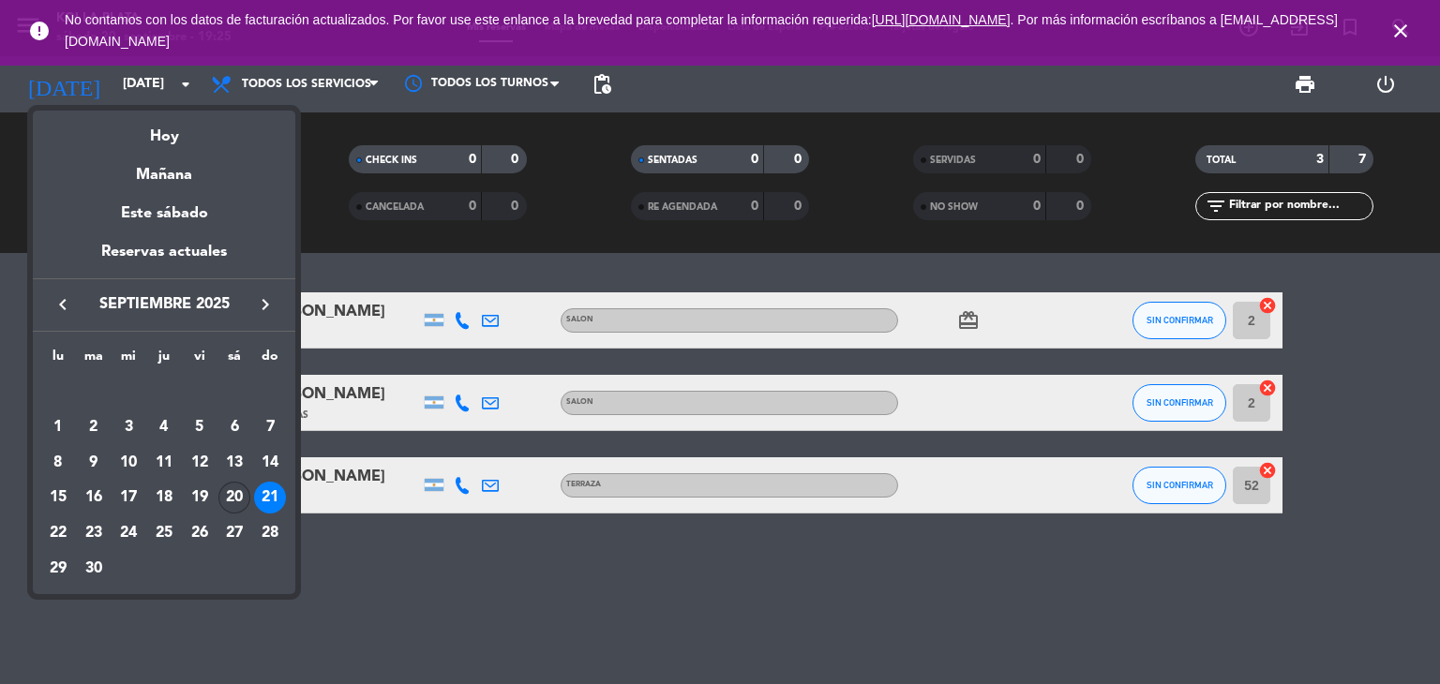
click at [233, 499] on div "20" at bounding box center [234, 498] width 32 height 32
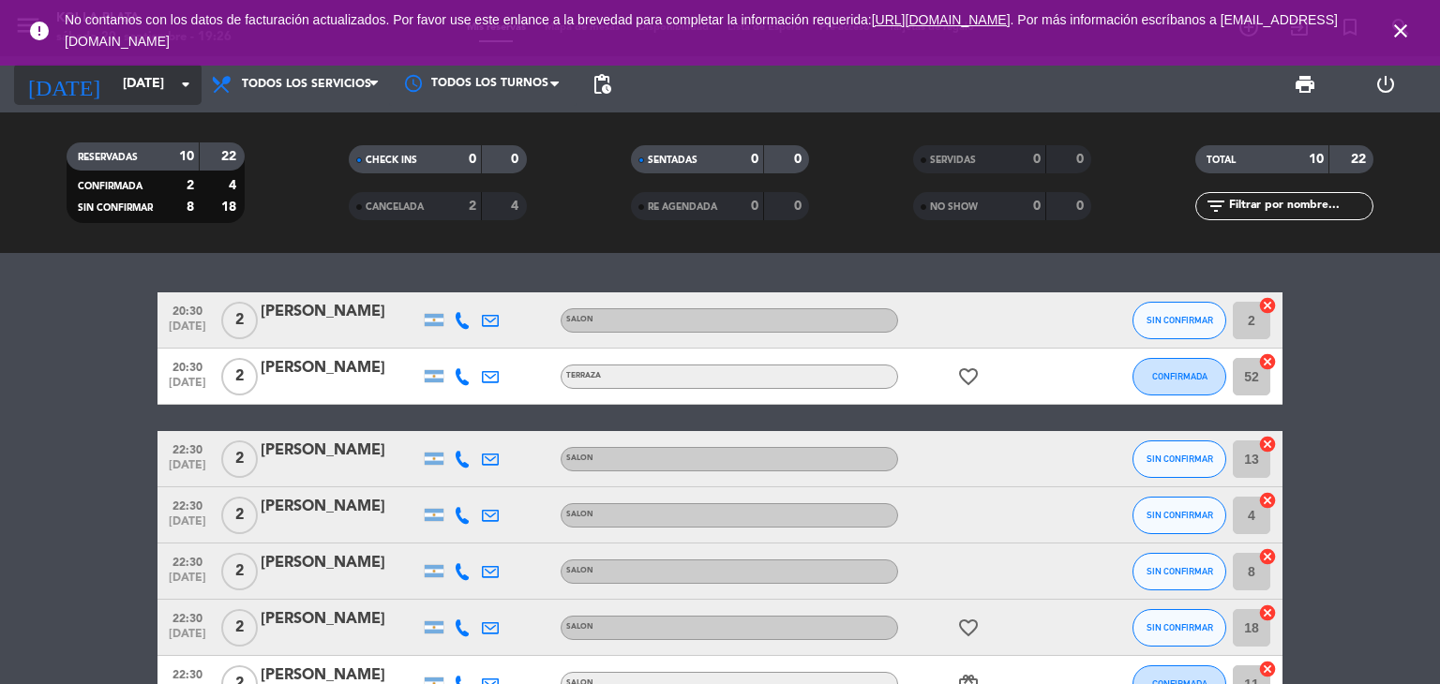
click at [131, 85] on input "[DATE]" at bounding box center [202, 85] width 178 height 34
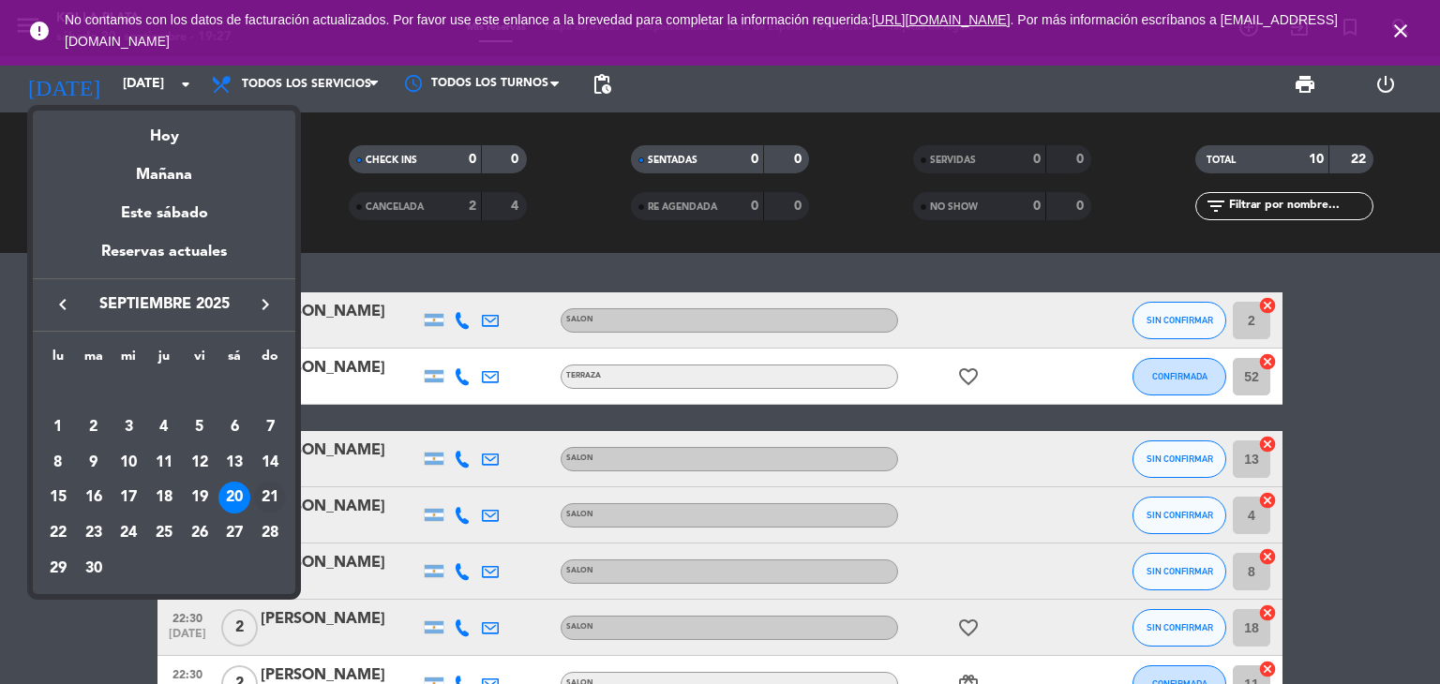
click at [272, 499] on div "21" at bounding box center [270, 498] width 32 height 32
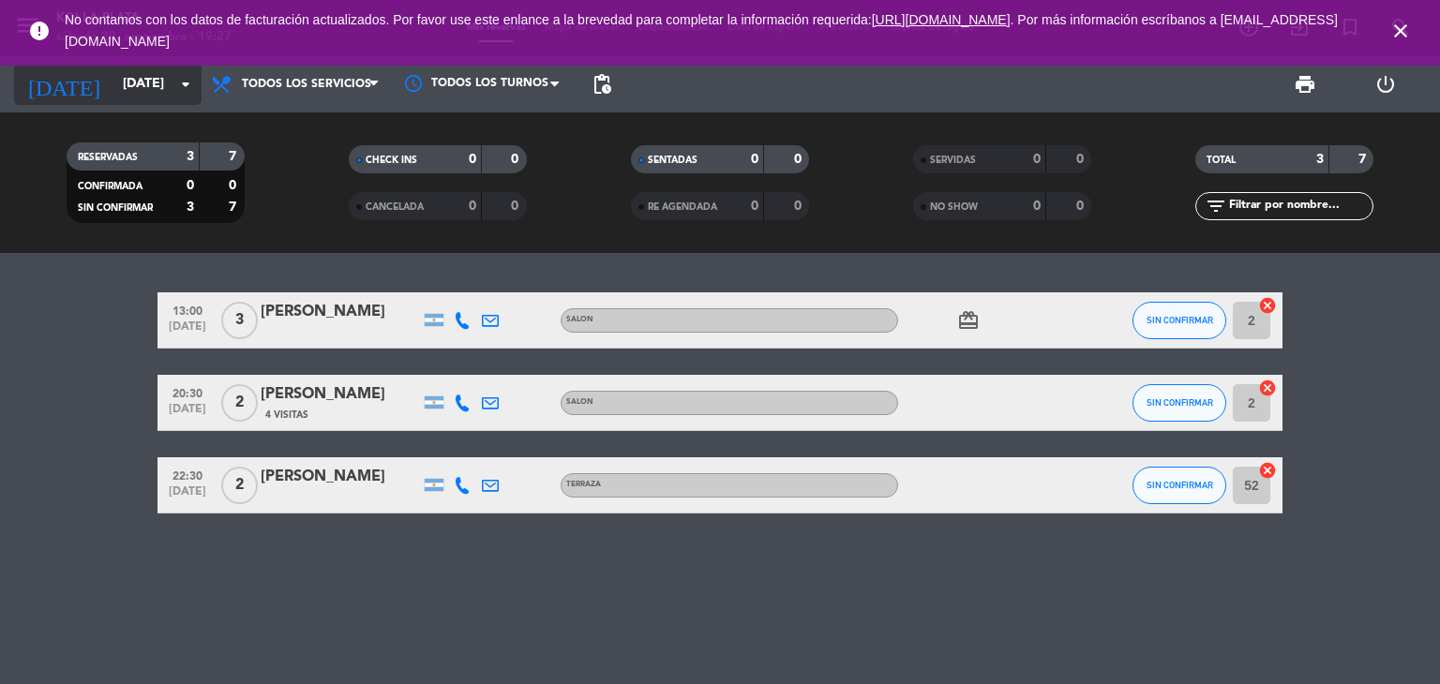
click at [135, 88] on input "[DATE]" at bounding box center [202, 85] width 178 height 34
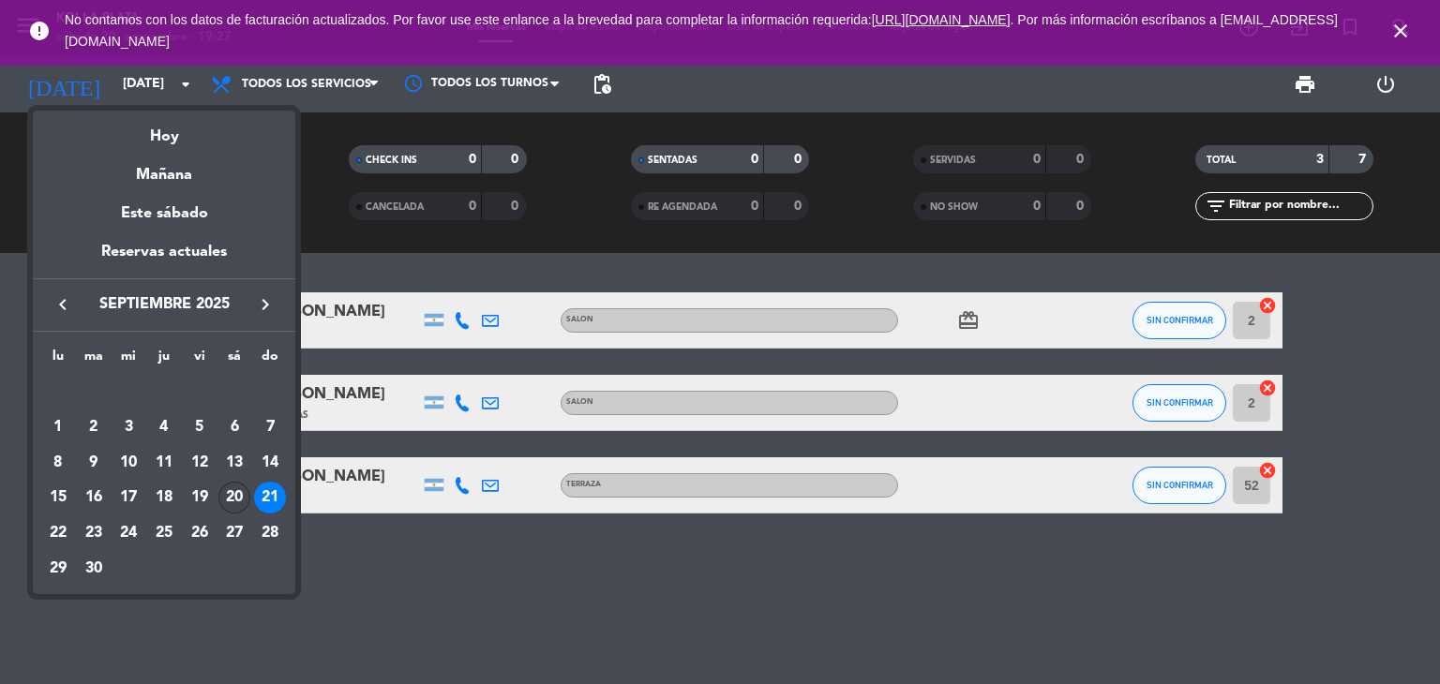
click at [236, 490] on div "20" at bounding box center [234, 498] width 32 height 32
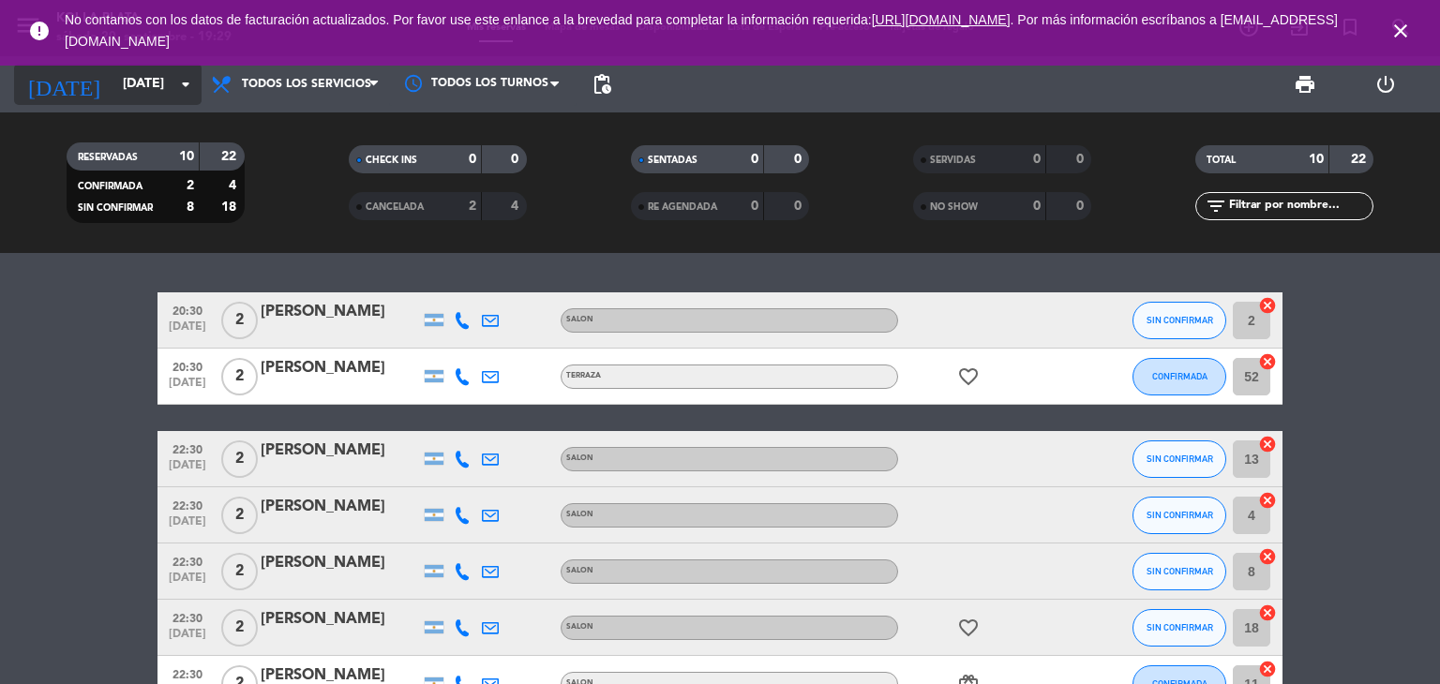
click at [136, 98] on input "[DATE]" at bounding box center [202, 85] width 178 height 34
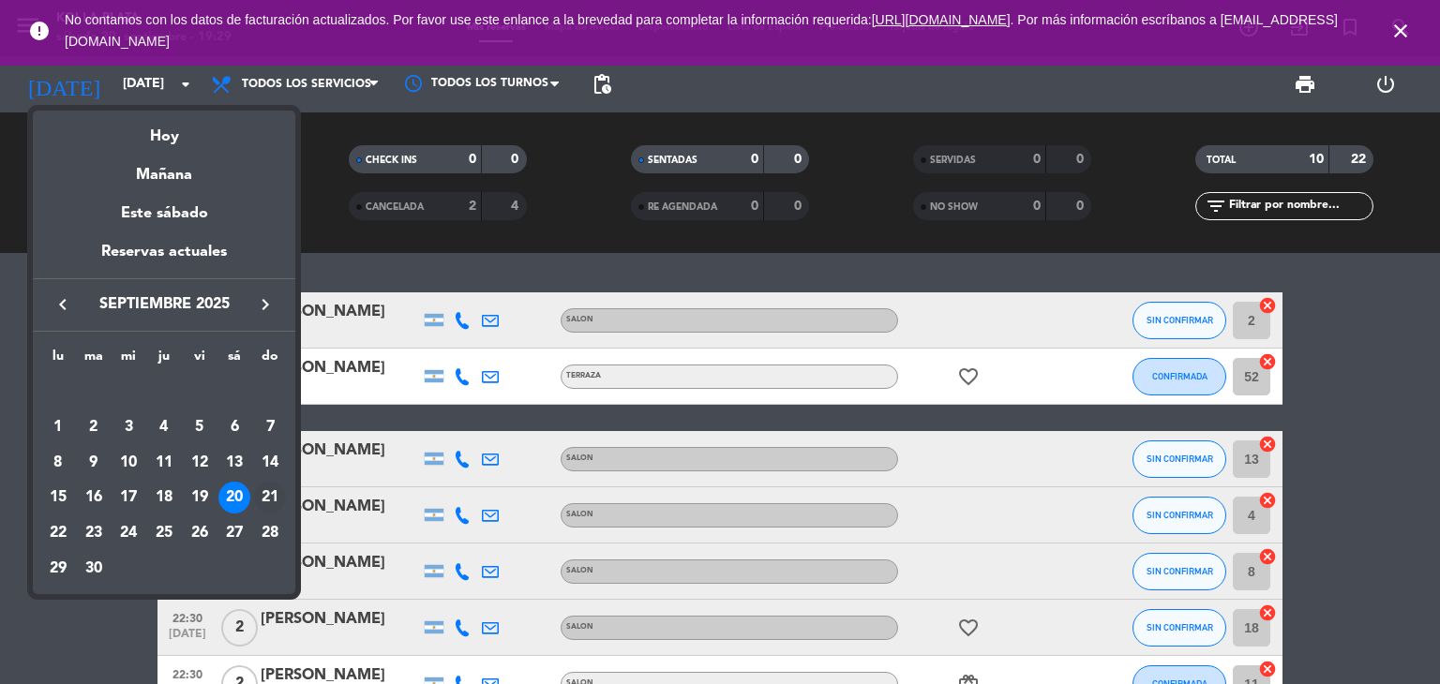
click at [271, 504] on div "21" at bounding box center [270, 498] width 32 height 32
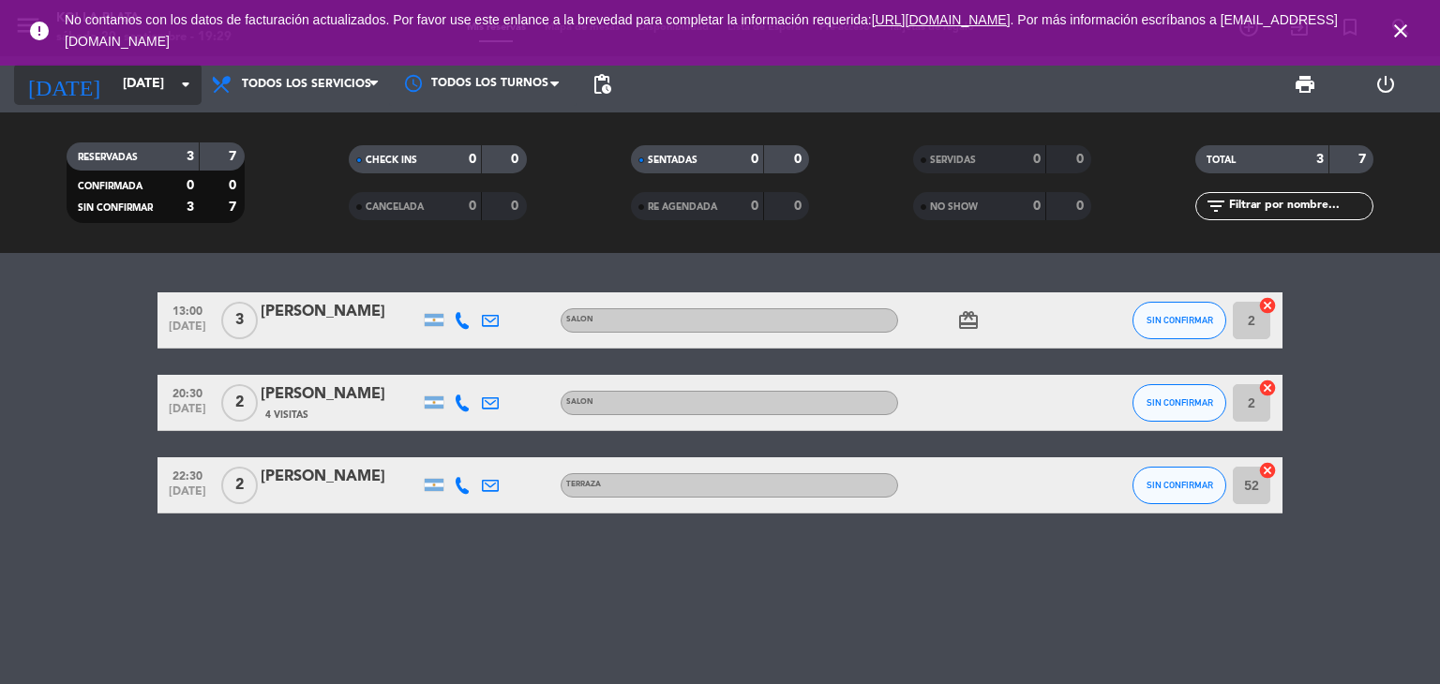
click at [126, 92] on input "[DATE]" at bounding box center [202, 85] width 178 height 34
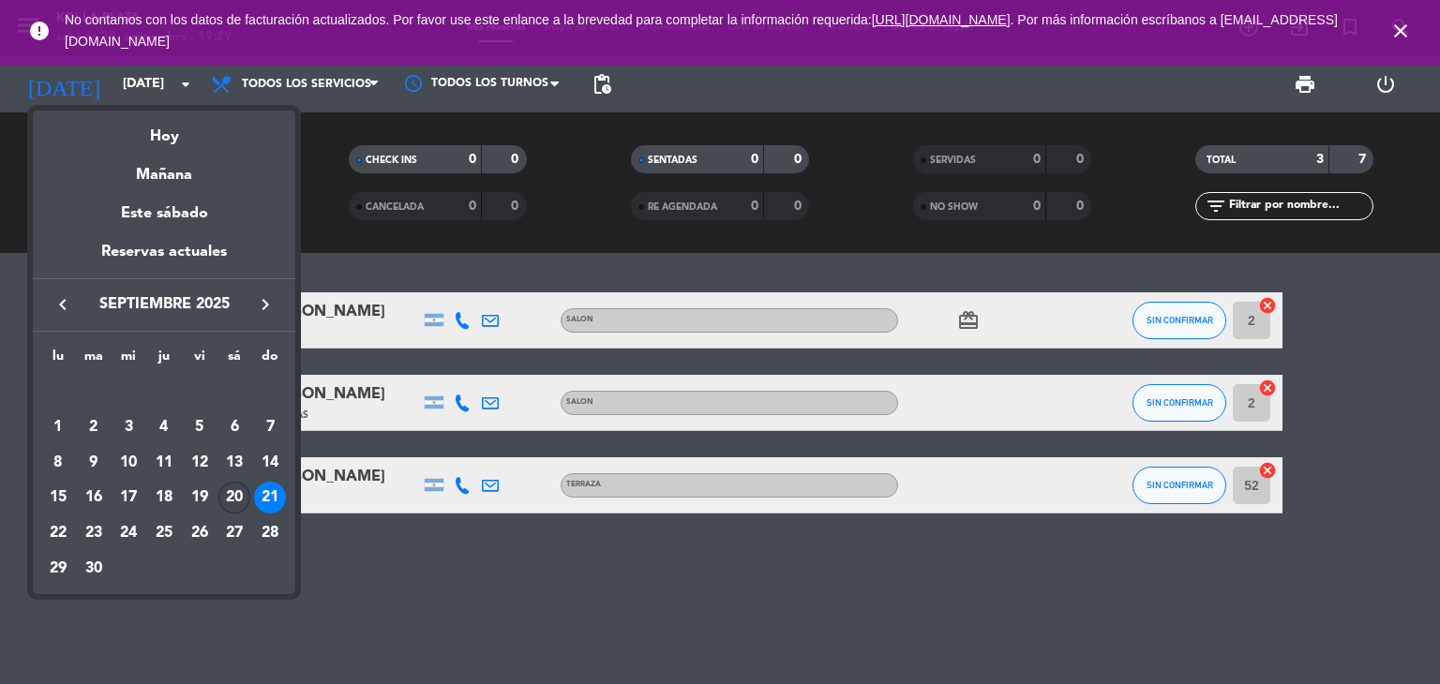
click at [238, 498] on div "20" at bounding box center [234, 498] width 32 height 32
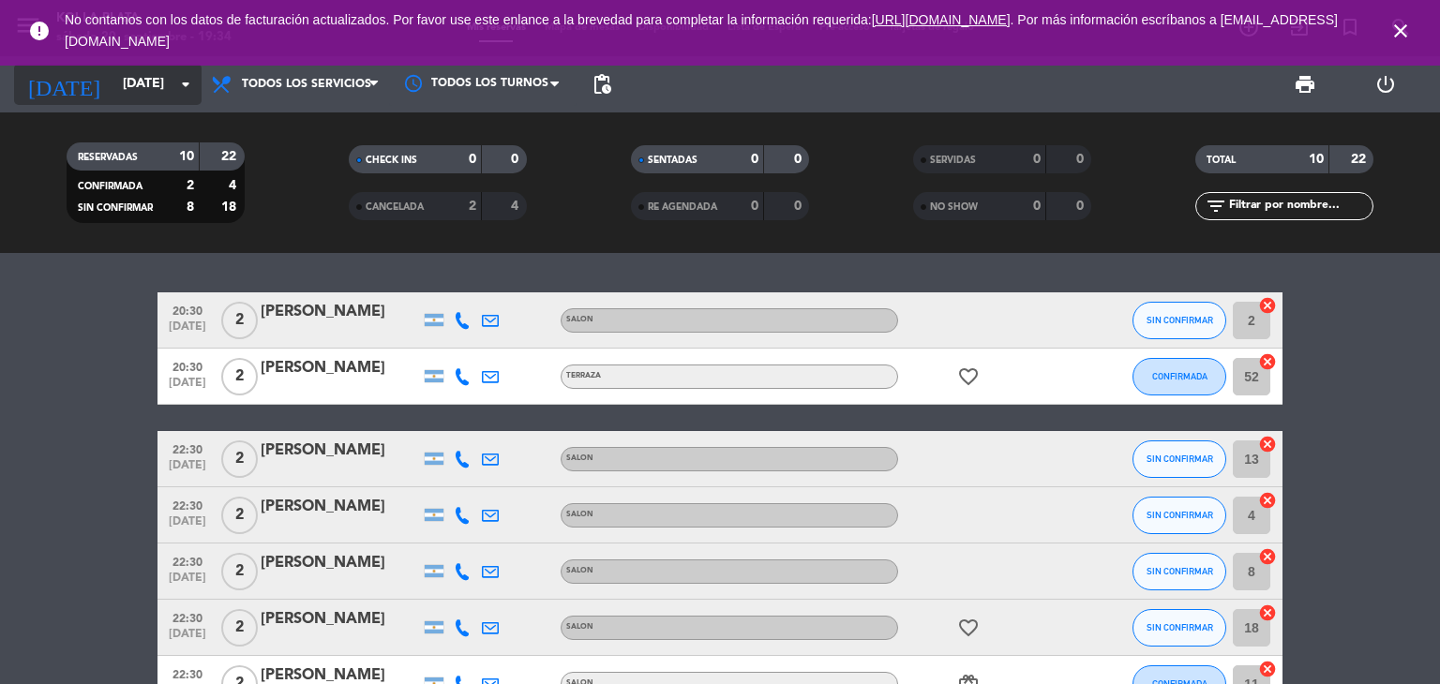
click at [124, 87] on input "[DATE]" at bounding box center [202, 85] width 178 height 34
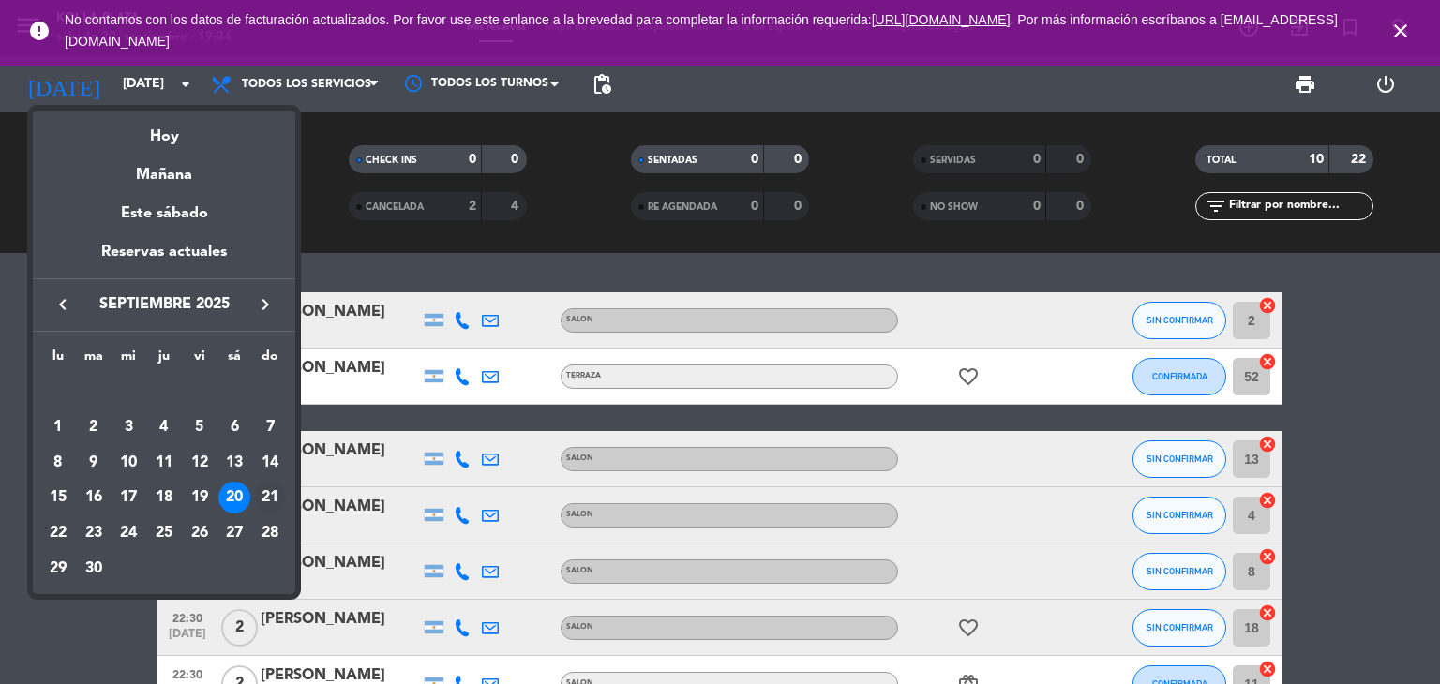
click at [270, 504] on div "21" at bounding box center [270, 498] width 32 height 32
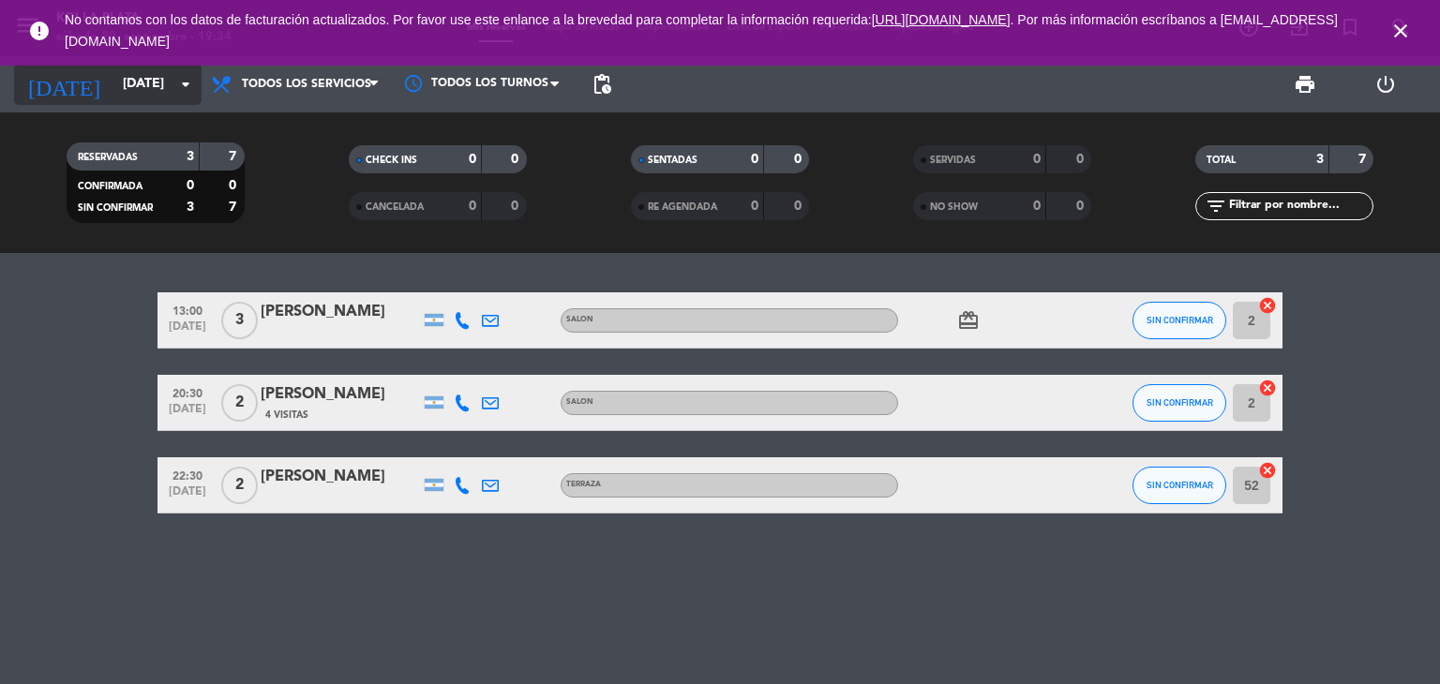
click at [143, 83] on input "[DATE]" at bounding box center [202, 85] width 178 height 34
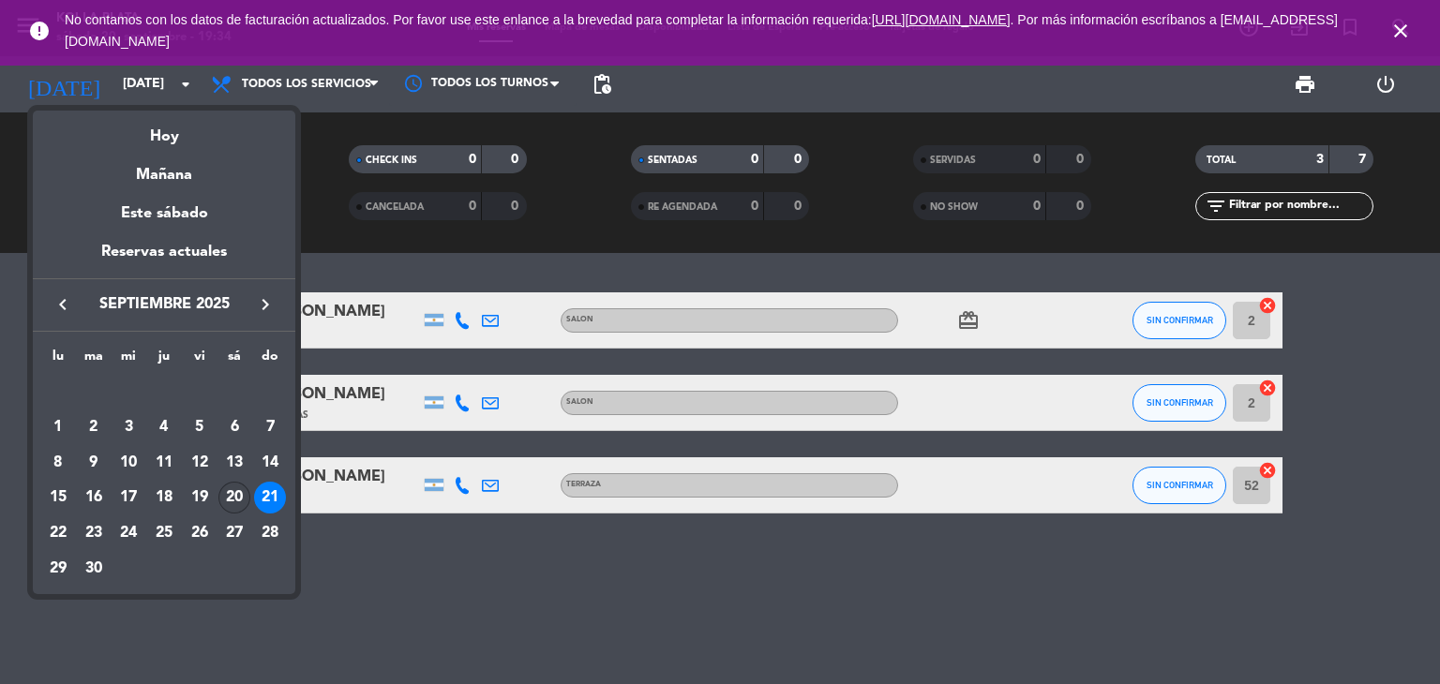
click at [232, 502] on div "20" at bounding box center [234, 498] width 32 height 32
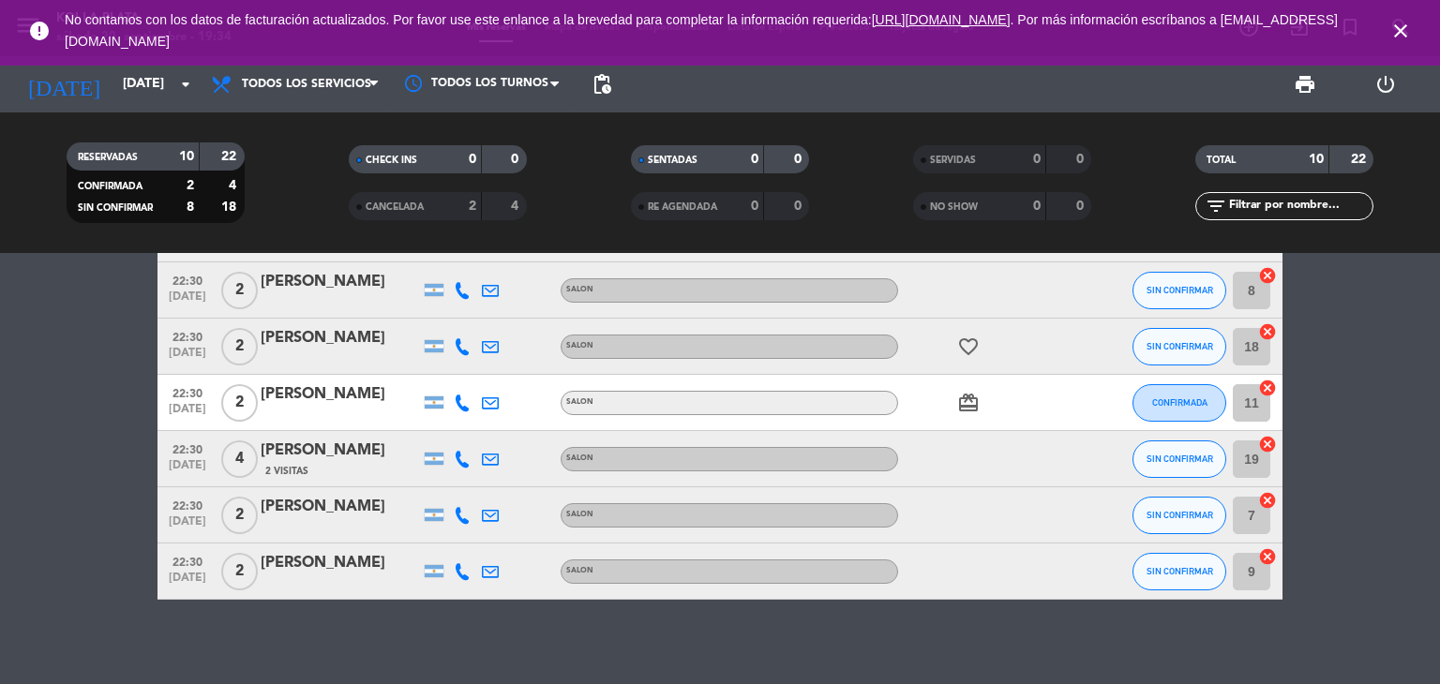
scroll to position [94, 0]
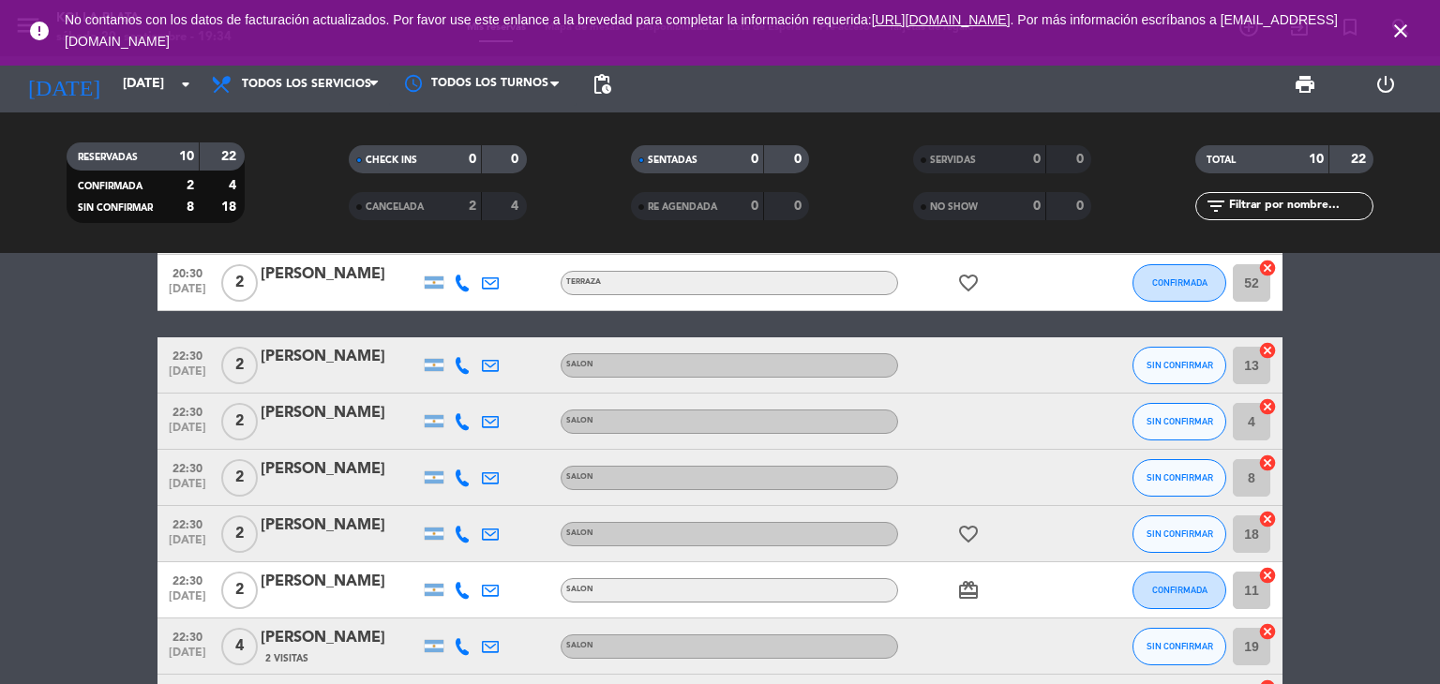
click at [1400, 28] on icon "close" at bounding box center [1400, 31] width 23 height 23
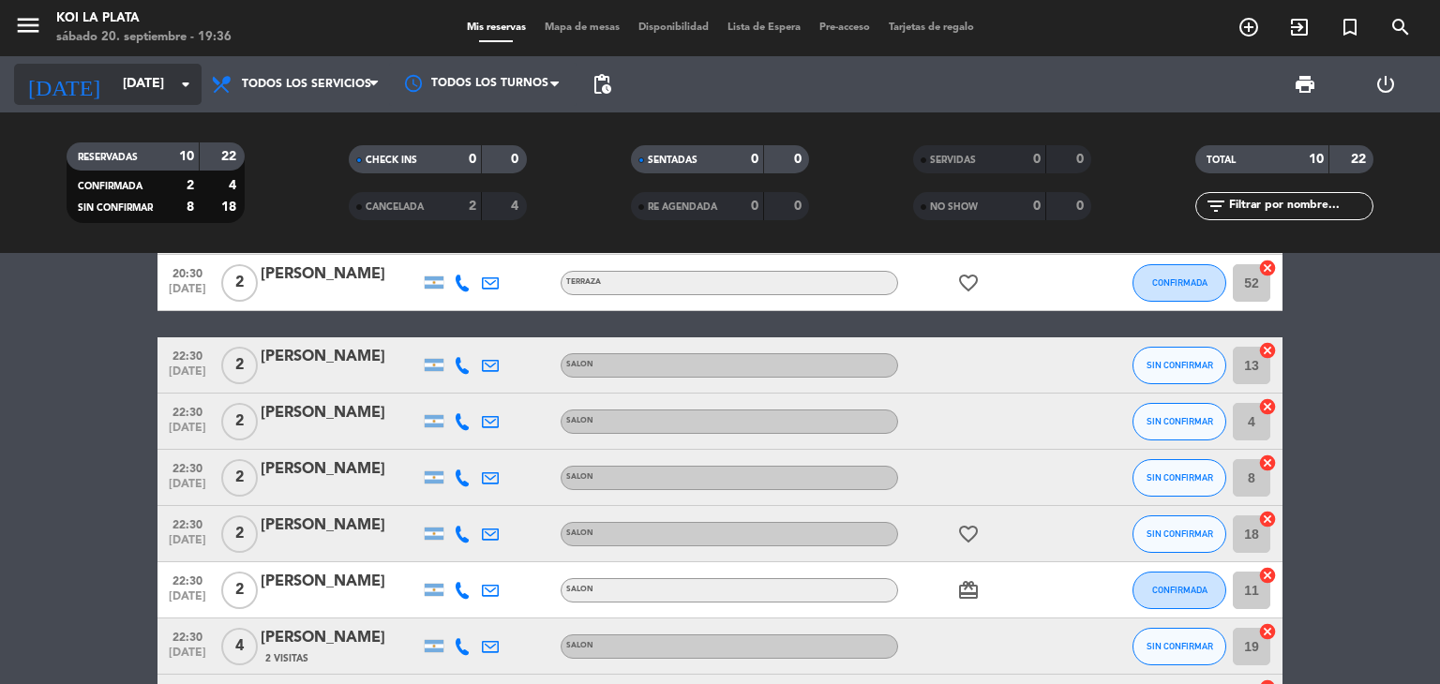
click at [132, 76] on input "[DATE]" at bounding box center [202, 85] width 178 height 34
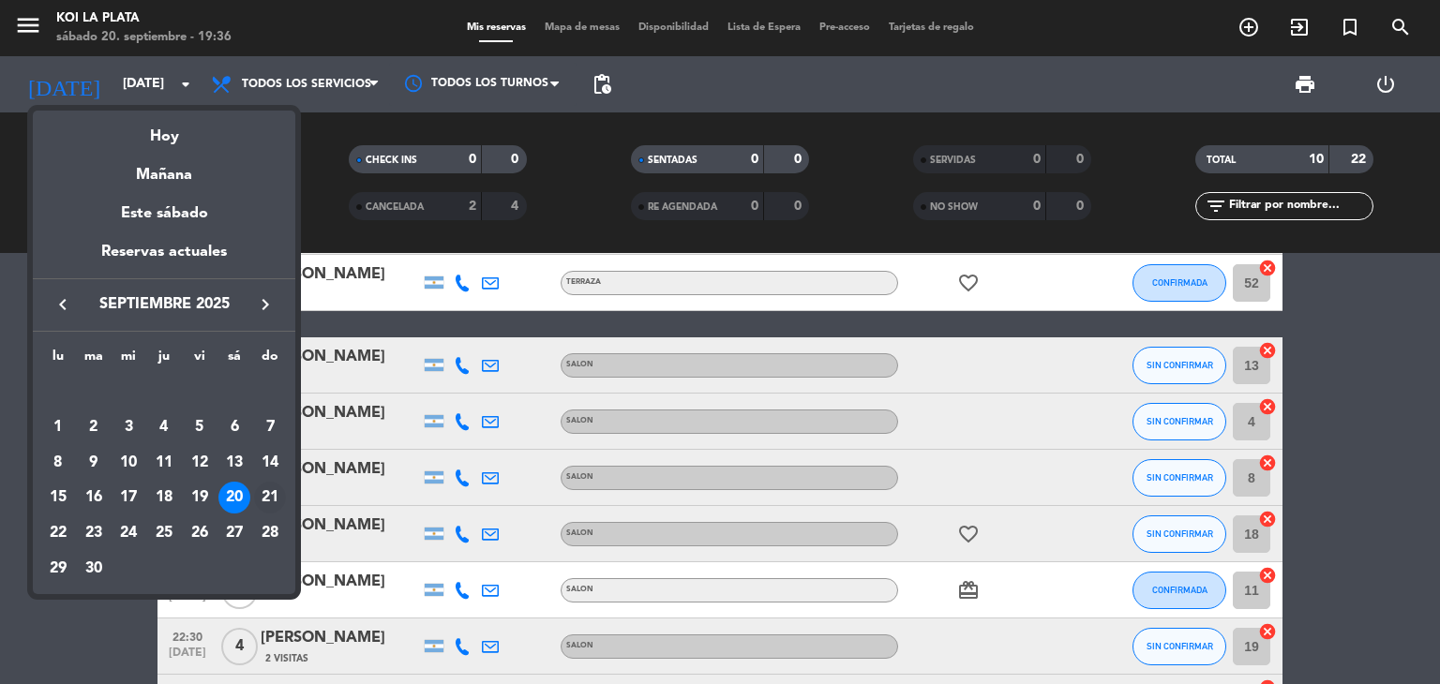
click at [274, 497] on div "21" at bounding box center [270, 498] width 32 height 32
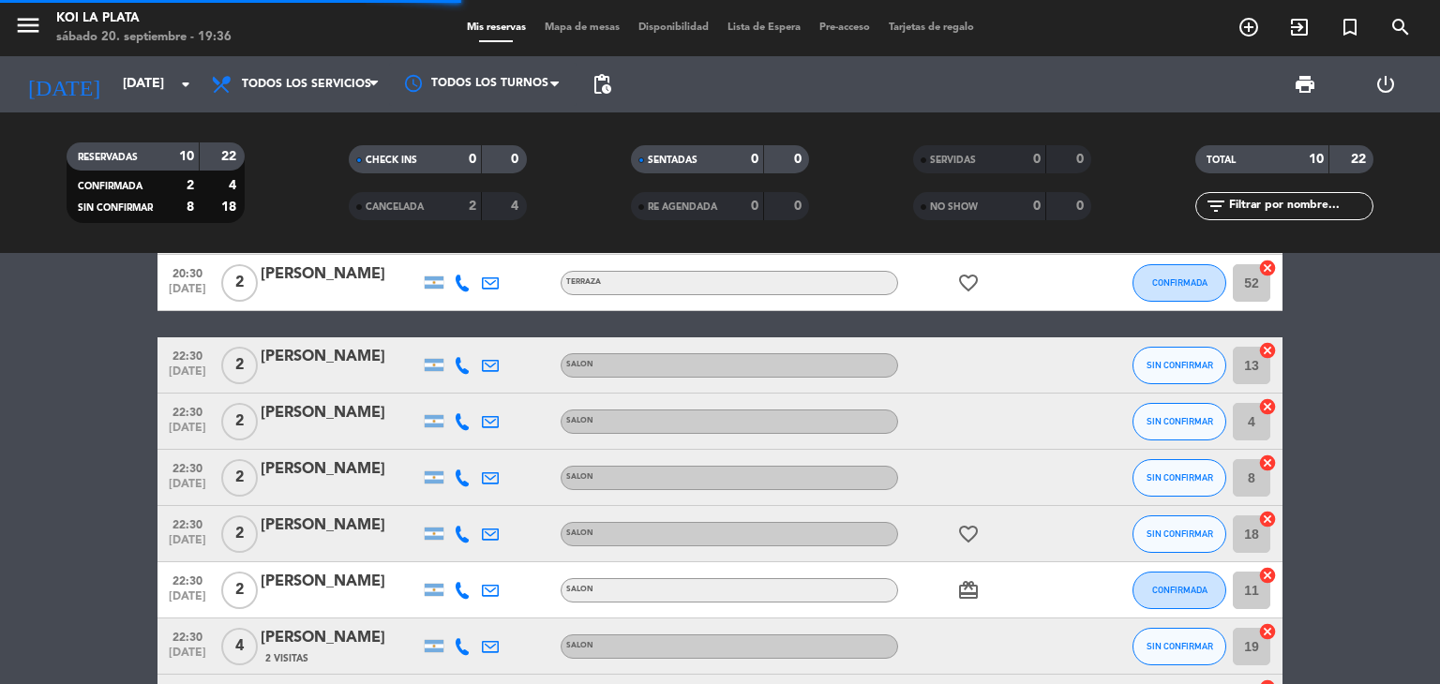
scroll to position [0, 0]
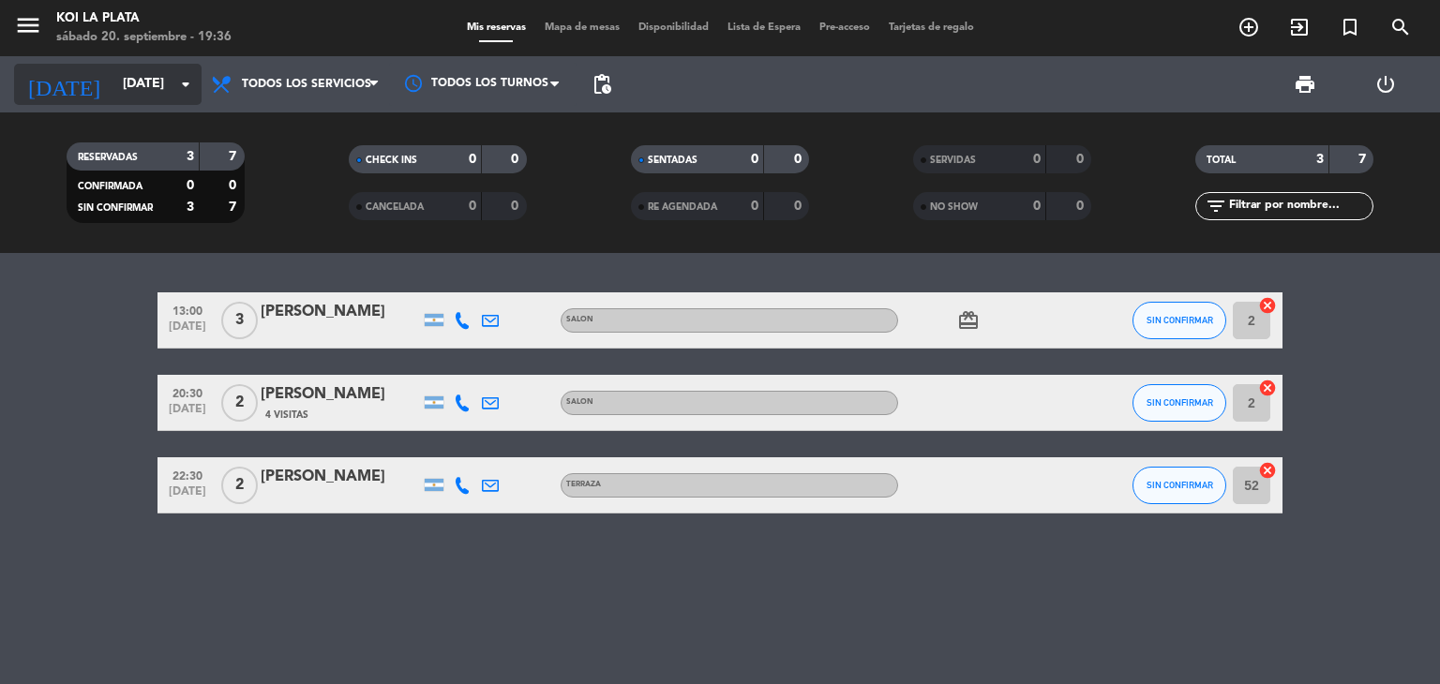
click at [124, 80] on input "[DATE]" at bounding box center [202, 85] width 178 height 34
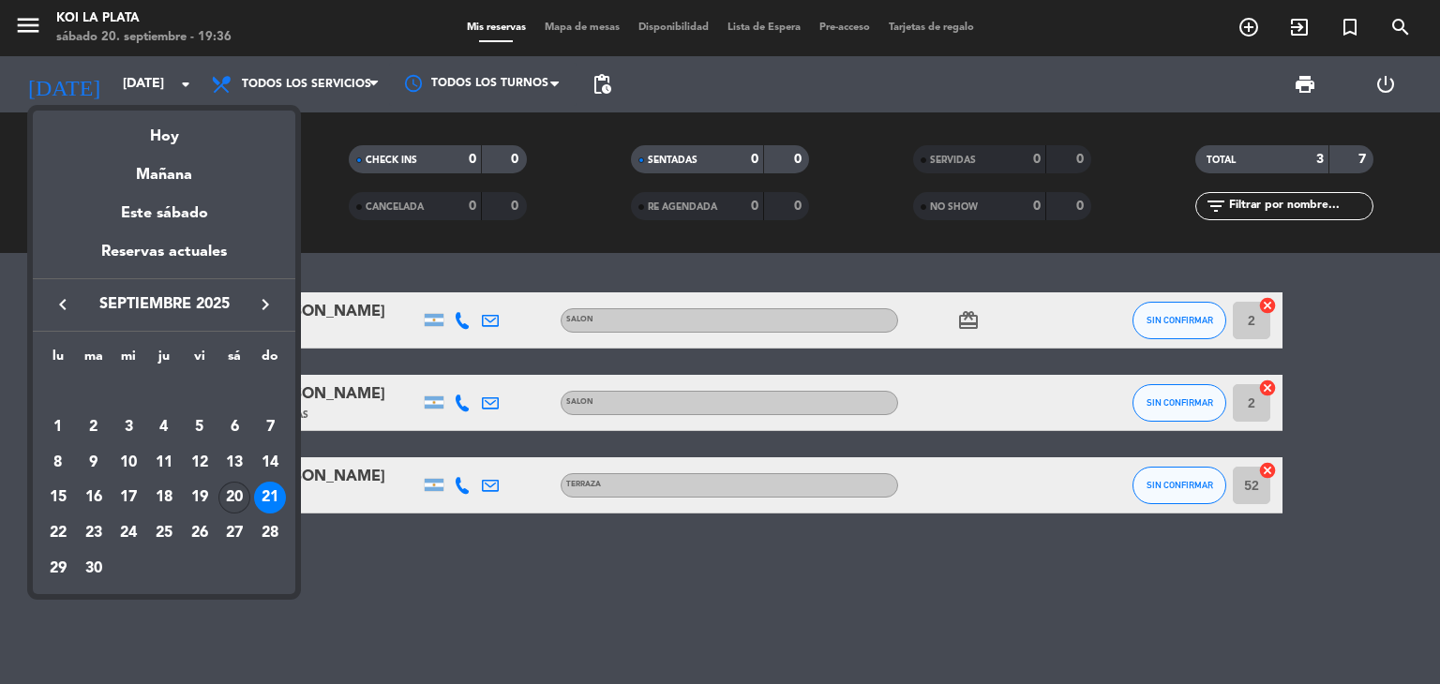
click at [231, 496] on div "20" at bounding box center [234, 498] width 32 height 32
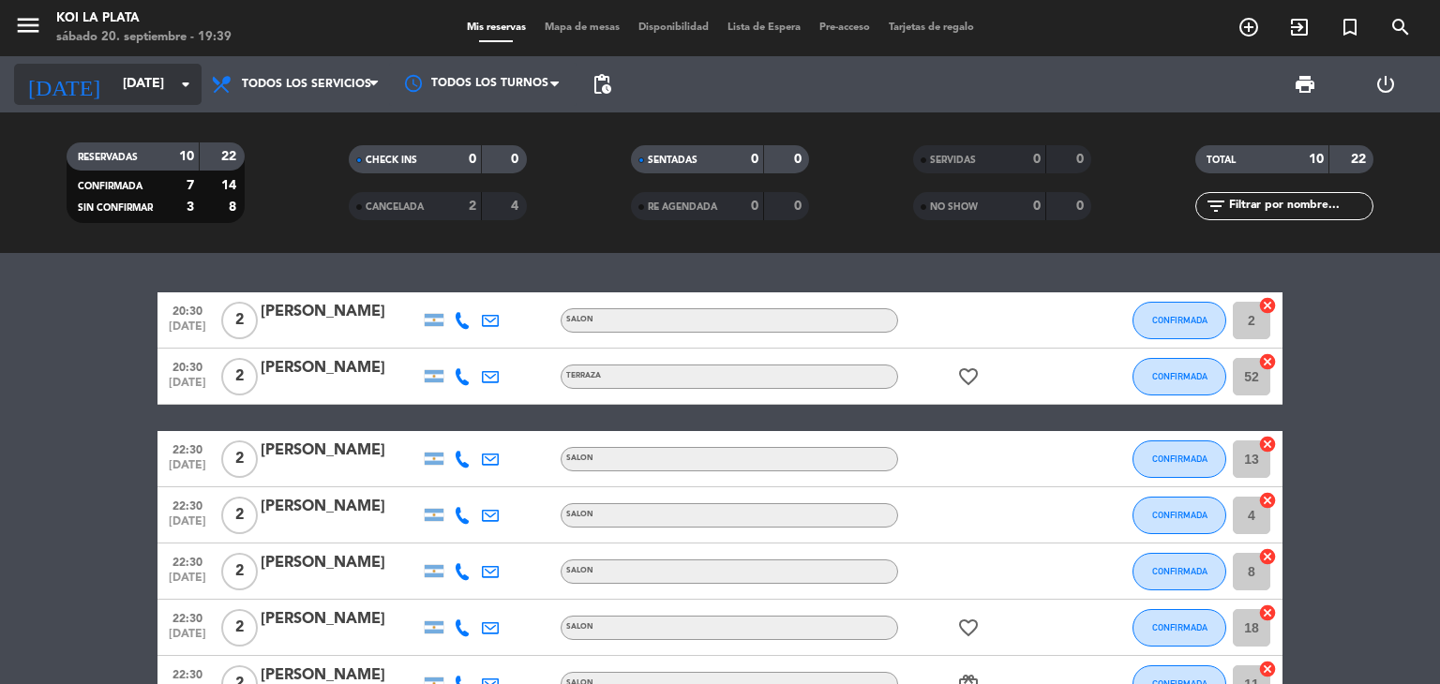
click at [113, 91] on input "[DATE]" at bounding box center [202, 85] width 178 height 34
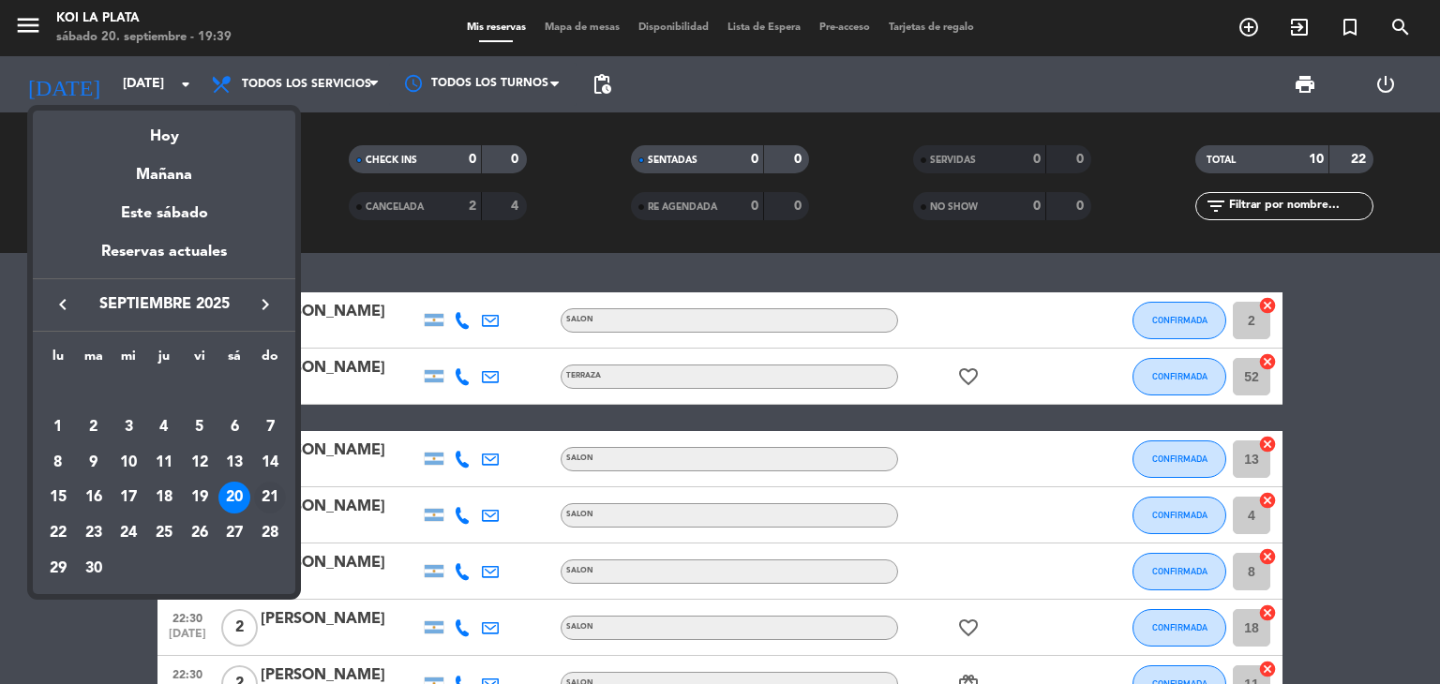
click at [271, 500] on div "21" at bounding box center [270, 498] width 32 height 32
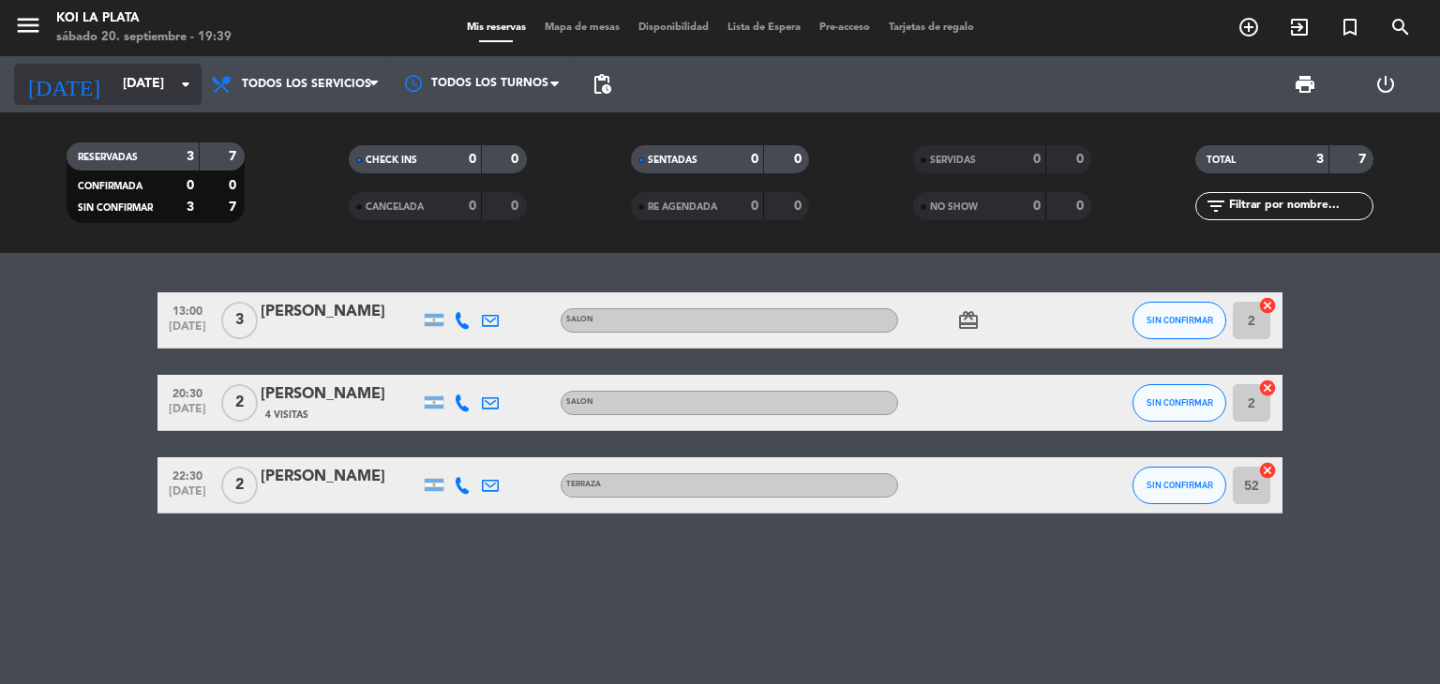
click at [113, 83] on input "[DATE]" at bounding box center [202, 85] width 178 height 34
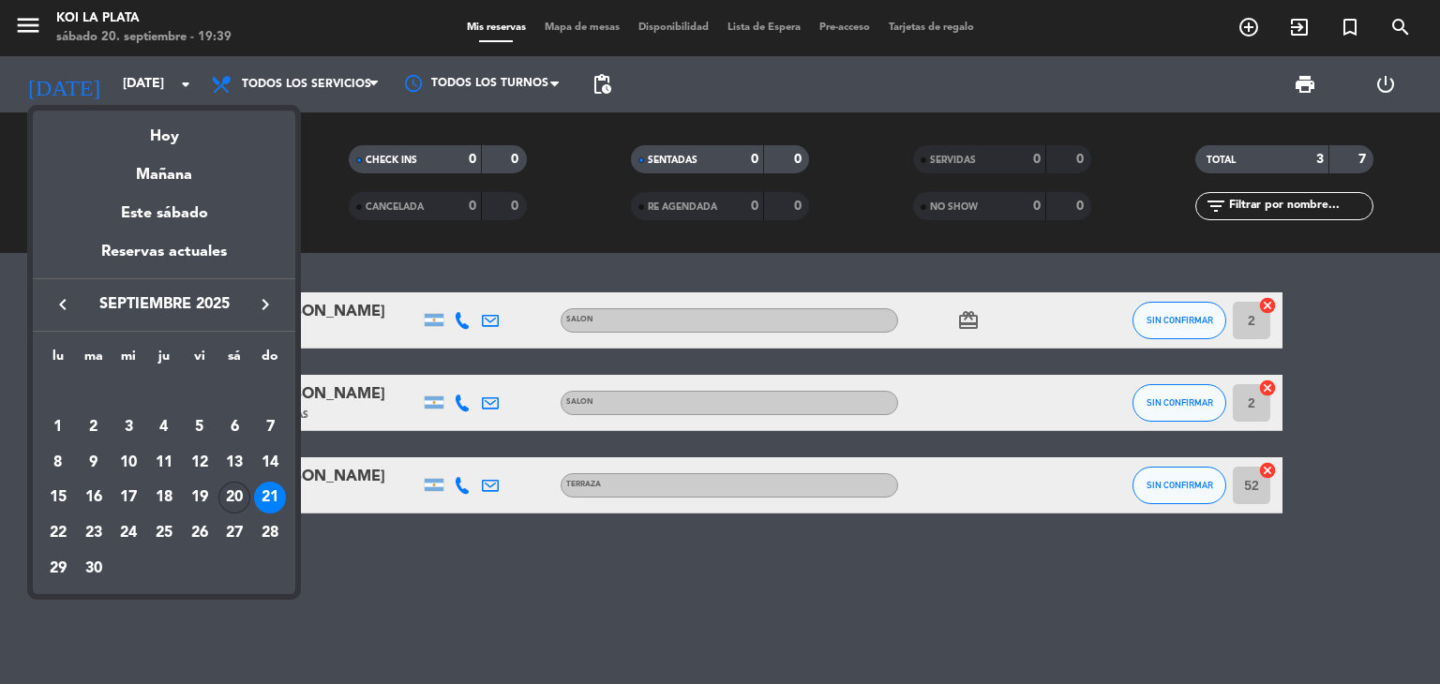
click at [240, 502] on div "20" at bounding box center [234, 498] width 32 height 32
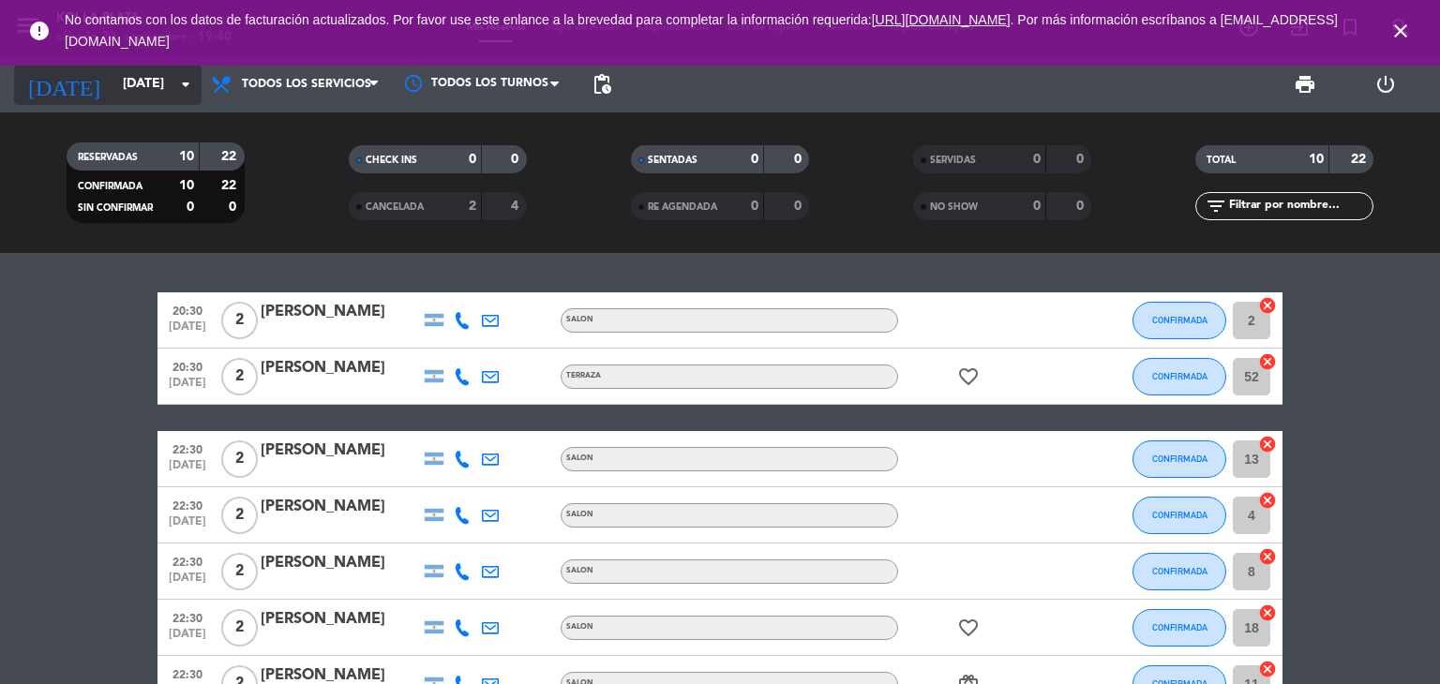
click at [128, 91] on input "[DATE]" at bounding box center [202, 85] width 178 height 34
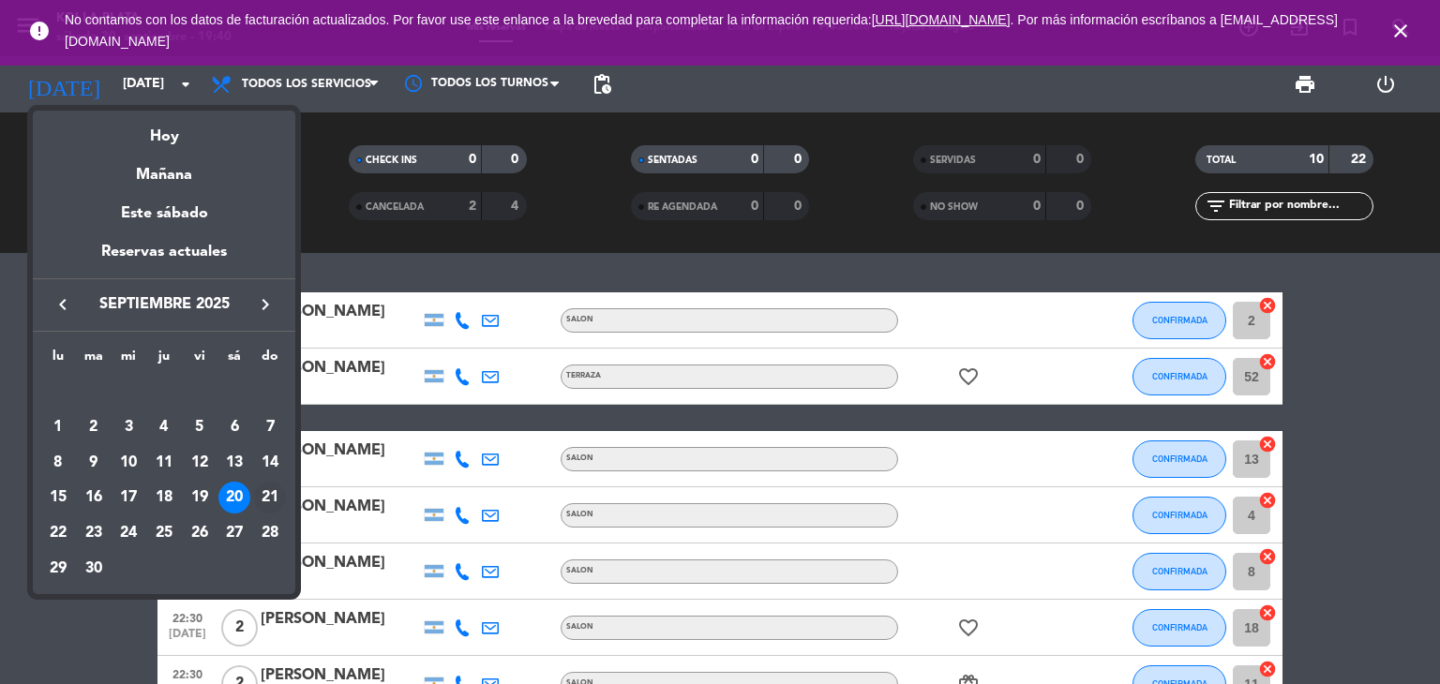
click at [263, 496] on div "21" at bounding box center [270, 498] width 32 height 32
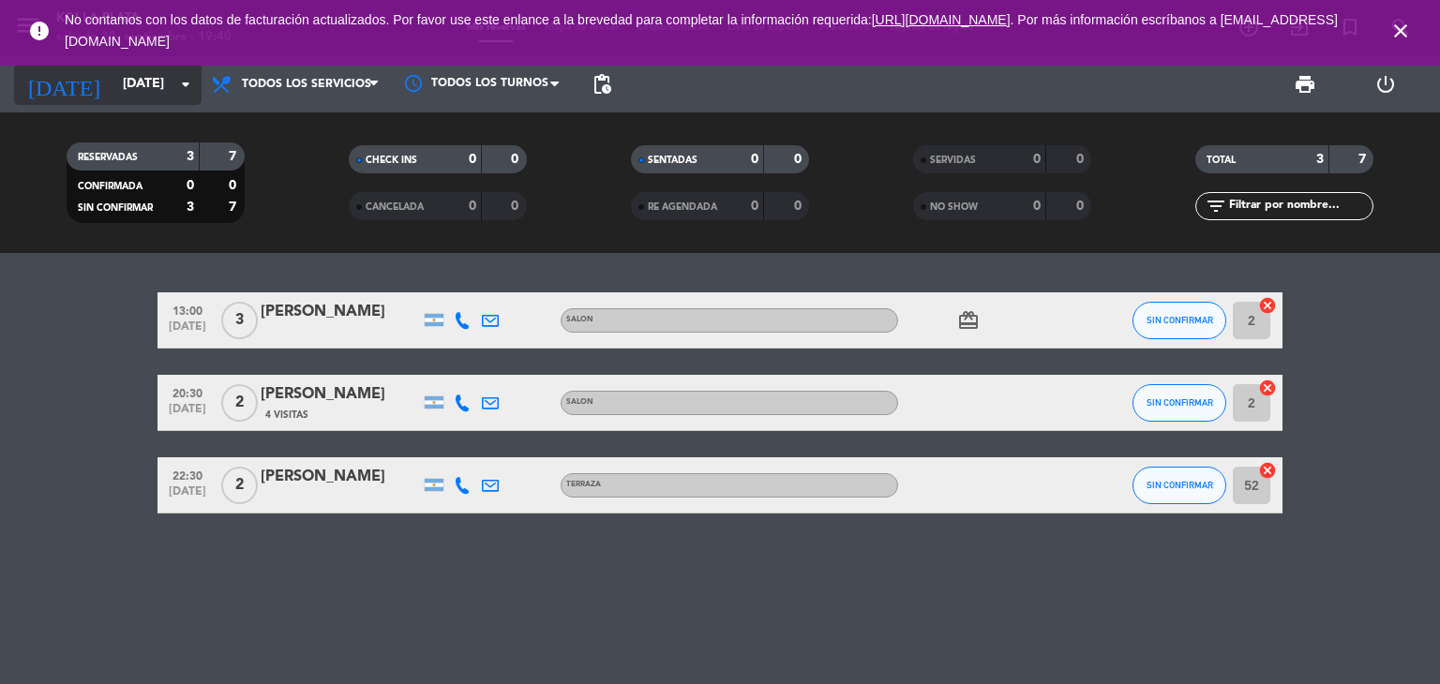
click at [137, 80] on input "[DATE]" at bounding box center [202, 85] width 178 height 34
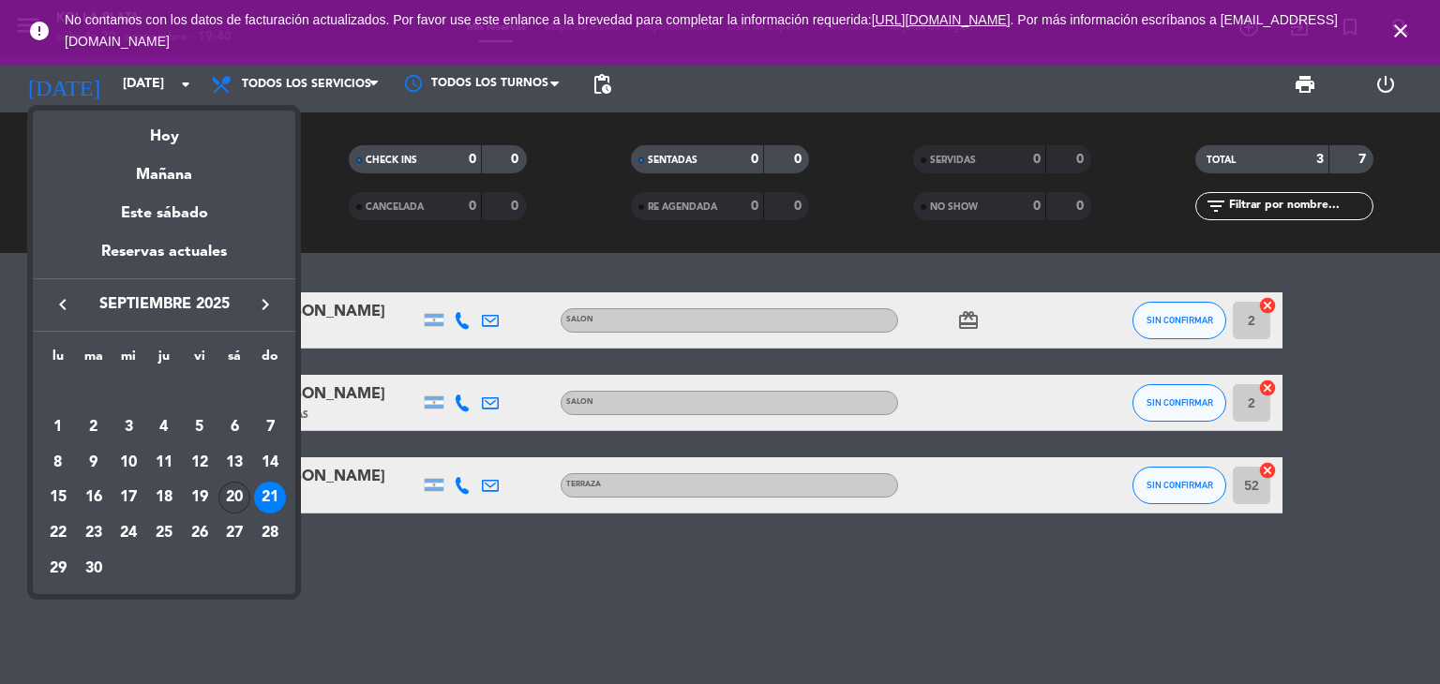
click at [234, 503] on div "20" at bounding box center [234, 498] width 32 height 32
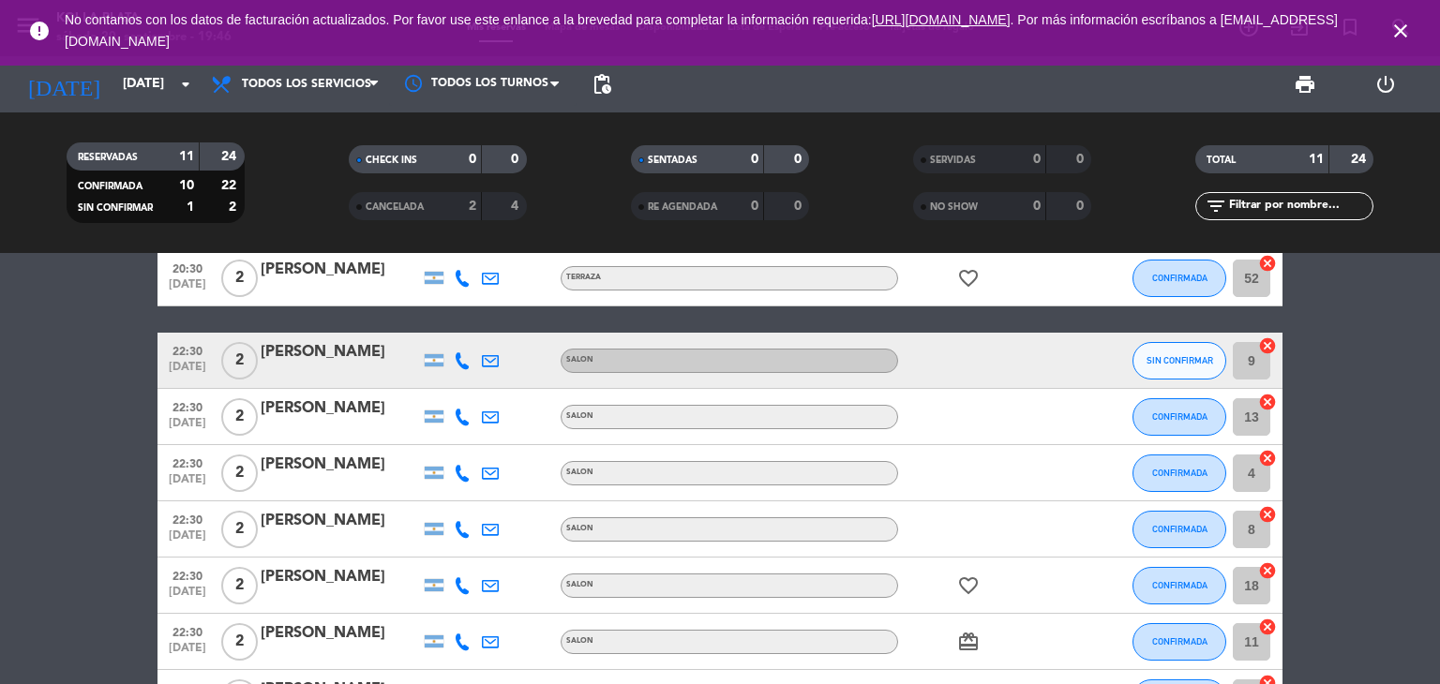
scroll to position [66, 0]
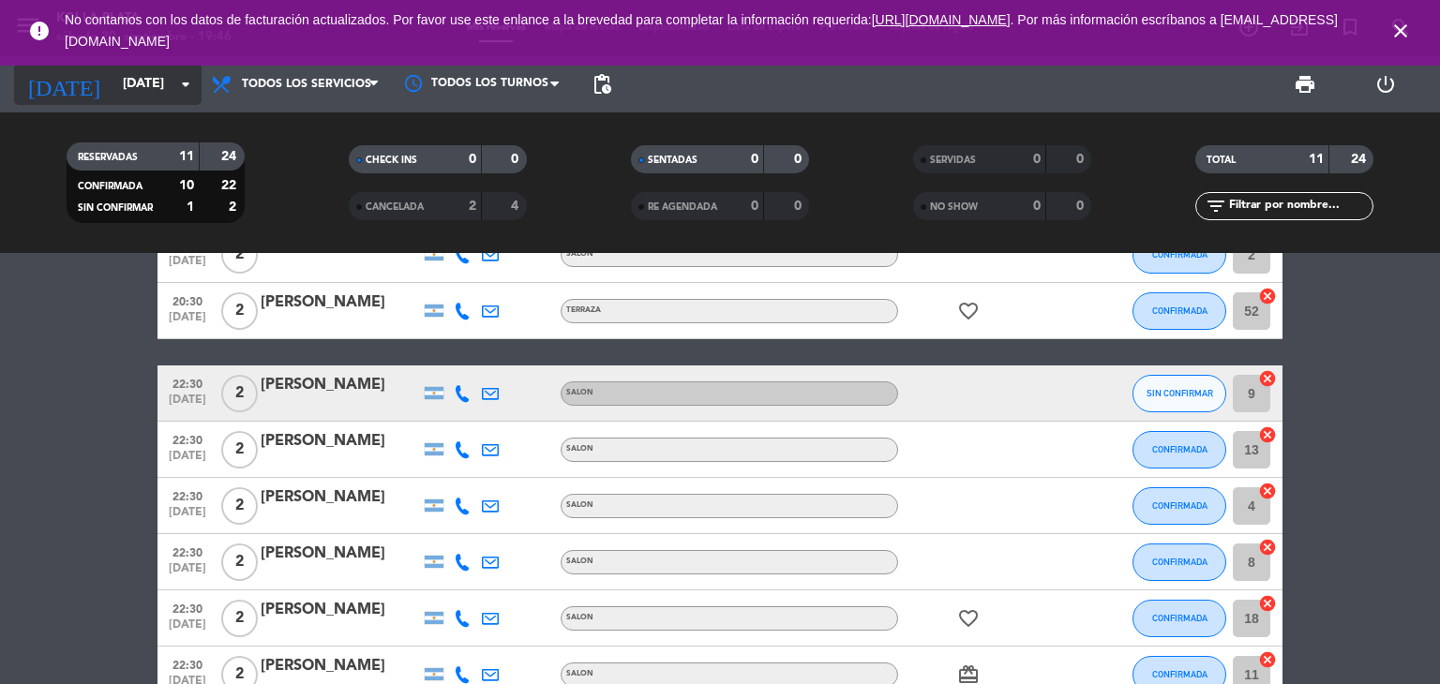
click at [128, 77] on input "[DATE]" at bounding box center [202, 85] width 178 height 34
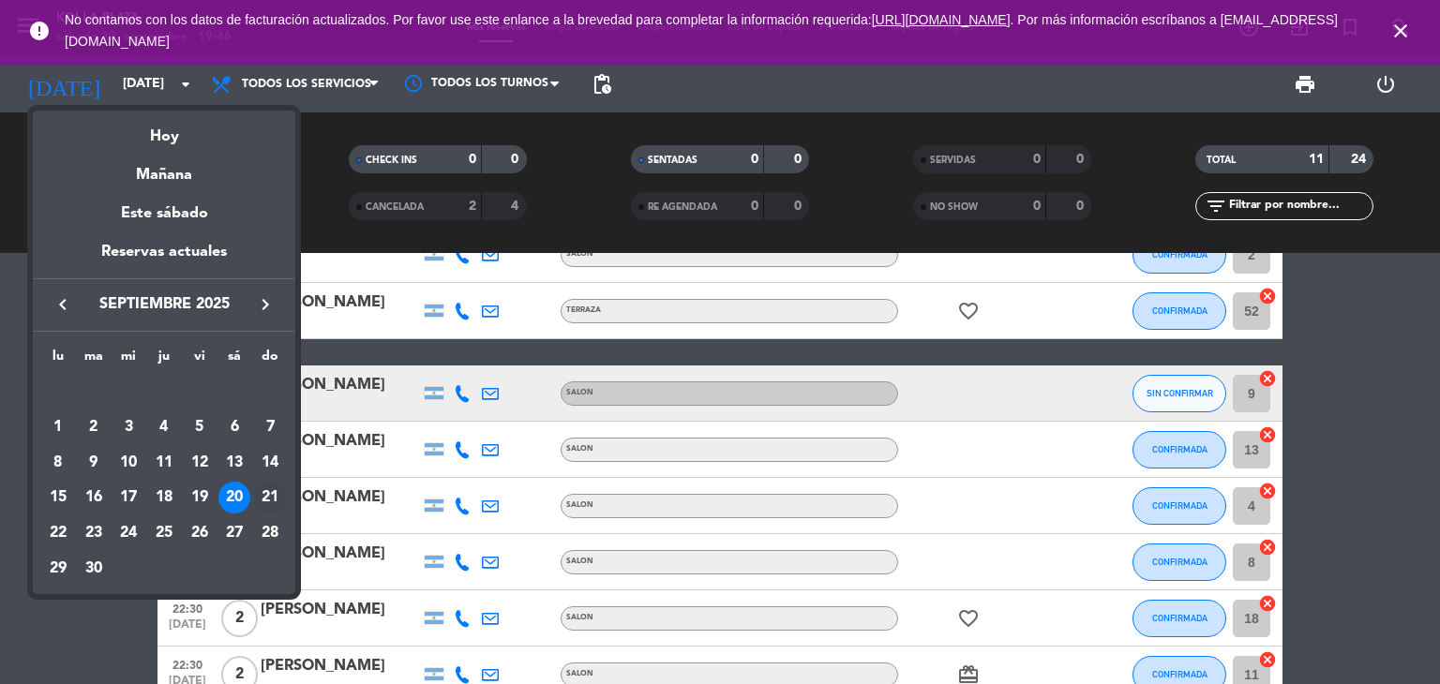
click at [266, 502] on div "21" at bounding box center [270, 498] width 32 height 32
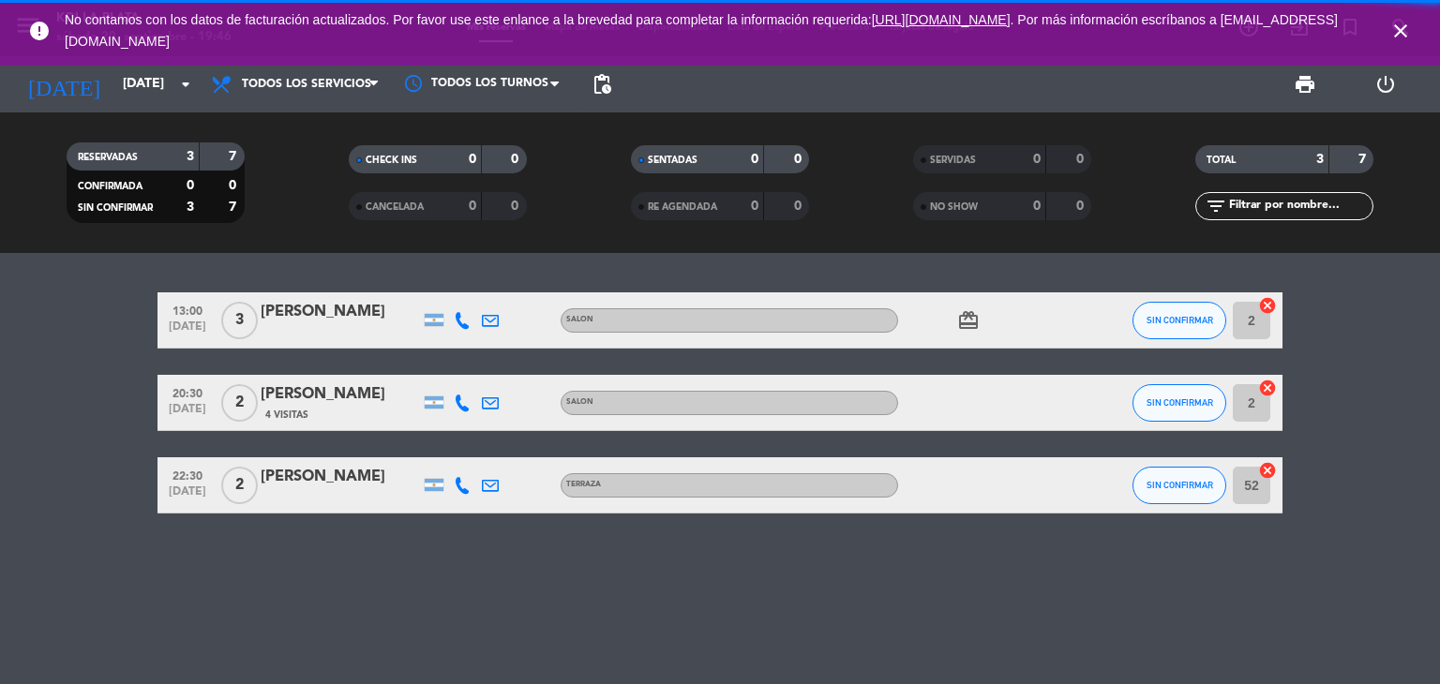
scroll to position [0, 0]
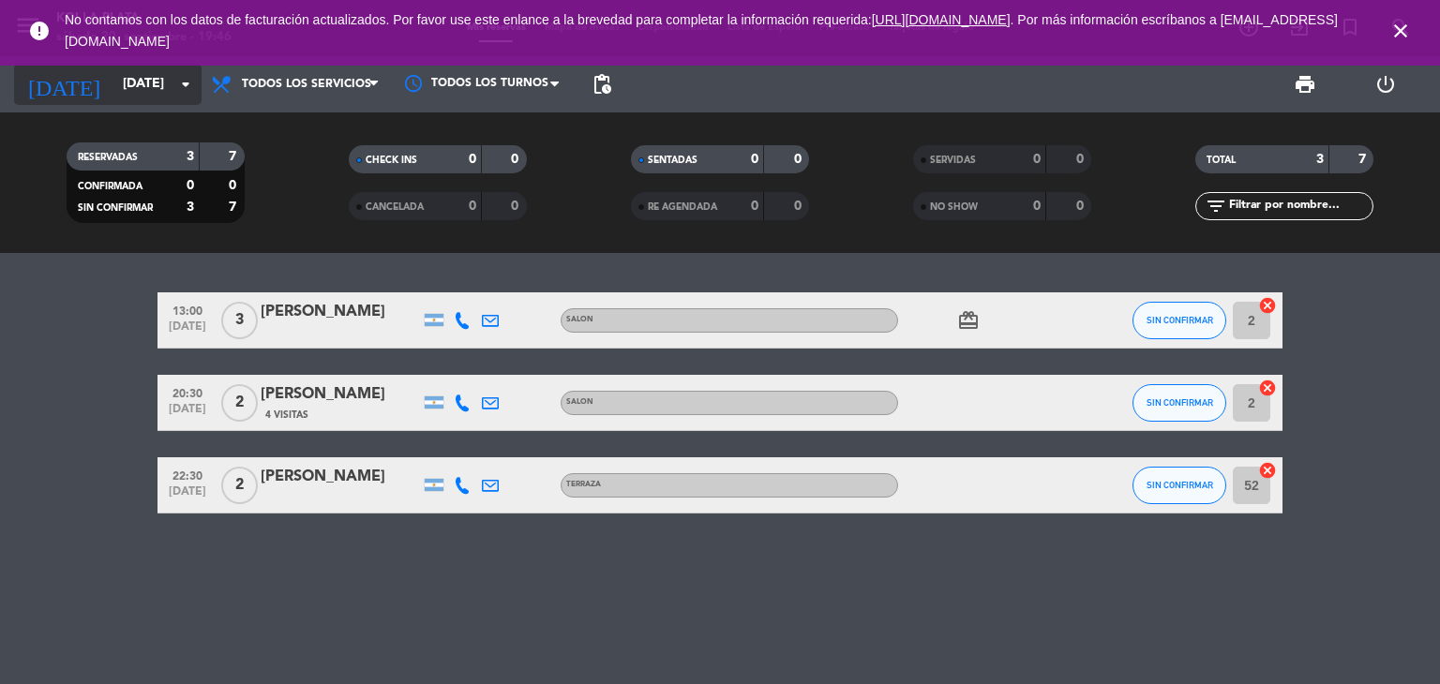
click at [128, 92] on input "[DATE]" at bounding box center [202, 85] width 178 height 34
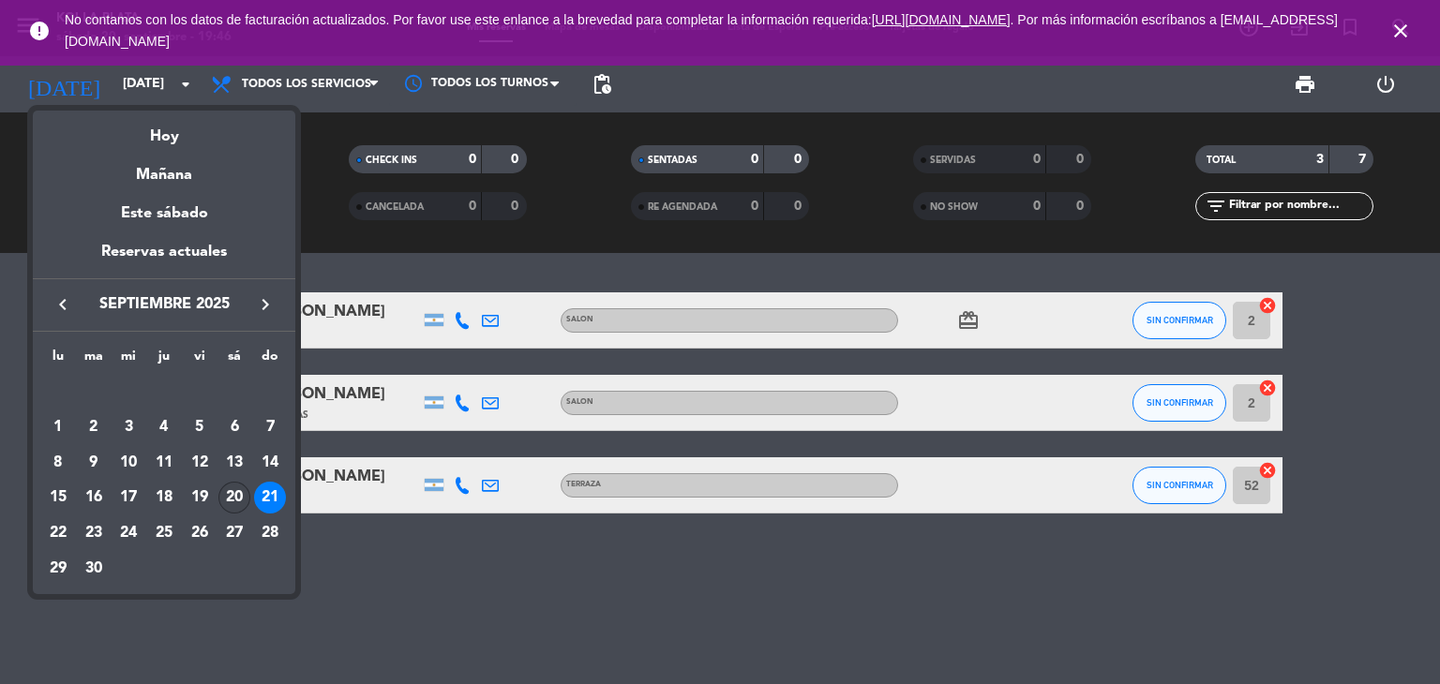
click at [233, 498] on div "20" at bounding box center [234, 498] width 32 height 32
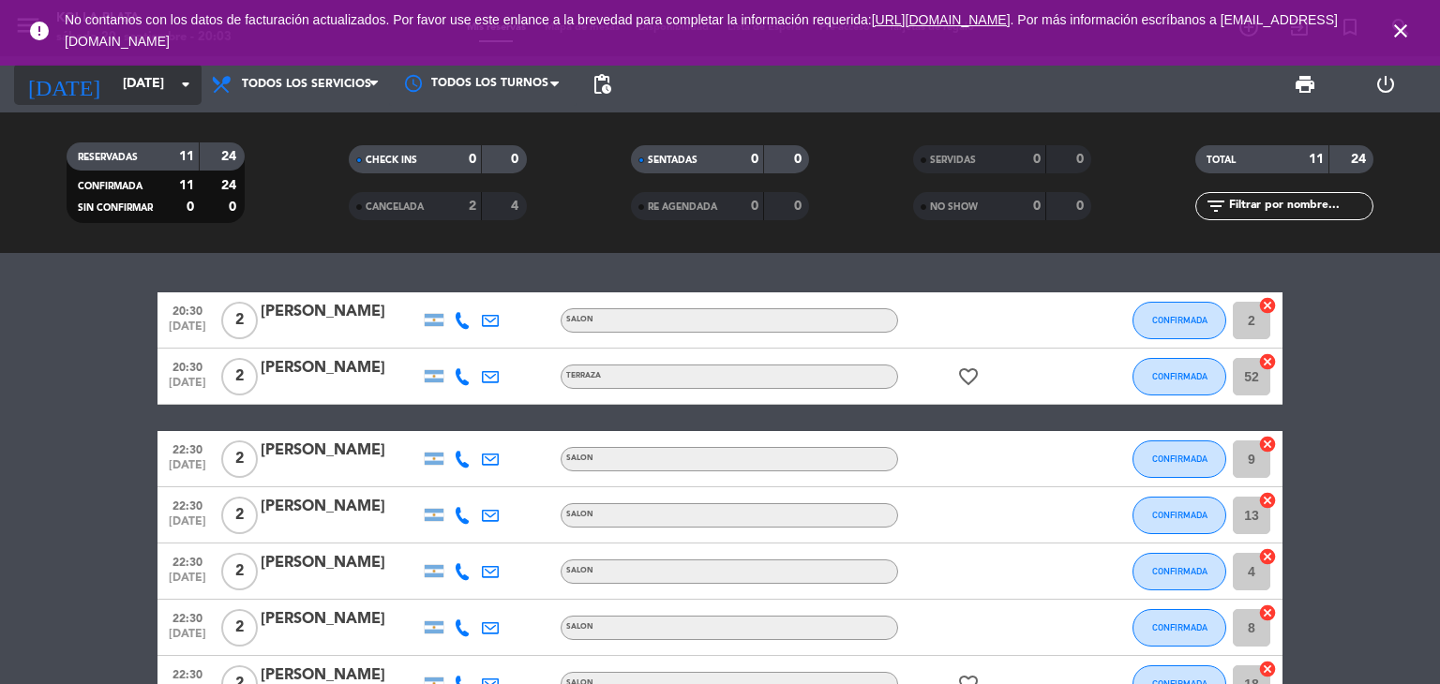
click at [113, 82] on input "[DATE]" at bounding box center [202, 85] width 178 height 34
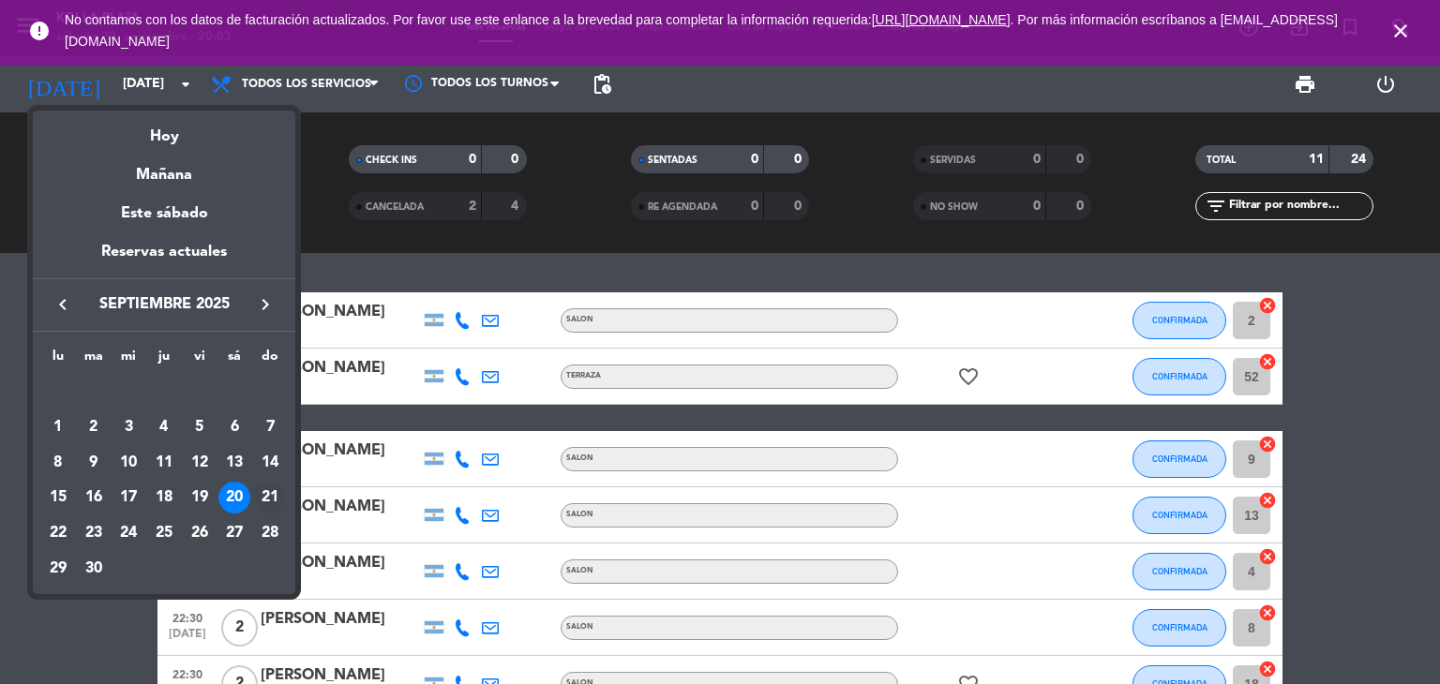
click at [265, 500] on div "21" at bounding box center [270, 498] width 32 height 32
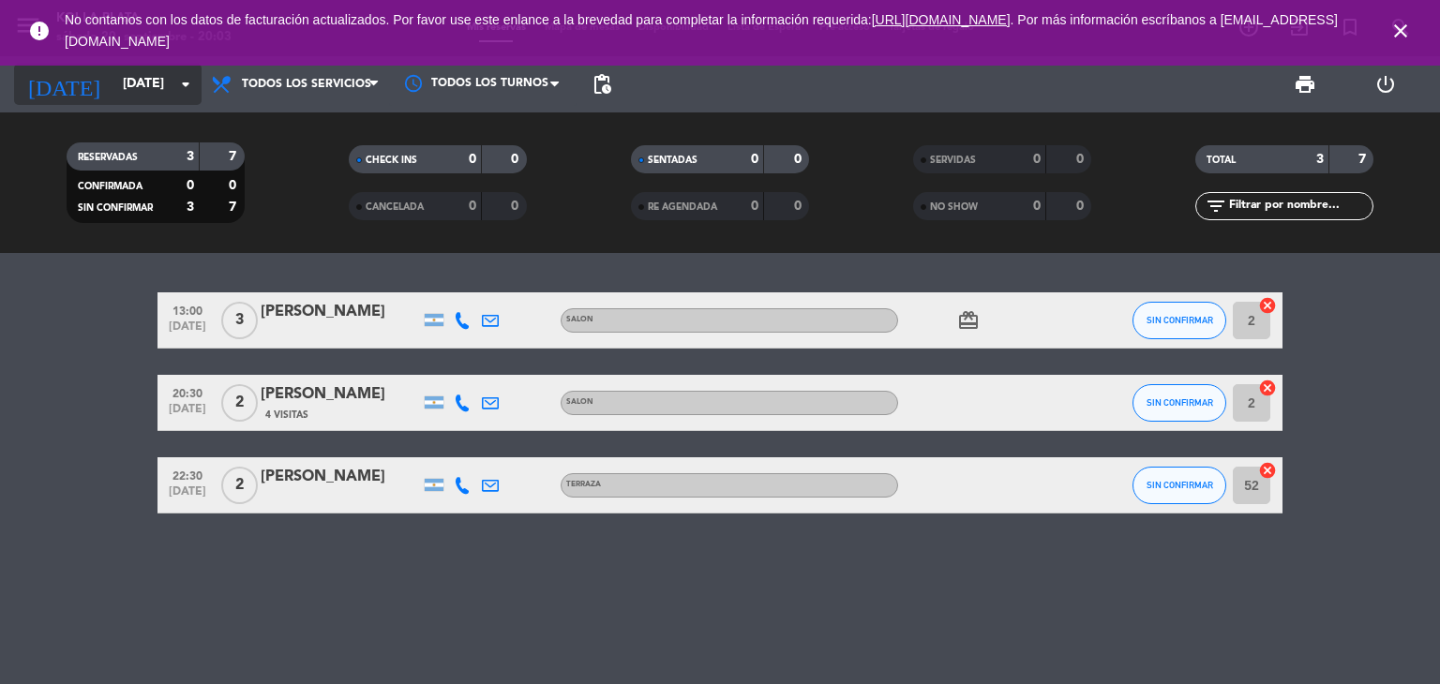
click at [139, 86] on input "[DATE]" at bounding box center [202, 85] width 178 height 34
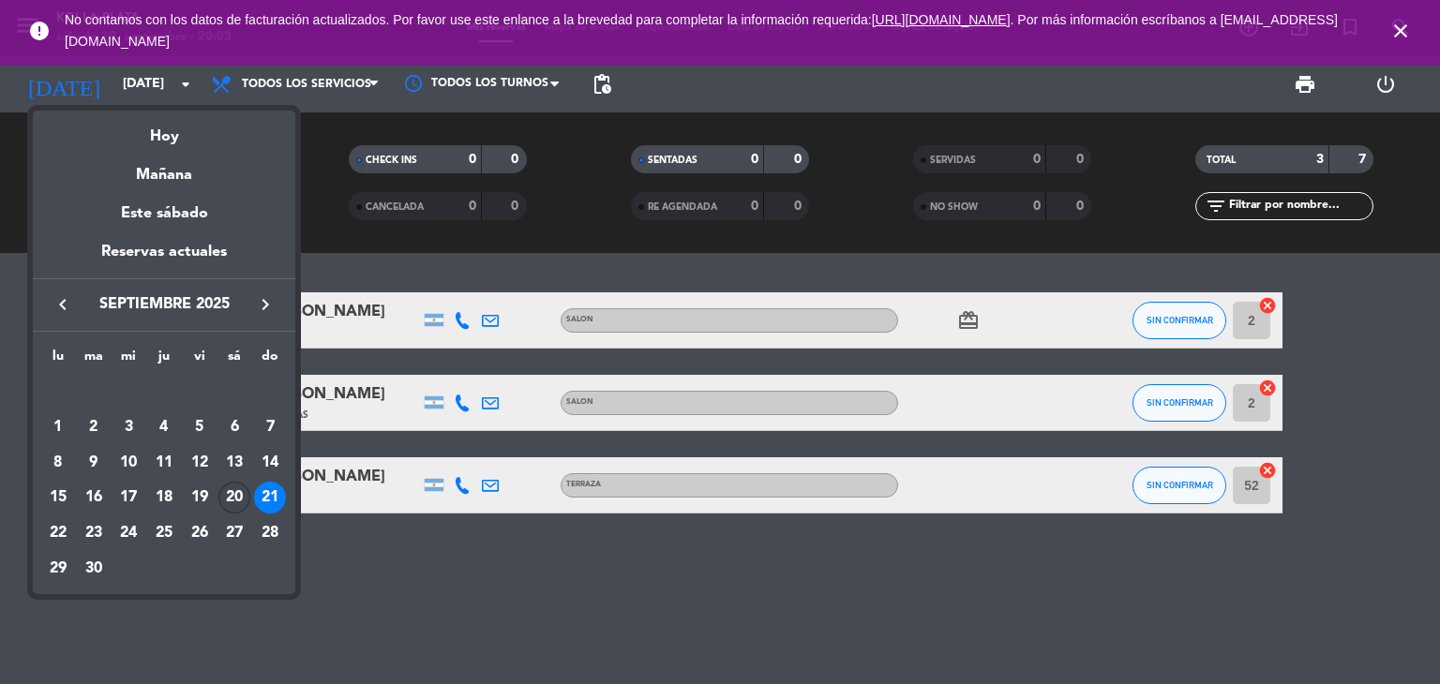
click at [233, 498] on div "20" at bounding box center [234, 498] width 32 height 32
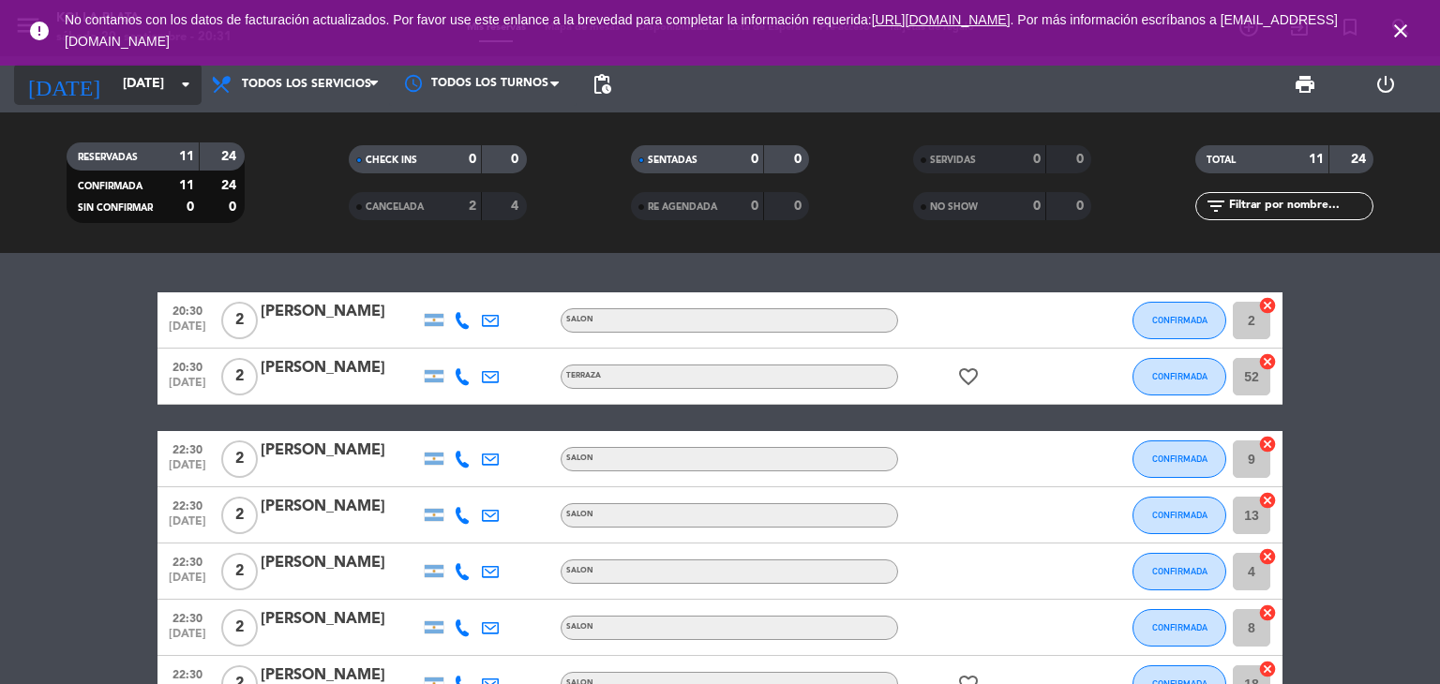
click at [113, 91] on input "[DATE]" at bounding box center [202, 85] width 178 height 34
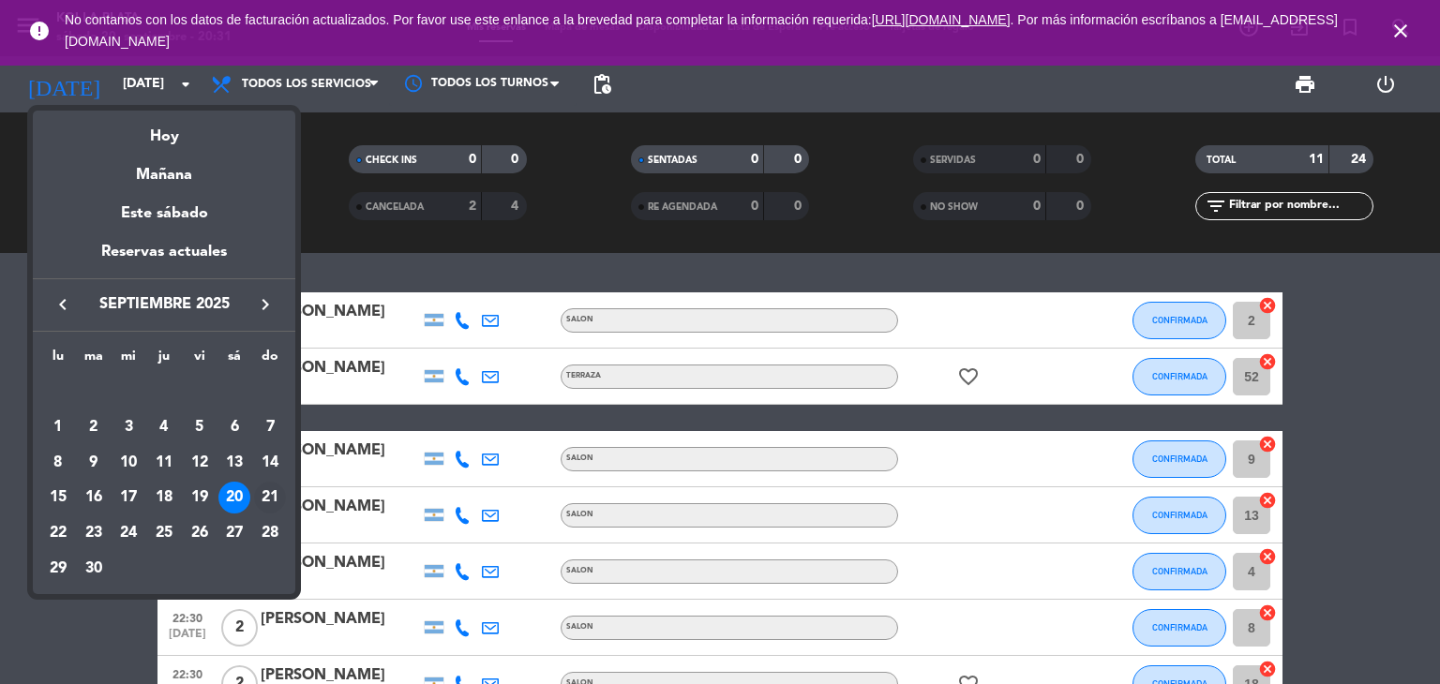
click at [269, 503] on div "21" at bounding box center [270, 498] width 32 height 32
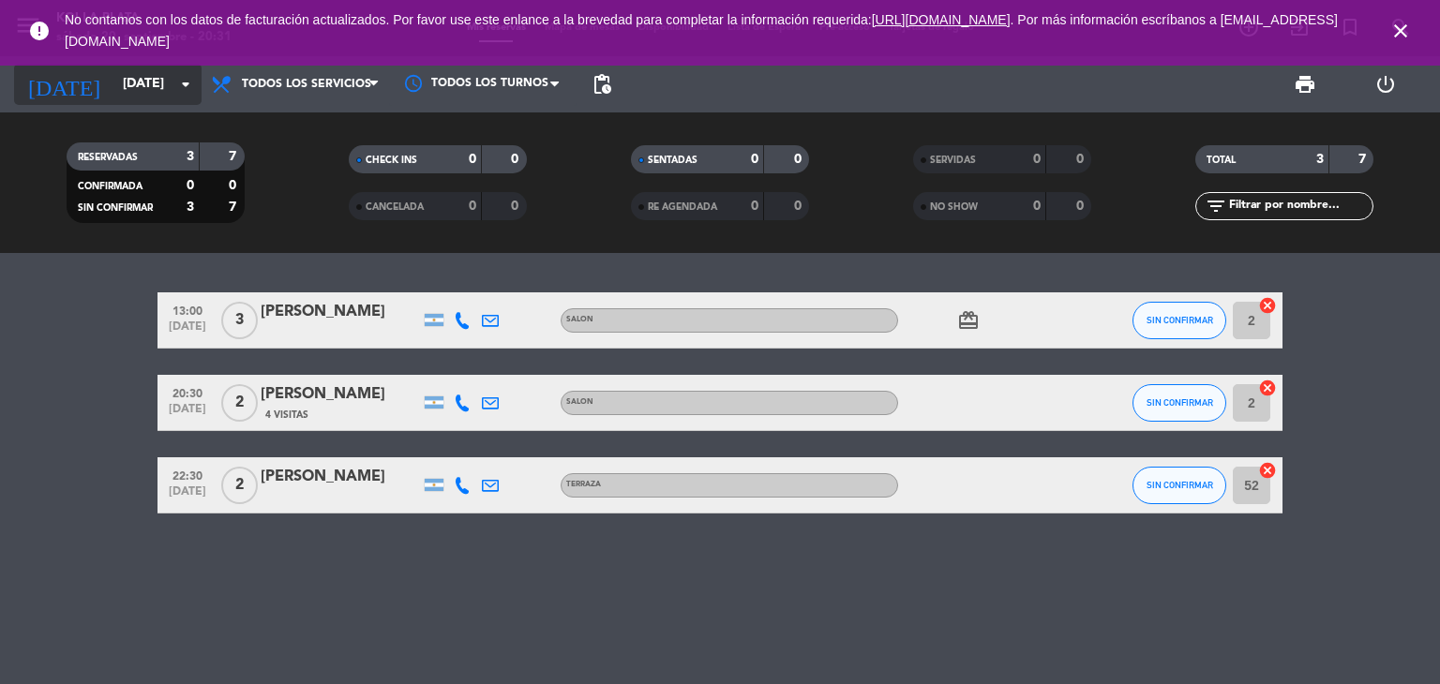
click at [139, 92] on input "[DATE]" at bounding box center [202, 85] width 178 height 34
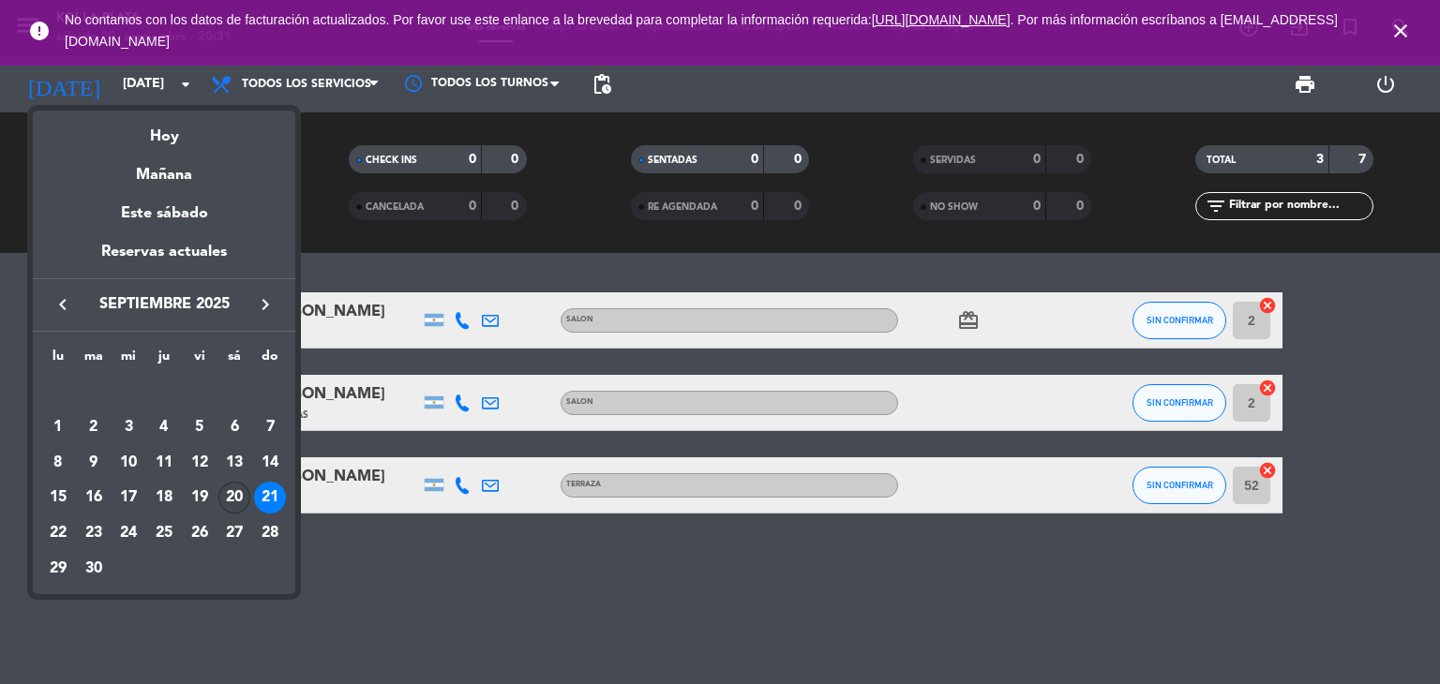
click at [240, 497] on div "20" at bounding box center [234, 498] width 32 height 32
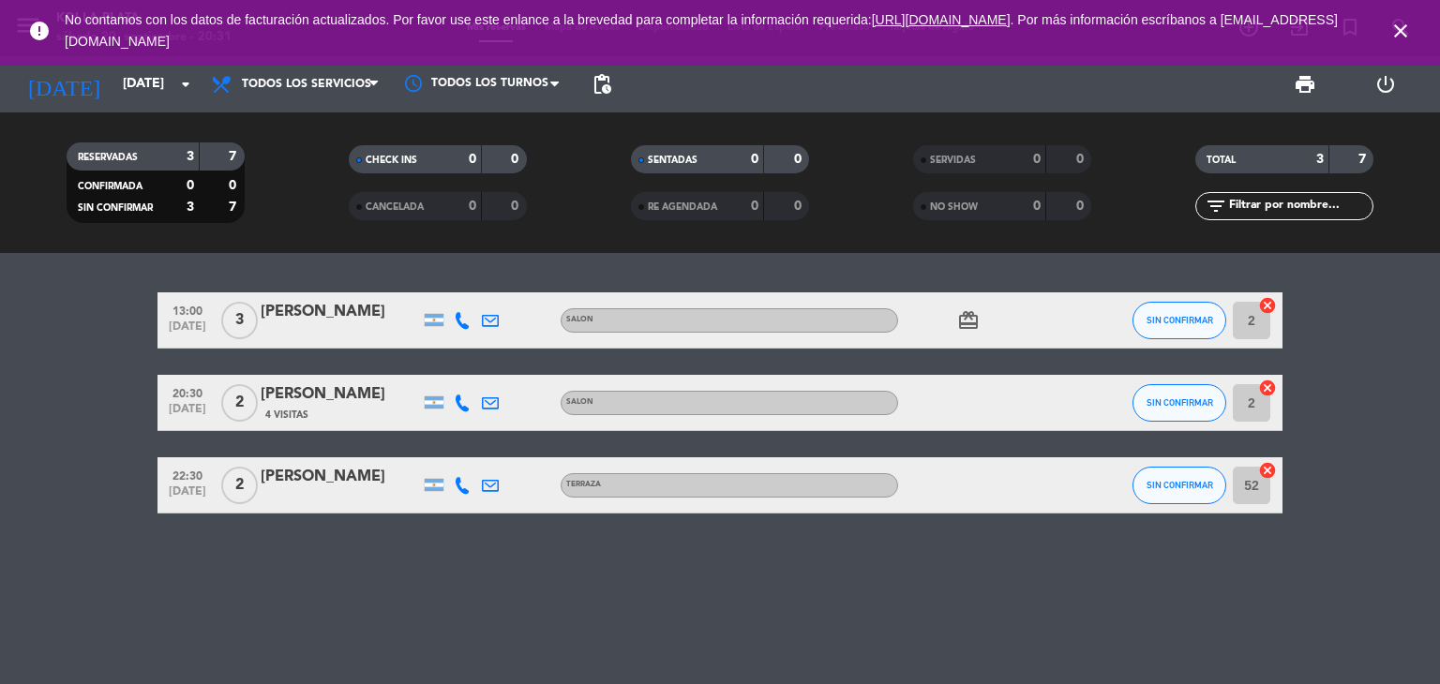
type input "[DATE]"
